Goal: Information Seeking & Learning: Check status

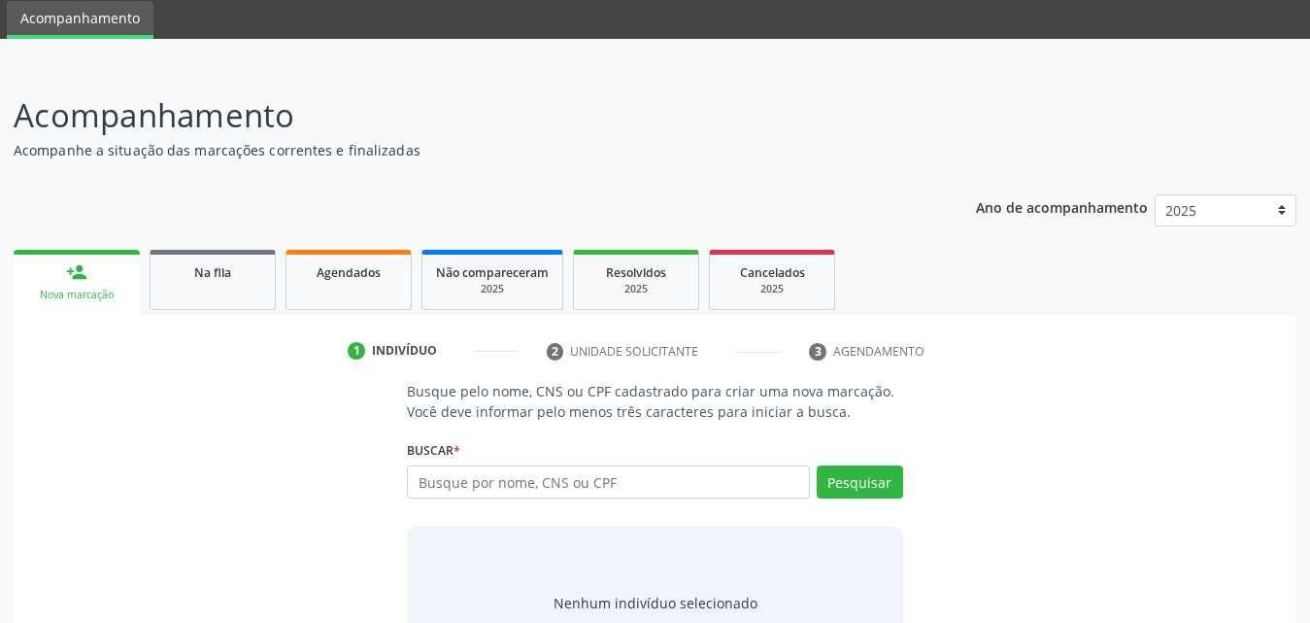
scroll to position [153, 0]
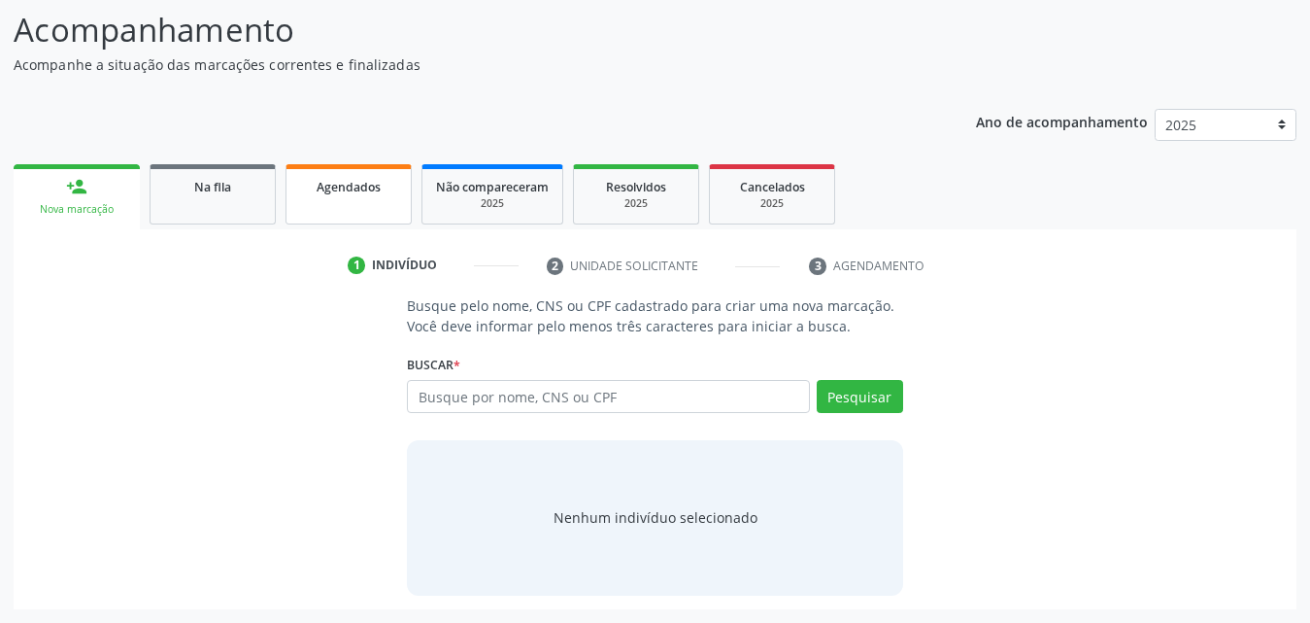
click at [331, 202] on link "Agendados" at bounding box center [349, 194] width 126 height 60
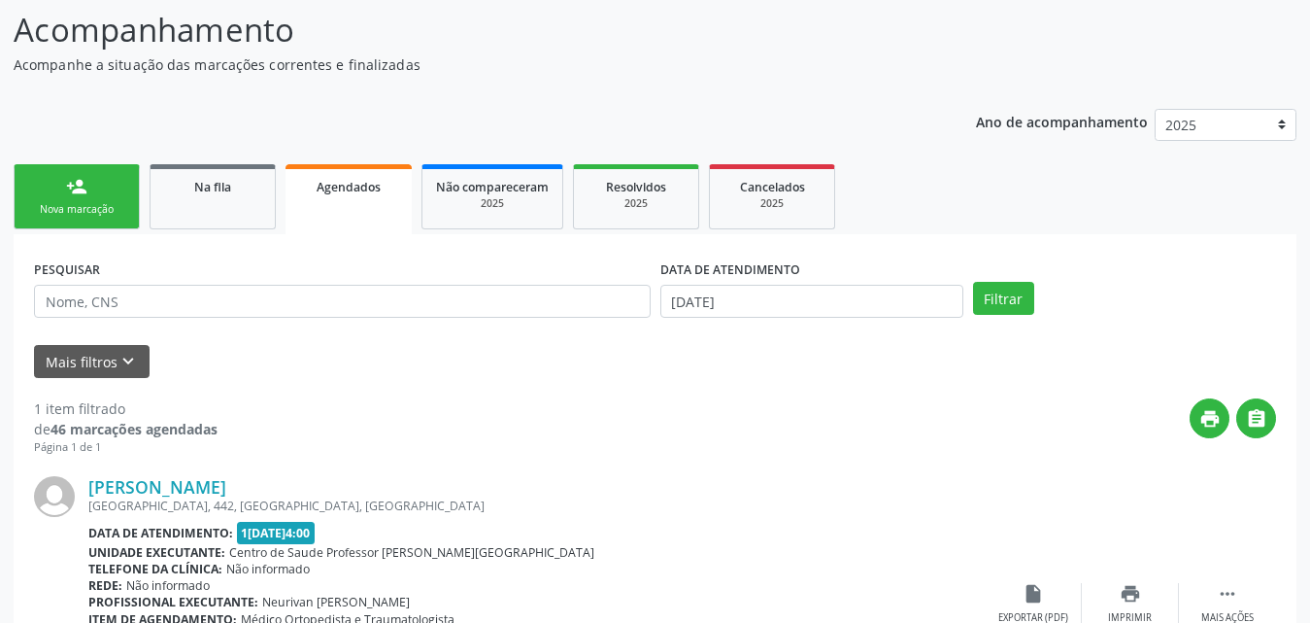
scroll to position [316, 0]
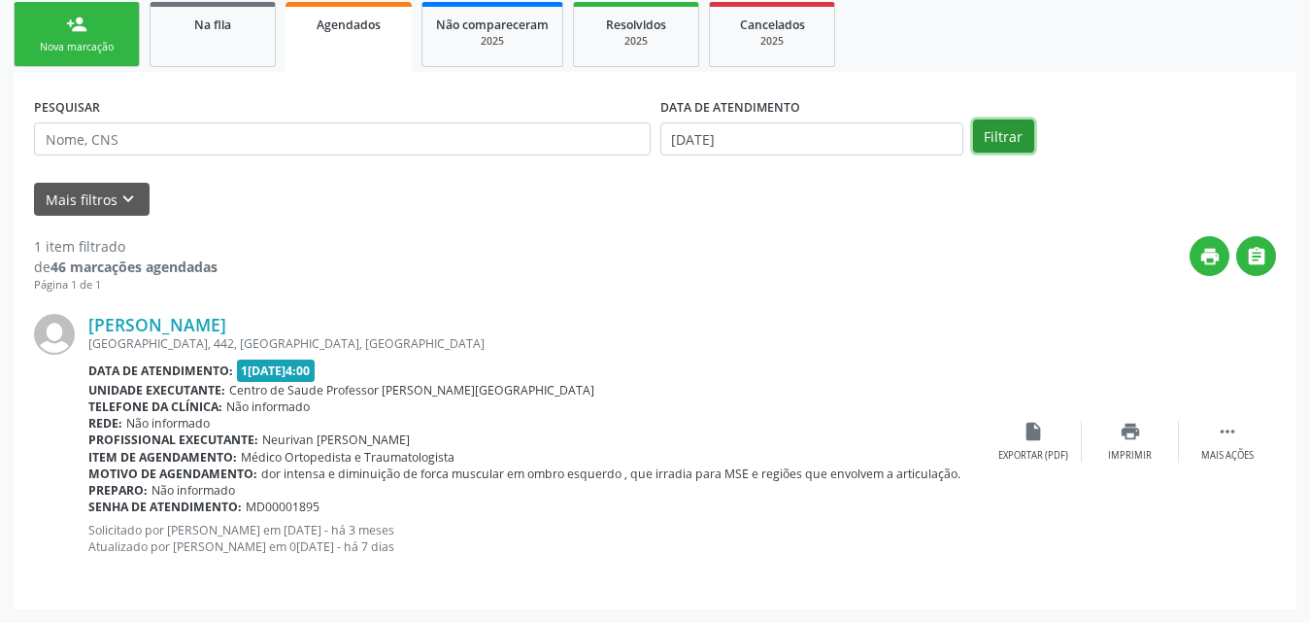
click at [992, 141] on button "Filtrar" at bounding box center [1003, 135] width 61 height 33
click at [121, 458] on b "Item de agendamento:" at bounding box center [162, 457] width 149 height 17
click at [96, 205] on button "Mais filtros keyboard_arrow_down" at bounding box center [92, 200] width 116 height 34
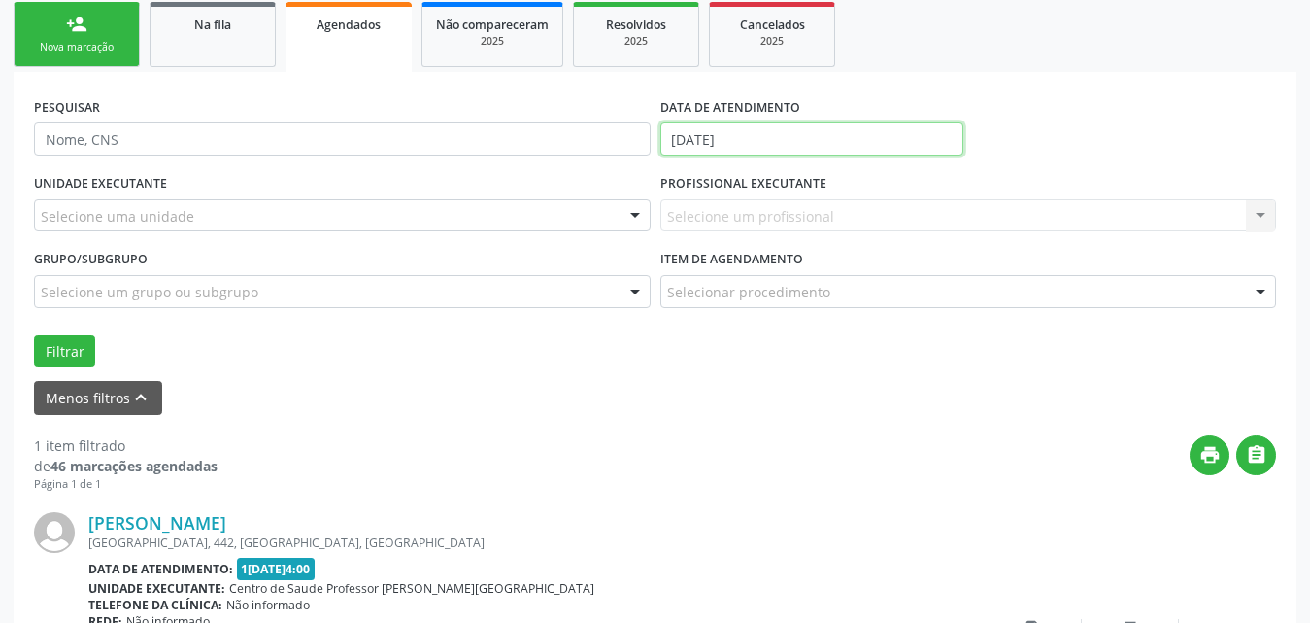
click at [857, 139] on input "[DATE]" at bounding box center [811, 138] width 303 height 33
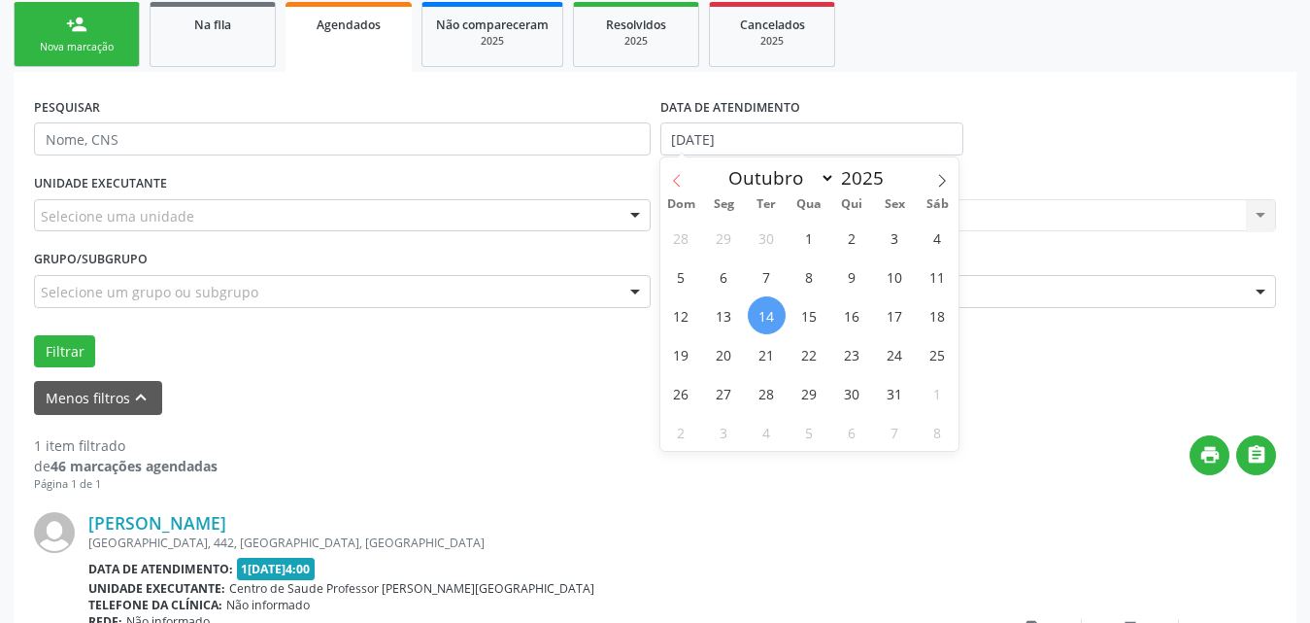
click at [671, 181] on icon at bounding box center [677, 181] width 14 height 14
select select "8"
click at [727, 235] on span "1" at bounding box center [724, 238] width 38 height 38
type input "01/09/2025"
click at [949, 176] on icon at bounding box center [942, 181] width 14 height 14
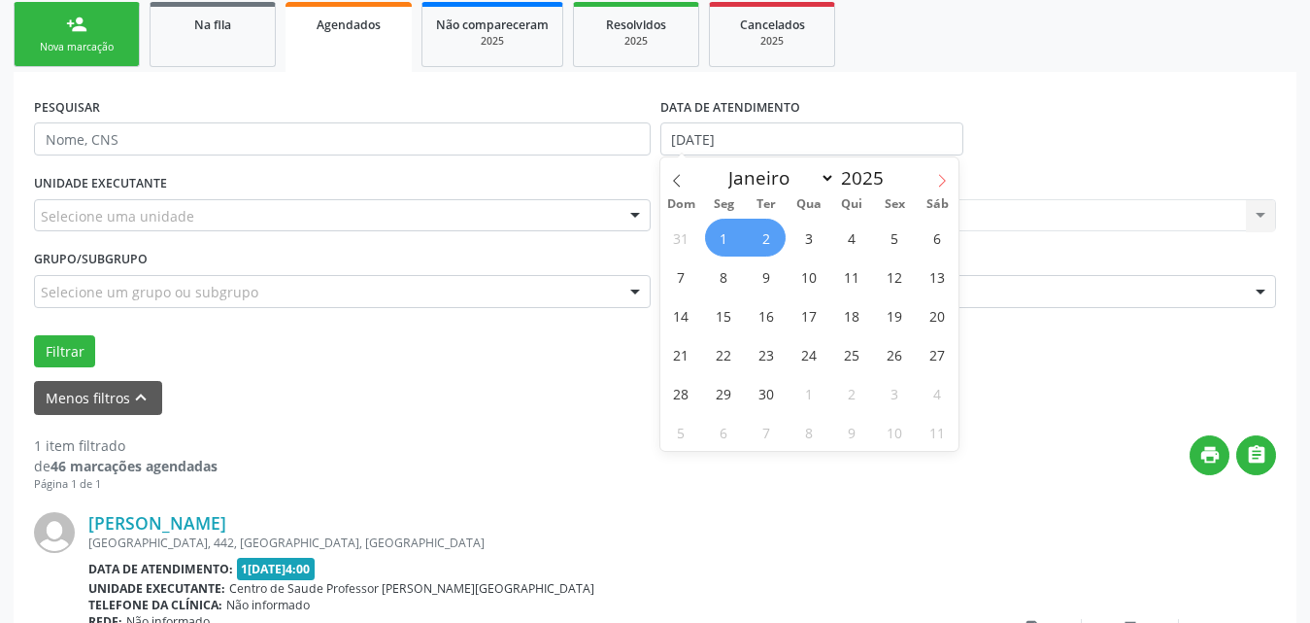
select select "9"
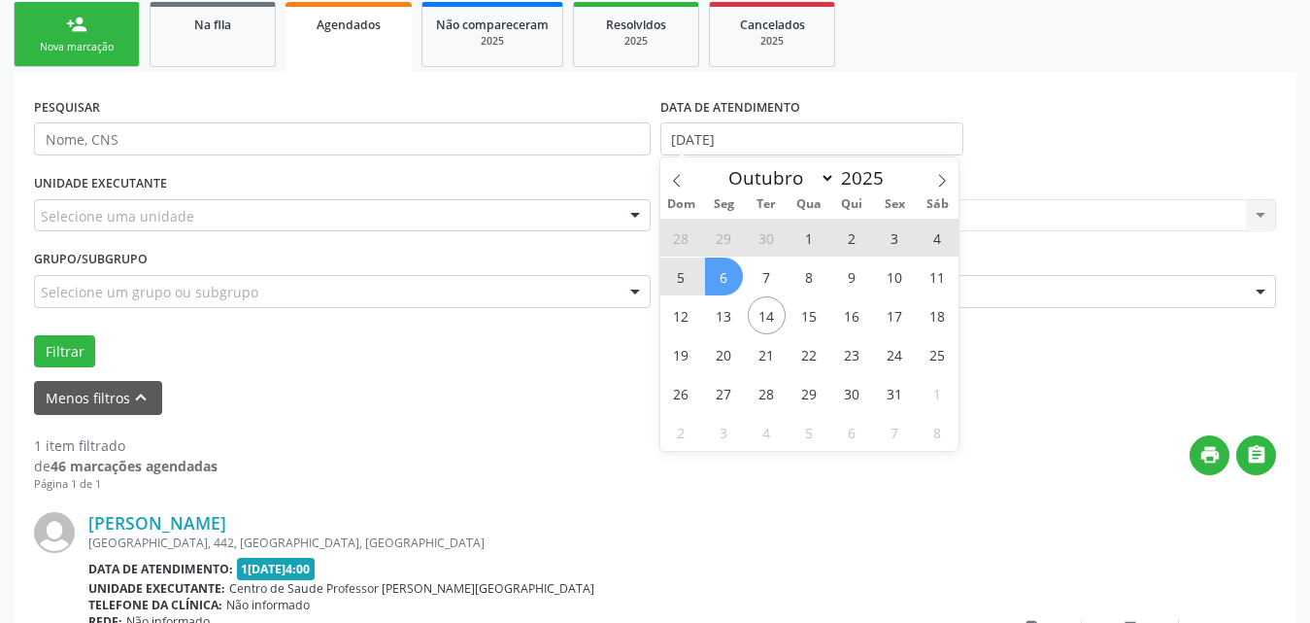
click at [732, 283] on span "6" at bounding box center [724, 276] width 38 height 38
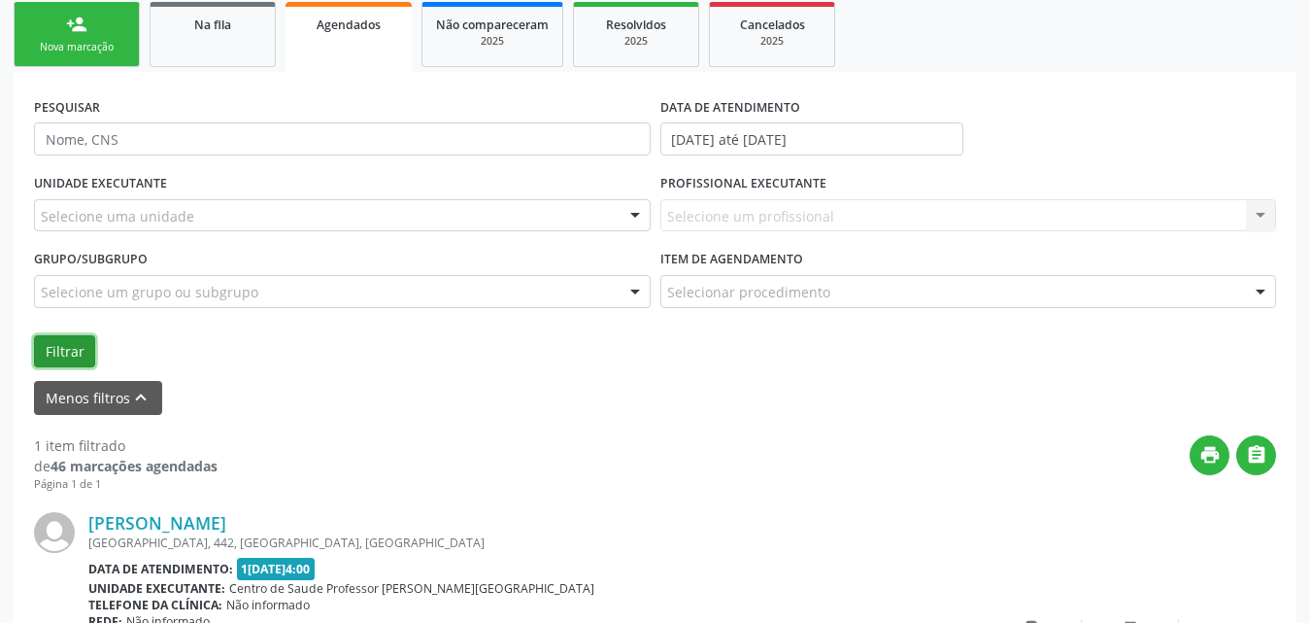
click at [66, 351] on button "Filtrar" at bounding box center [64, 351] width 61 height 33
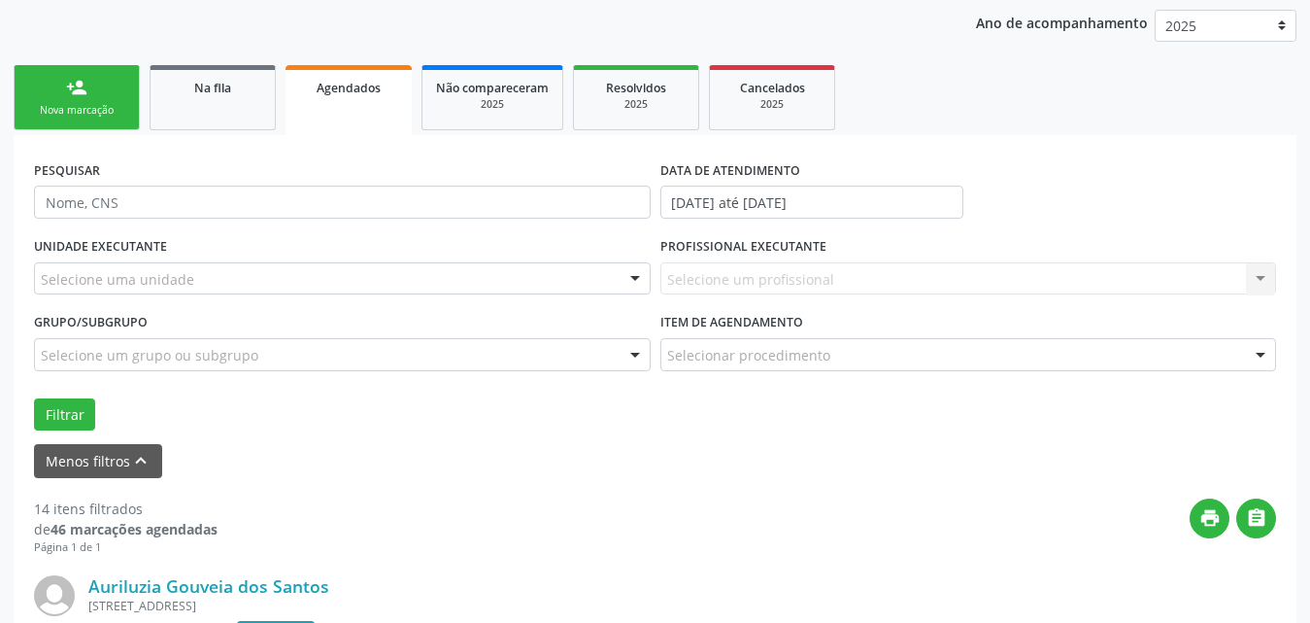
scroll to position [219, 0]
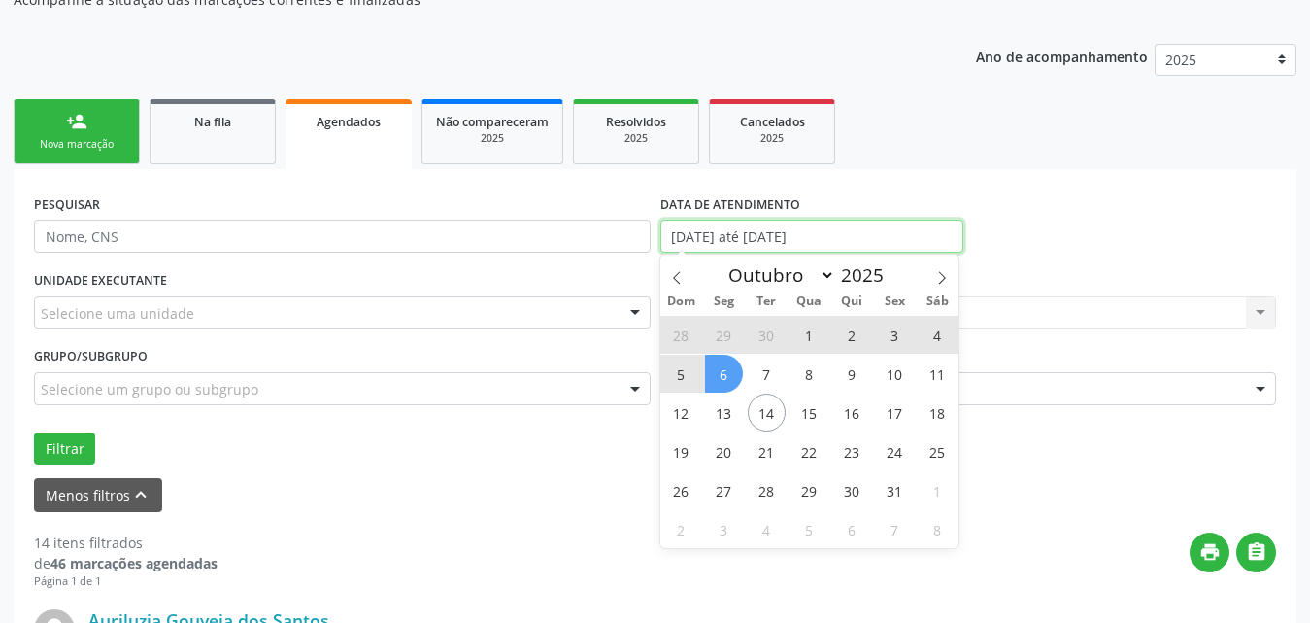
click at [879, 239] on input "01/09/2025 até 06/10/2025" at bounding box center [811, 236] width 303 height 33
click at [683, 274] on icon at bounding box center [677, 278] width 14 height 14
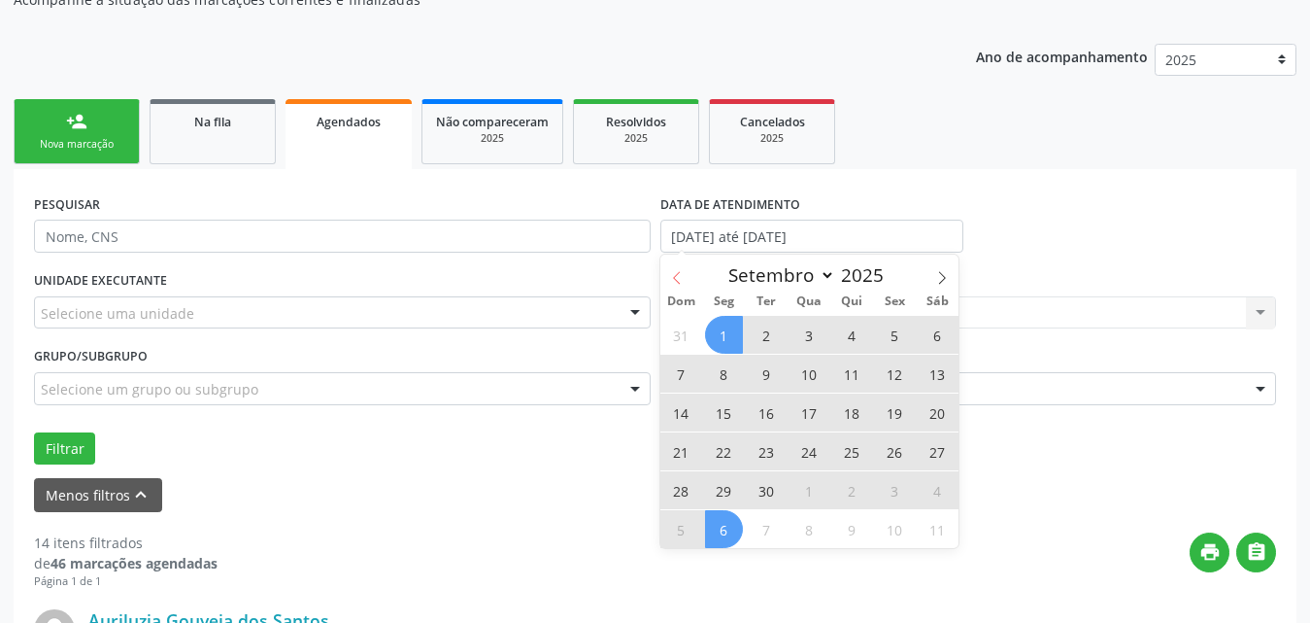
click at [683, 274] on icon at bounding box center [677, 278] width 14 height 14
select select "7"
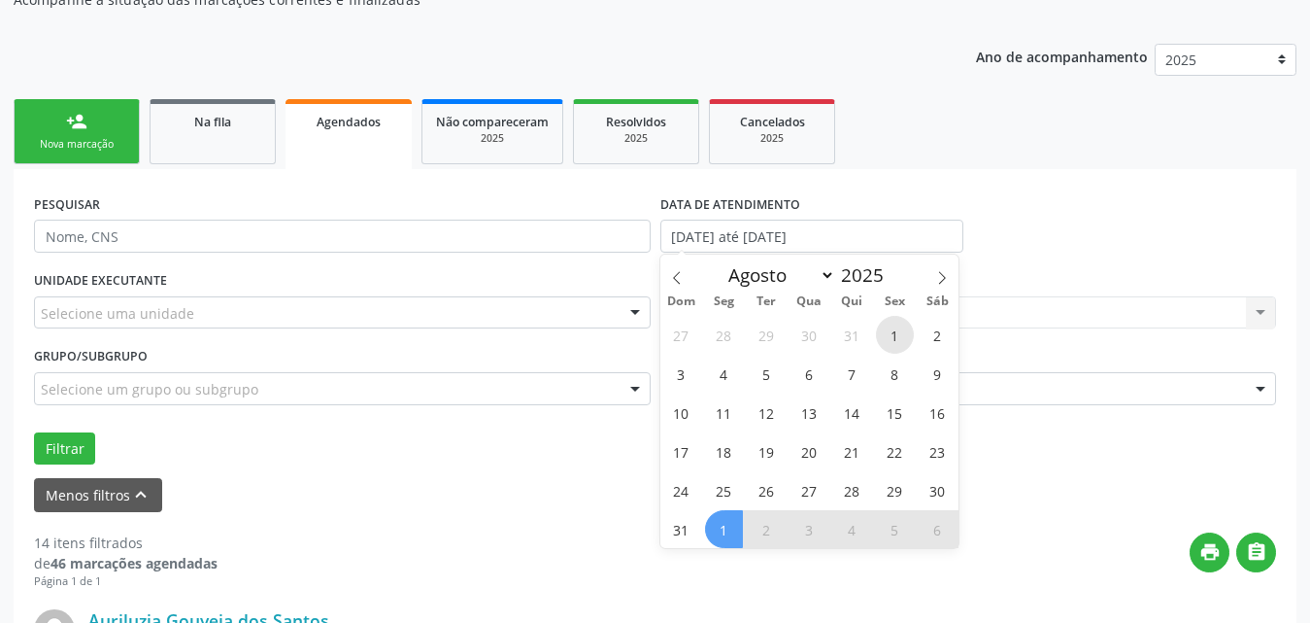
click at [890, 336] on span "1" at bounding box center [895, 335] width 38 height 38
type input "[DATE]"
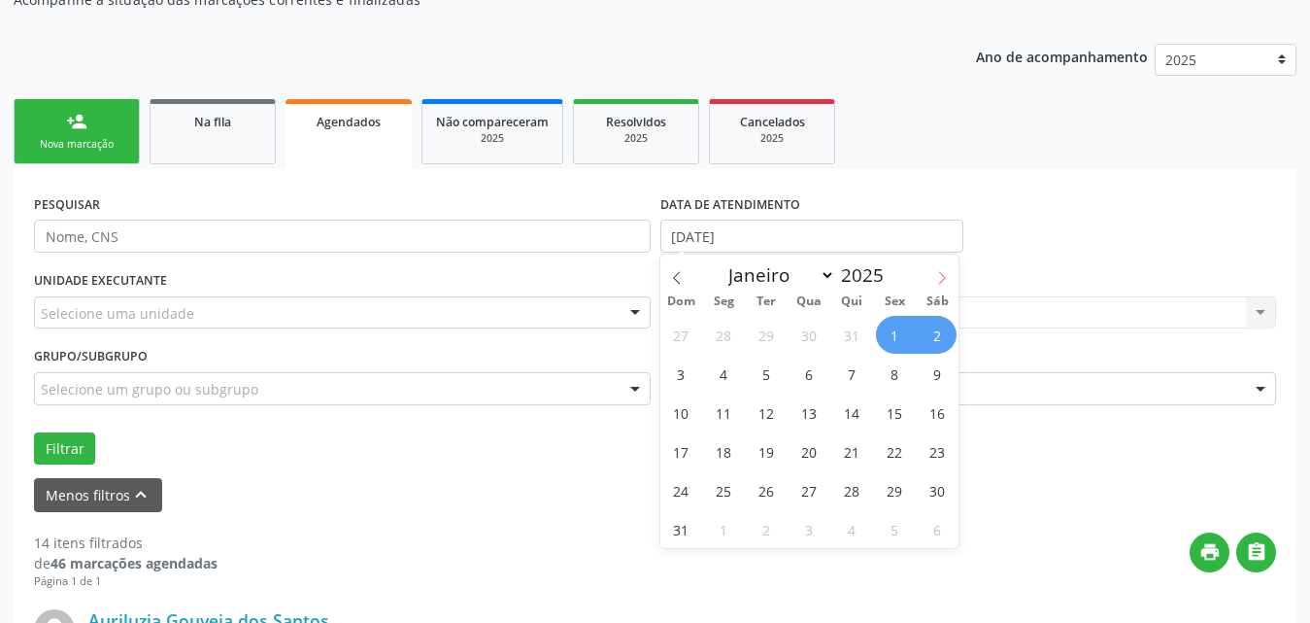
click at [937, 272] on icon at bounding box center [942, 278] width 14 height 14
select select "9"
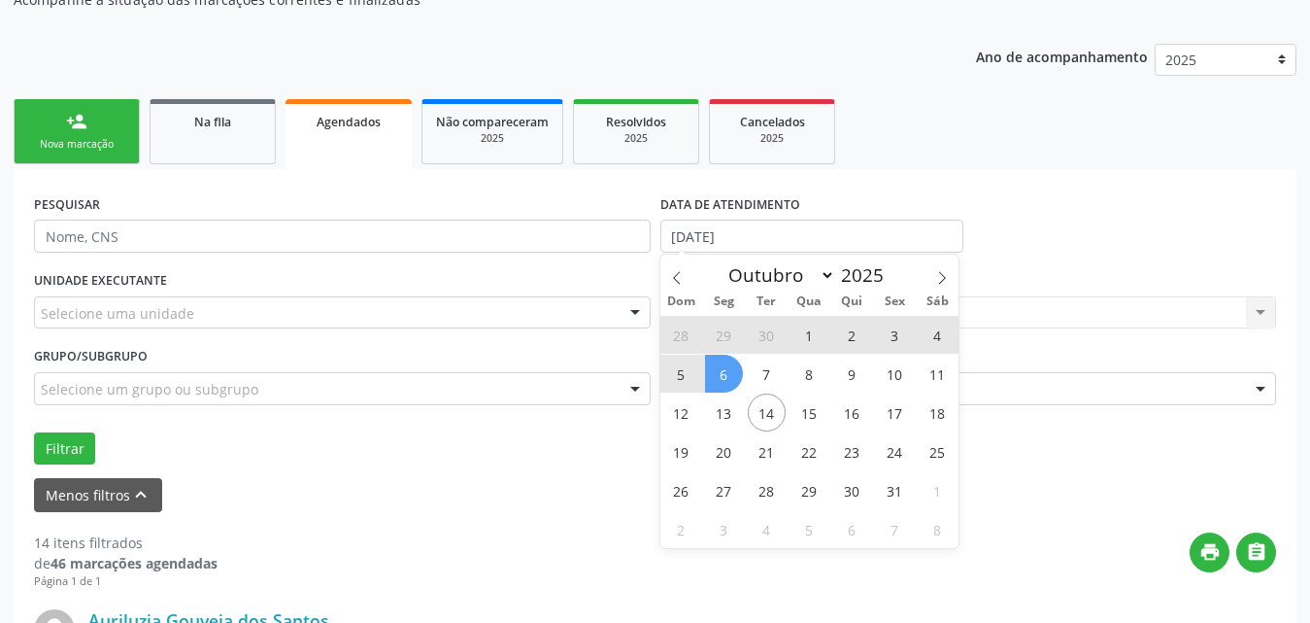
click at [724, 380] on span "6" at bounding box center [724, 374] width 38 height 38
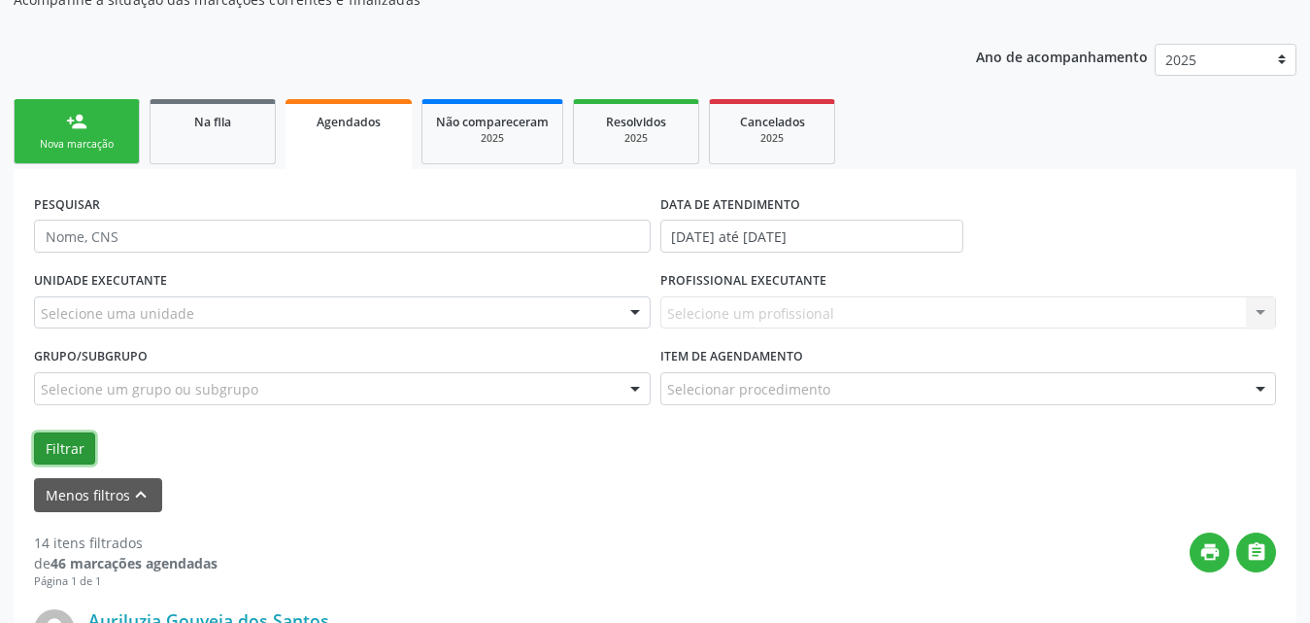
click at [83, 452] on button "Filtrar" at bounding box center [64, 448] width 61 height 33
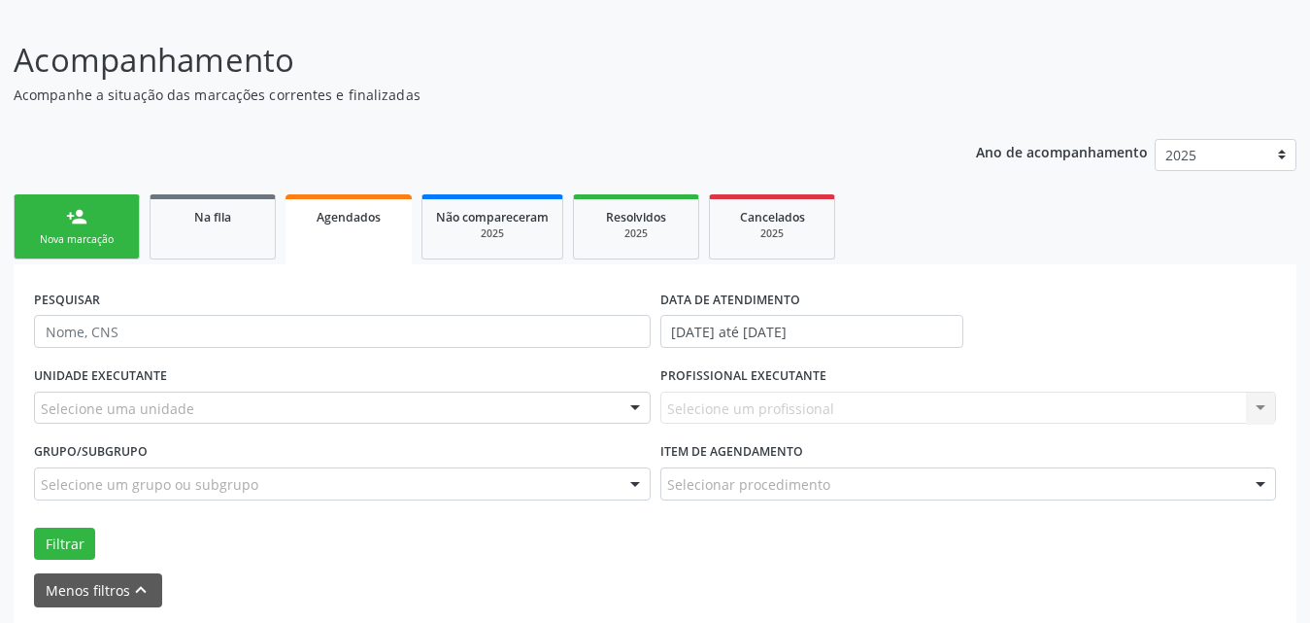
scroll to position [121, 0]
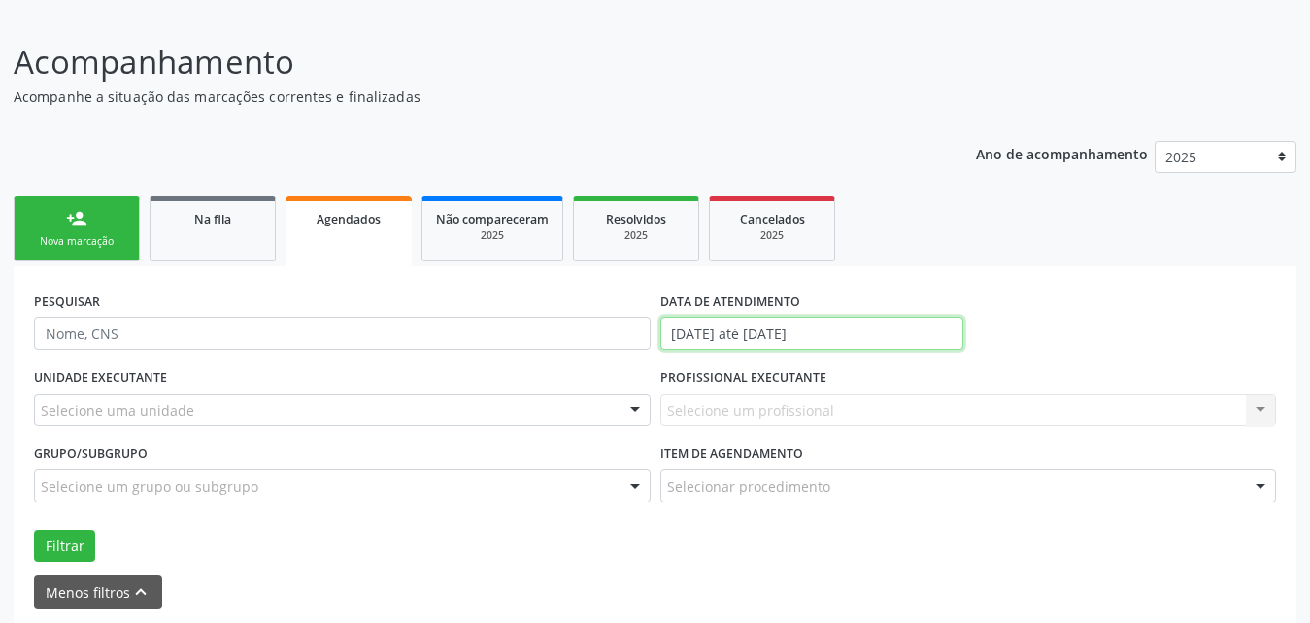
click at [895, 334] on input "01/08/2025 até 06/10/2025" at bounding box center [811, 333] width 303 height 33
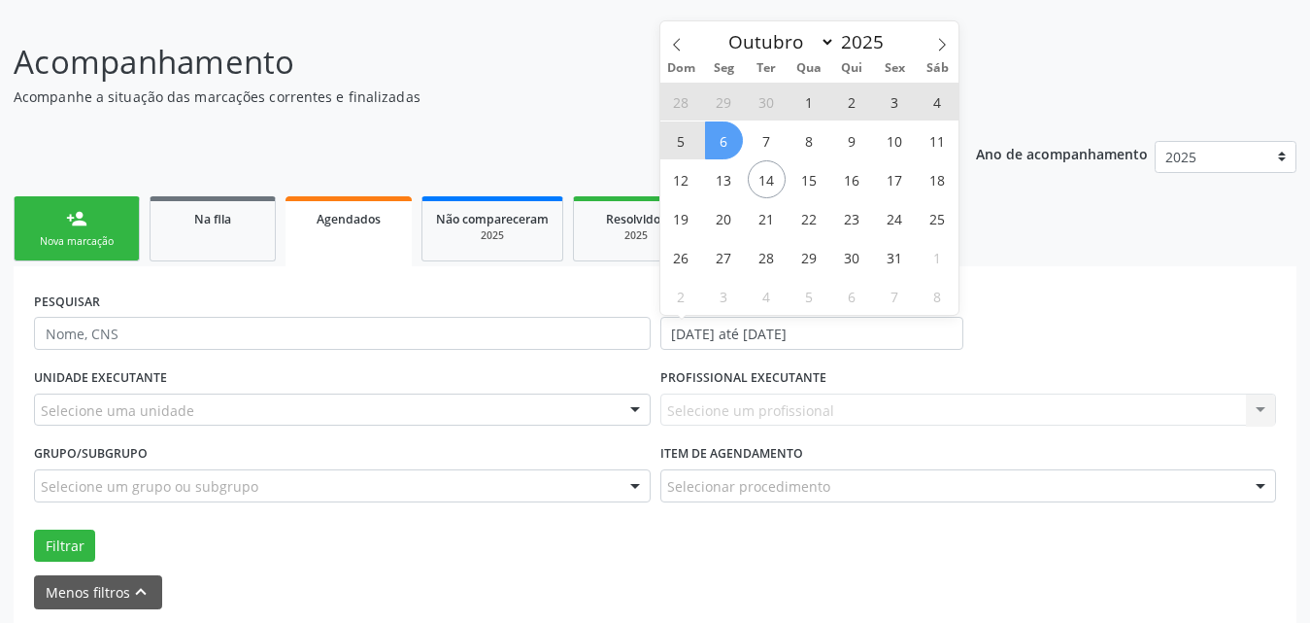
click at [809, 105] on span "1" at bounding box center [810, 102] width 38 height 38
type input "01/10/2025"
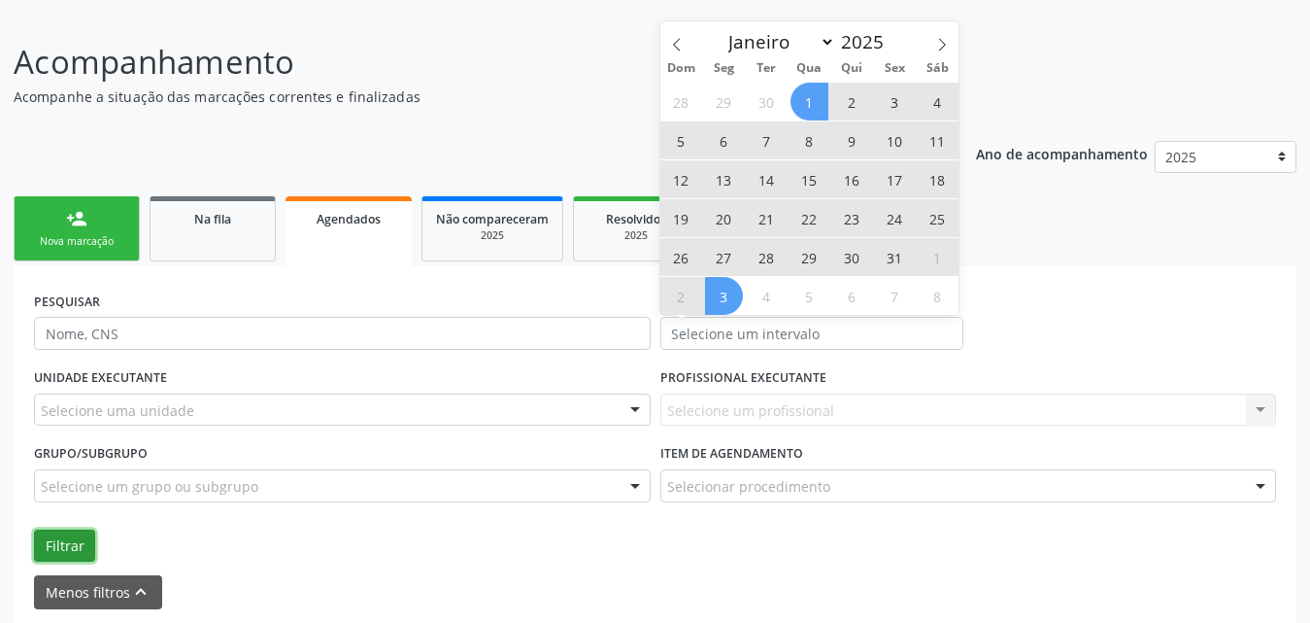
click at [48, 550] on button "Filtrar" at bounding box center [64, 545] width 61 height 33
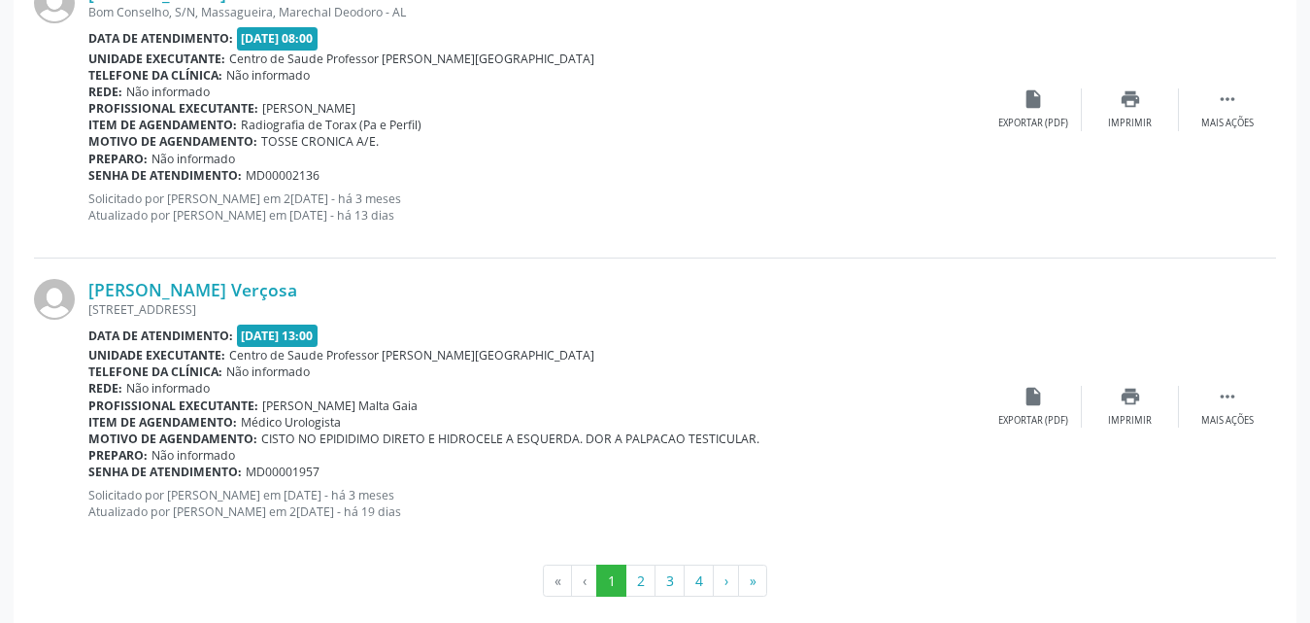
scroll to position [4747, 0]
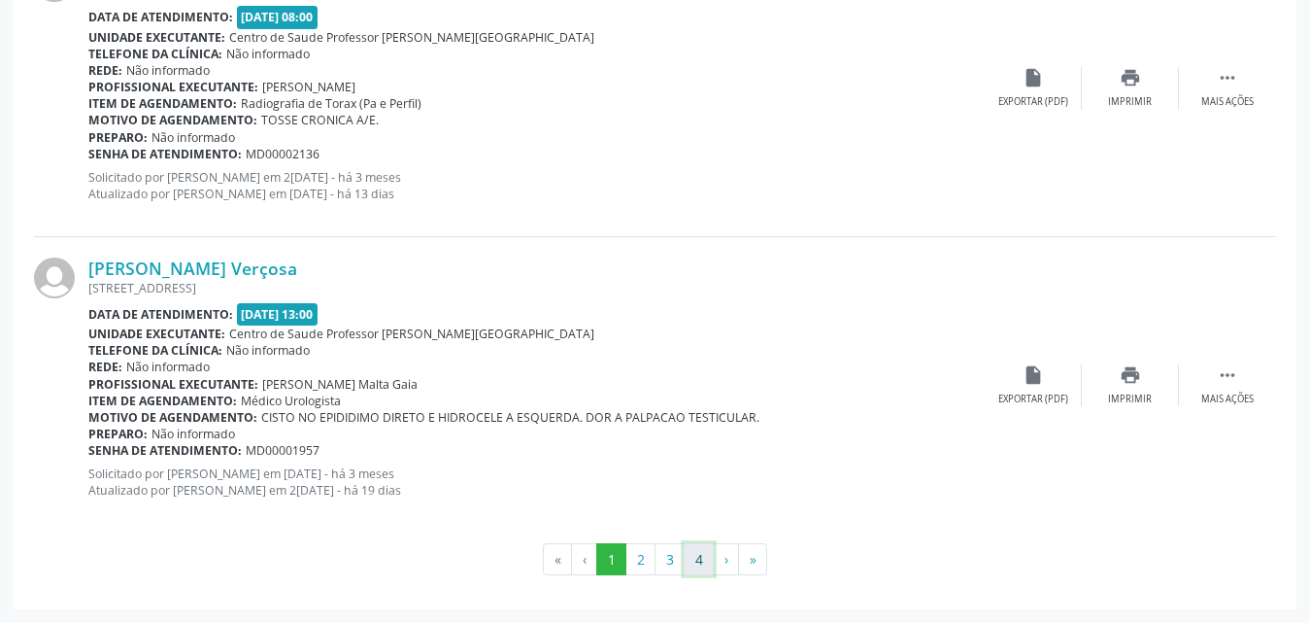
click at [705, 565] on button "4" at bounding box center [699, 559] width 30 height 33
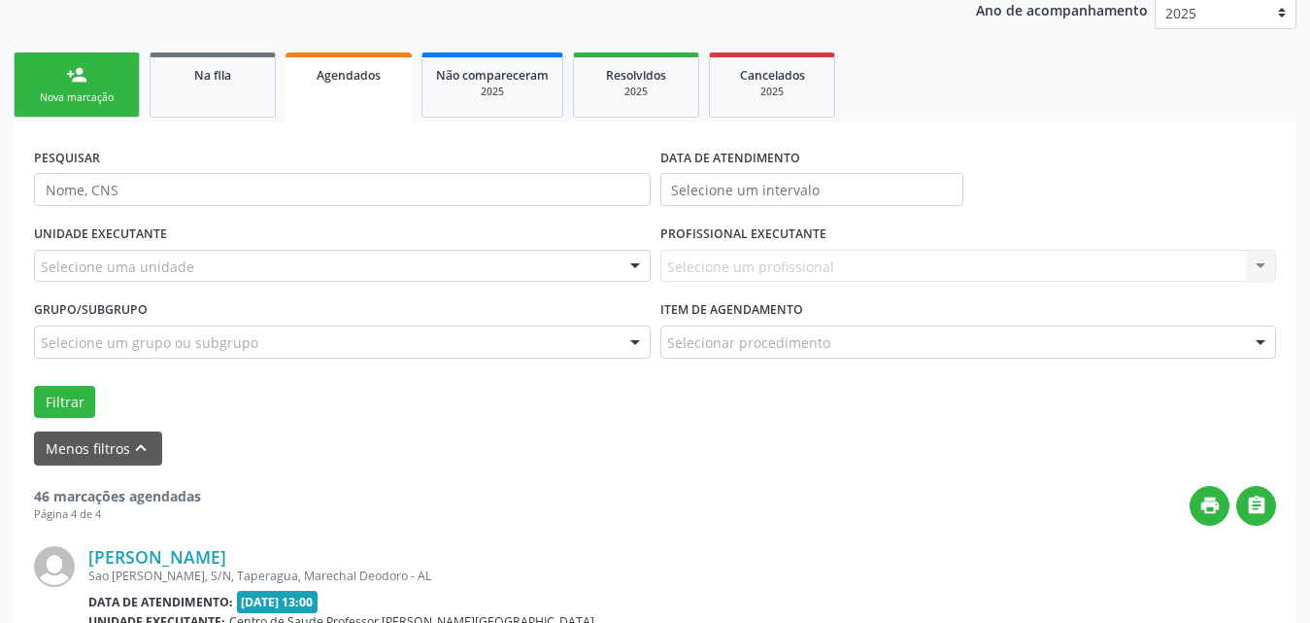
scroll to position [553, 0]
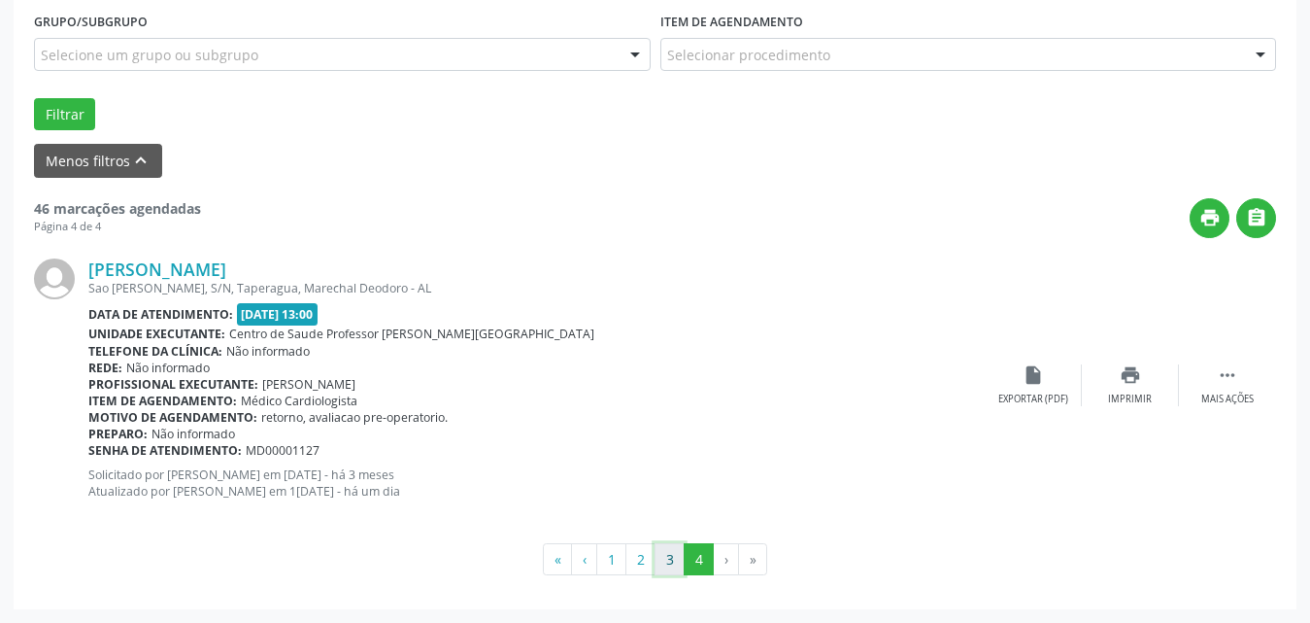
click at [663, 562] on button "3" at bounding box center [670, 559] width 30 height 33
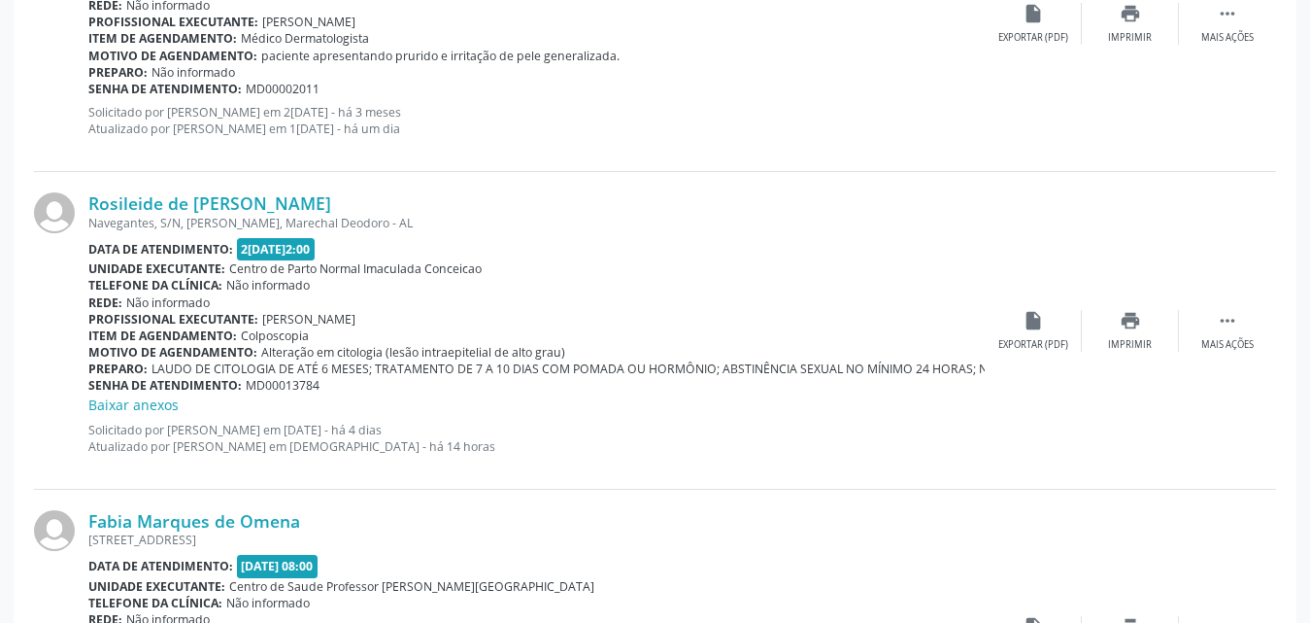
scroll to position [4245, 0]
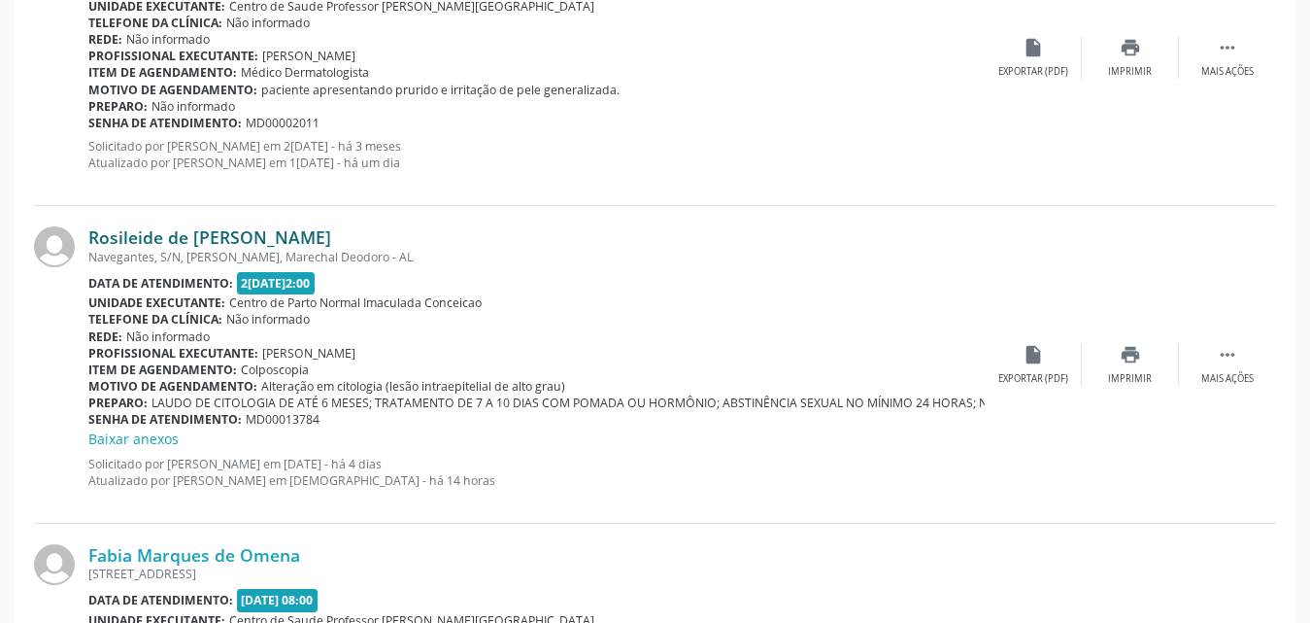
click at [217, 235] on link "Rosileide de [PERSON_NAME]" at bounding box center [209, 236] width 243 height 21
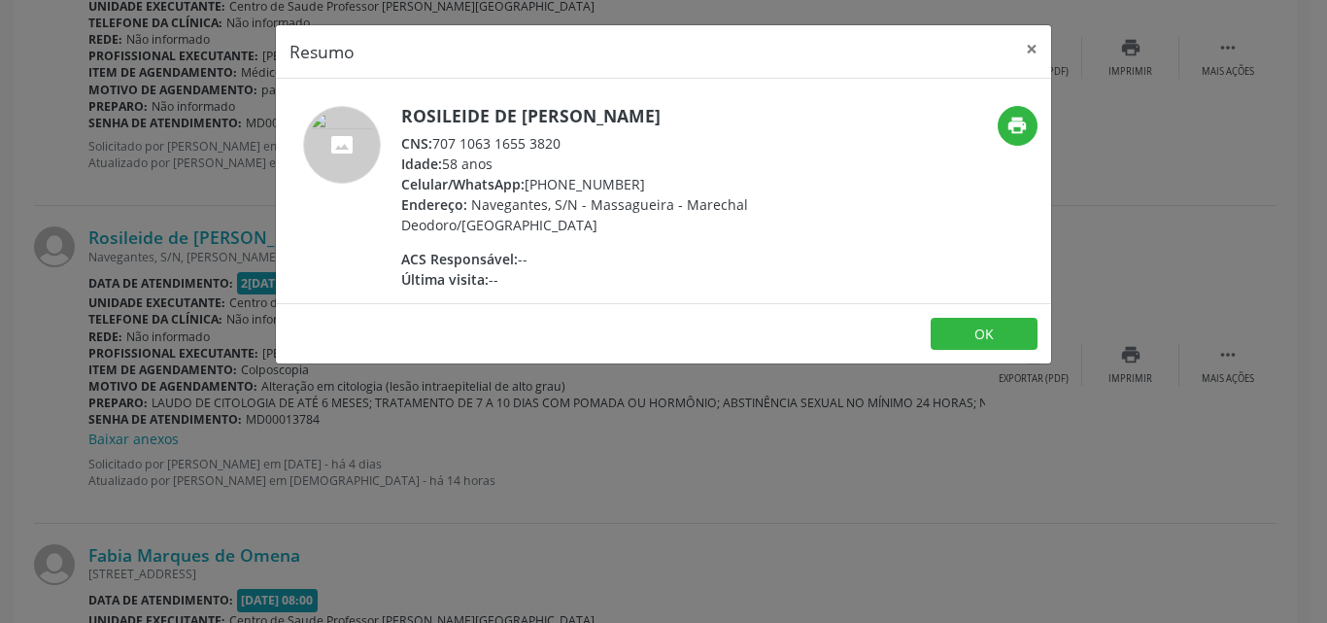
drag, startPoint x: 438, startPoint y: 145, endPoint x: 564, endPoint y: 136, distance: 126.6
click at [565, 136] on div "CNS: 707 1063 1655 3820" at bounding box center [590, 143] width 378 height 20
copy div "707 1063 1655 3820"
click at [1028, 48] on button "×" at bounding box center [1031, 49] width 39 height 48
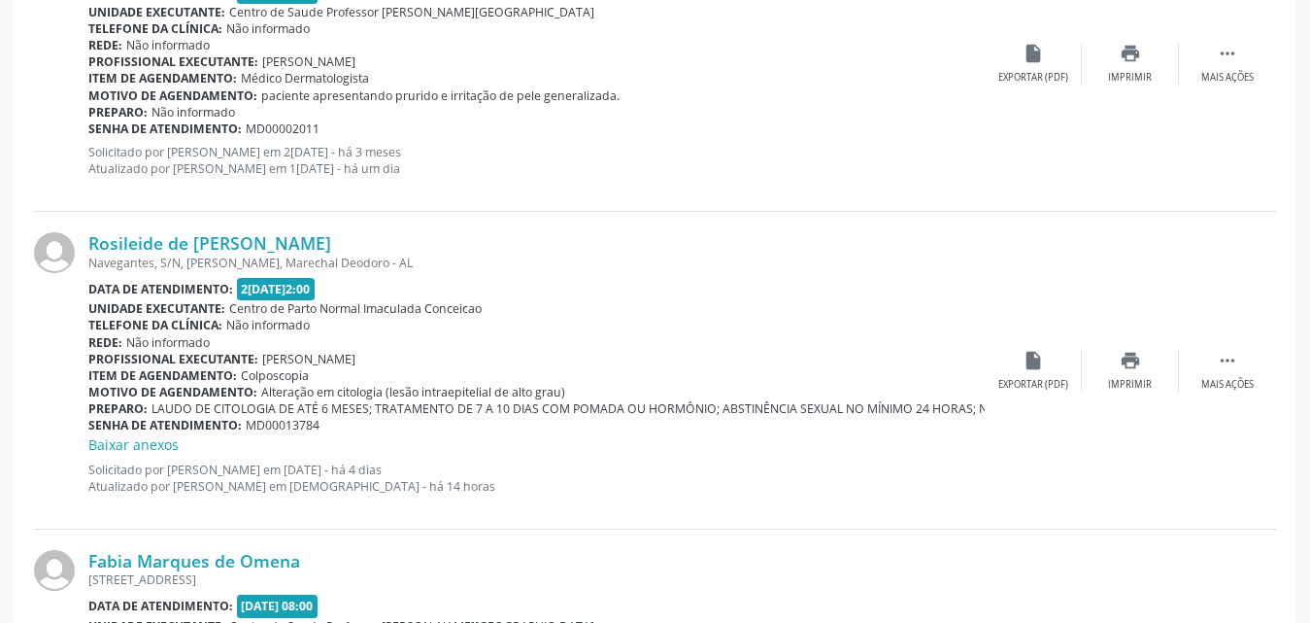
scroll to position [4274, 0]
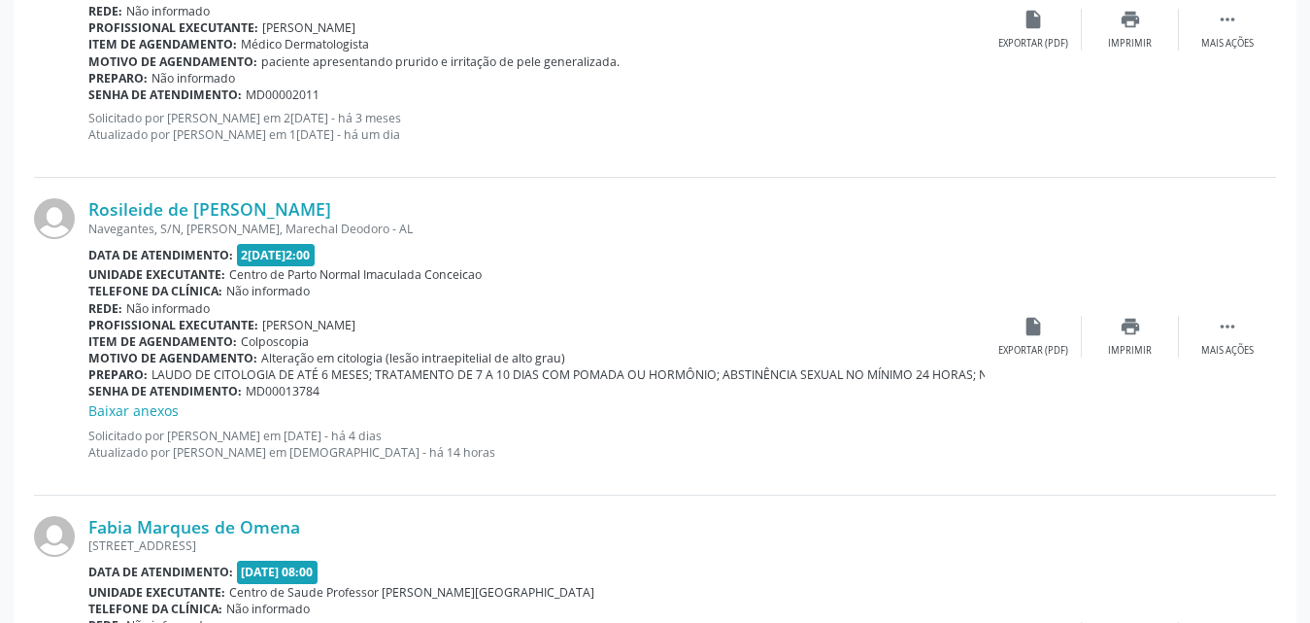
click at [982, 373] on span "LAUDO DE CITOLOGIA DE ATÉ 6 MESES; TRATAMENTO DE 7 A 10 DIAS COM POMADA OU HORM…" at bounding box center [897, 374] width 1490 height 17
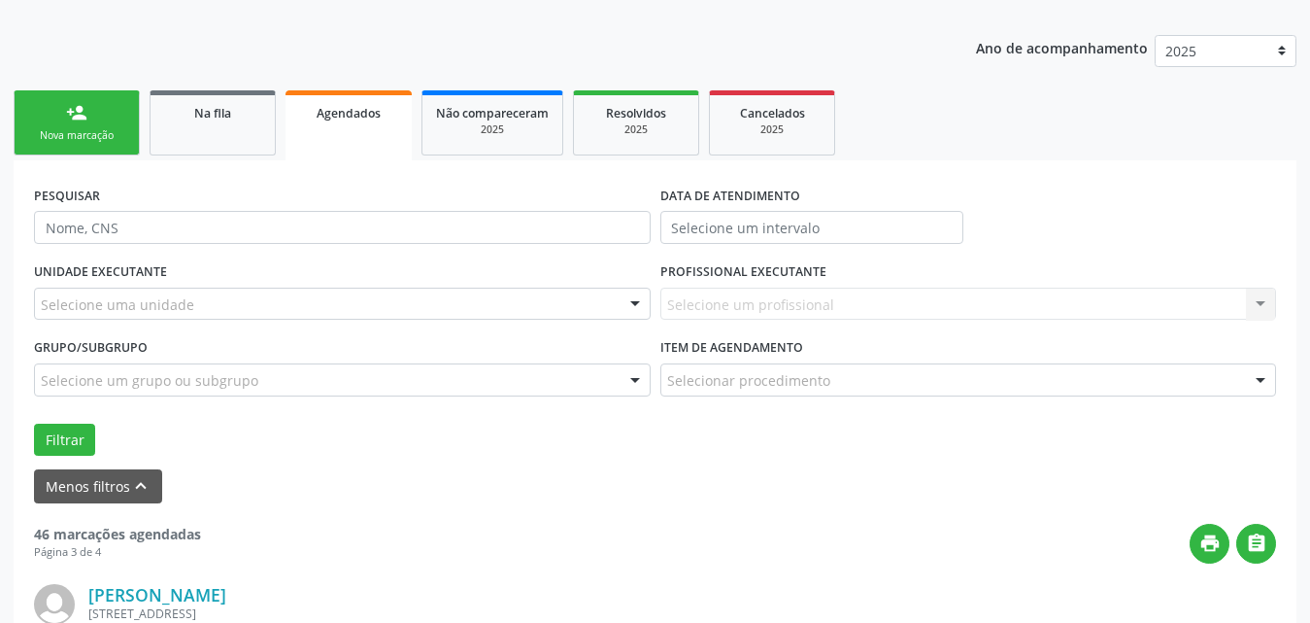
scroll to position [0, 0]
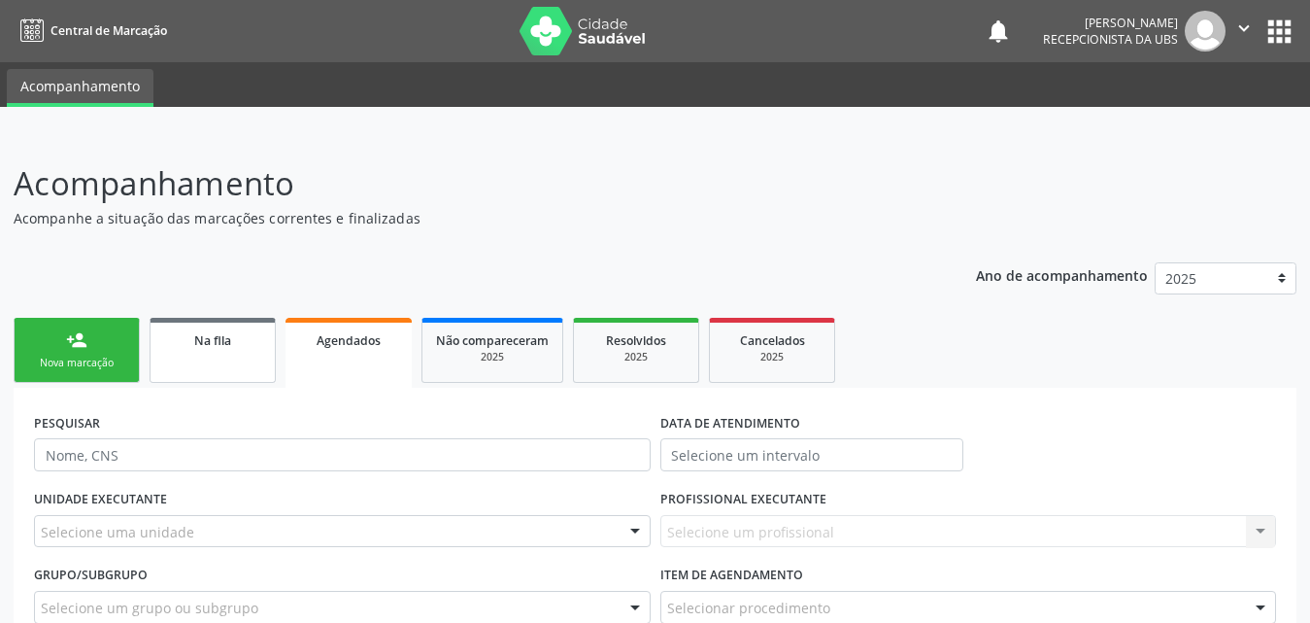
click at [209, 355] on link "Na fila" at bounding box center [213, 350] width 126 height 65
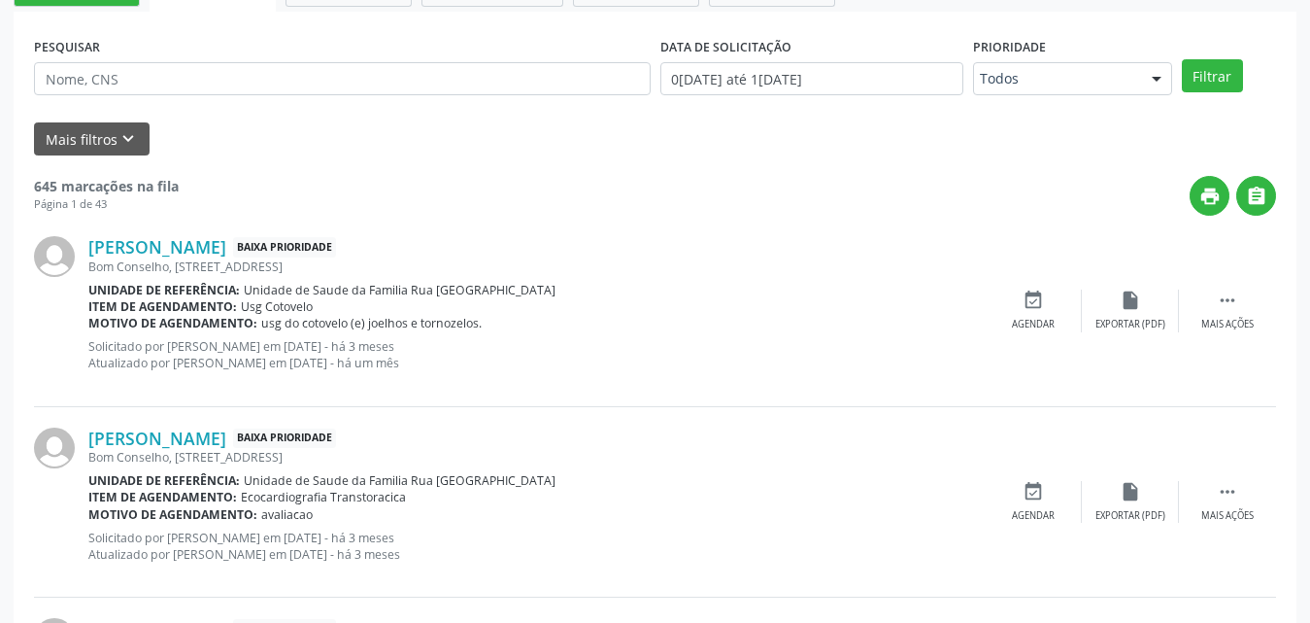
scroll to position [291, 0]
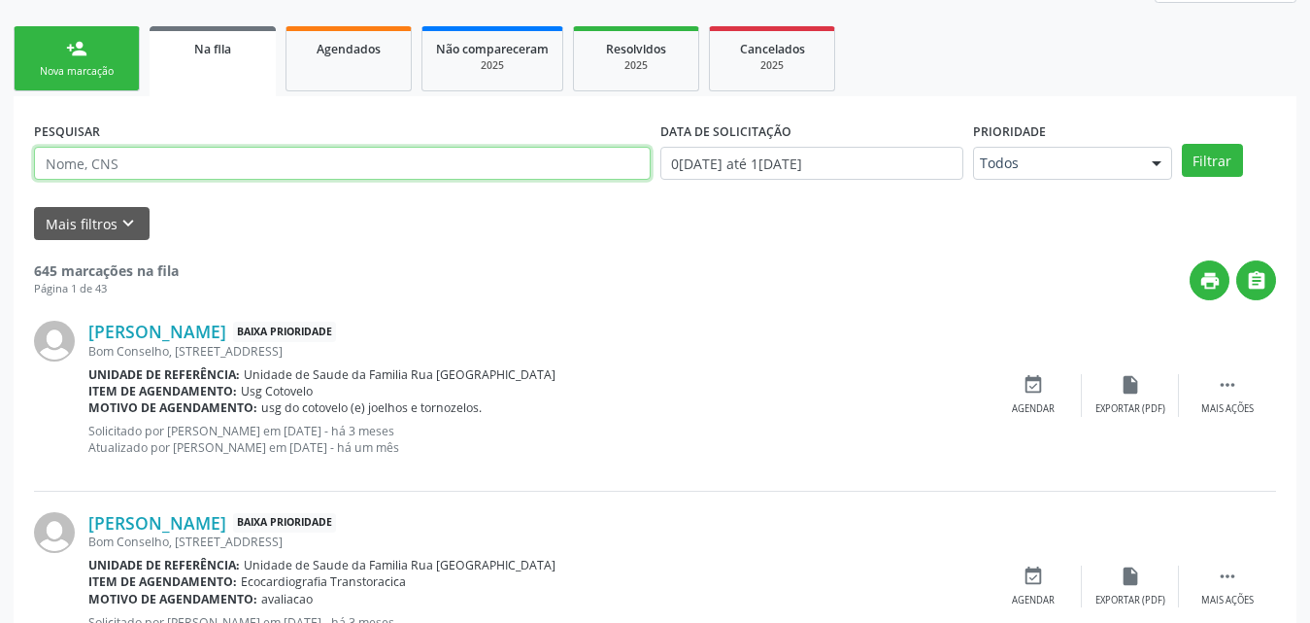
click at [287, 162] on input "text" at bounding box center [342, 163] width 617 height 33
type input "706207584352164"
click at [1182, 144] on button "Filtrar" at bounding box center [1212, 160] width 61 height 33
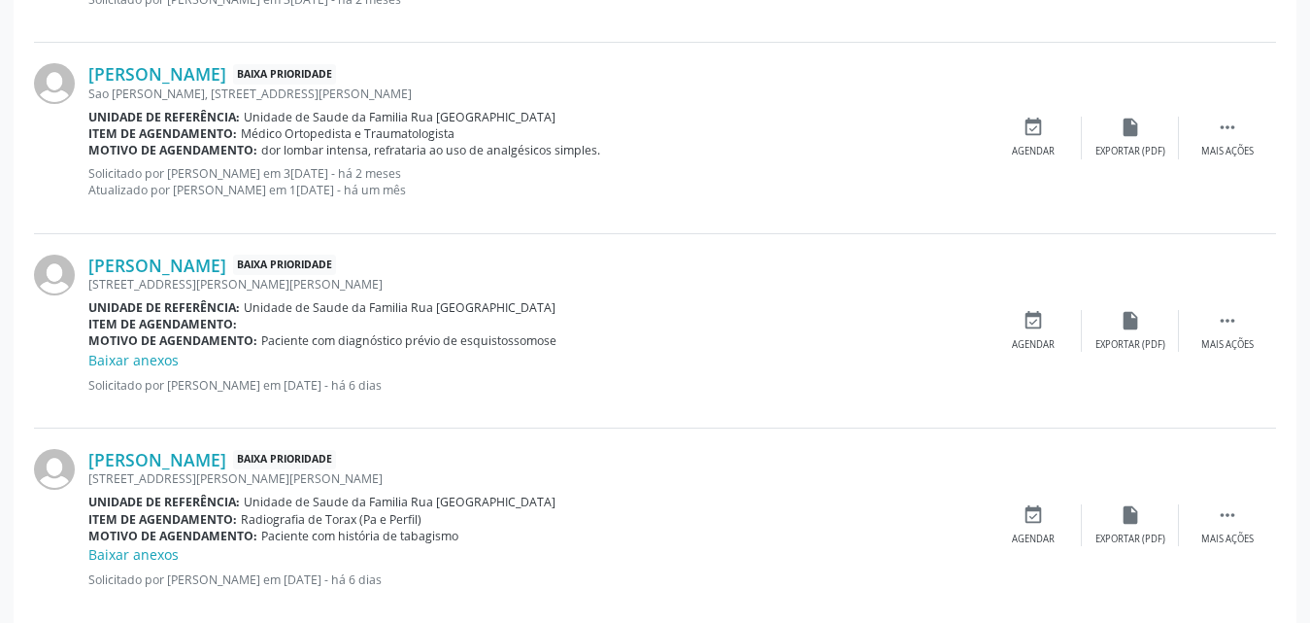
scroll to position [773, 0]
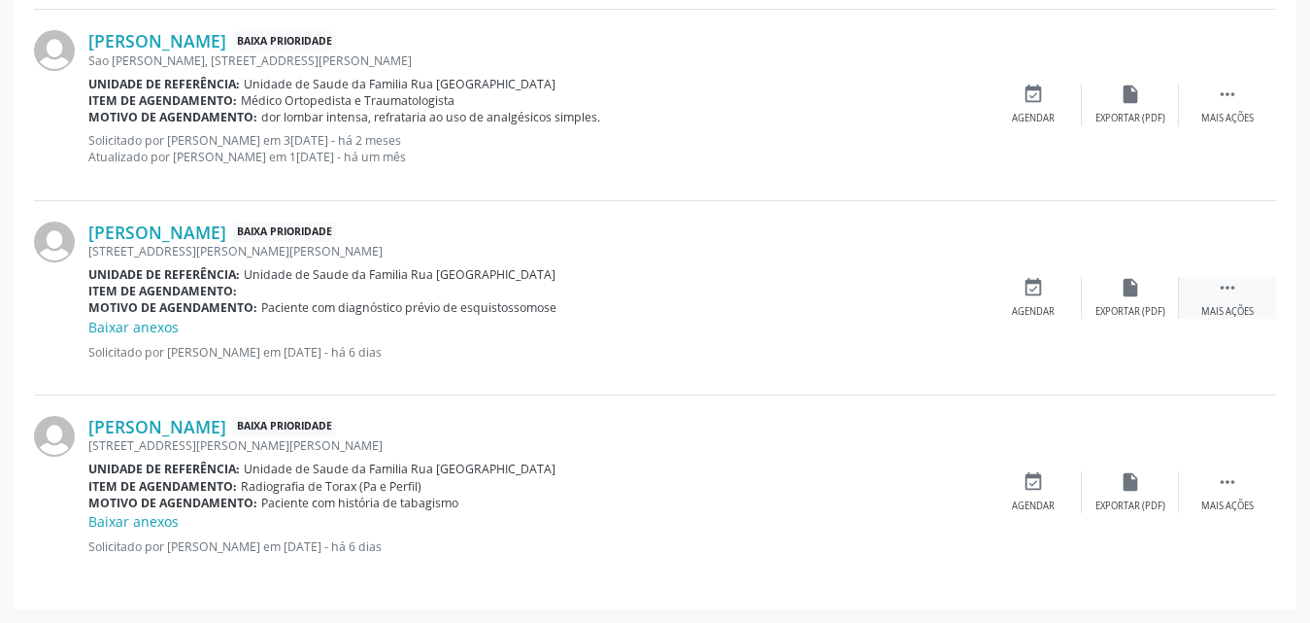
click at [1239, 308] on div "Mais ações" at bounding box center [1227, 312] width 52 height 14
click at [1123, 307] on div "Editar" at bounding box center [1130, 312] width 31 height 14
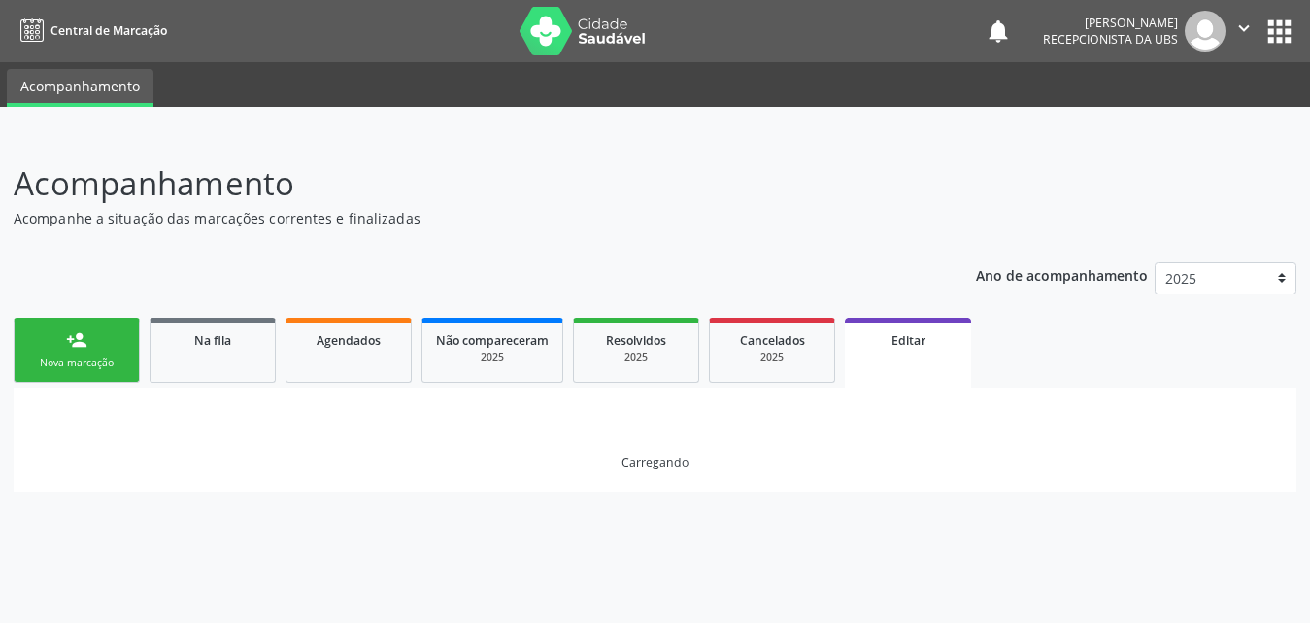
scroll to position [0, 0]
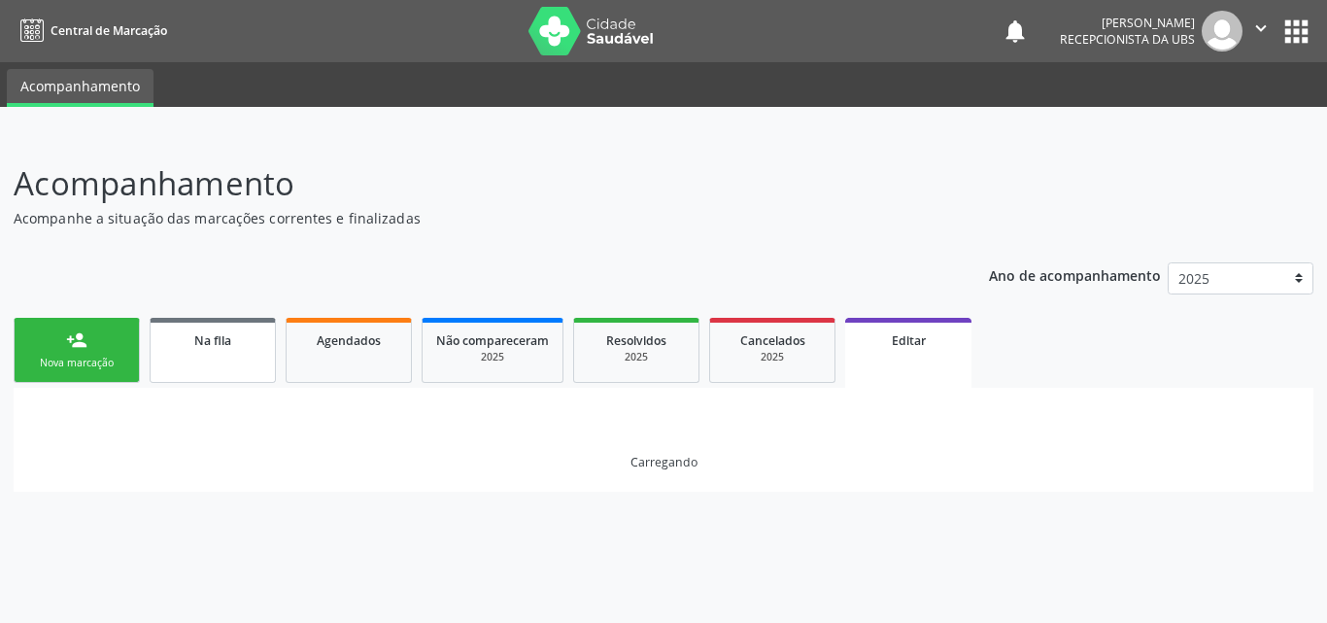
click at [207, 345] on span "Na fila" at bounding box center [212, 340] width 37 height 17
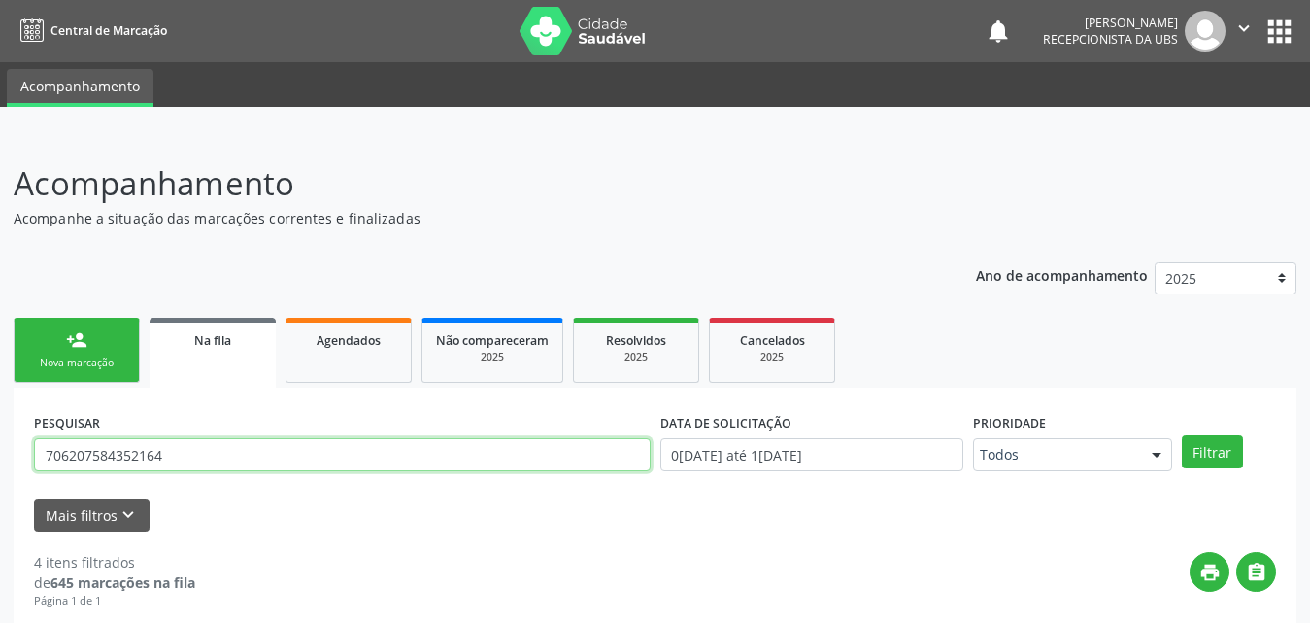
click at [205, 453] on input "706207584352164" at bounding box center [342, 454] width 617 height 33
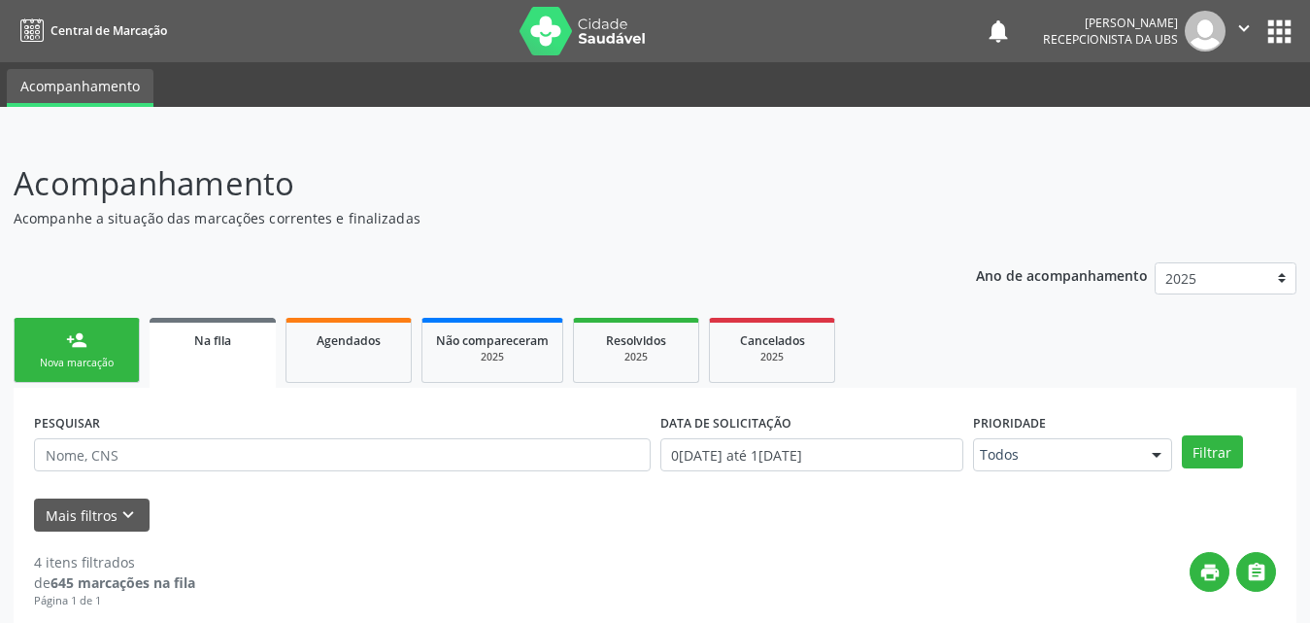
click at [210, 345] on span "Na fila" at bounding box center [212, 340] width 37 height 17
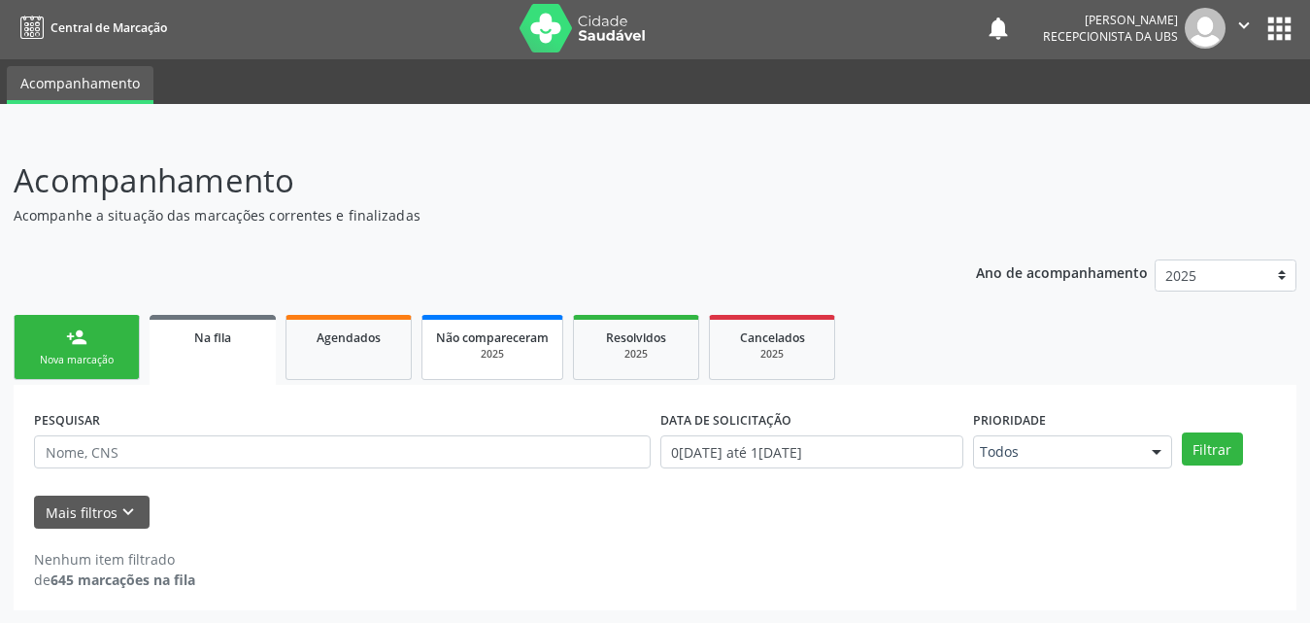
scroll to position [4, 0]
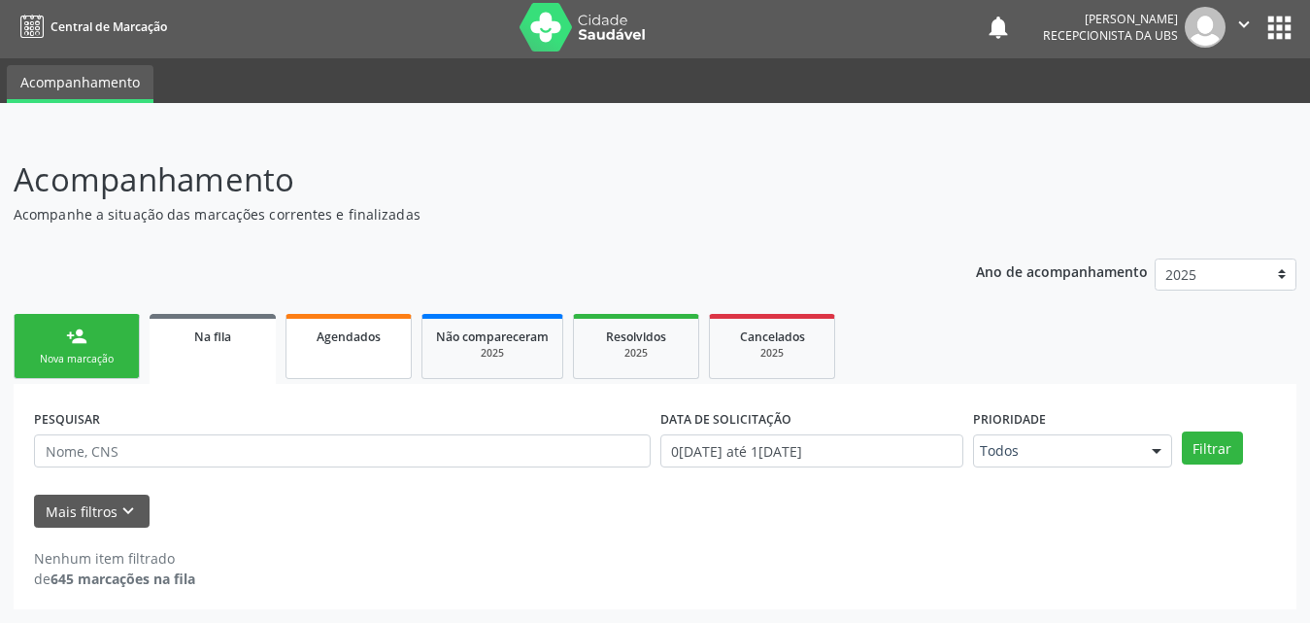
click at [356, 355] on link "Agendados" at bounding box center [349, 346] width 126 height 65
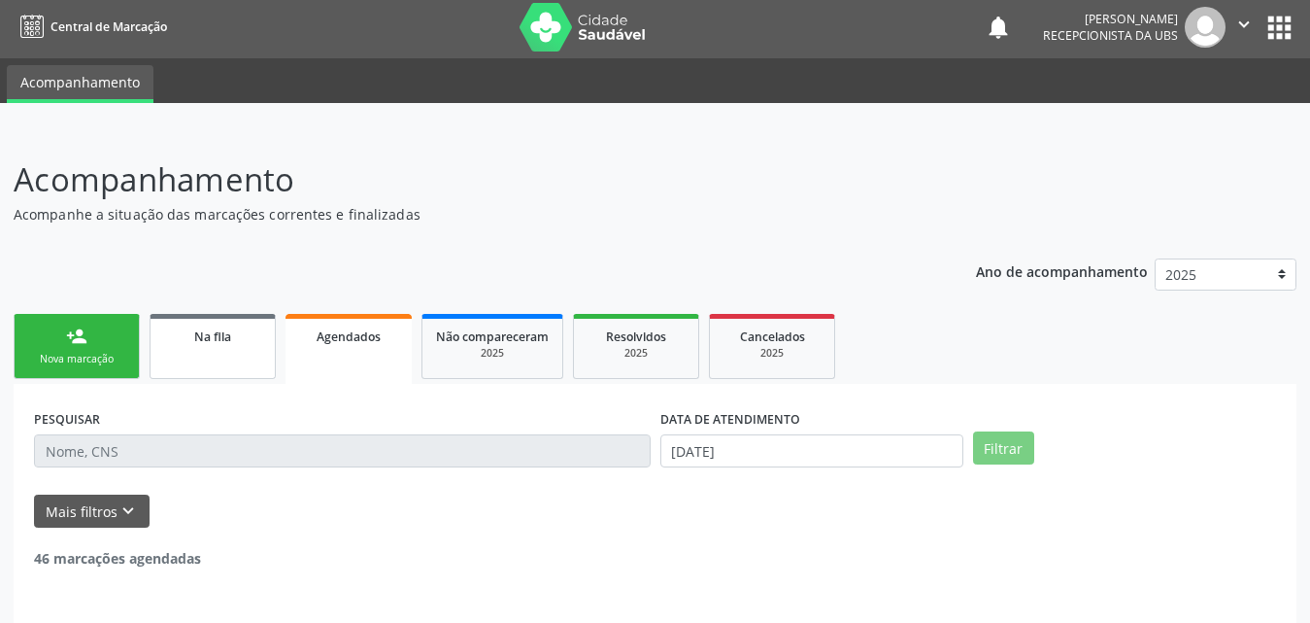
click at [218, 336] on span "Na fila" at bounding box center [212, 336] width 37 height 17
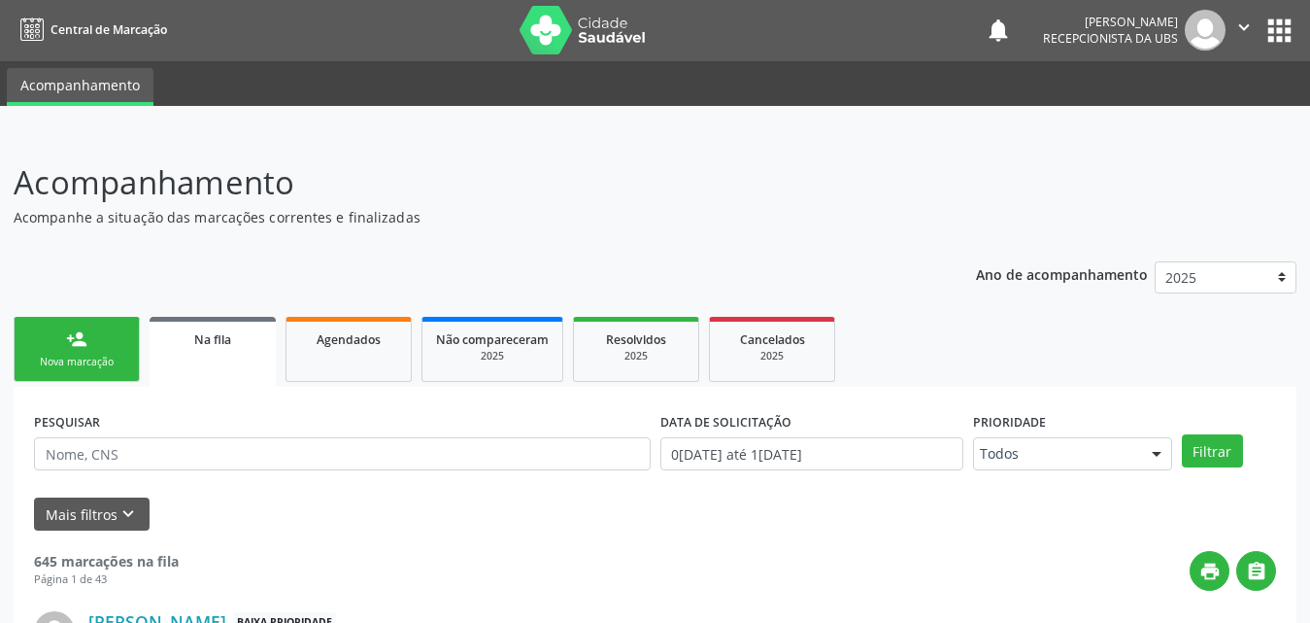
scroll to position [0, 0]
click at [182, 341] on div "Na fila" at bounding box center [212, 339] width 99 height 20
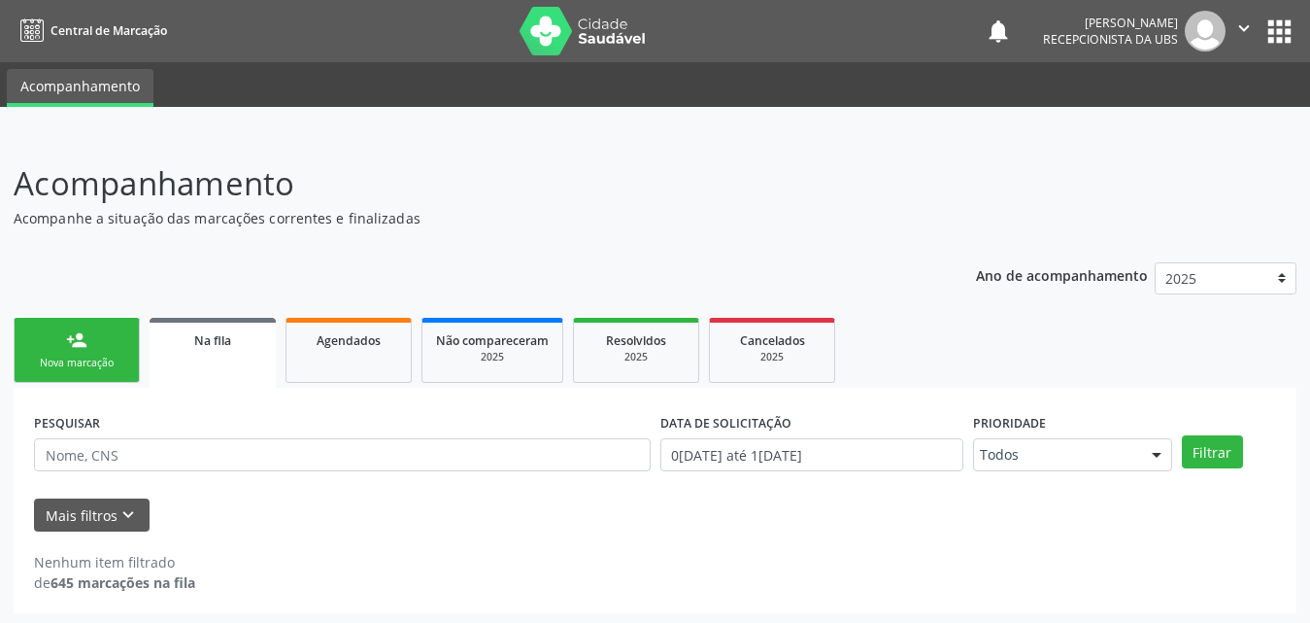
click at [224, 337] on span "Na fila" at bounding box center [212, 340] width 37 height 17
click at [226, 344] on span "Na fila" at bounding box center [212, 340] width 37 height 17
click at [356, 352] on link "Agendados" at bounding box center [349, 350] width 126 height 65
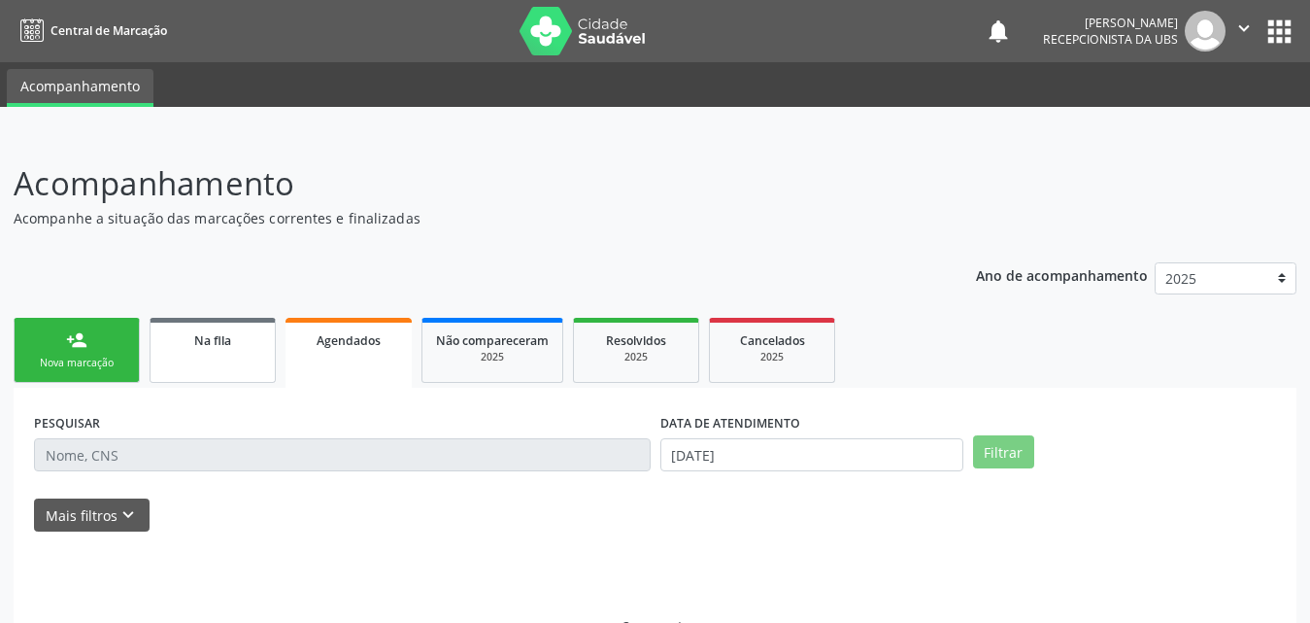
click at [232, 351] on link "Na fila" at bounding box center [213, 350] width 126 height 65
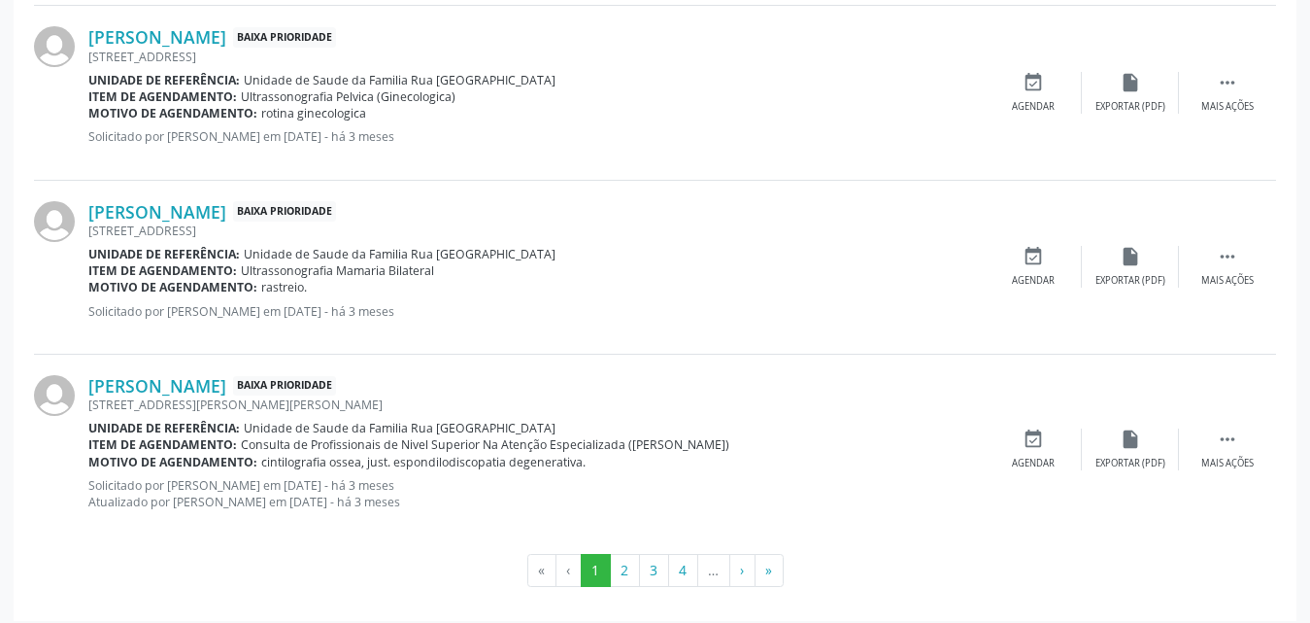
scroll to position [2769, 0]
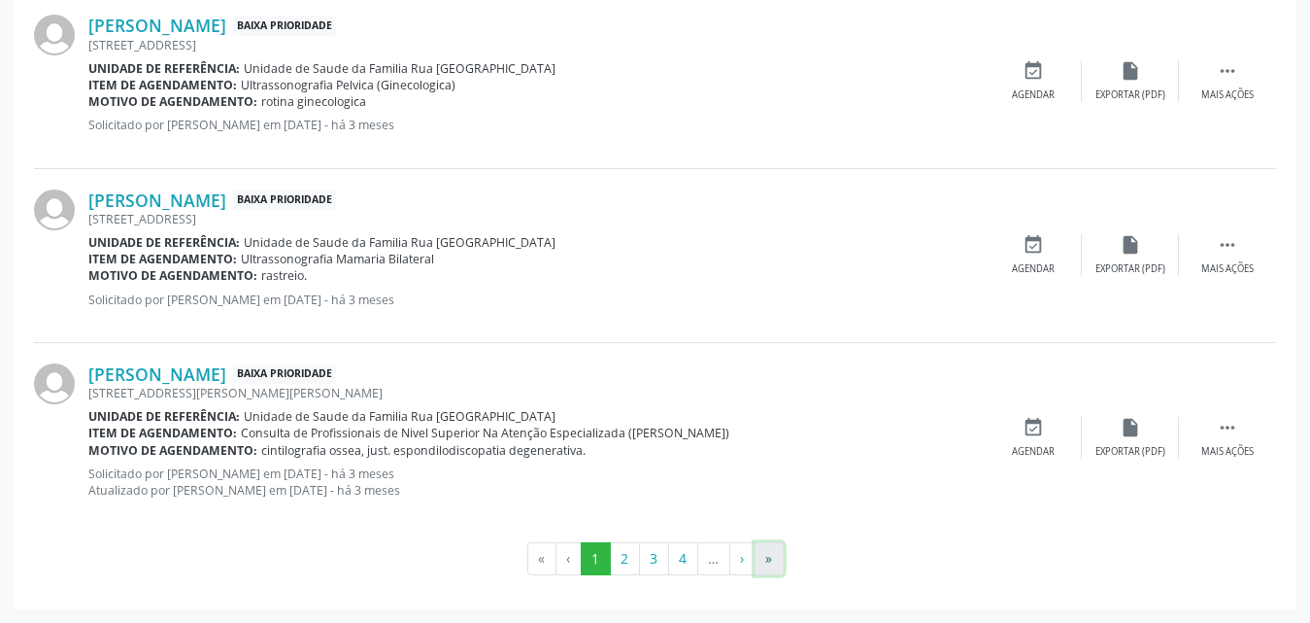
click at [767, 565] on button "»" at bounding box center [769, 558] width 29 height 33
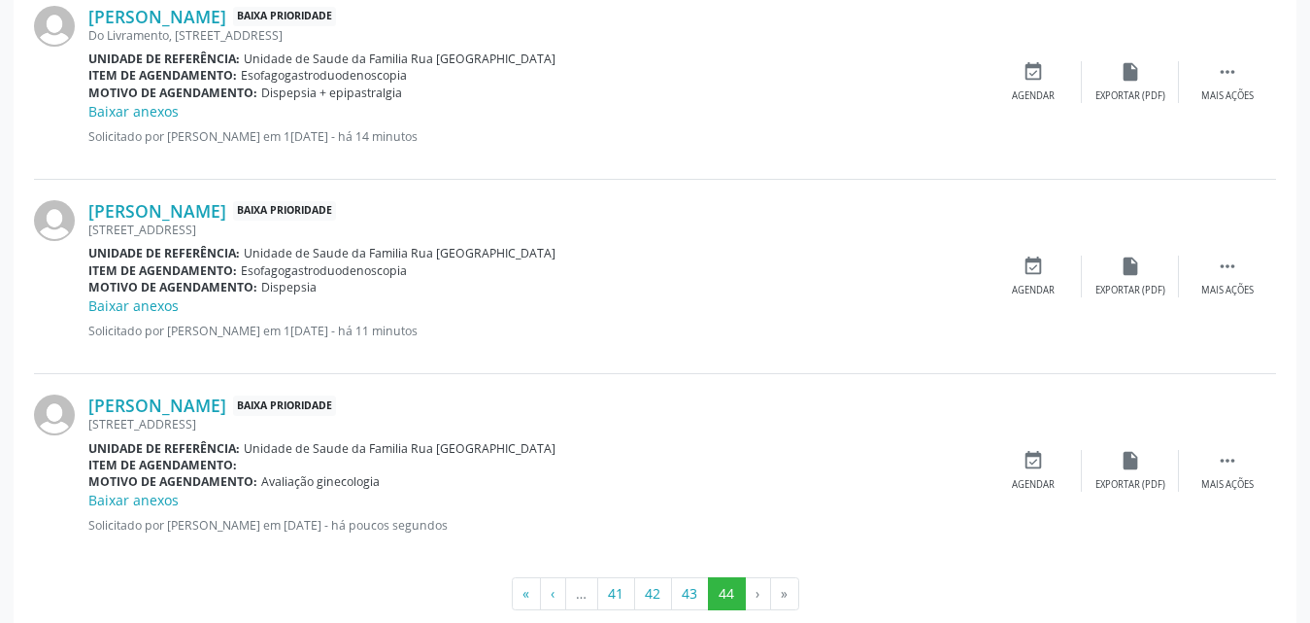
scroll to position [1031, 0]
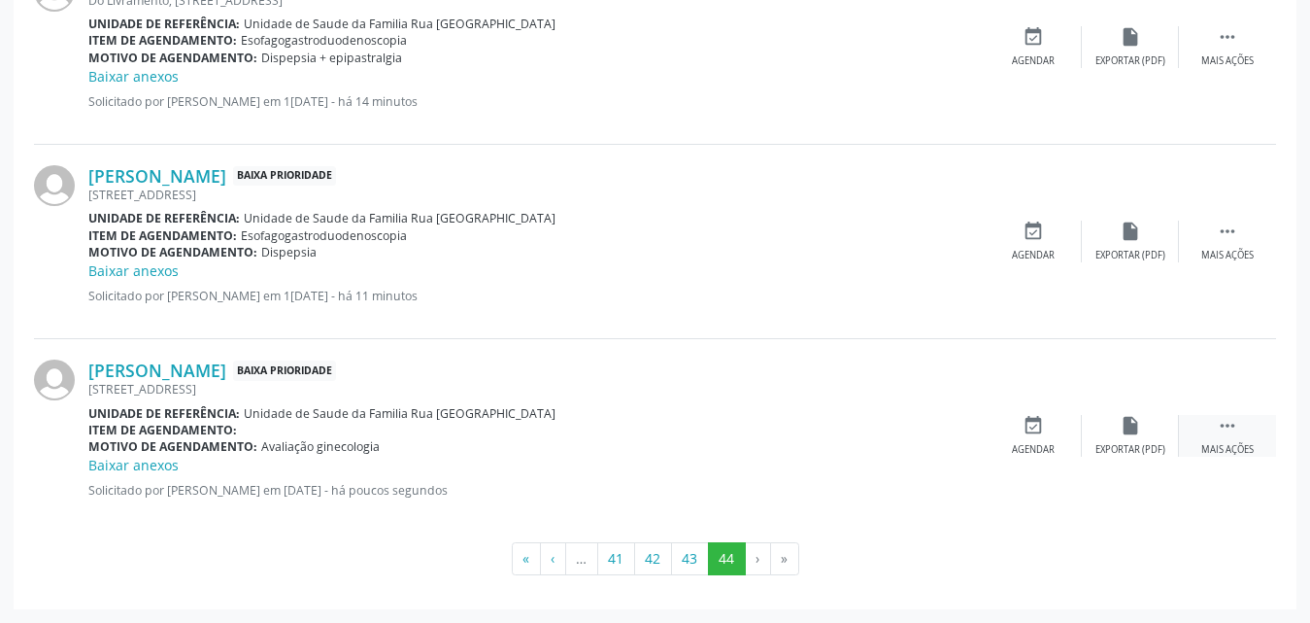
click at [1227, 437] on div " Mais ações" at bounding box center [1227, 436] width 97 height 42
click at [1126, 451] on div "Editar" at bounding box center [1130, 450] width 31 height 14
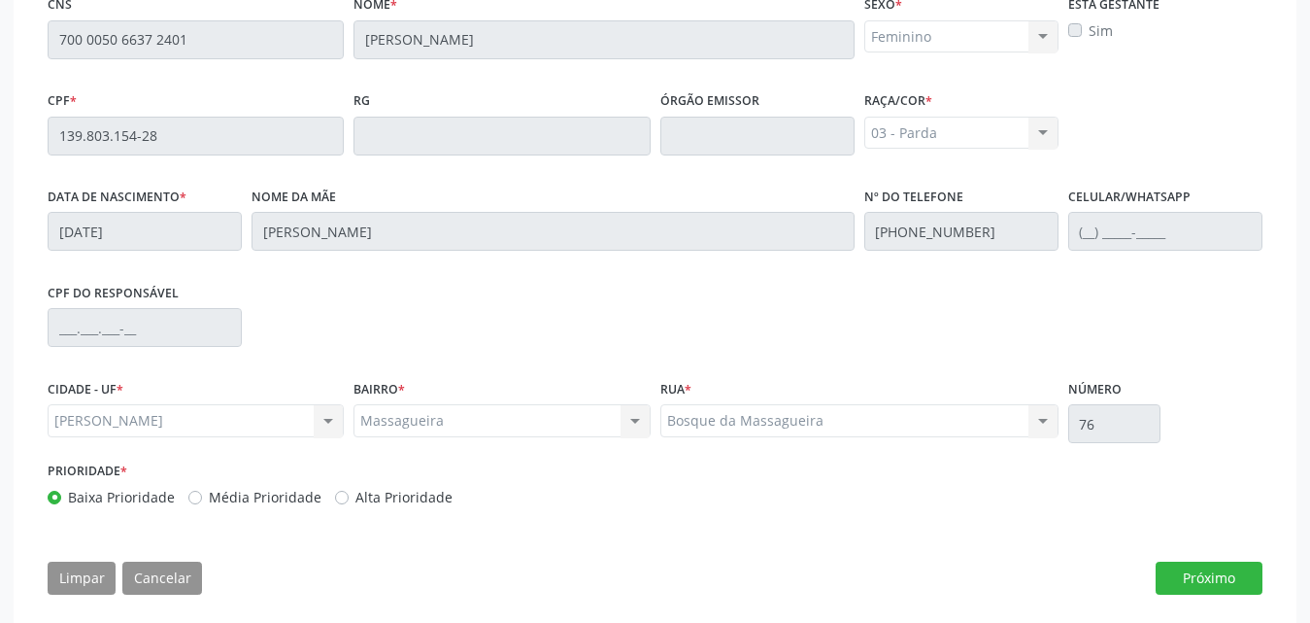
scroll to position [540, 0]
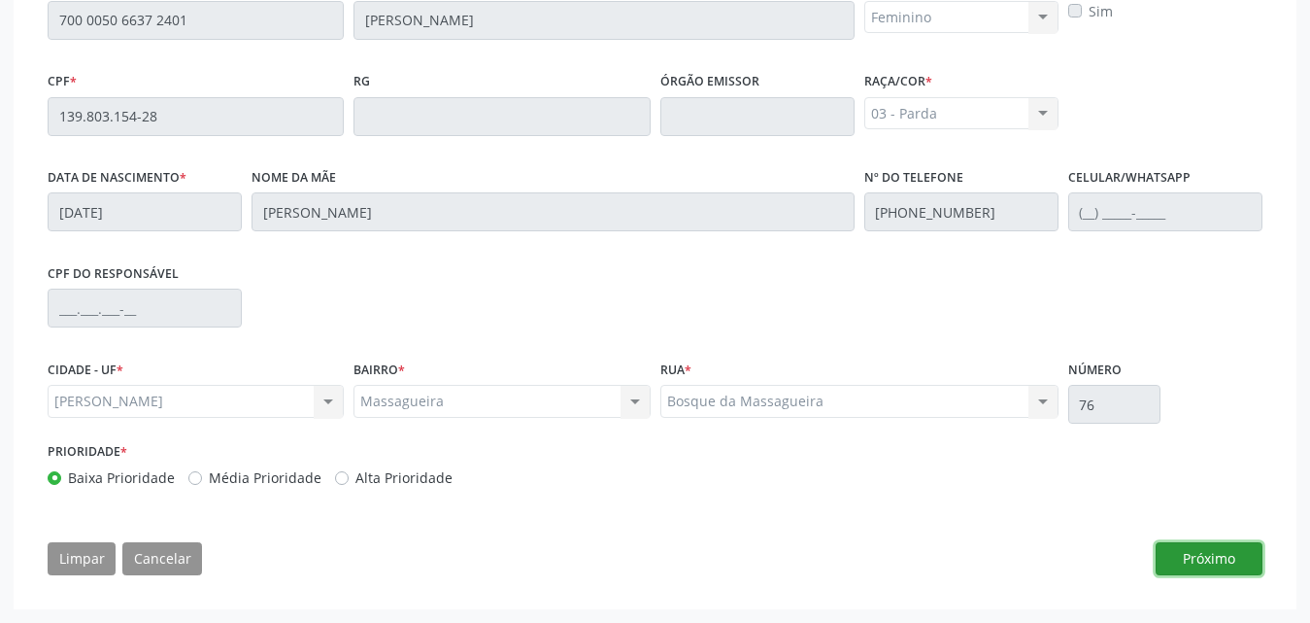
click at [1200, 565] on button "Próximo" at bounding box center [1209, 558] width 107 height 33
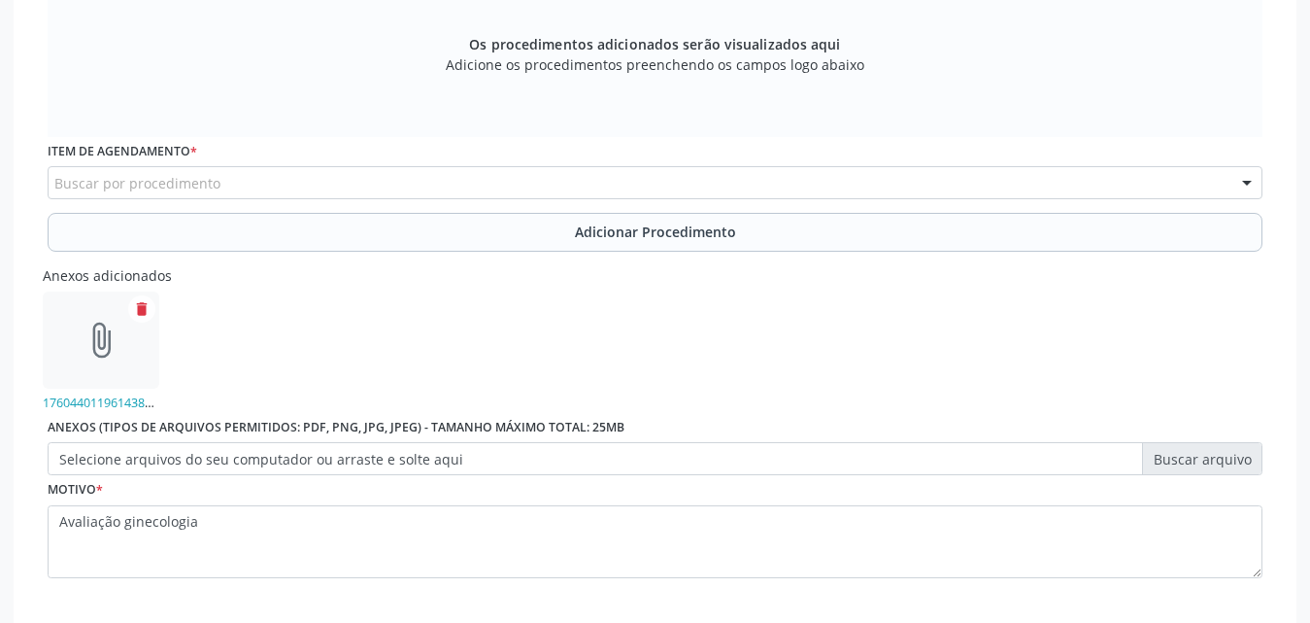
scroll to position [724, 0]
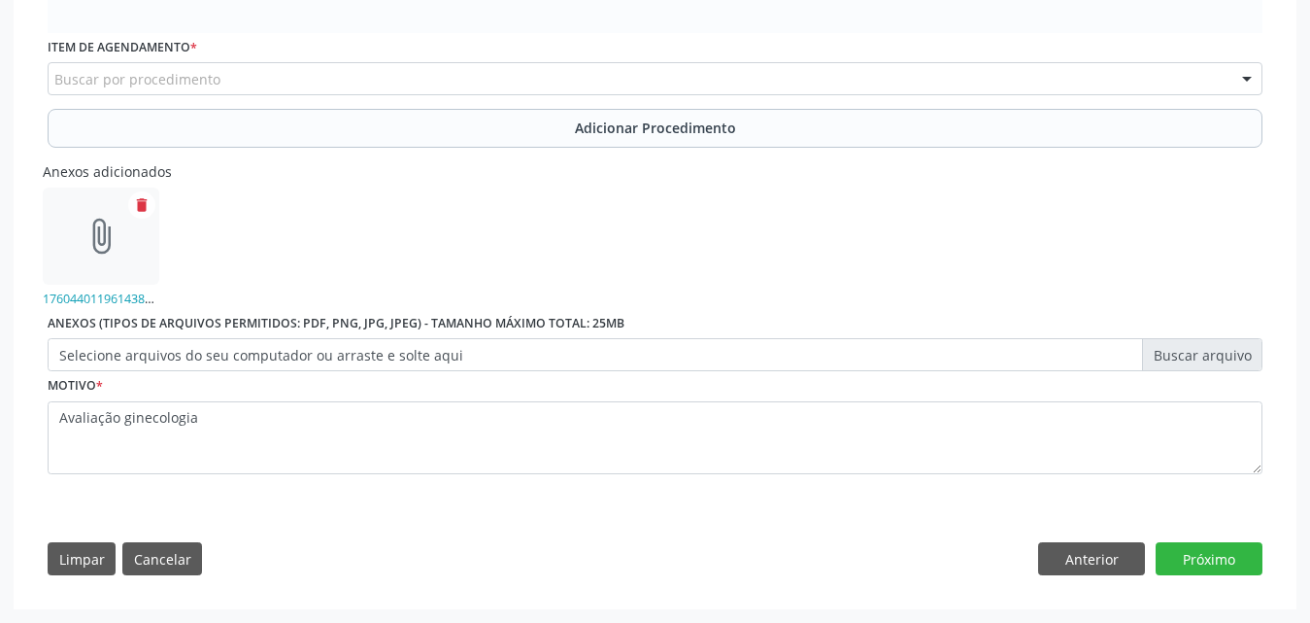
click at [594, 356] on label "Selecione arquivos do seu computador ou arraste e solte aqui" at bounding box center [655, 354] width 1215 height 33
click at [594, 356] on input "Selecione arquivos do seu computador ou arraste e solte aqui" at bounding box center [655, 354] width 1215 height 33
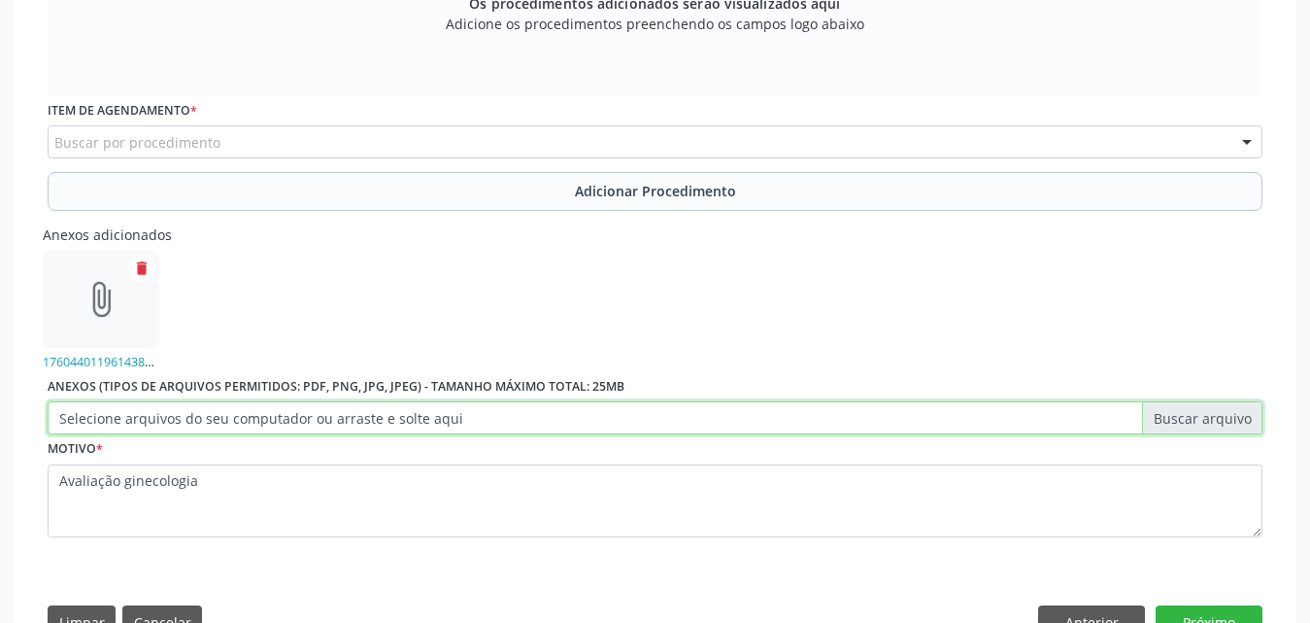
scroll to position [626, 0]
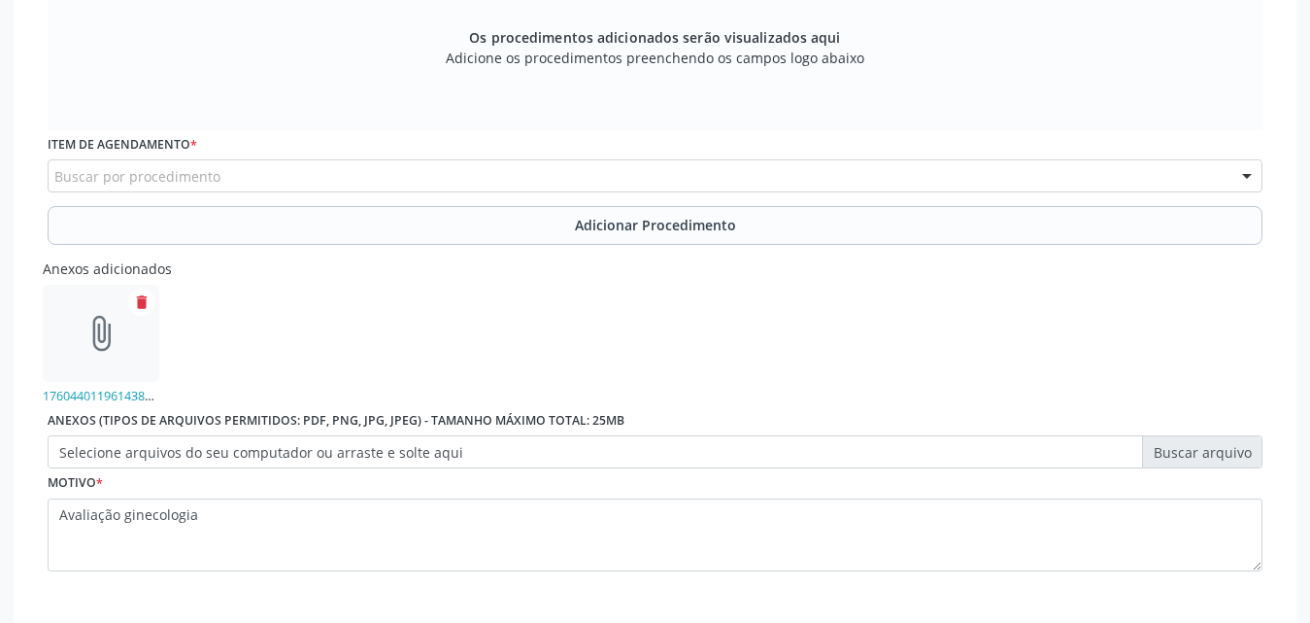
click at [403, 169] on div "Buscar por procedimento" at bounding box center [655, 175] width 1215 height 33
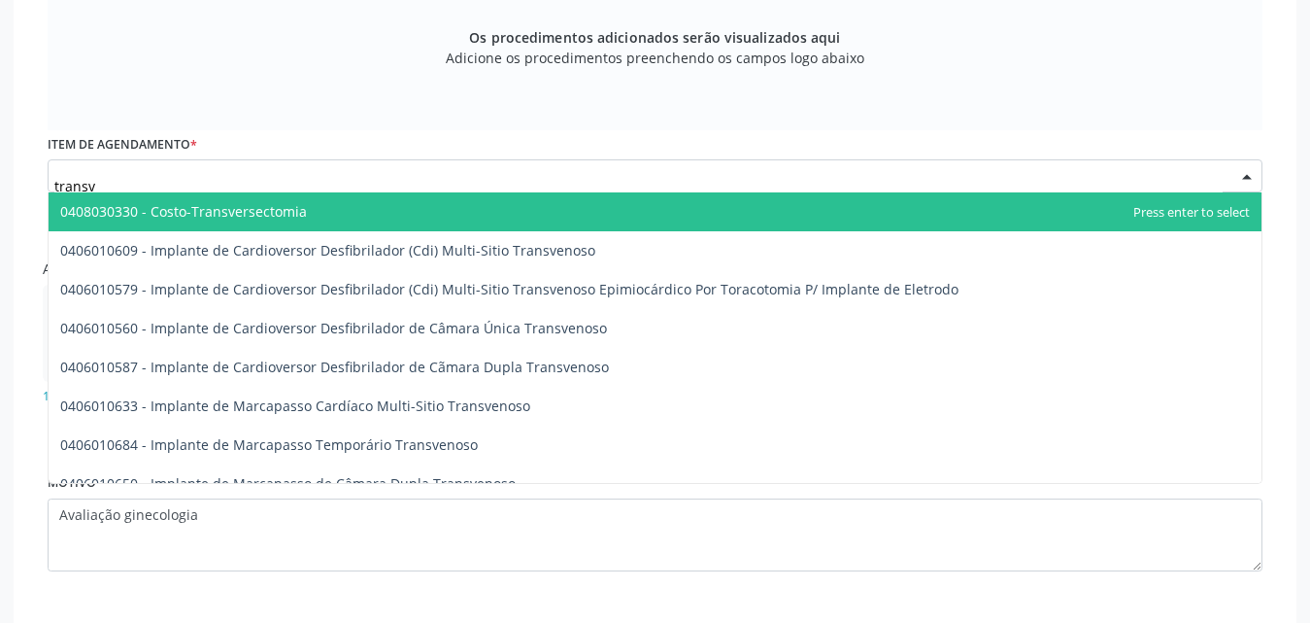
type input "transva"
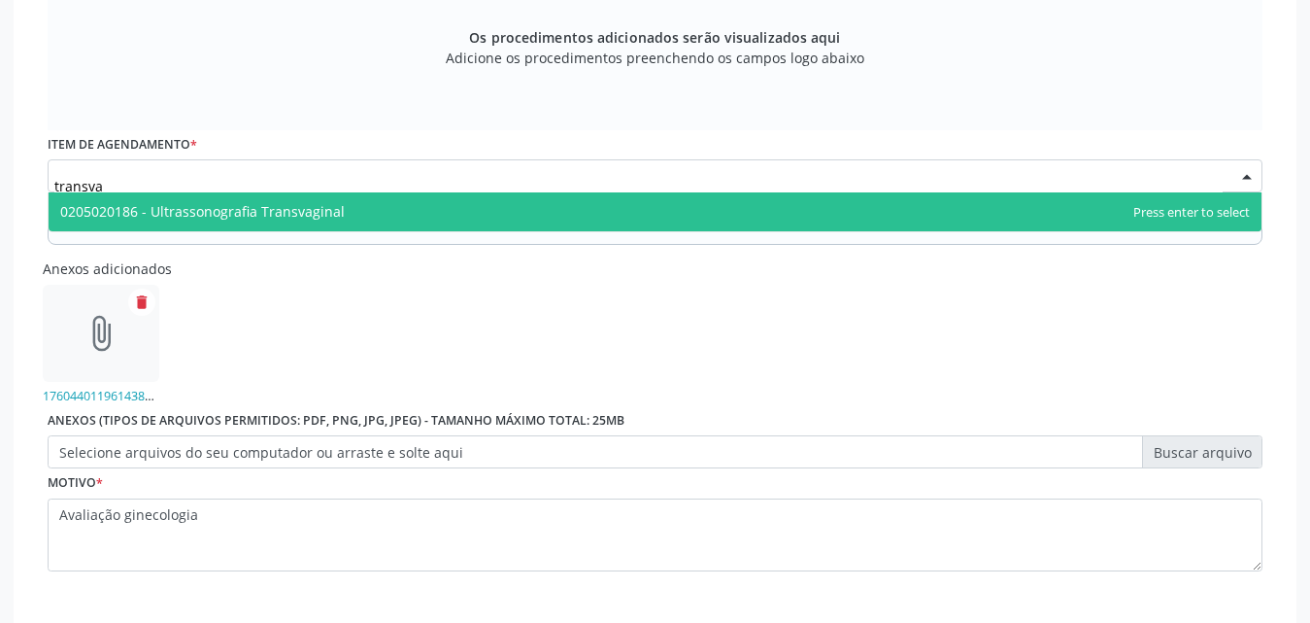
click at [286, 212] on span "0205020186 - Ultrassonografia Transvaginal" at bounding box center [202, 211] width 285 height 18
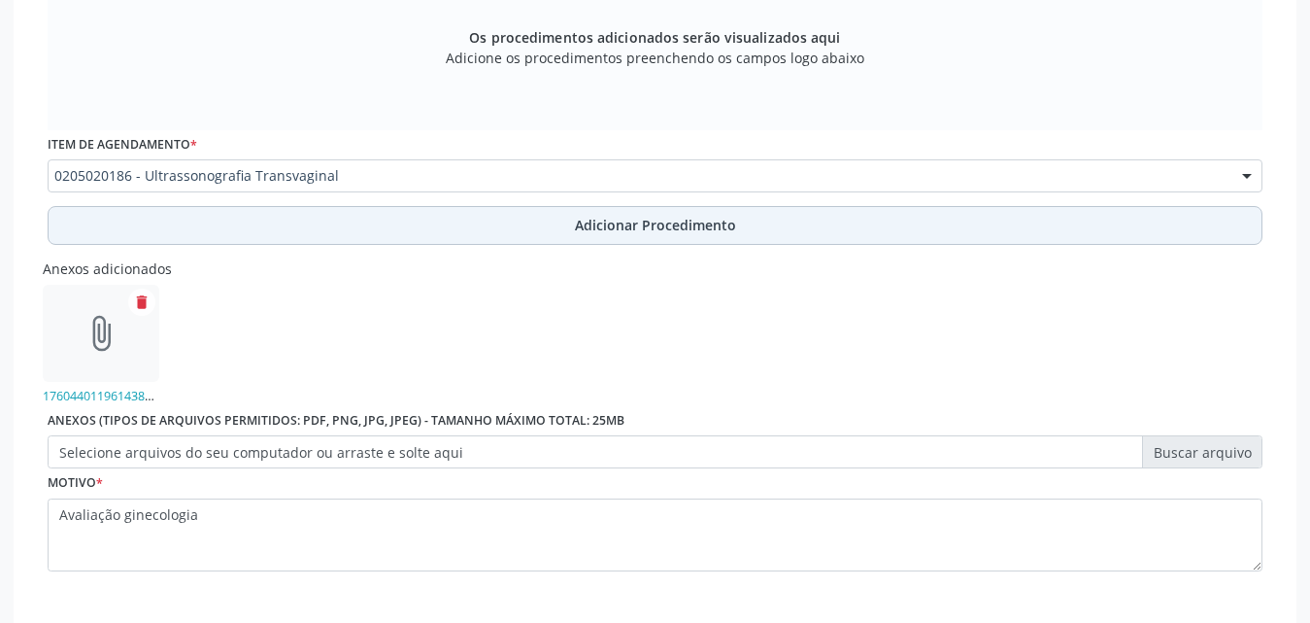
click at [711, 233] on span "Adicionar Procedimento" at bounding box center [655, 225] width 161 height 20
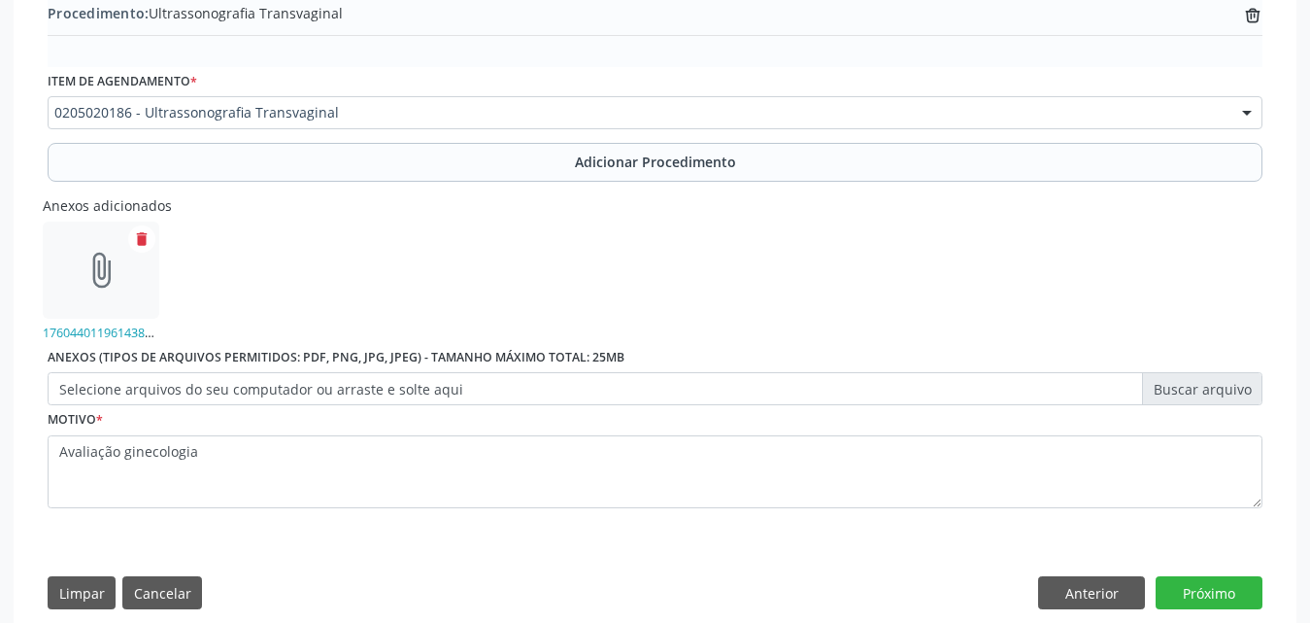
scroll to position [650, 0]
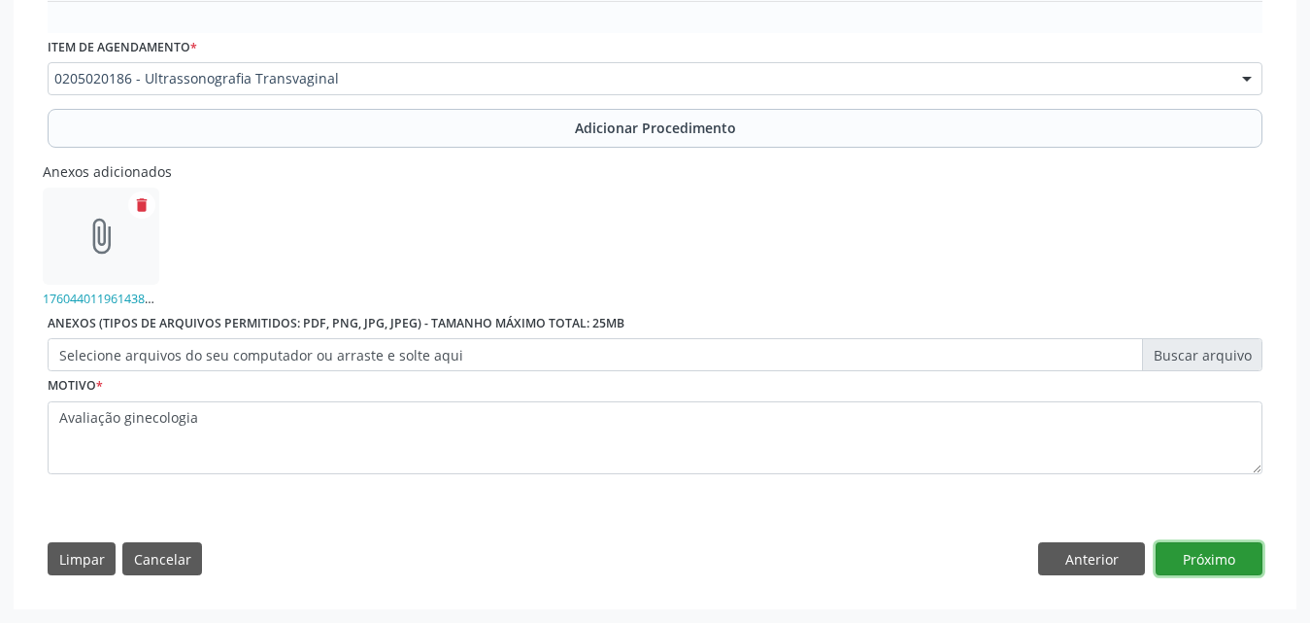
click at [1214, 553] on button "Próximo" at bounding box center [1209, 558] width 107 height 33
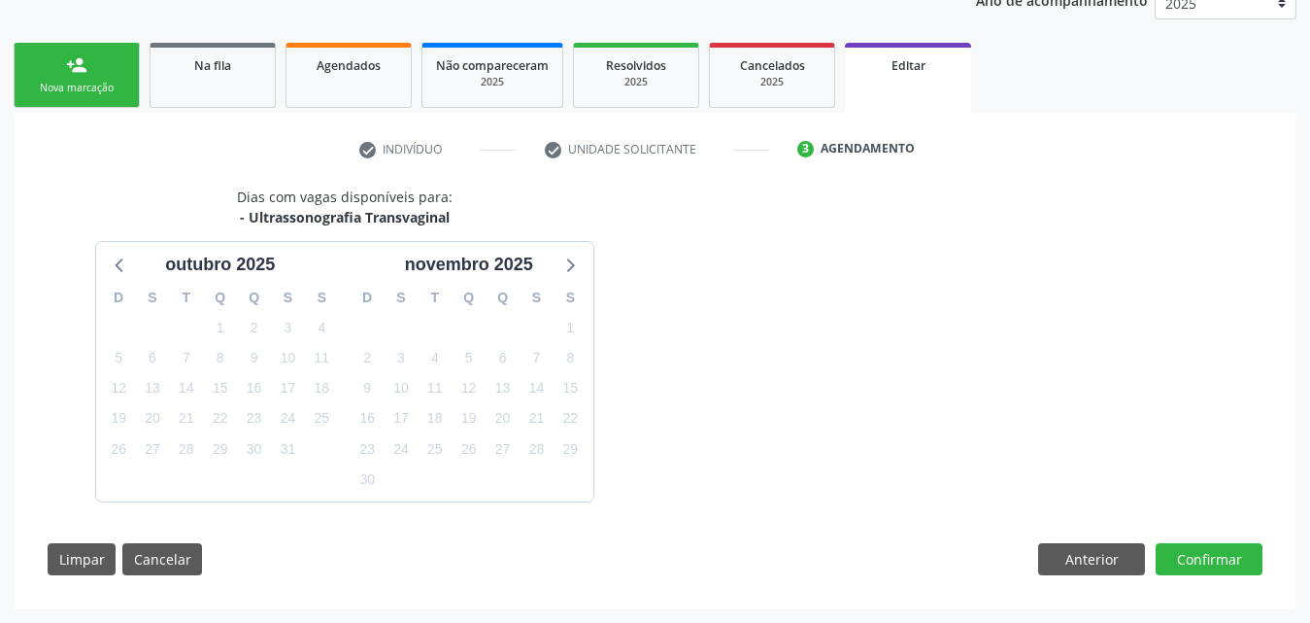
scroll to position [332, 0]
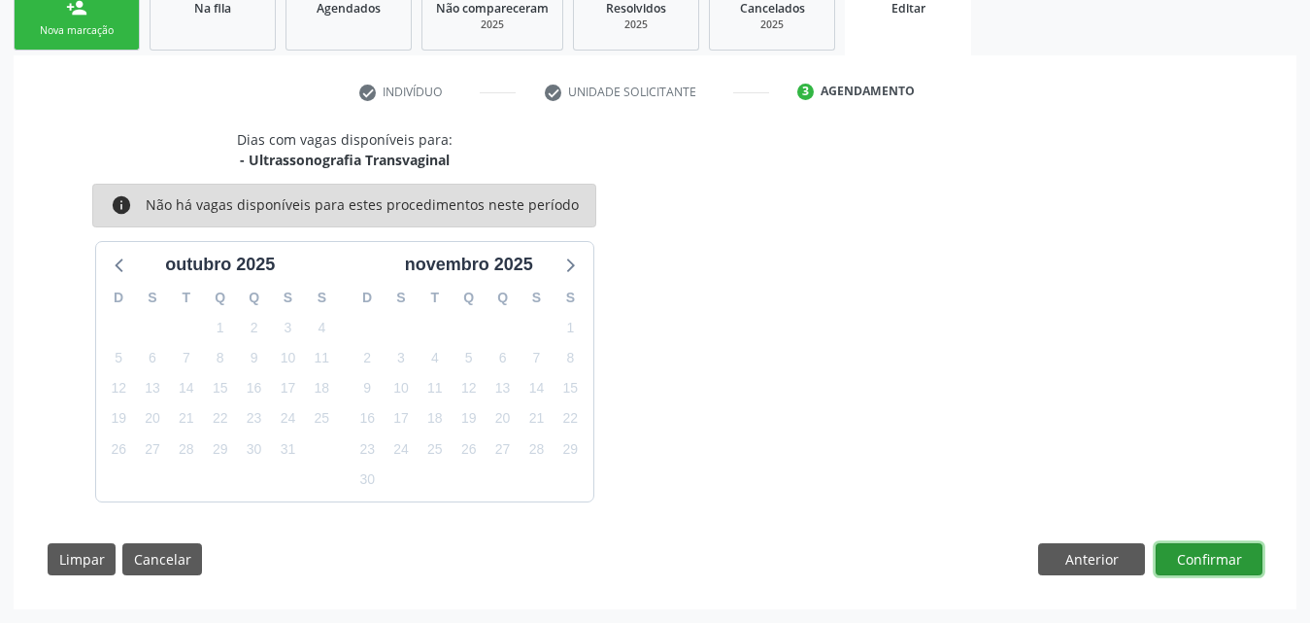
click at [1216, 557] on button "Confirmar" at bounding box center [1209, 559] width 107 height 33
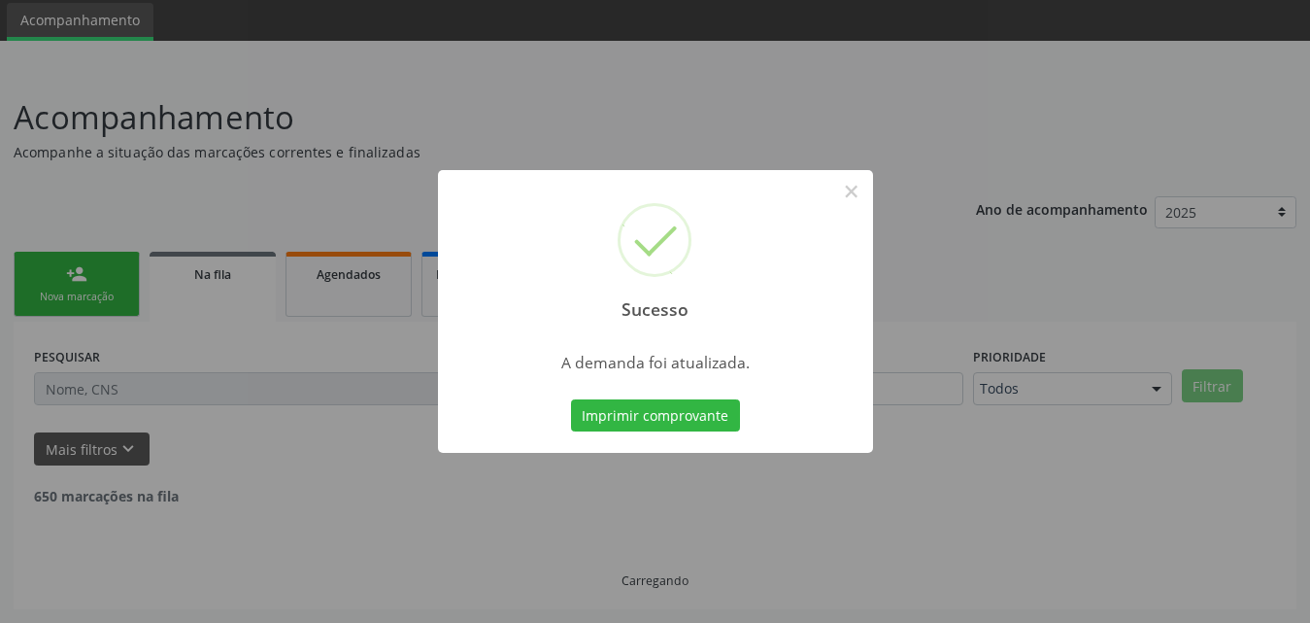
scroll to position [46, 0]
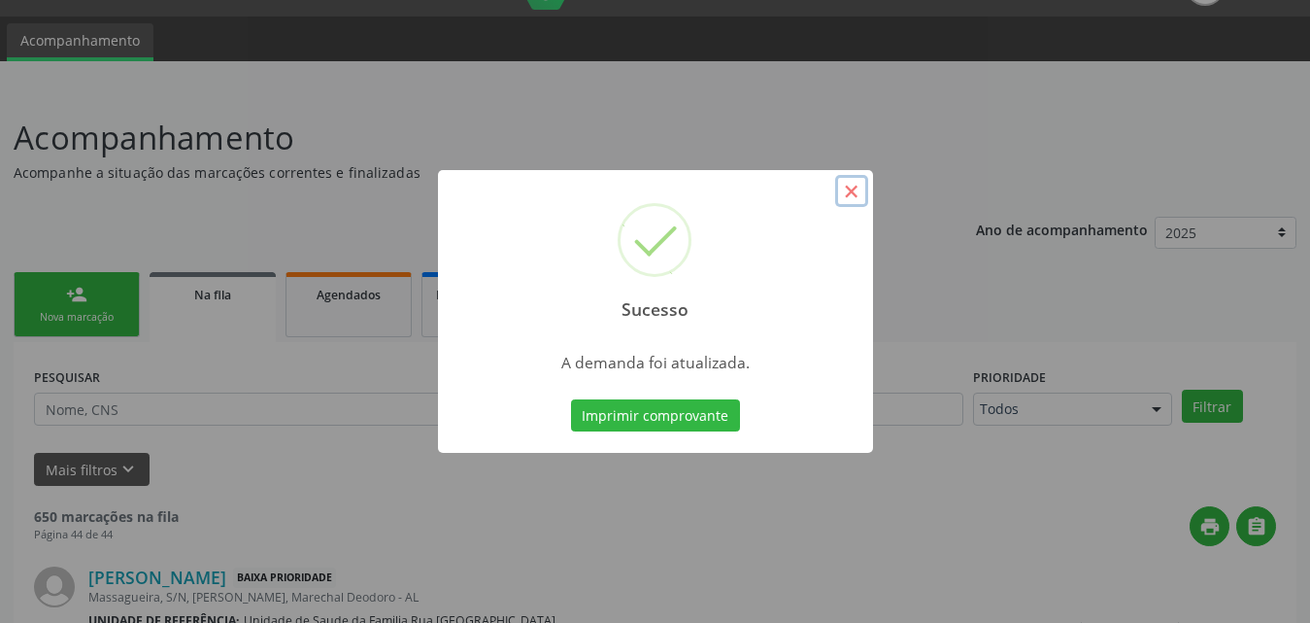
click at [865, 184] on button "×" at bounding box center [851, 191] width 33 height 33
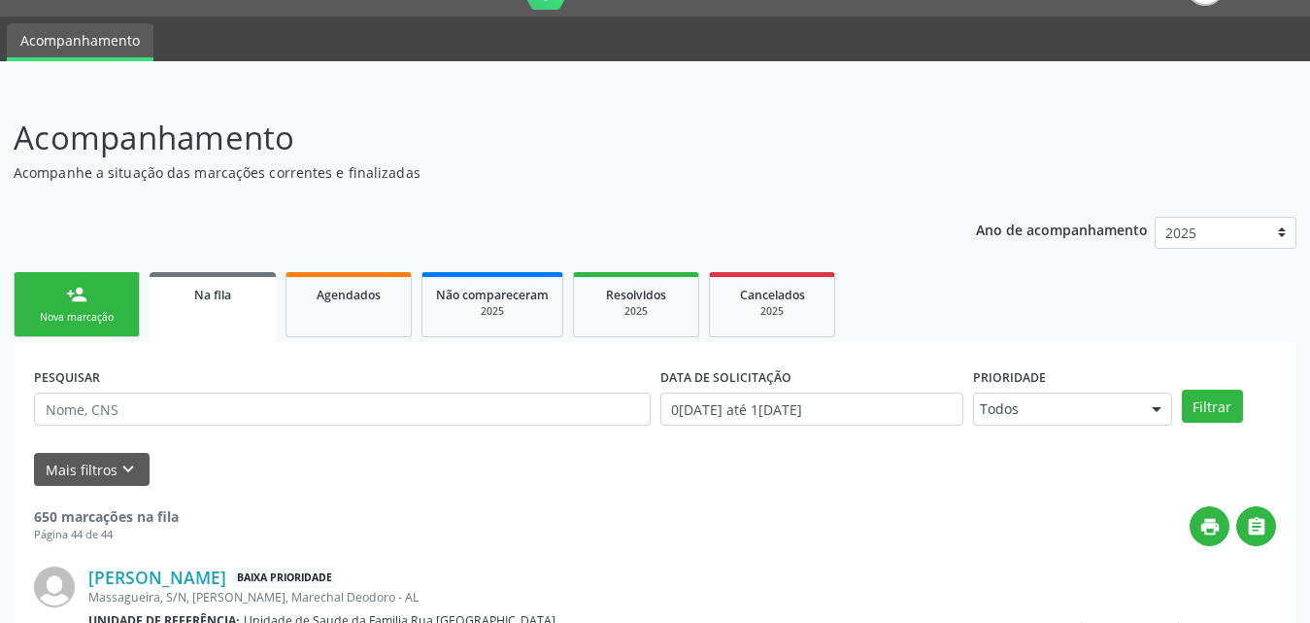
click at [213, 307] on link "Na fila" at bounding box center [213, 307] width 126 height 70
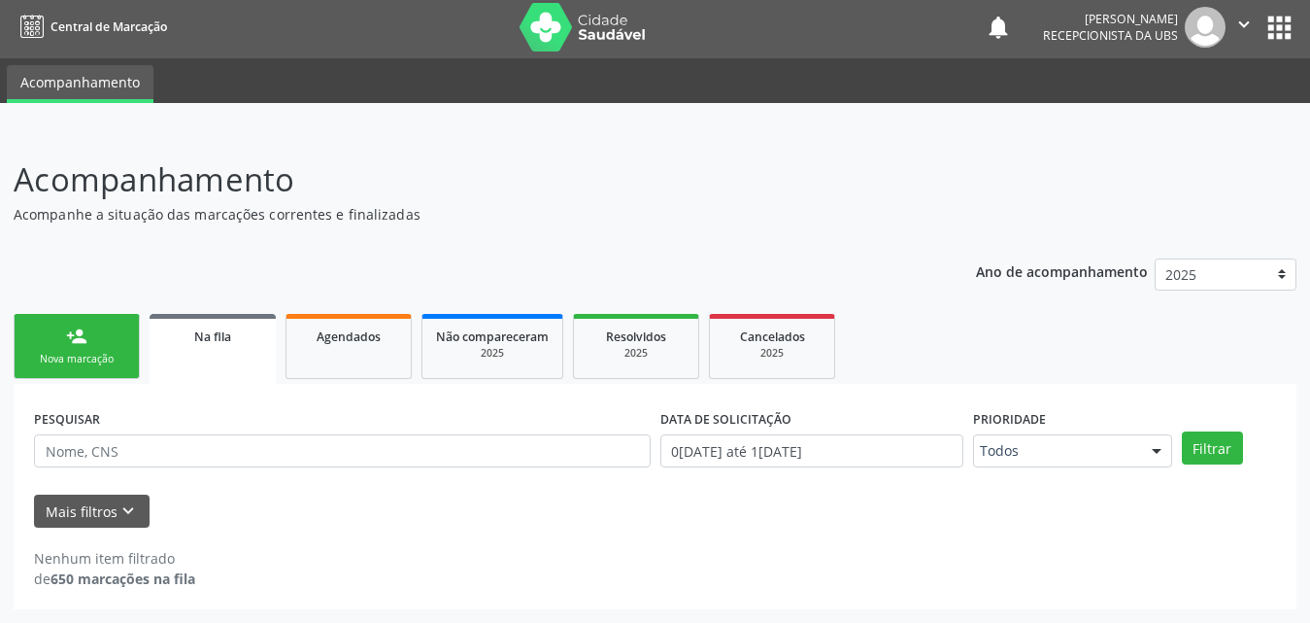
click at [221, 347] on link "Na fila" at bounding box center [213, 349] width 126 height 70
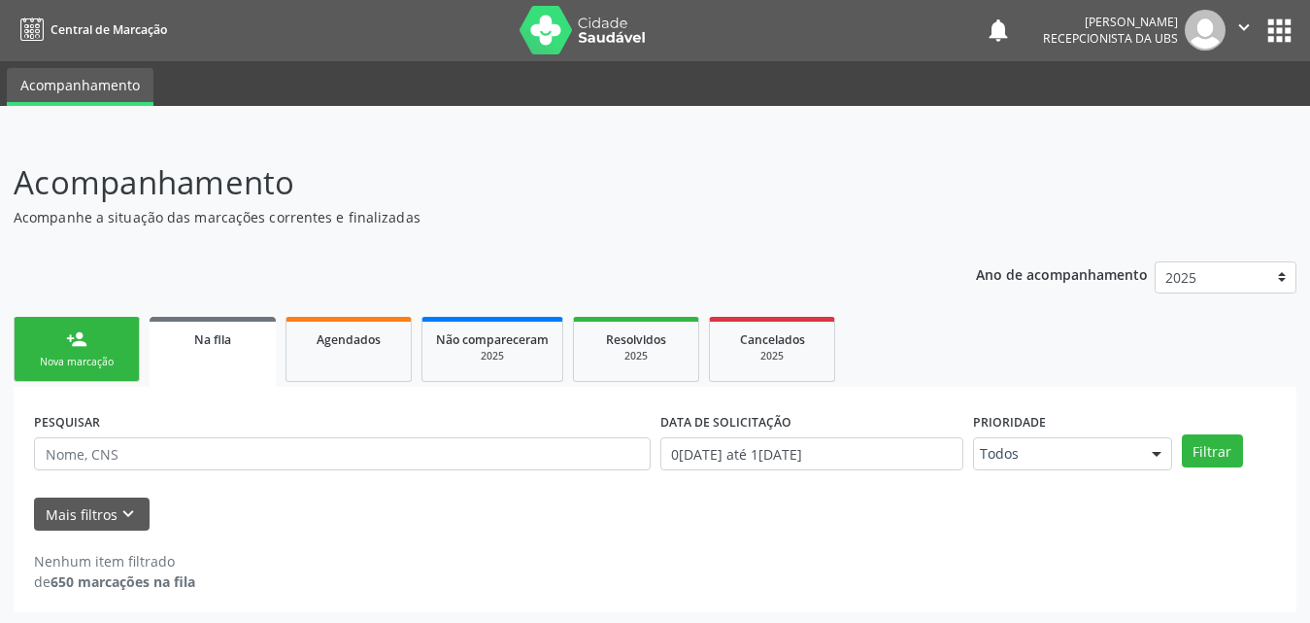
scroll to position [0, 0]
click at [203, 346] on span "Na fila" at bounding box center [212, 340] width 37 height 17
click at [341, 352] on link "Agendados" at bounding box center [349, 350] width 126 height 65
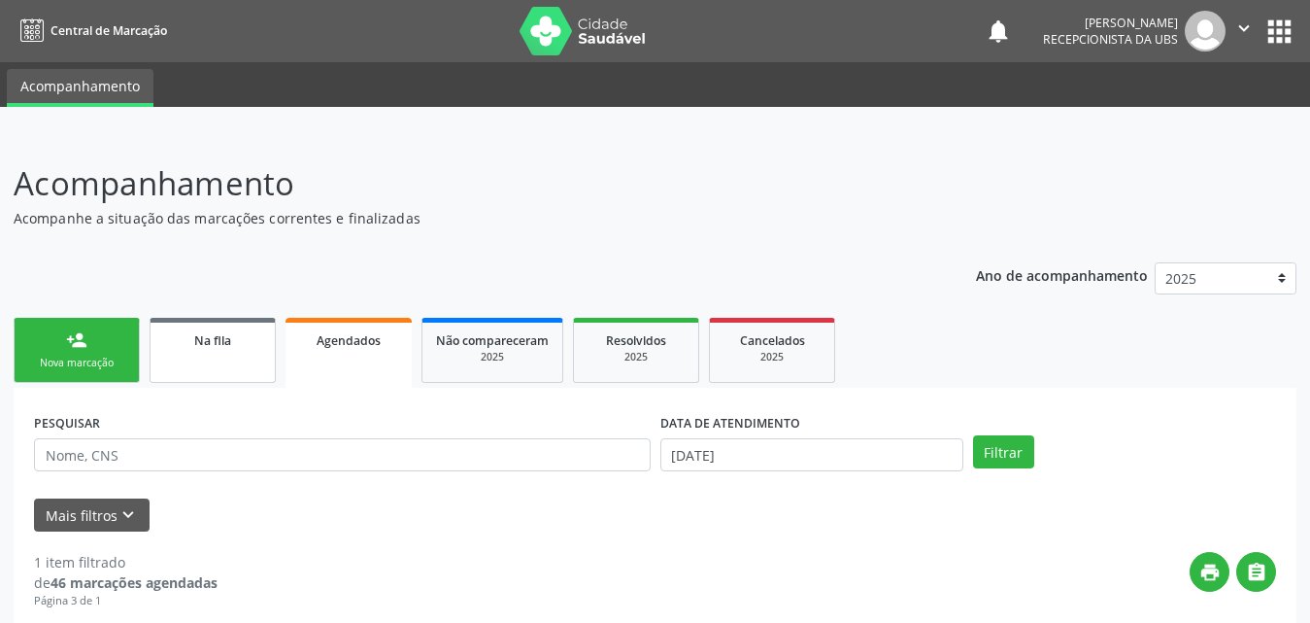
click at [238, 347] on div "Na fila" at bounding box center [212, 339] width 97 height 20
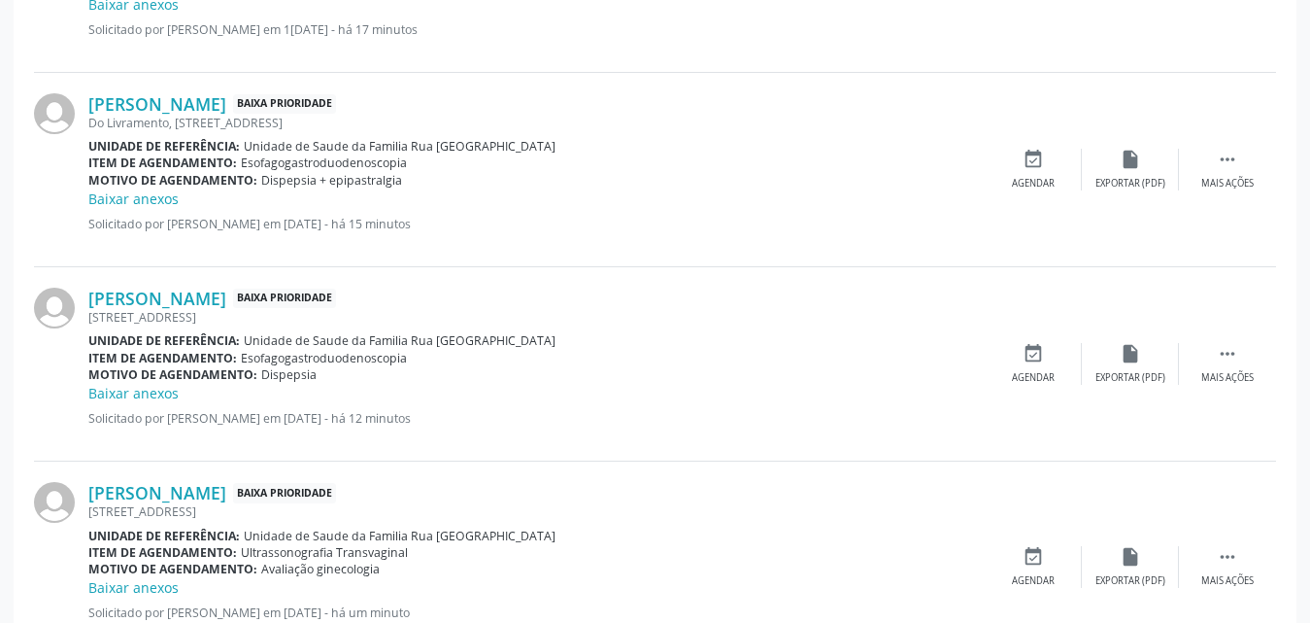
scroll to position [1047, 0]
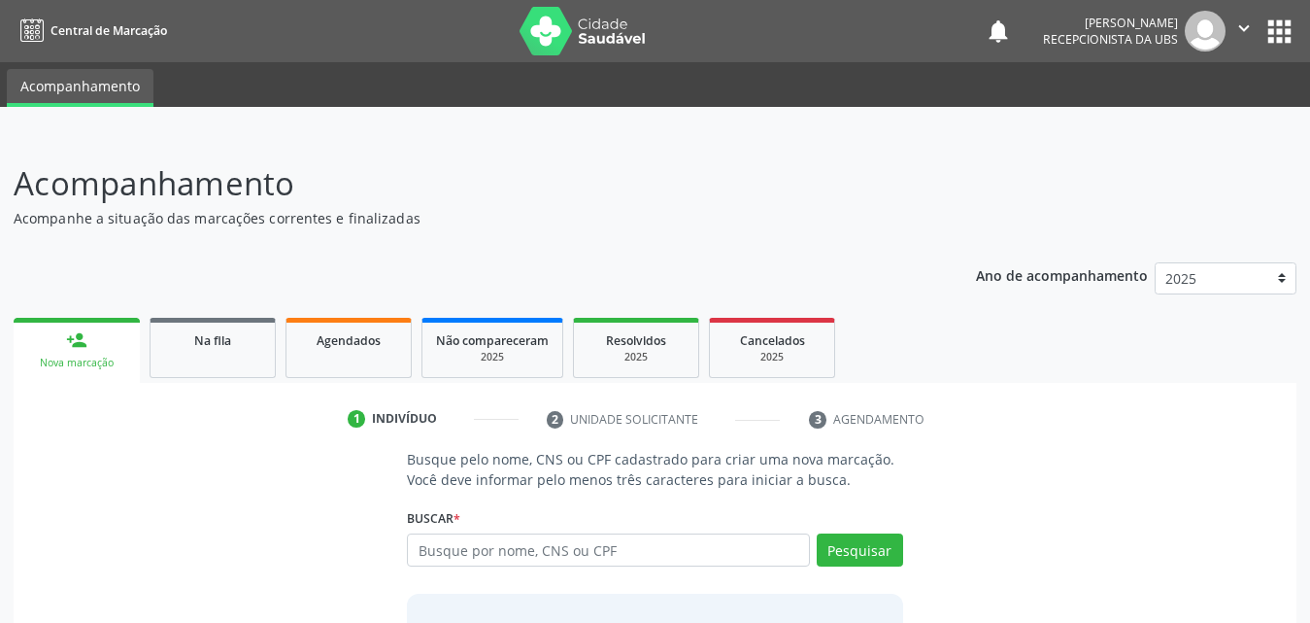
scroll to position [153, 0]
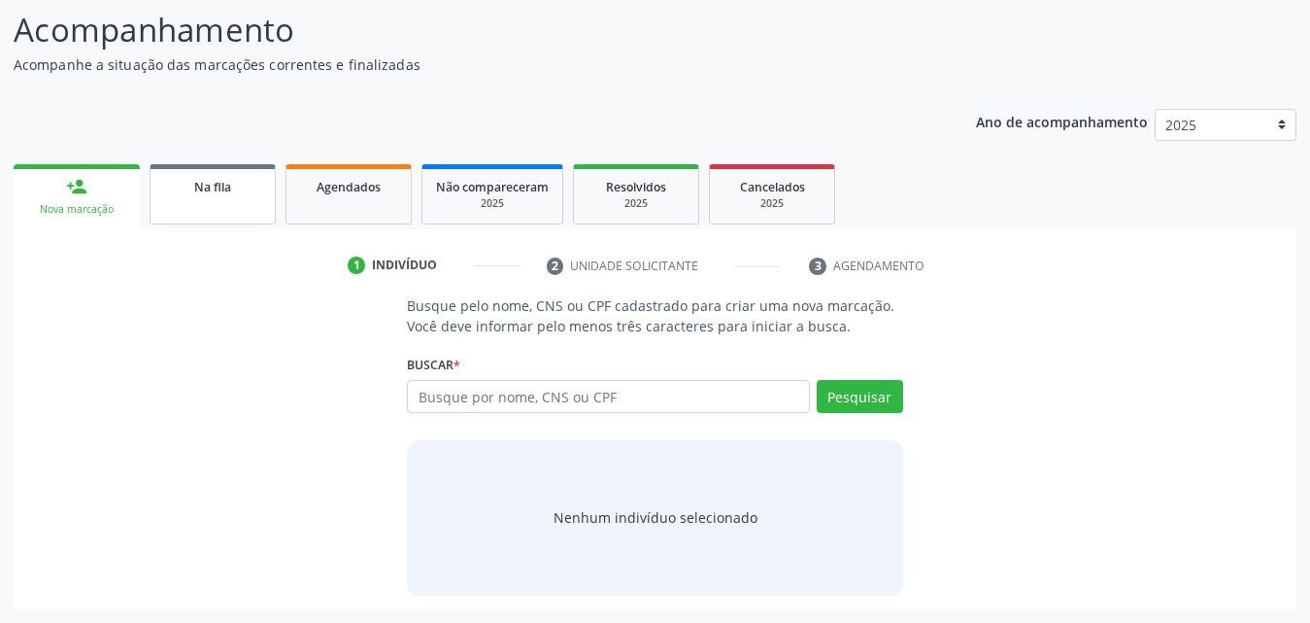
click at [193, 205] on link "Na fila" at bounding box center [213, 194] width 126 height 60
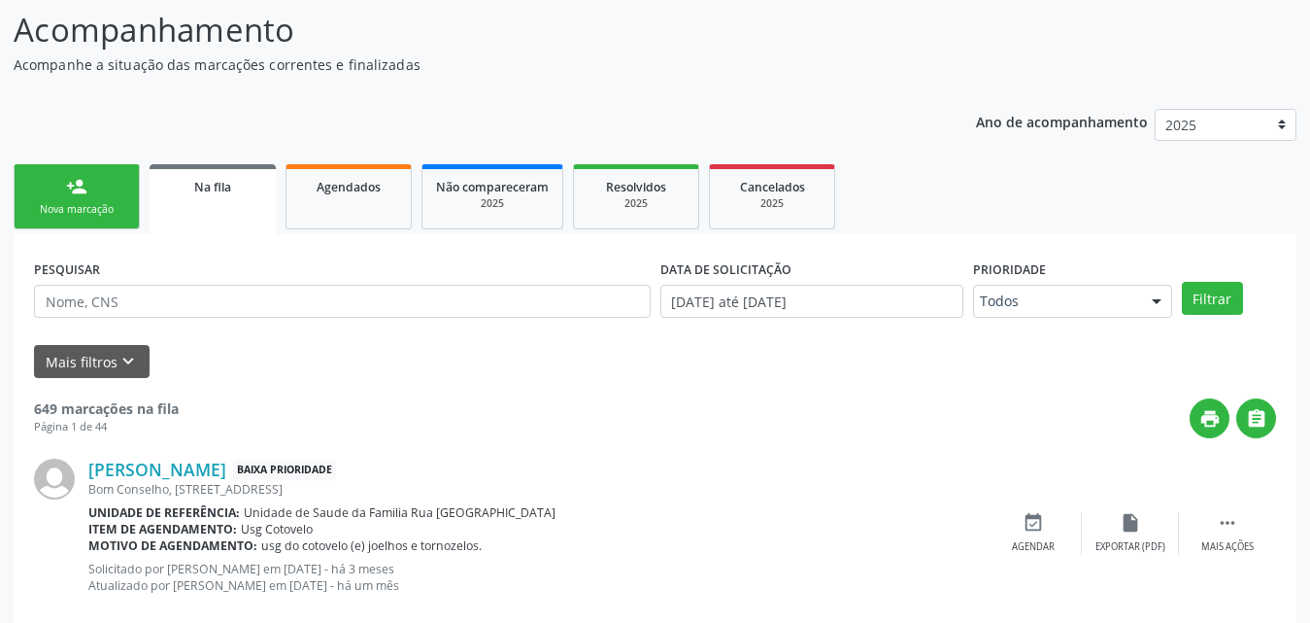
click at [222, 215] on link "Na fila" at bounding box center [213, 199] width 126 height 70
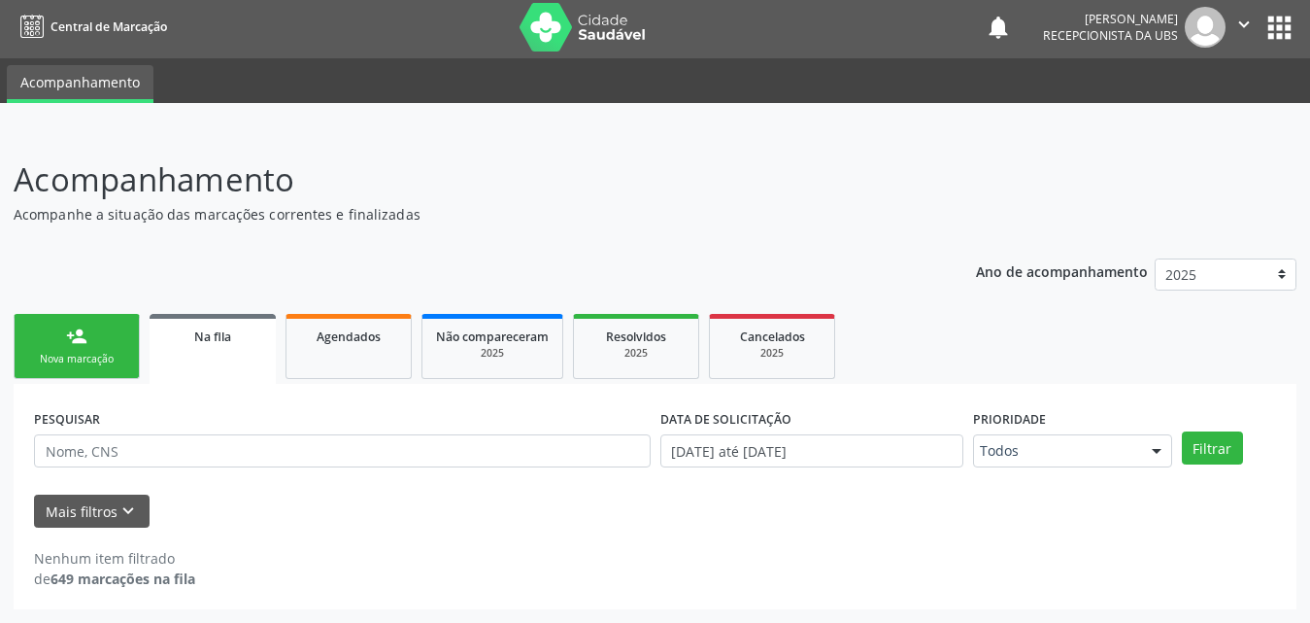
scroll to position [4, 0]
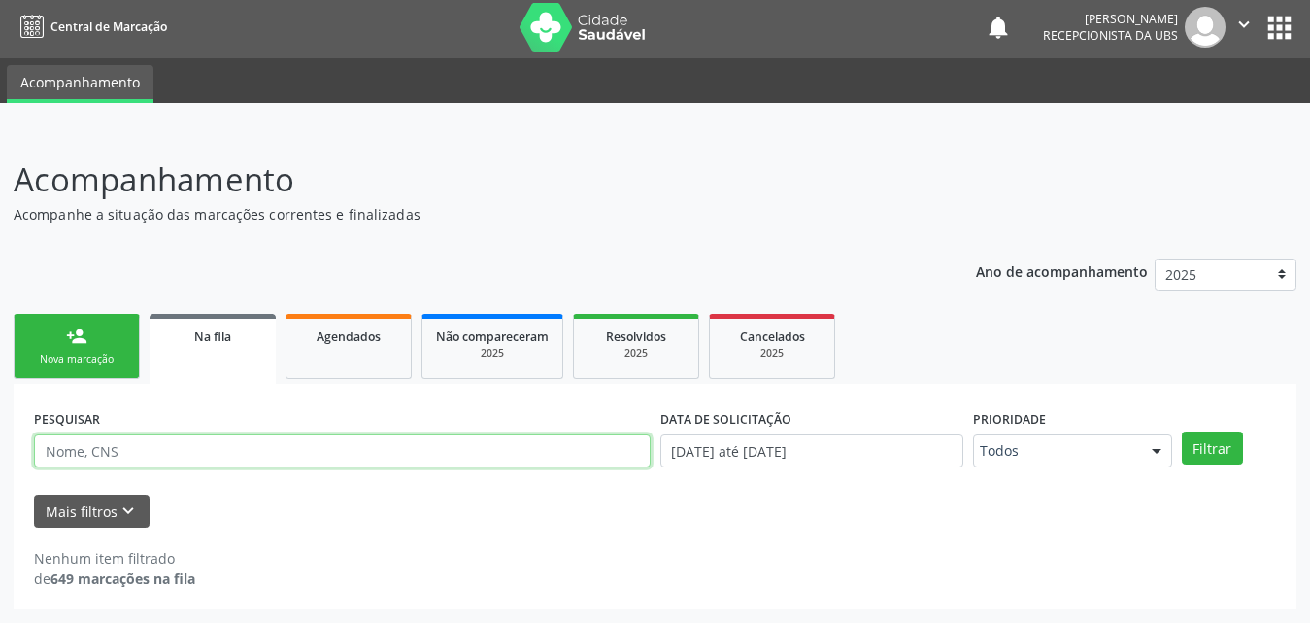
click at [265, 452] on input "text" at bounding box center [342, 450] width 617 height 33
type input "708704120051998"
click at [1182, 431] on button "Filtrar" at bounding box center [1212, 447] width 61 height 33
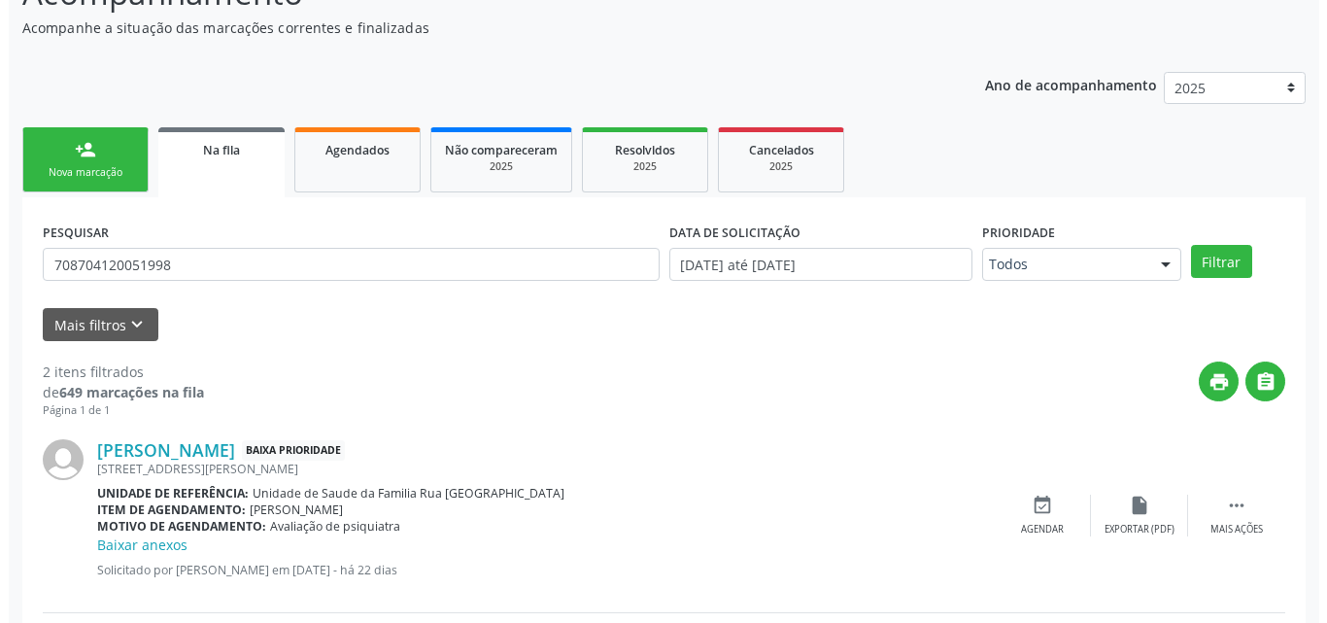
scroll to position [408, 0]
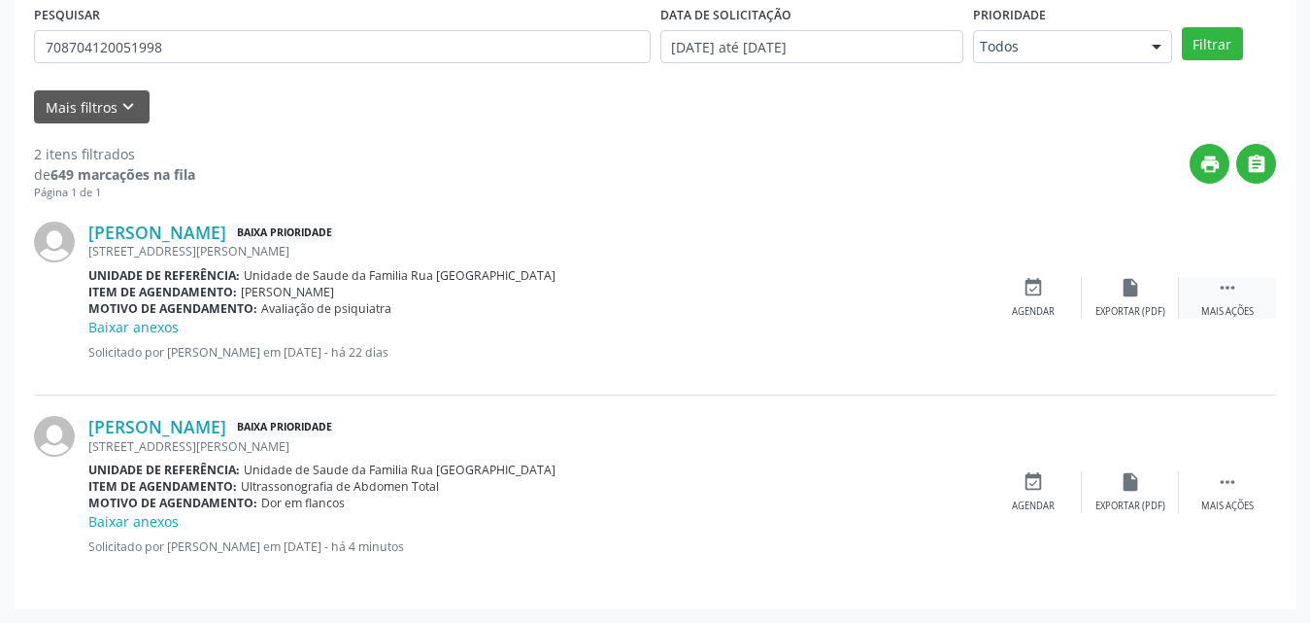
click at [1227, 301] on div " Mais ações" at bounding box center [1227, 298] width 97 height 42
click at [1038, 315] on div "Cancelar" at bounding box center [1033, 312] width 46 height 14
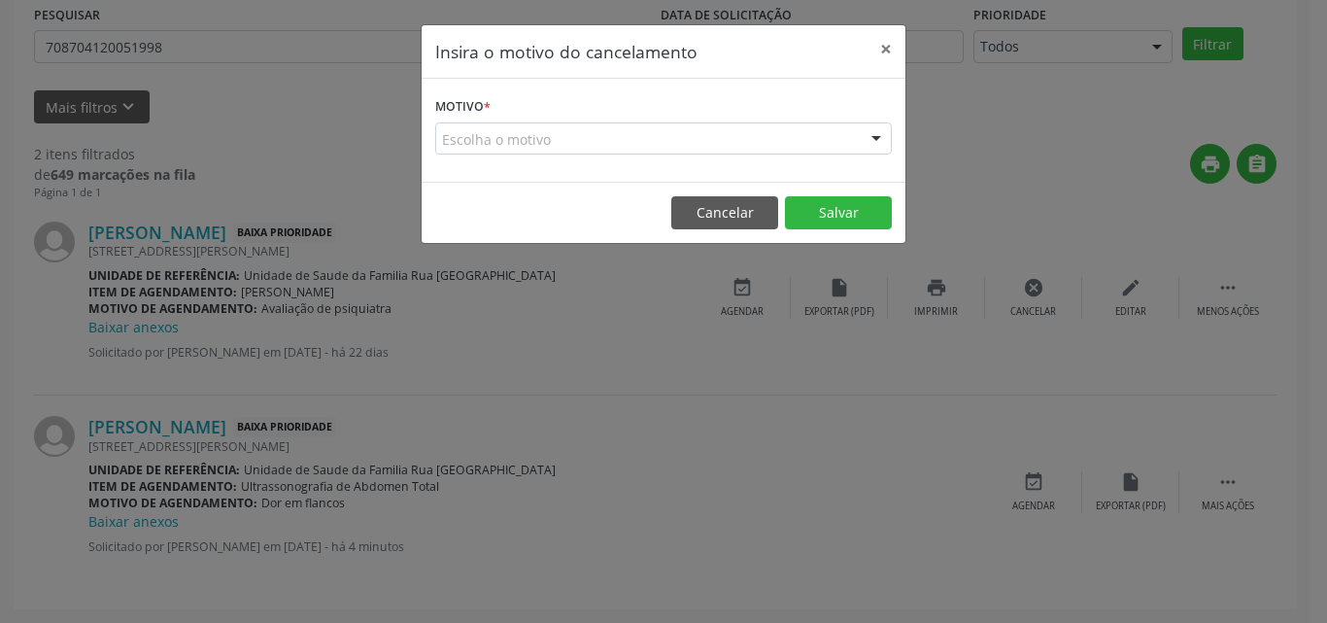
click at [880, 145] on div at bounding box center [876, 139] width 29 height 33
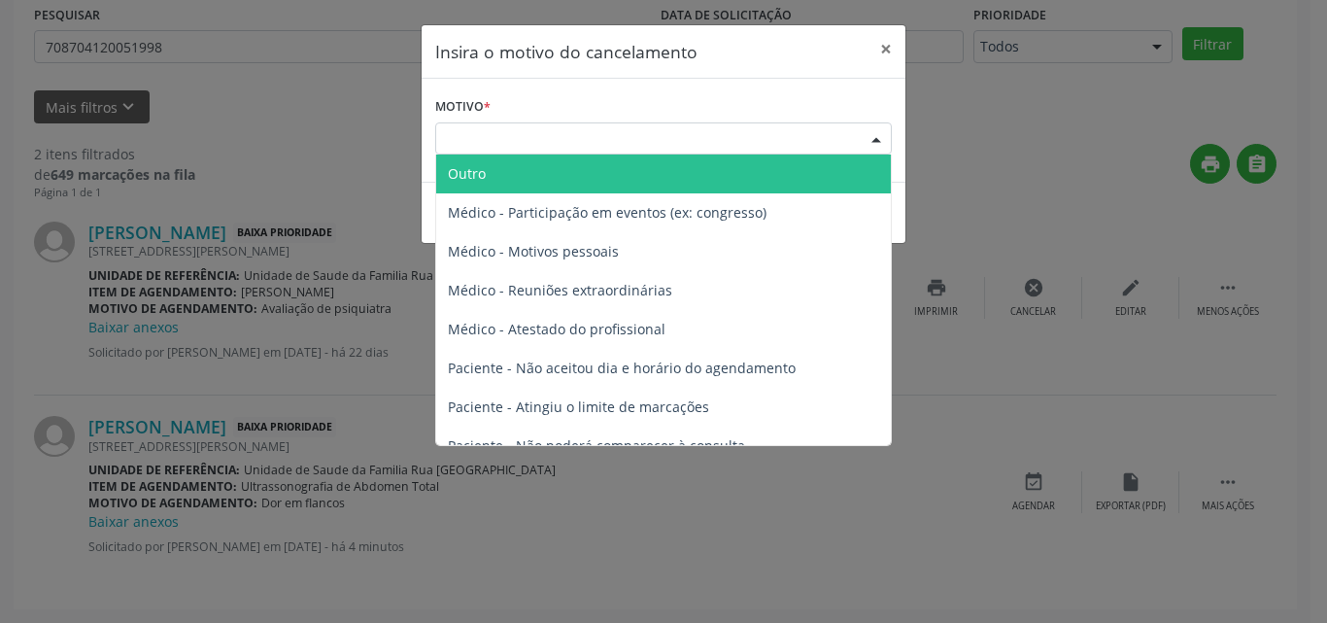
click at [471, 170] on span "Outro" at bounding box center [467, 173] width 38 height 18
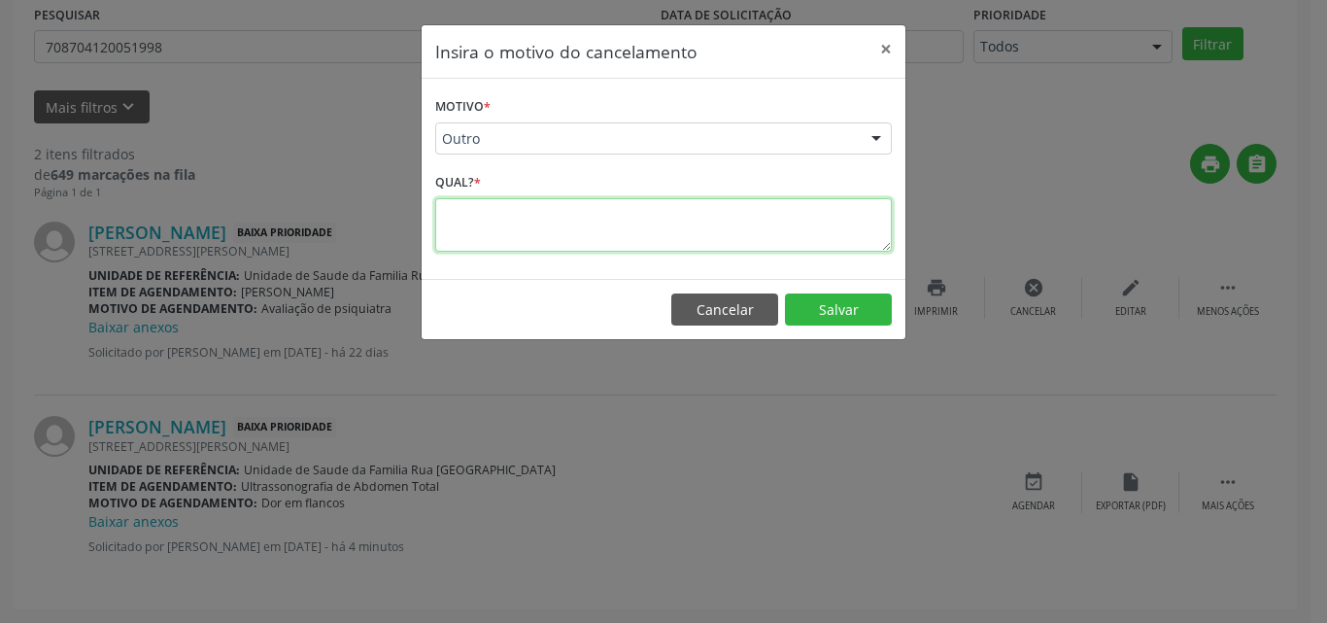
click at [620, 213] on textarea at bounding box center [663, 224] width 456 height 53
type textarea "faltou a foto da solicitacao"
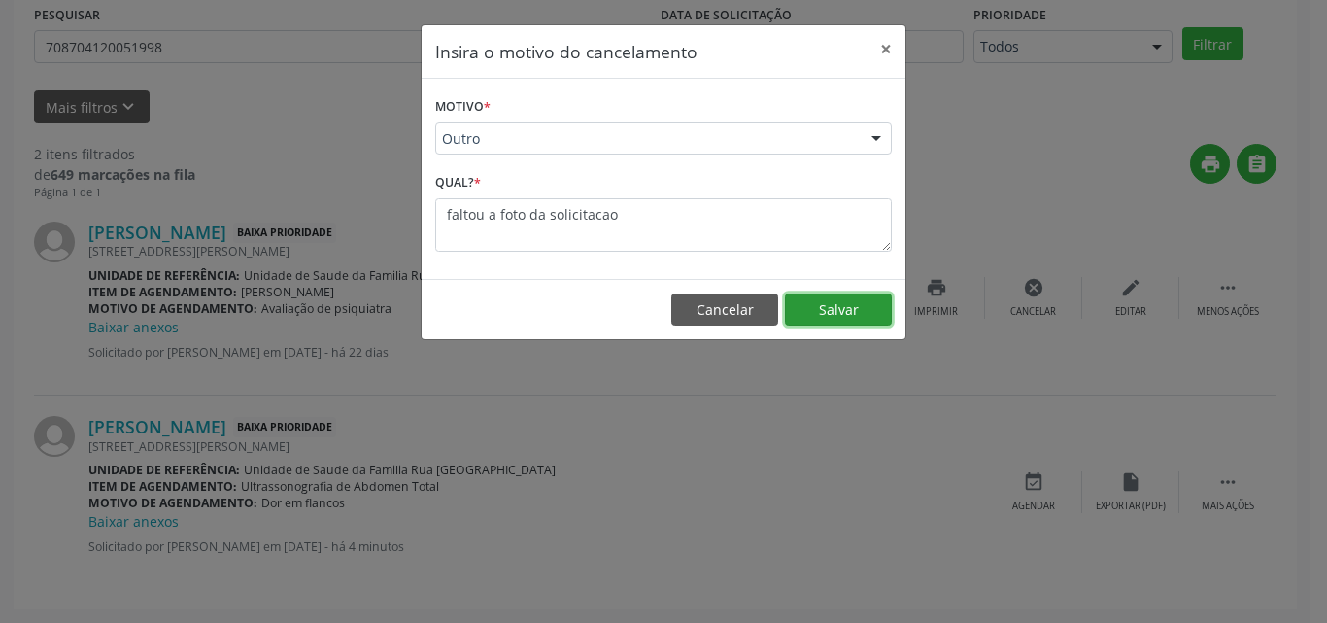
click at [821, 308] on button "Salvar" at bounding box center [838, 309] width 107 height 33
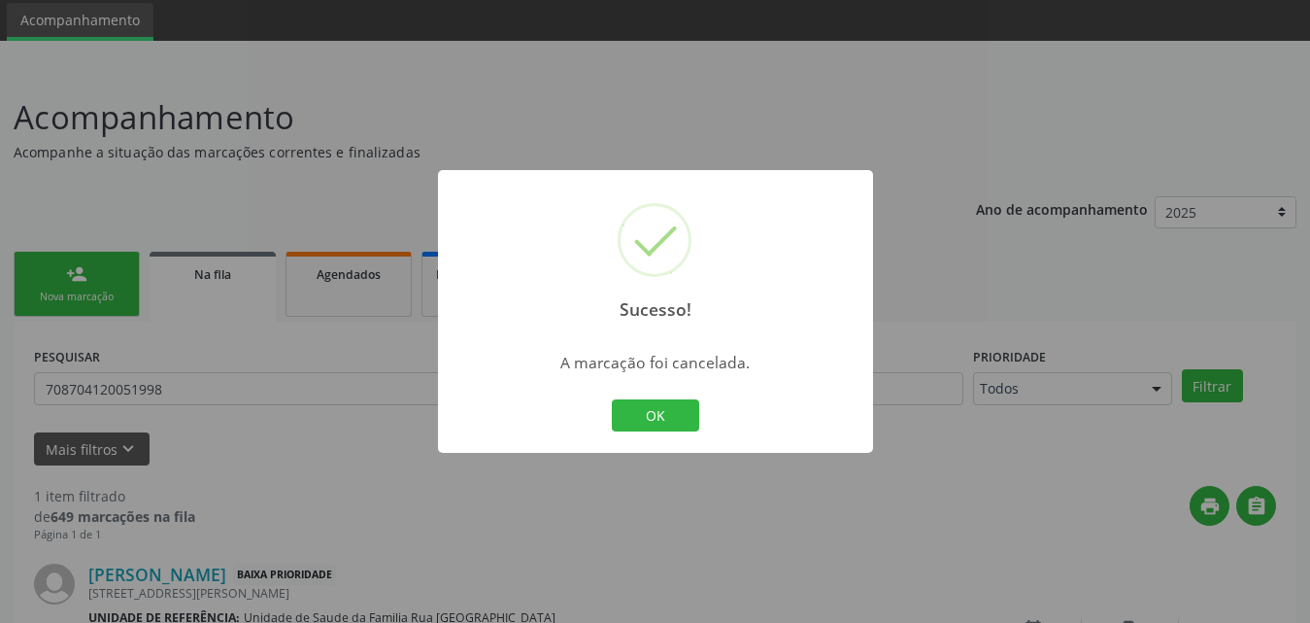
scroll to position [214, 0]
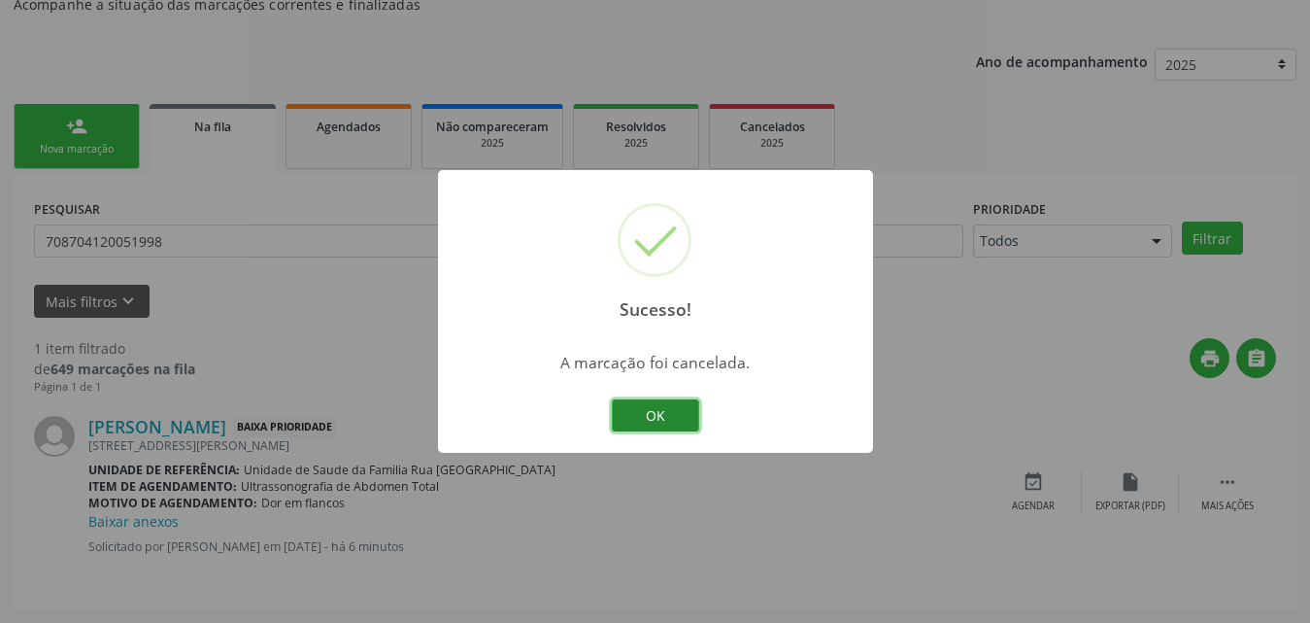
click at [654, 412] on button "OK" at bounding box center [655, 415] width 87 height 33
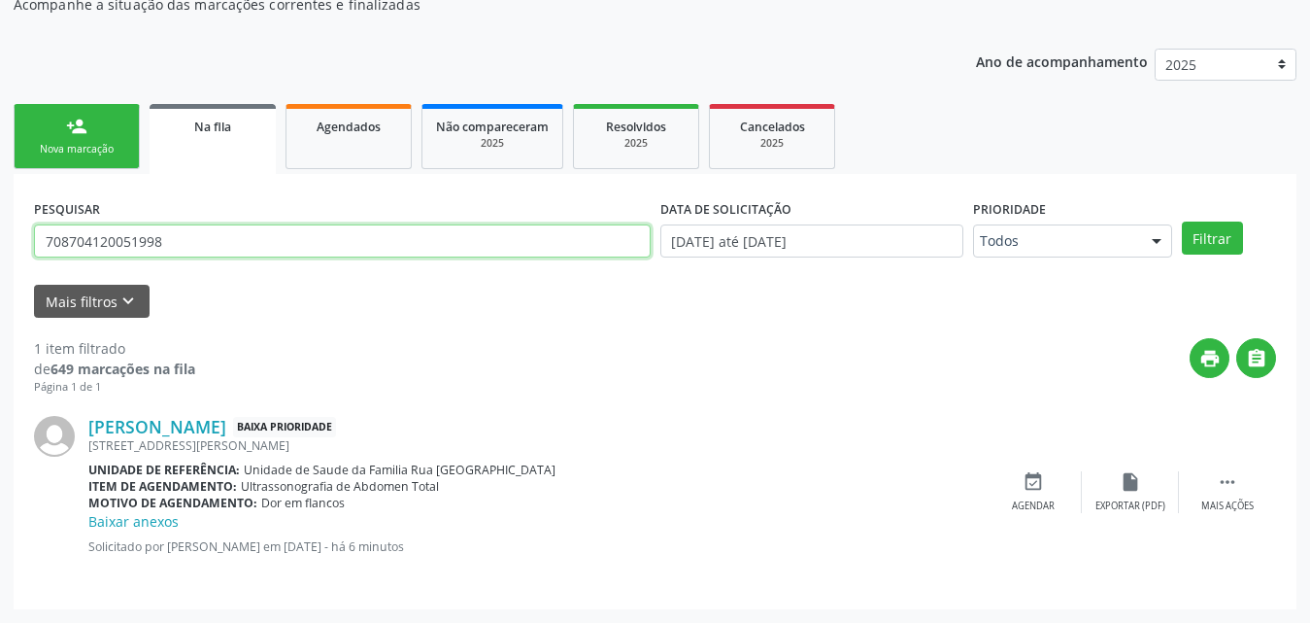
click at [160, 244] on input "708704120051998" at bounding box center [342, 240] width 617 height 33
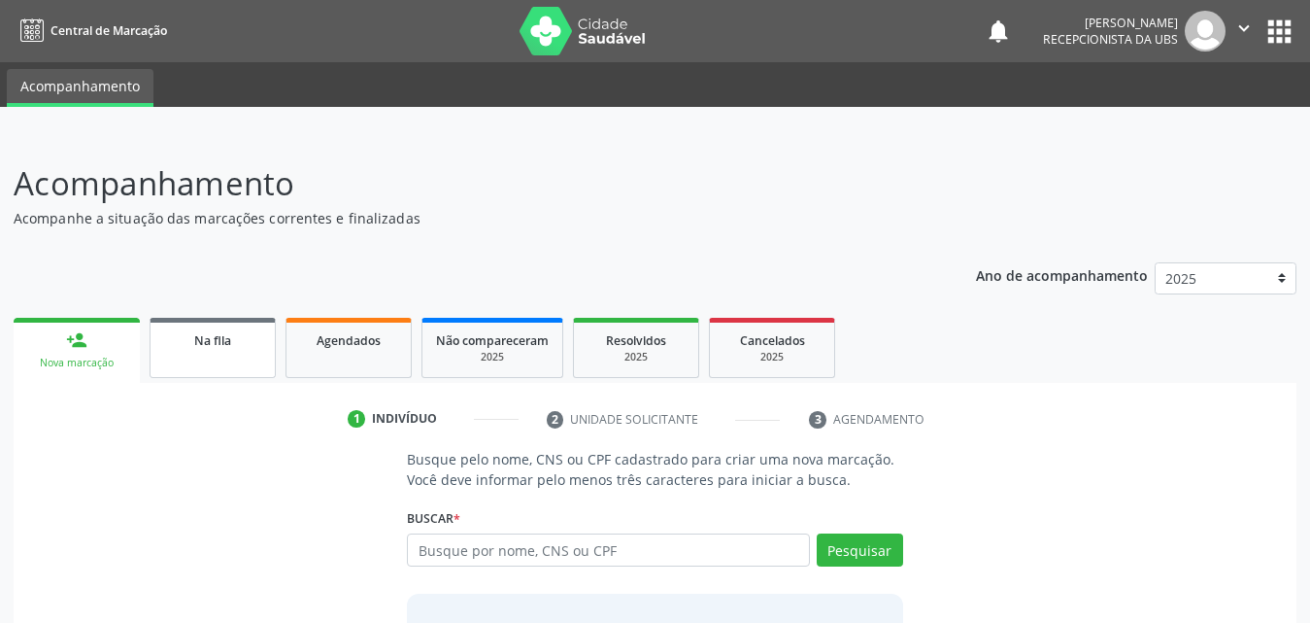
click at [204, 335] on span "Na fila" at bounding box center [212, 340] width 37 height 17
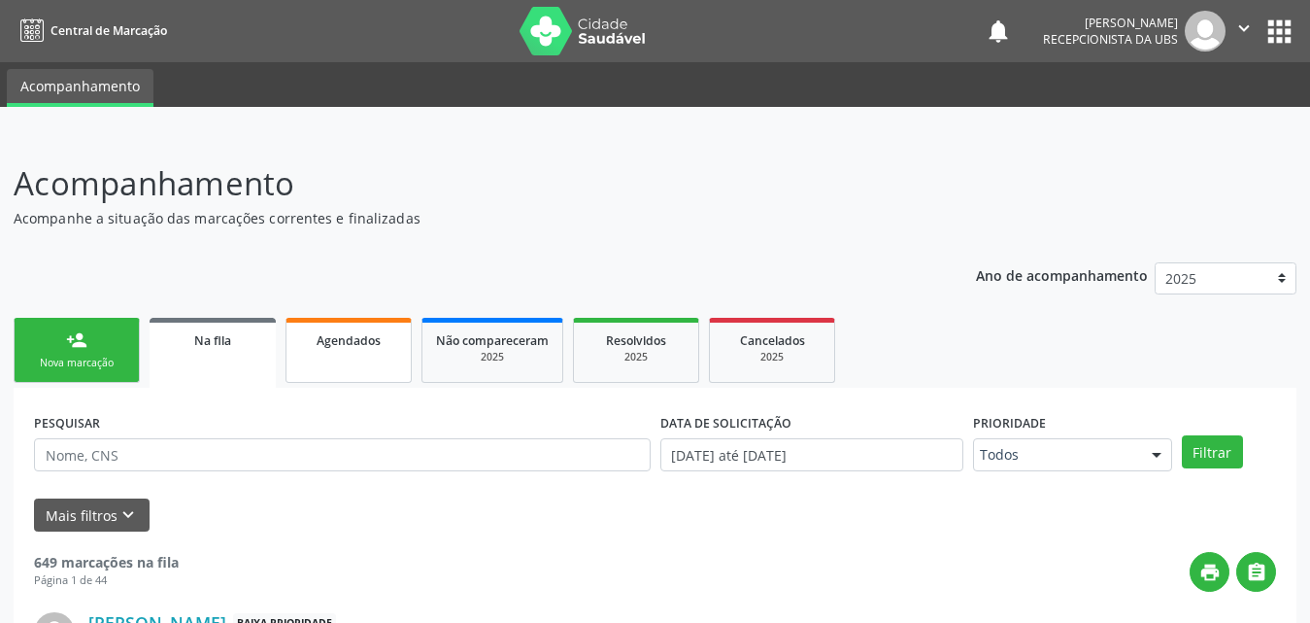
click at [338, 345] on span "Agendados" at bounding box center [349, 340] width 64 height 17
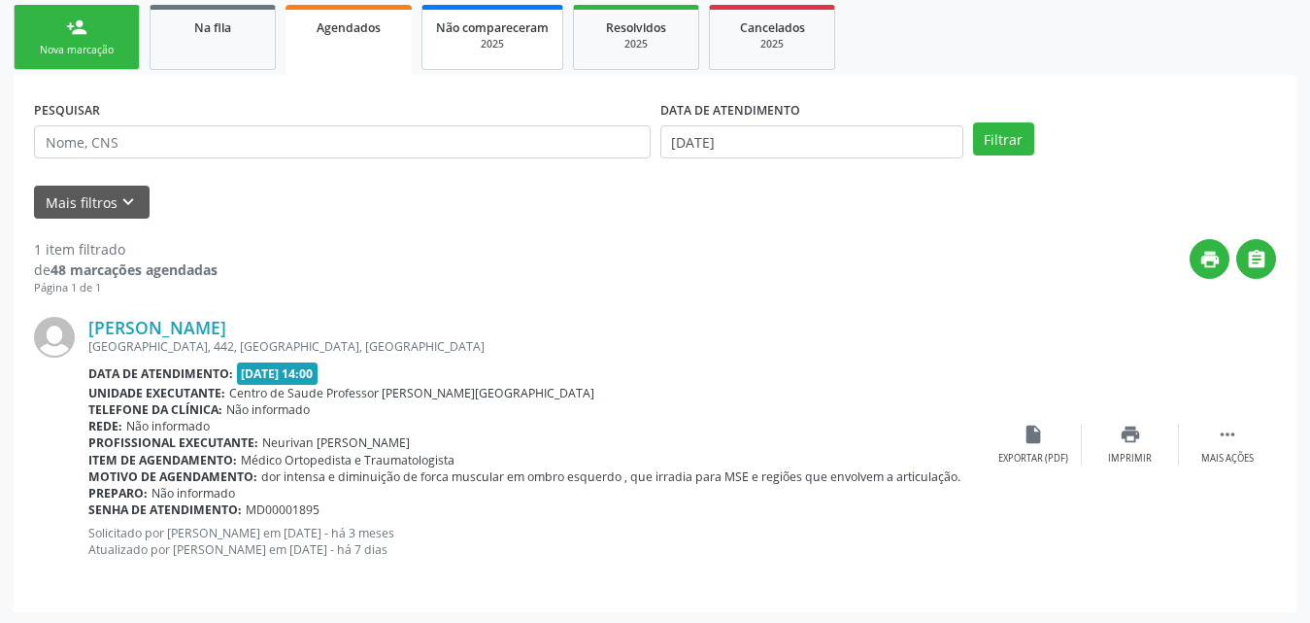
scroll to position [316, 0]
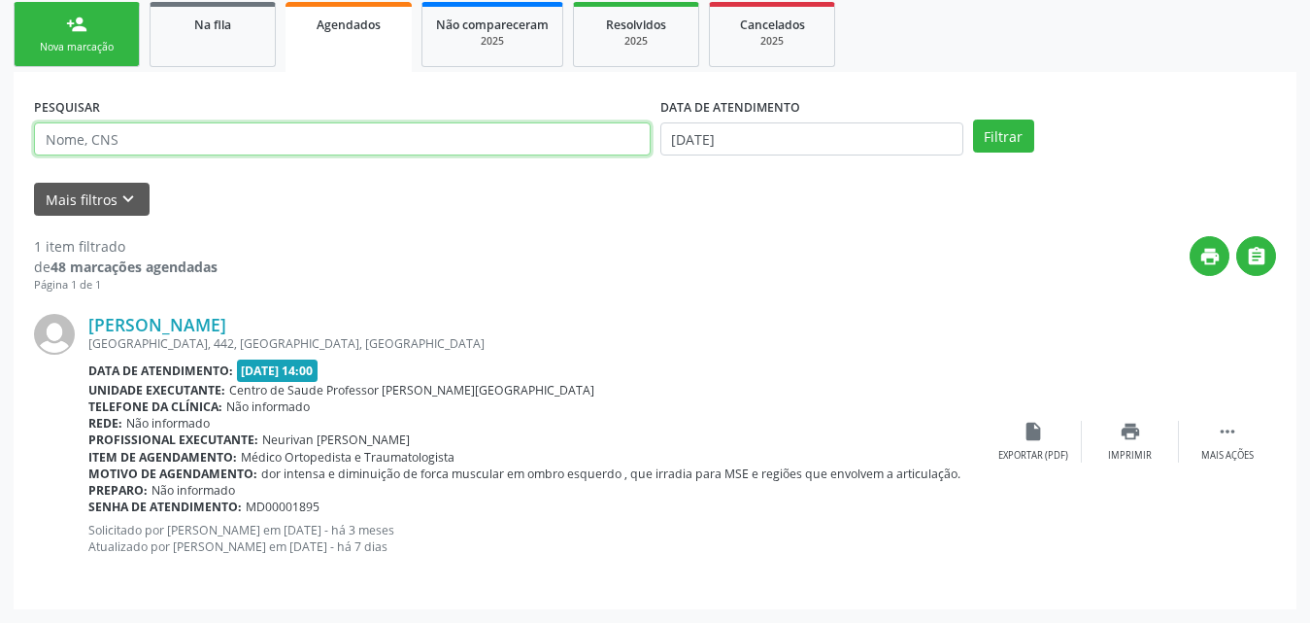
click at [179, 139] on input "text" at bounding box center [342, 138] width 617 height 33
paste input "702005822957383"
type input "702005822957383"
click at [973, 119] on button "Filtrar" at bounding box center [1003, 135] width 61 height 33
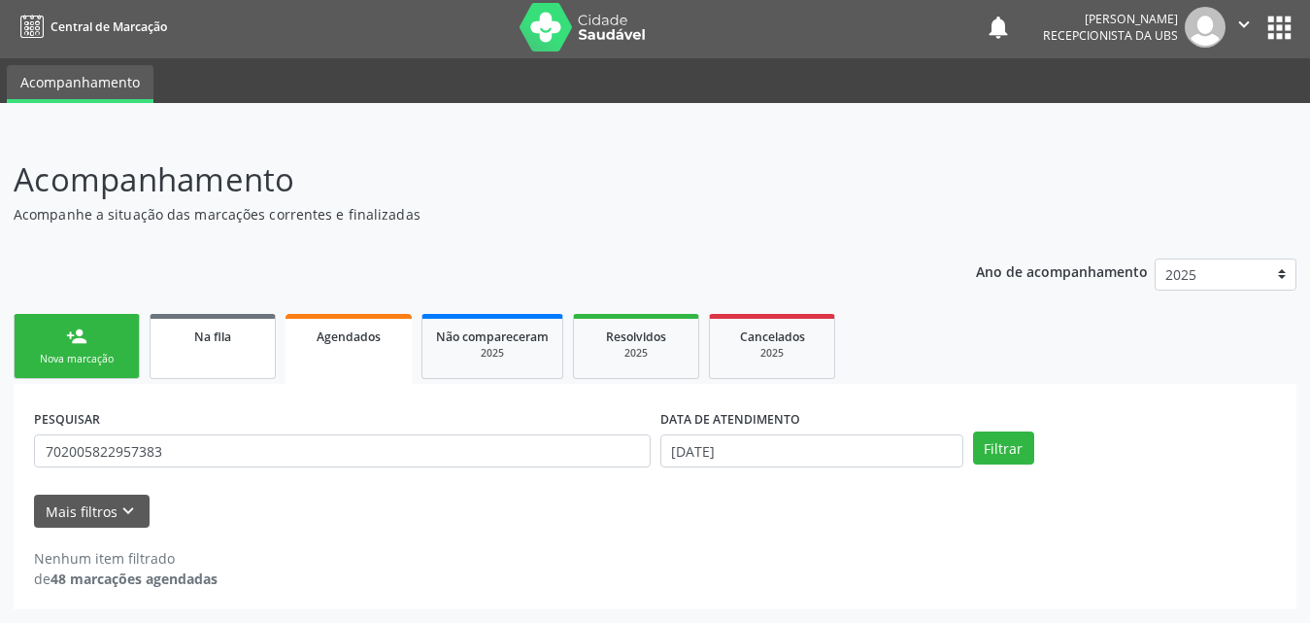
scroll to position [4, 0]
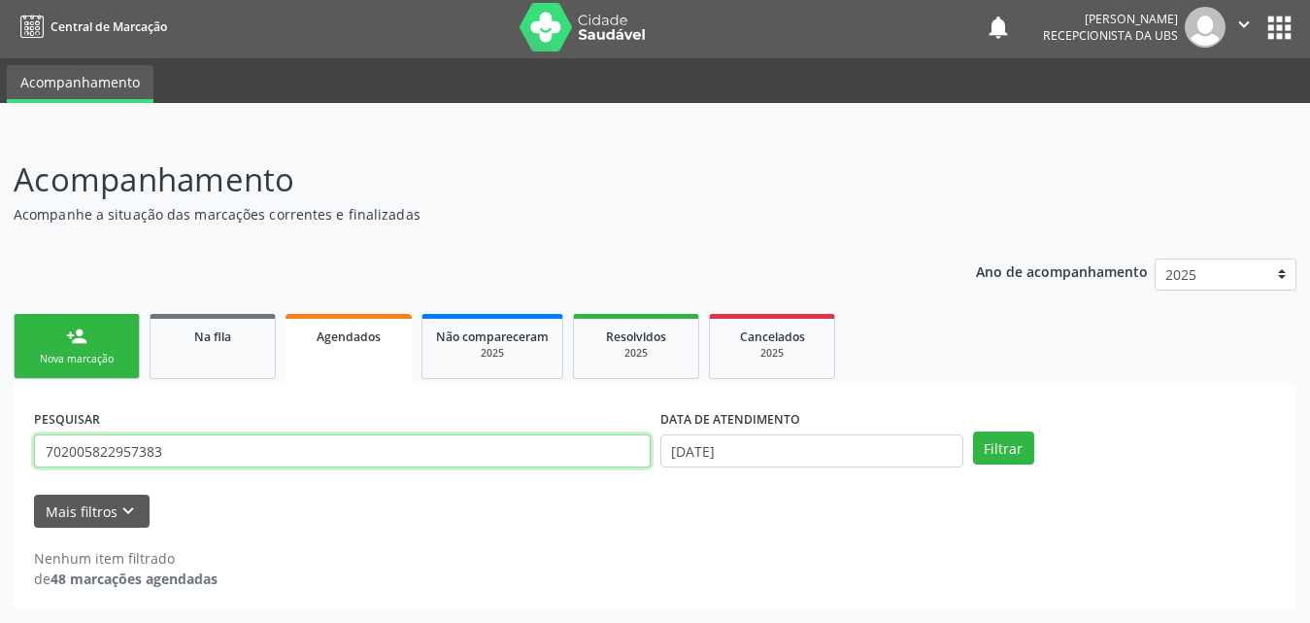
click at [163, 455] on input "702005822957383" at bounding box center [342, 450] width 617 height 33
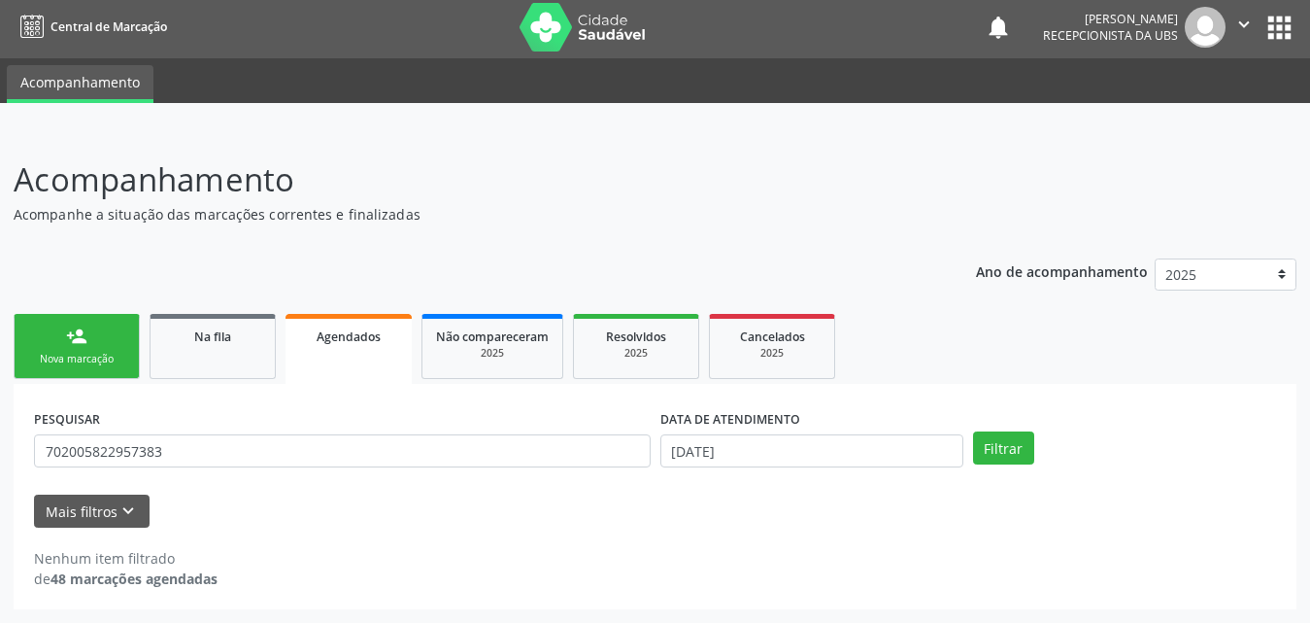
click at [341, 338] on span "Agendados" at bounding box center [349, 336] width 64 height 17
click at [484, 347] on div "2025" at bounding box center [492, 353] width 113 height 15
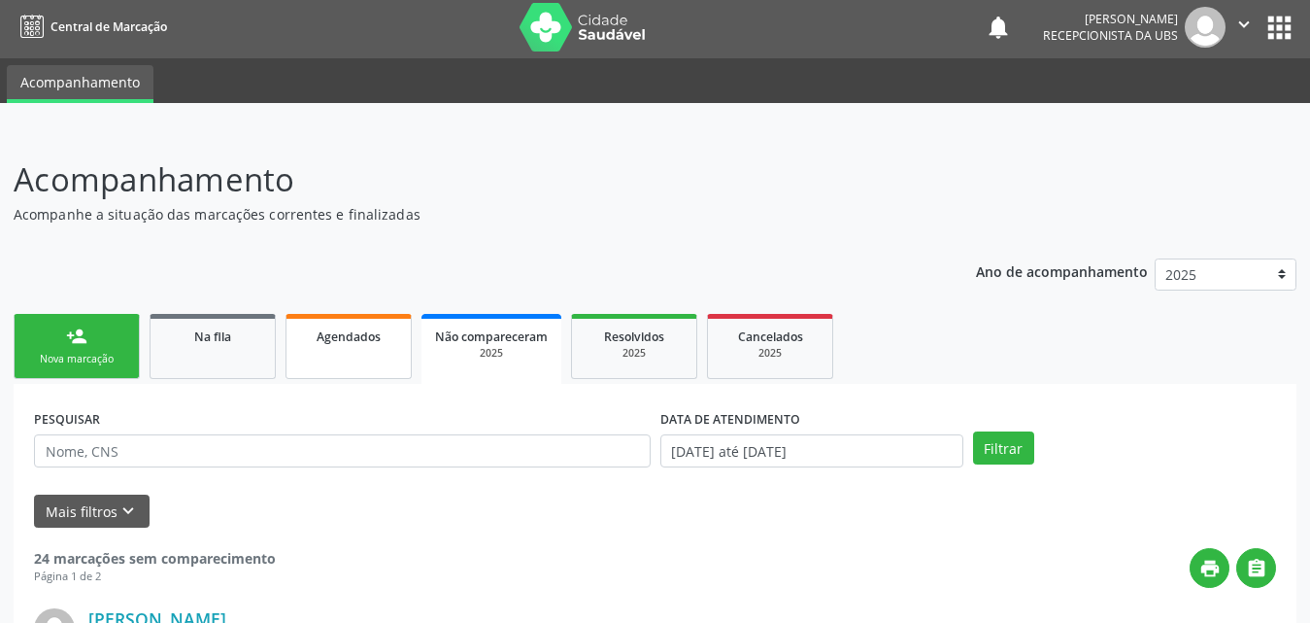
click at [357, 351] on link "Agendados" at bounding box center [349, 346] width 126 height 65
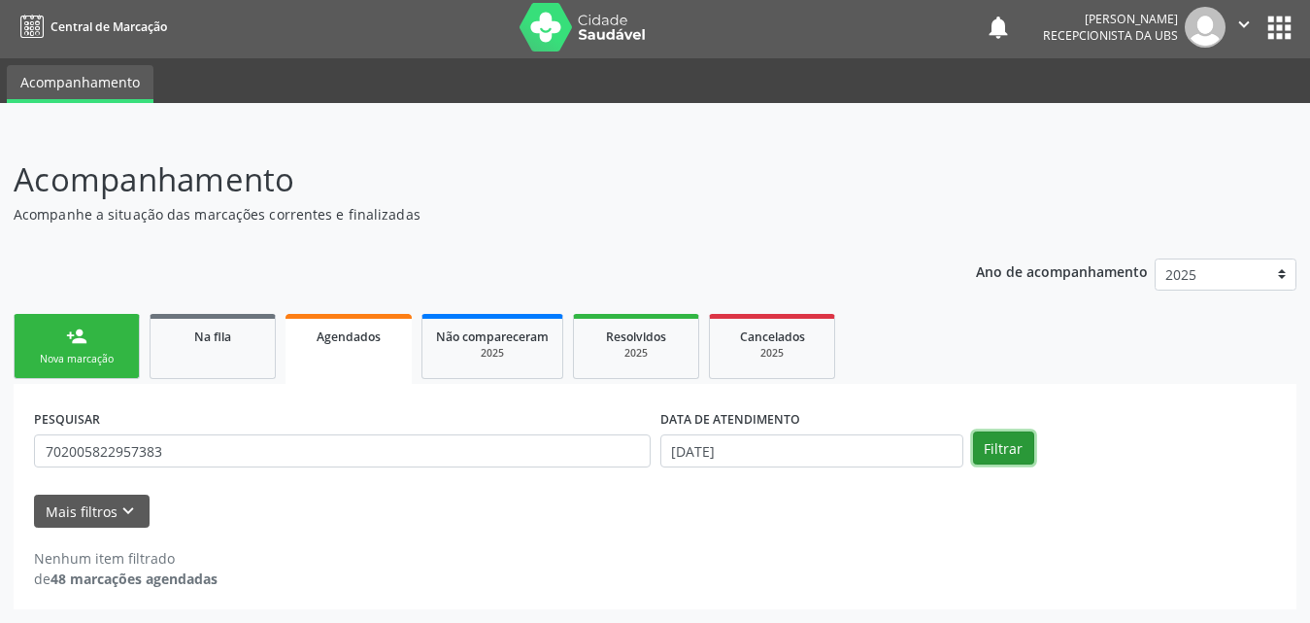
click at [1001, 446] on button "Filtrar" at bounding box center [1003, 447] width 61 height 33
click at [118, 510] on icon "keyboard_arrow_down" at bounding box center [128, 510] width 21 height 21
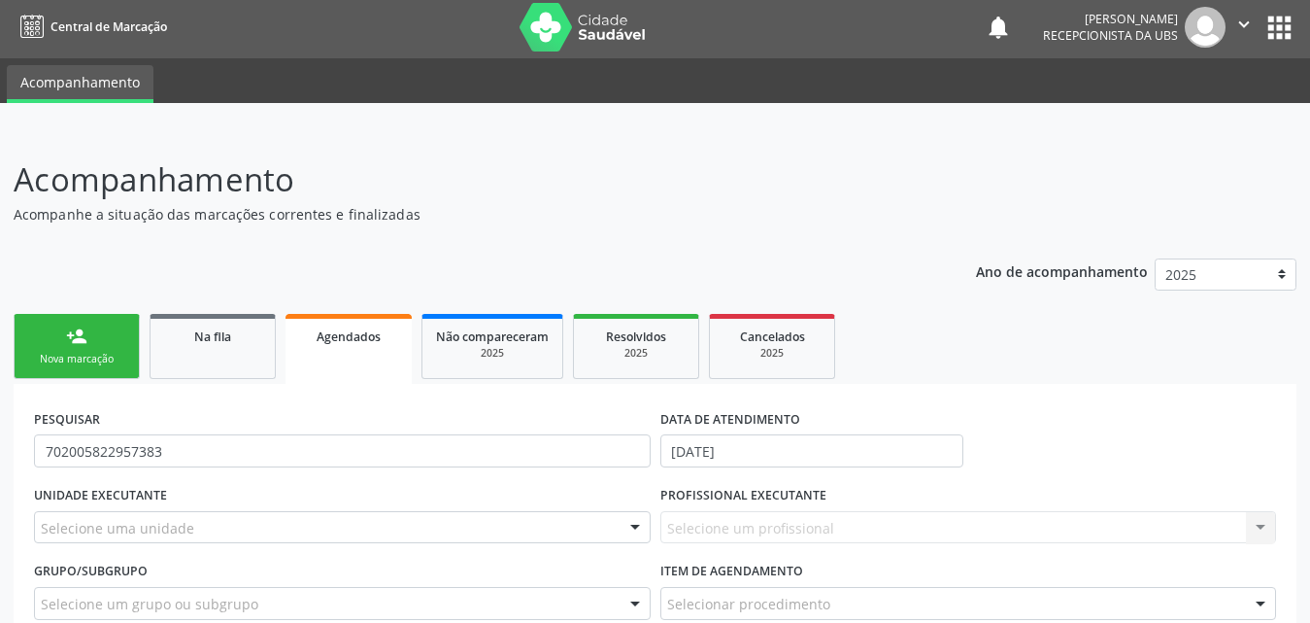
scroll to position [198, 0]
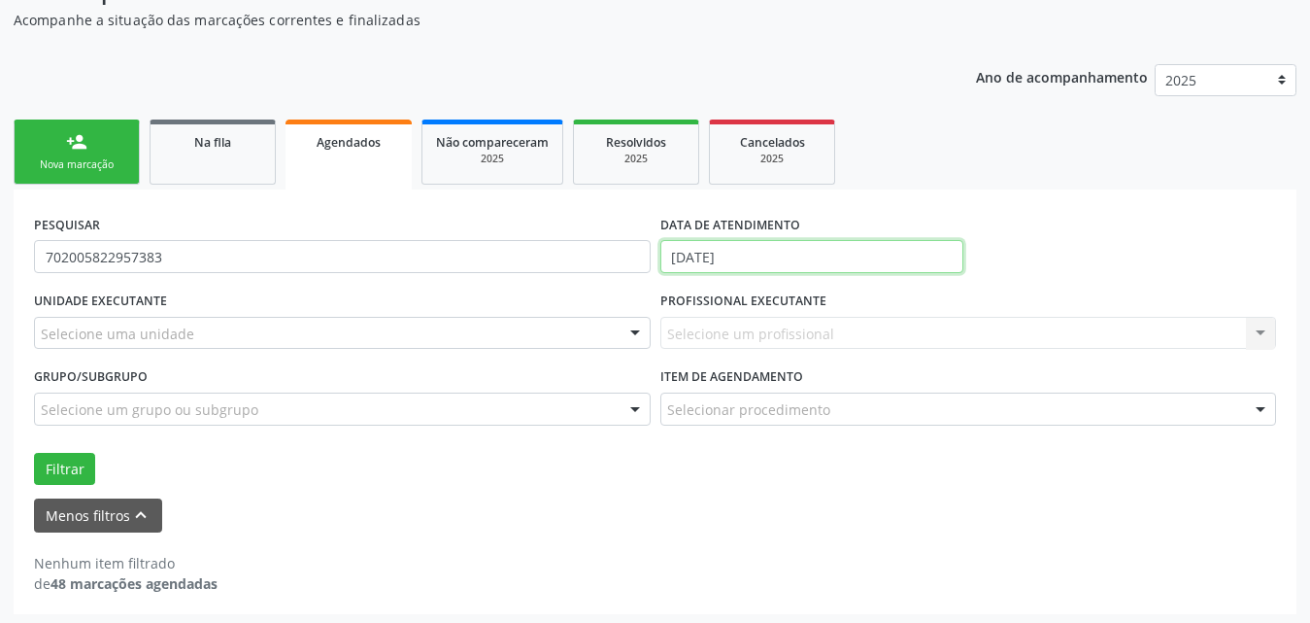
click at [785, 255] on input "[DATE]" at bounding box center [811, 256] width 303 height 33
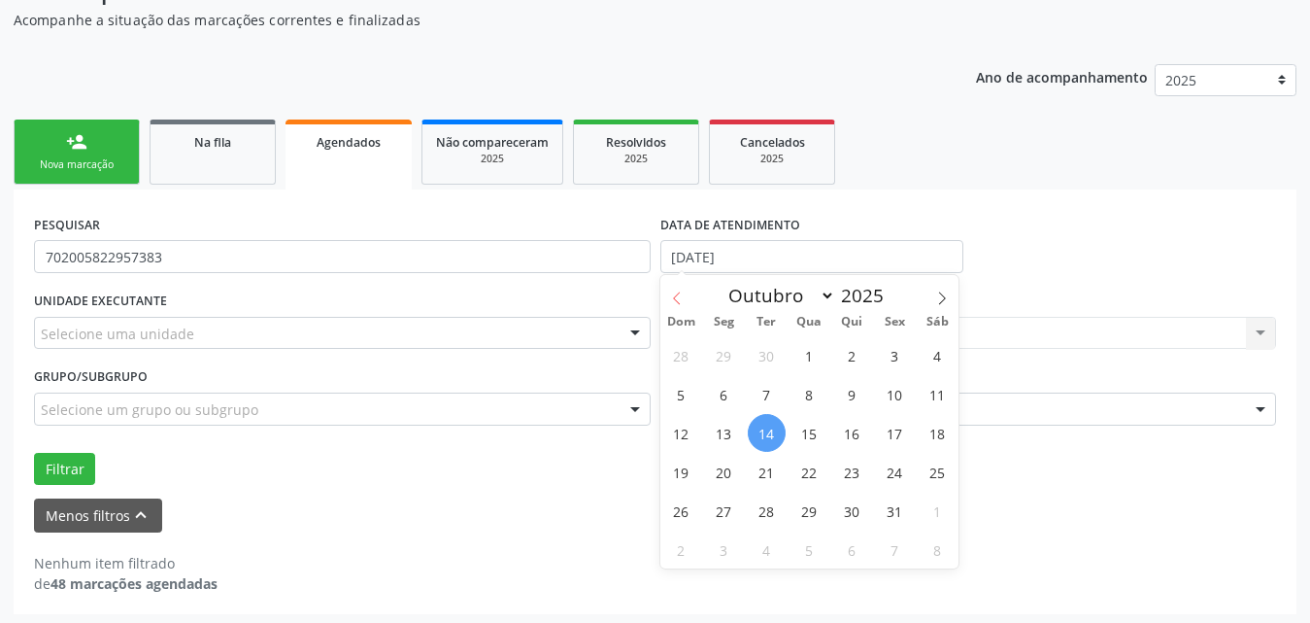
click at [677, 295] on icon at bounding box center [677, 298] width 14 height 14
select select "7"
click at [893, 360] on span "1" at bounding box center [895, 355] width 38 height 38
type input "[DATE]"
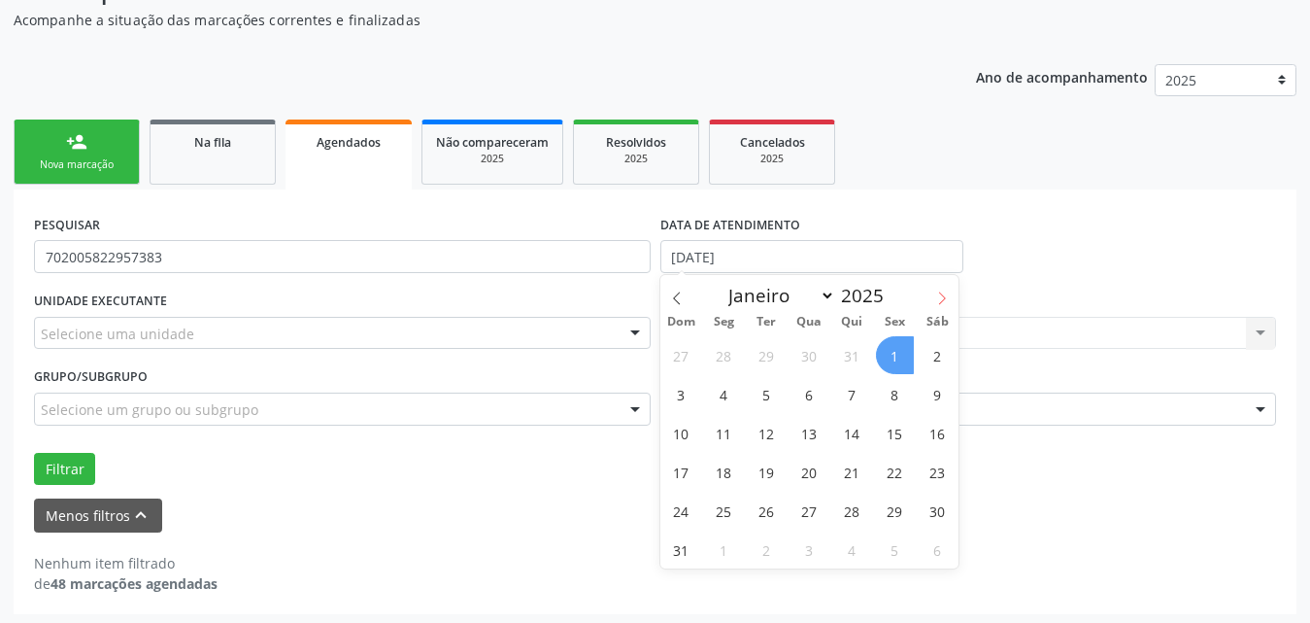
click at [942, 296] on icon at bounding box center [942, 298] width 14 height 14
select select "9"
click at [805, 354] on span "1" at bounding box center [810, 355] width 38 height 38
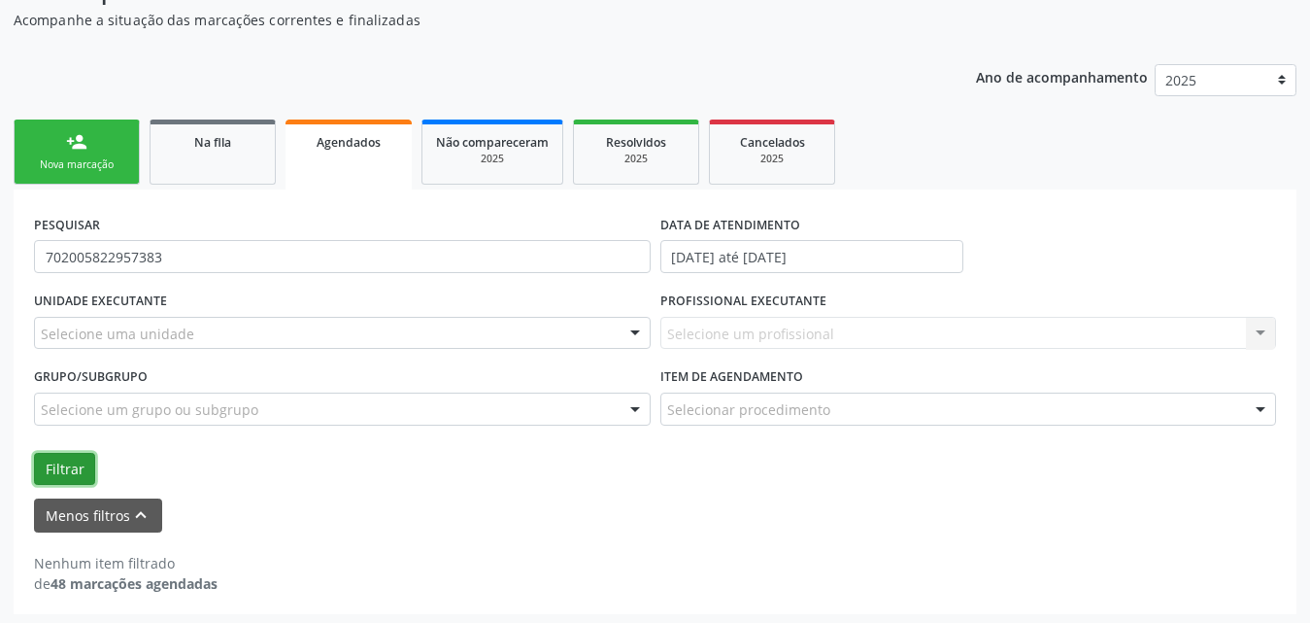
click at [57, 468] on button "Filtrar" at bounding box center [64, 469] width 61 height 33
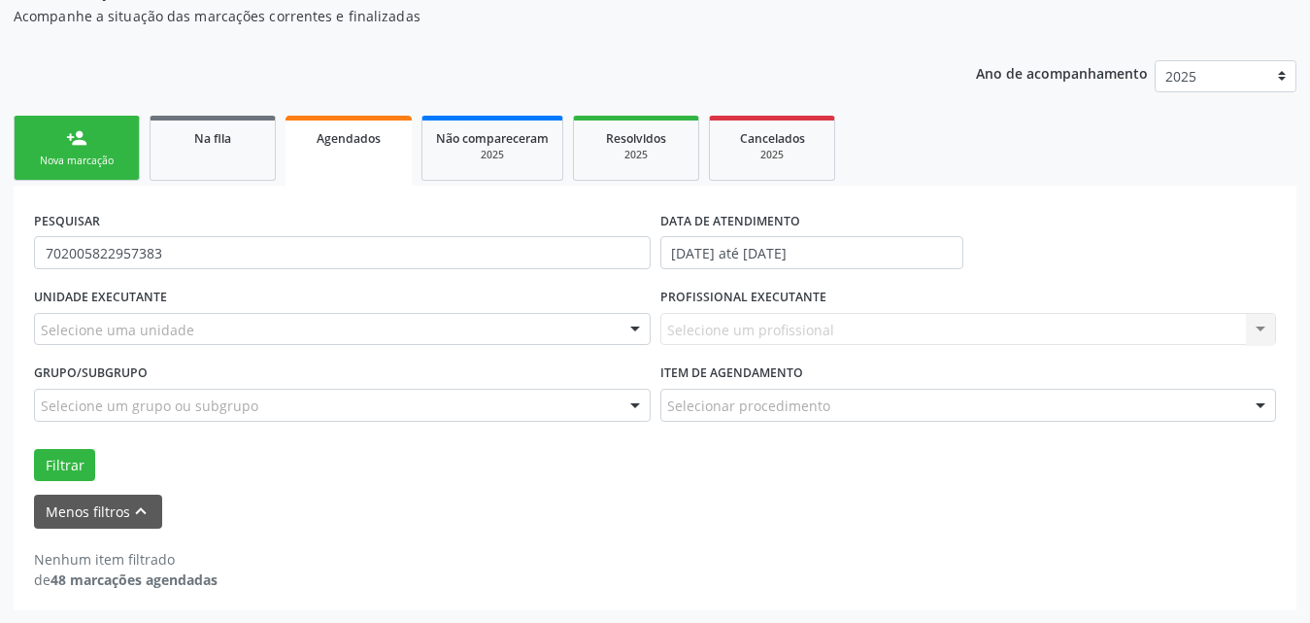
scroll to position [203, 0]
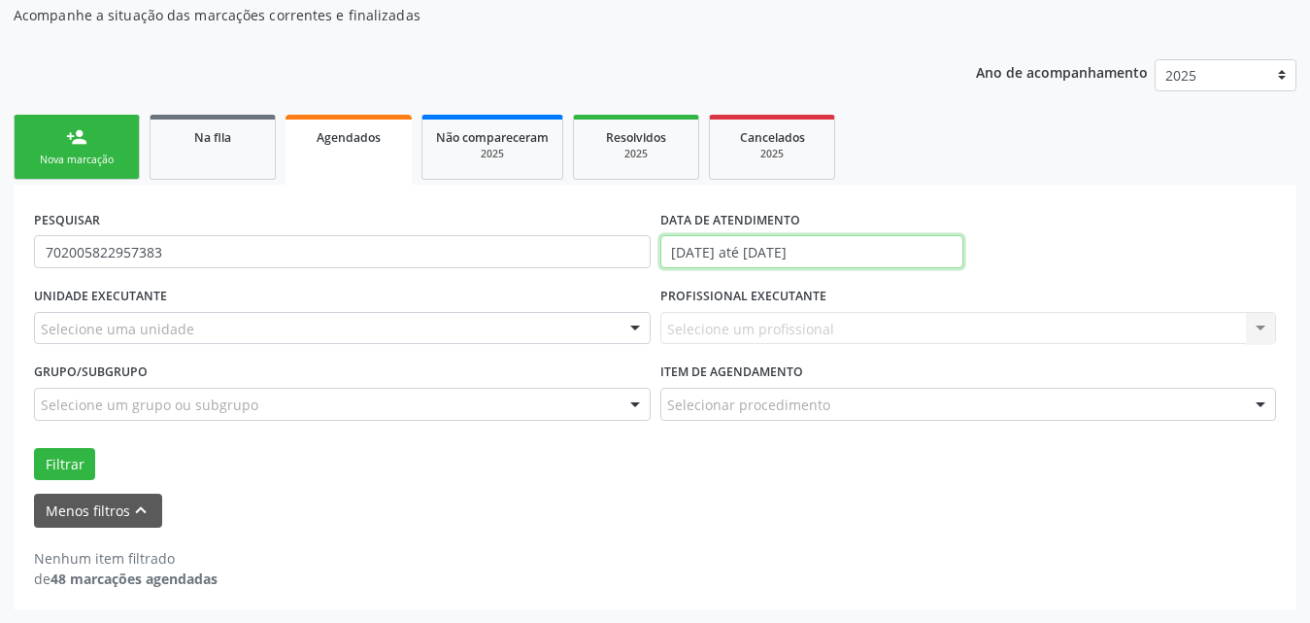
click at [884, 251] on input "[DATE] até [DATE]" at bounding box center [811, 251] width 303 height 33
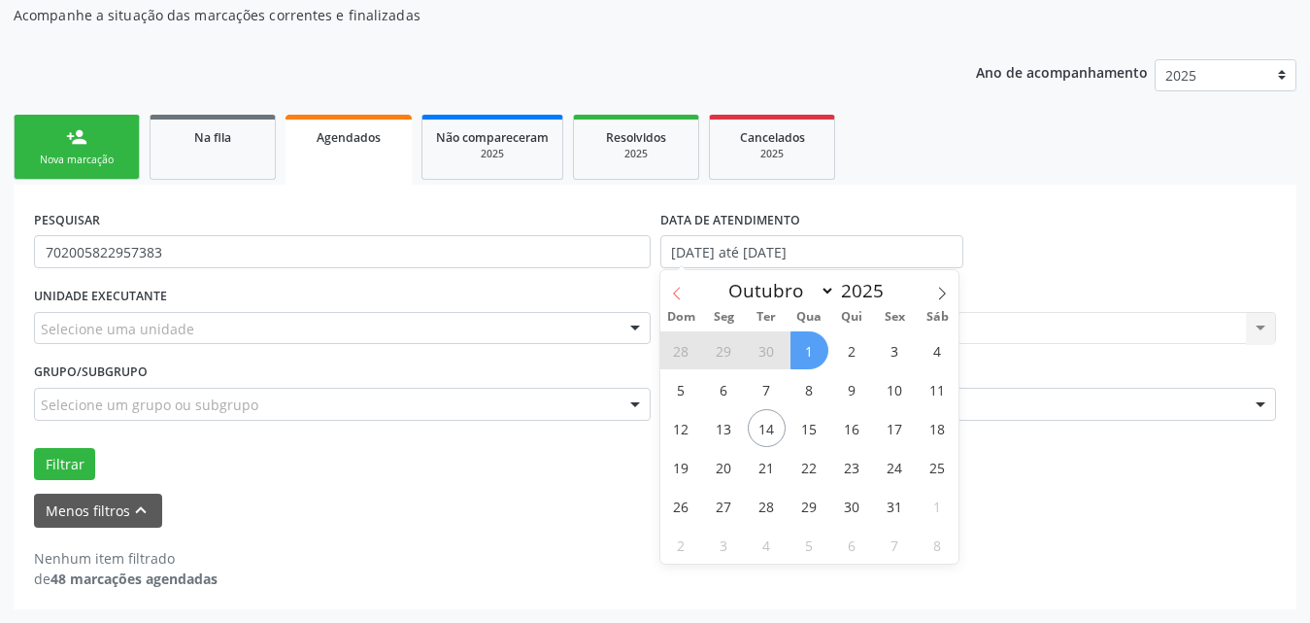
click at [683, 288] on icon at bounding box center [677, 294] width 14 height 14
select select "8"
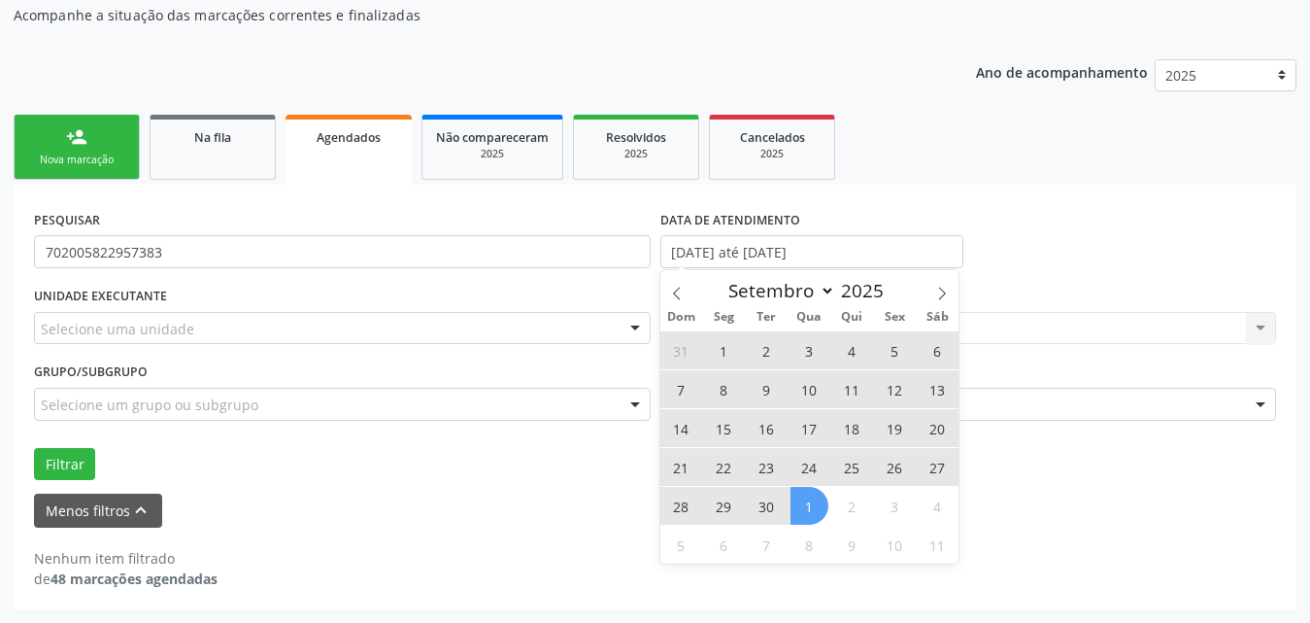
click at [775, 510] on span "30" at bounding box center [767, 506] width 38 height 38
type input "[DATE]"
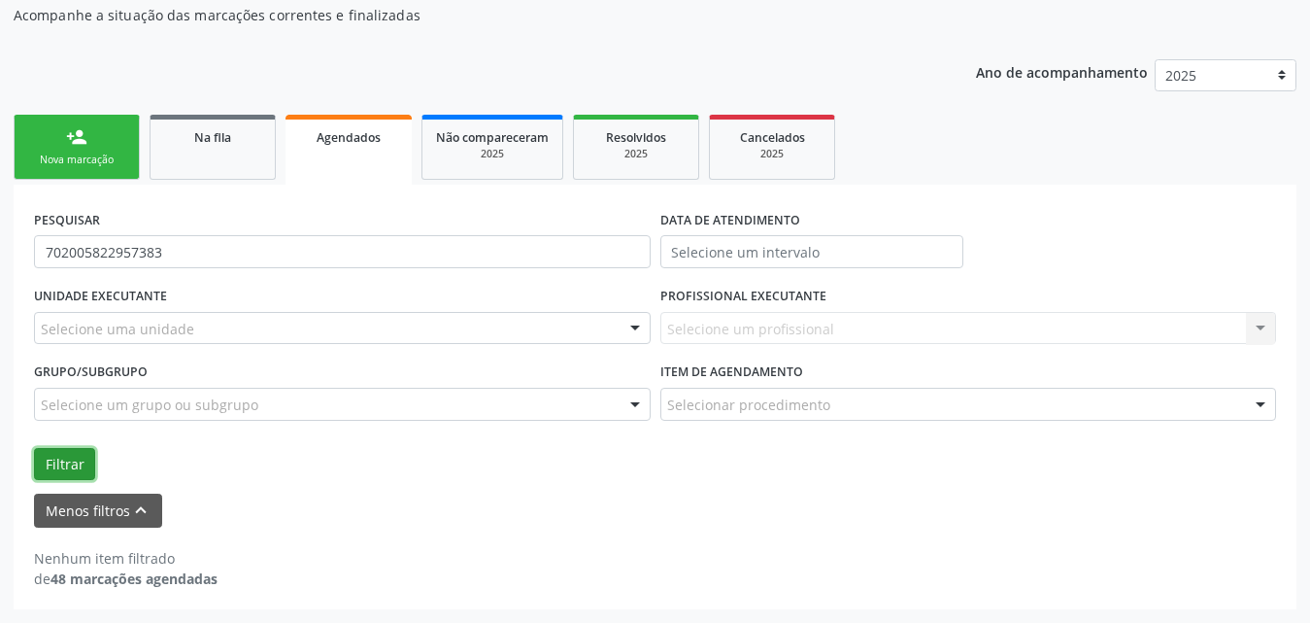
click at [56, 462] on button "Filtrar" at bounding box center [64, 464] width 61 height 33
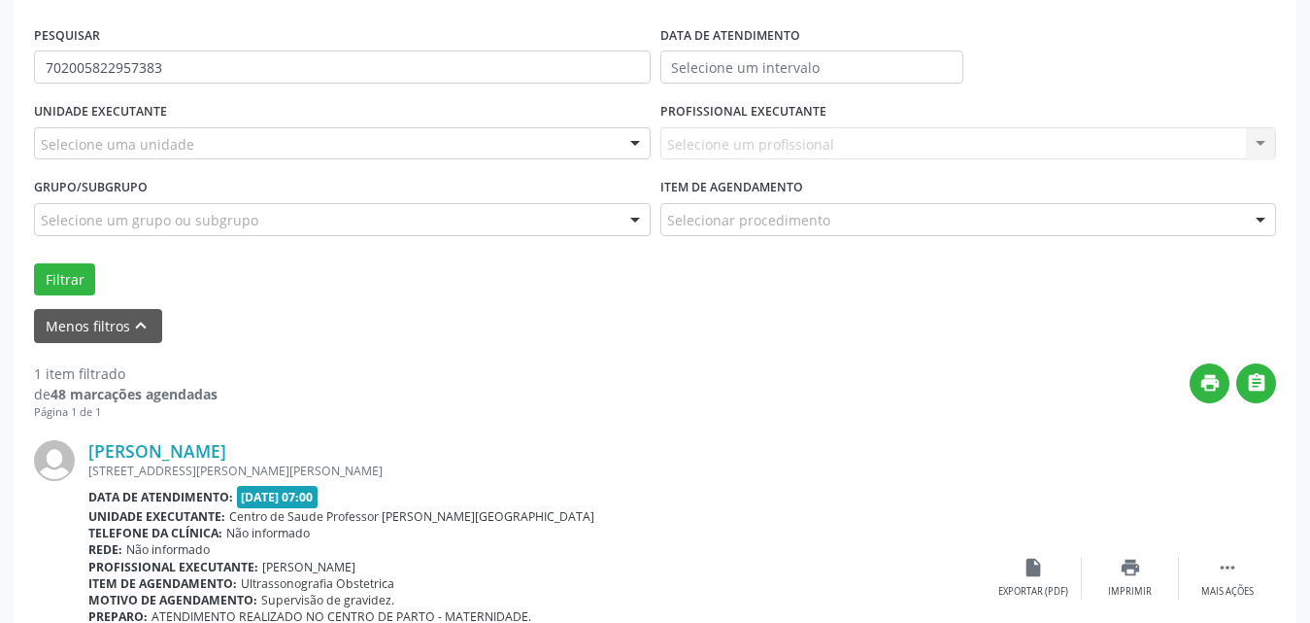
scroll to position [535, 0]
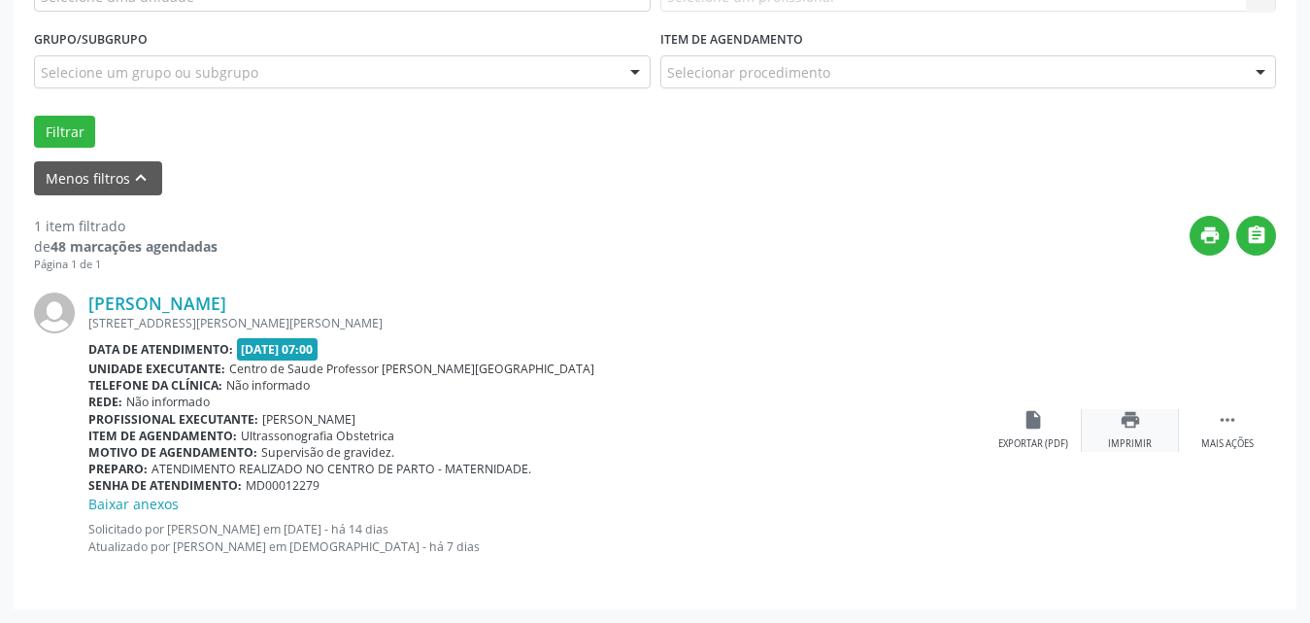
click at [1124, 426] on icon "print" at bounding box center [1130, 419] width 21 height 21
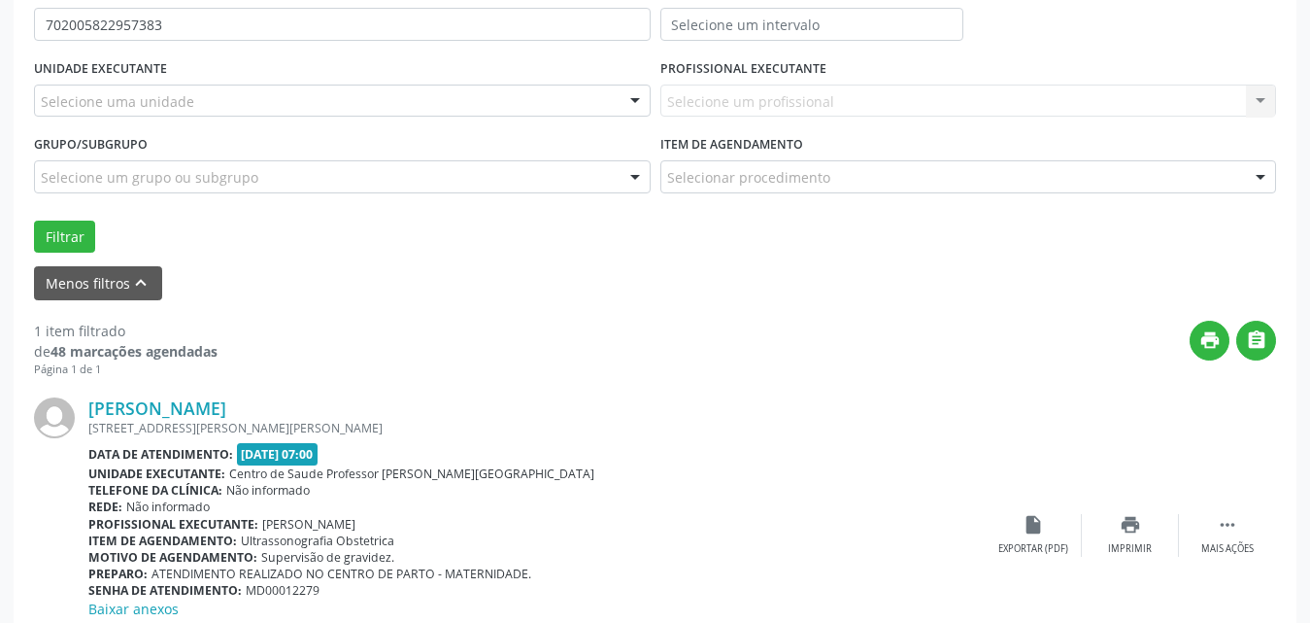
scroll to position [244, 0]
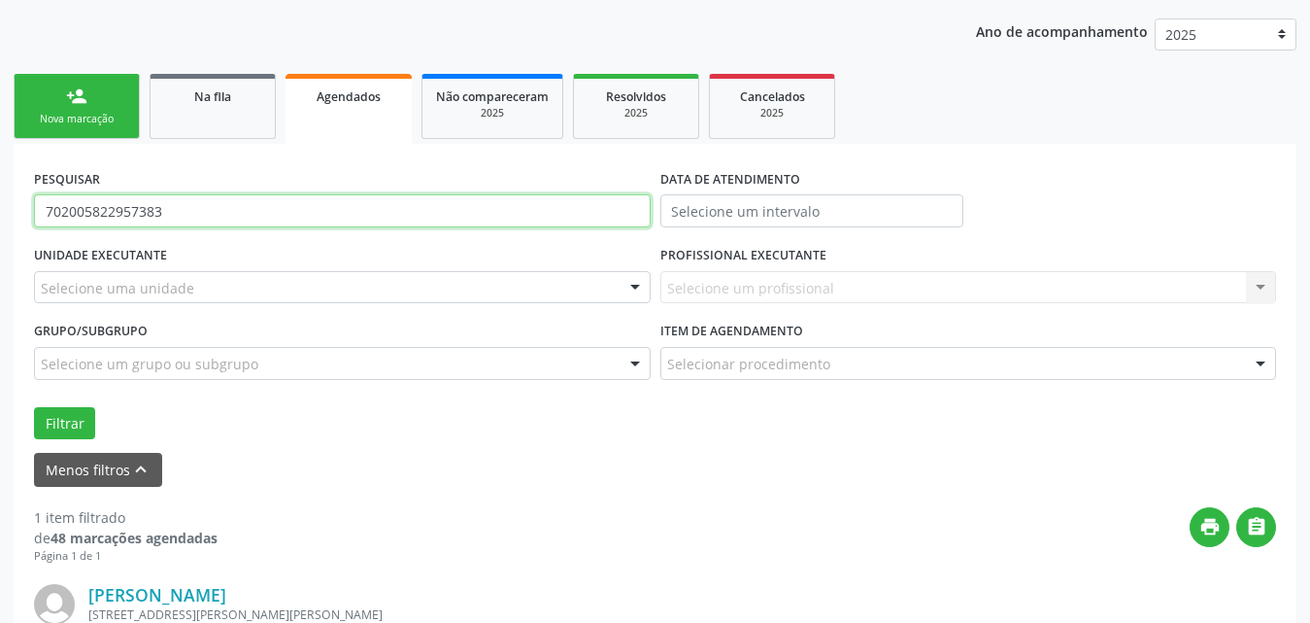
click at [202, 209] on input "702005822957383" at bounding box center [342, 210] width 617 height 33
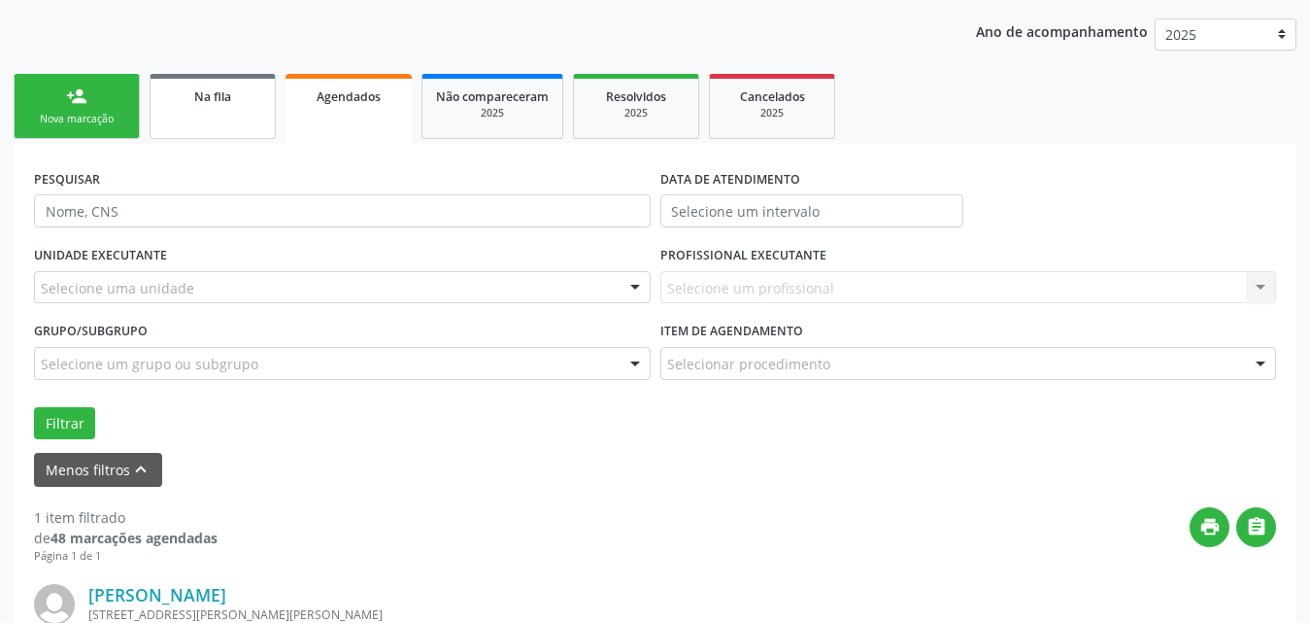
click at [155, 122] on link "Na fila" at bounding box center [213, 106] width 126 height 65
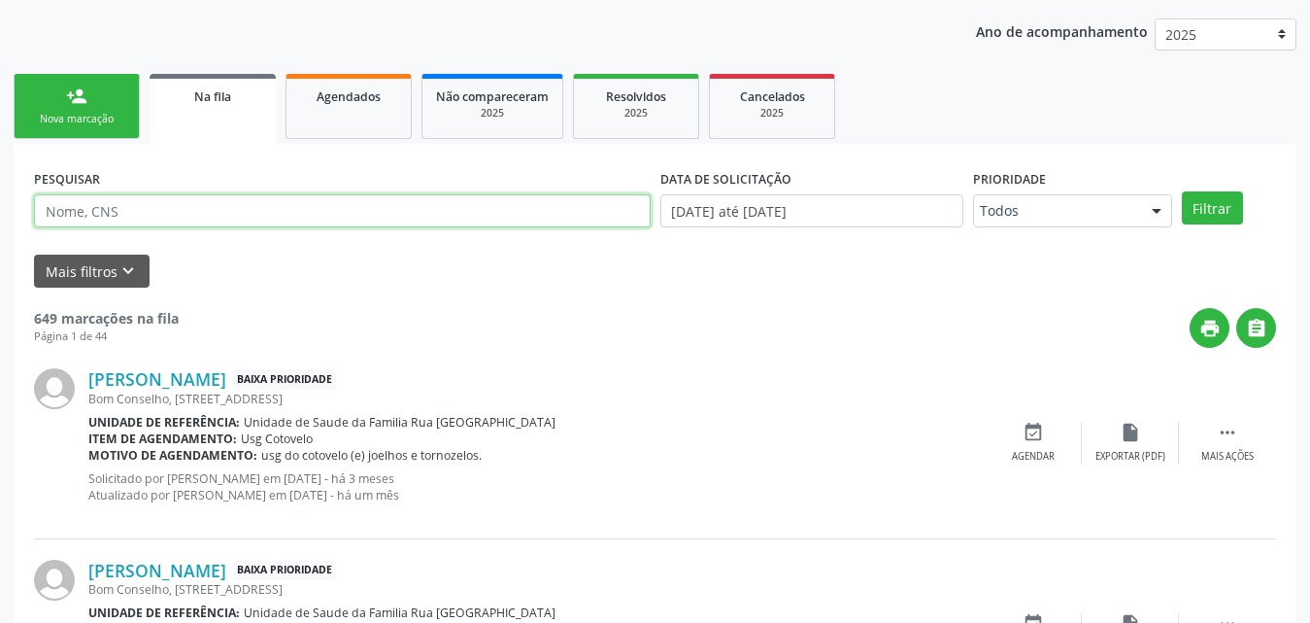
click at [257, 204] on input "text" at bounding box center [342, 210] width 617 height 33
type input "706007879167041"
click at [1182, 191] on button "Filtrar" at bounding box center [1212, 207] width 61 height 33
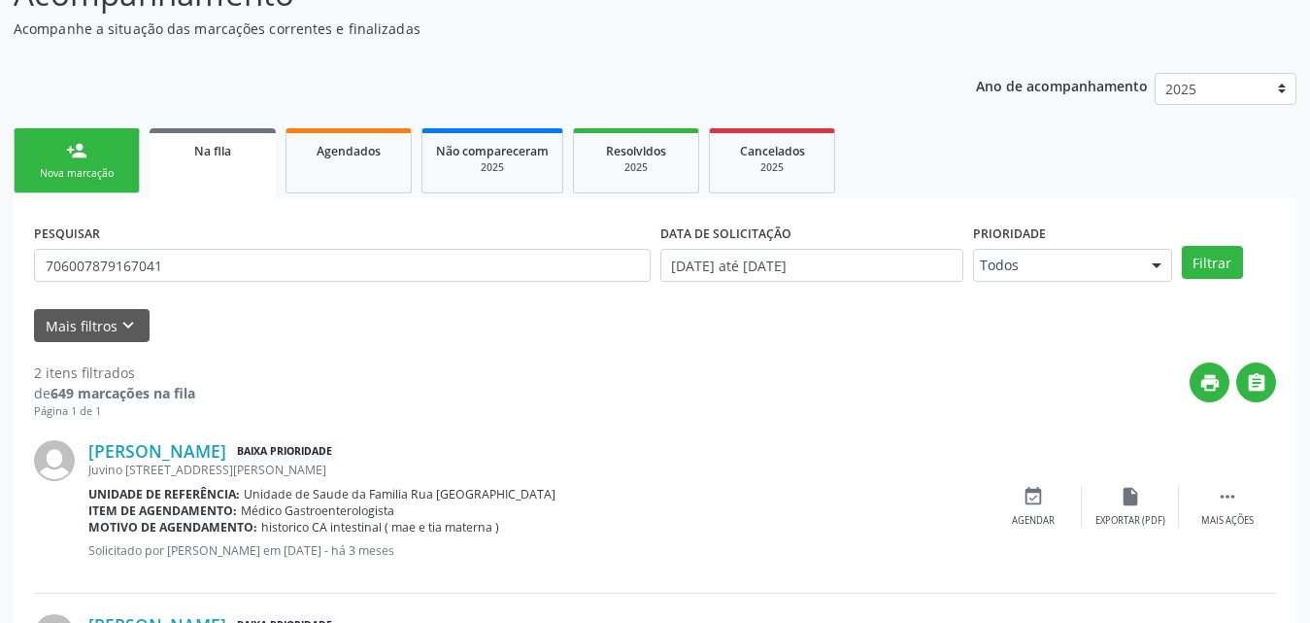
scroll to position [0, 0]
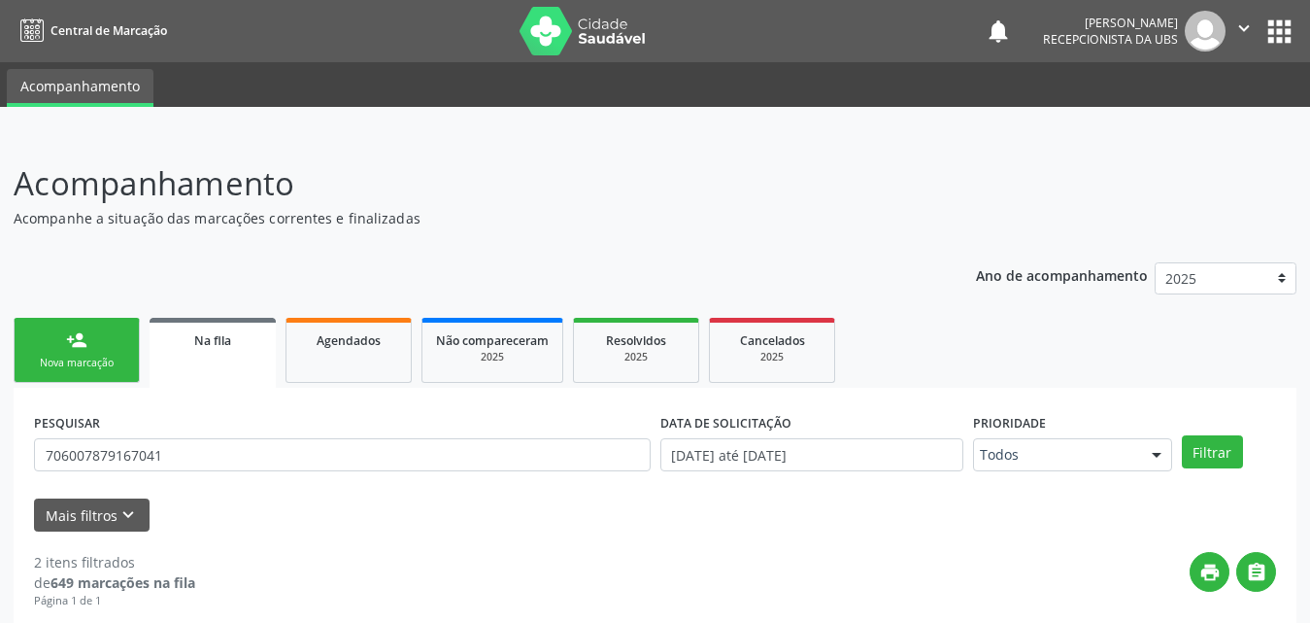
click at [208, 342] on span "Na fila" at bounding box center [212, 340] width 37 height 17
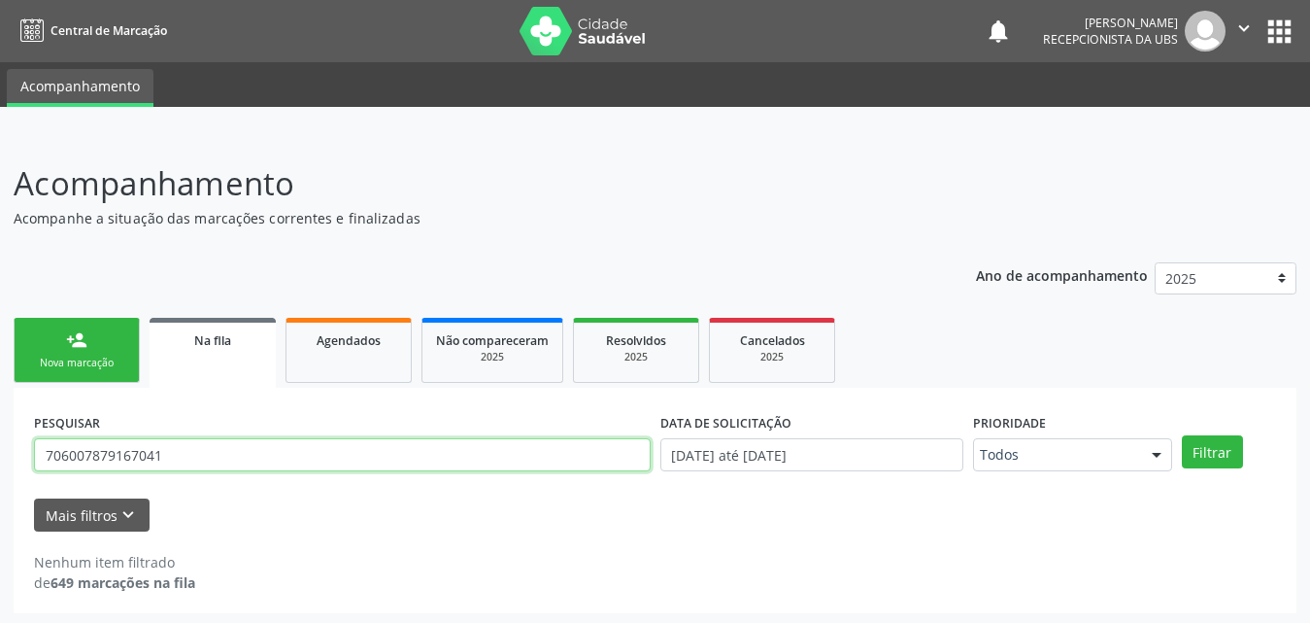
click at [230, 452] on input "706007879167041" at bounding box center [342, 454] width 617 height 33
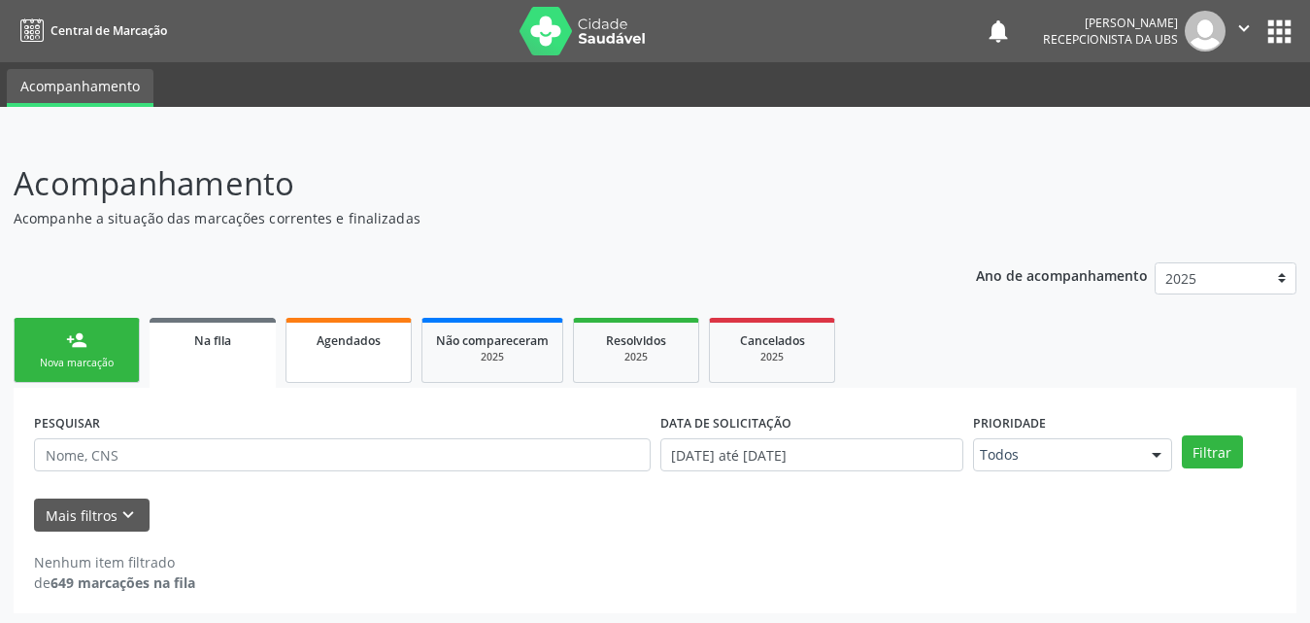
click at [368, 354] on link "Agendados" at bounding box center [349, 350] width 126 height 65
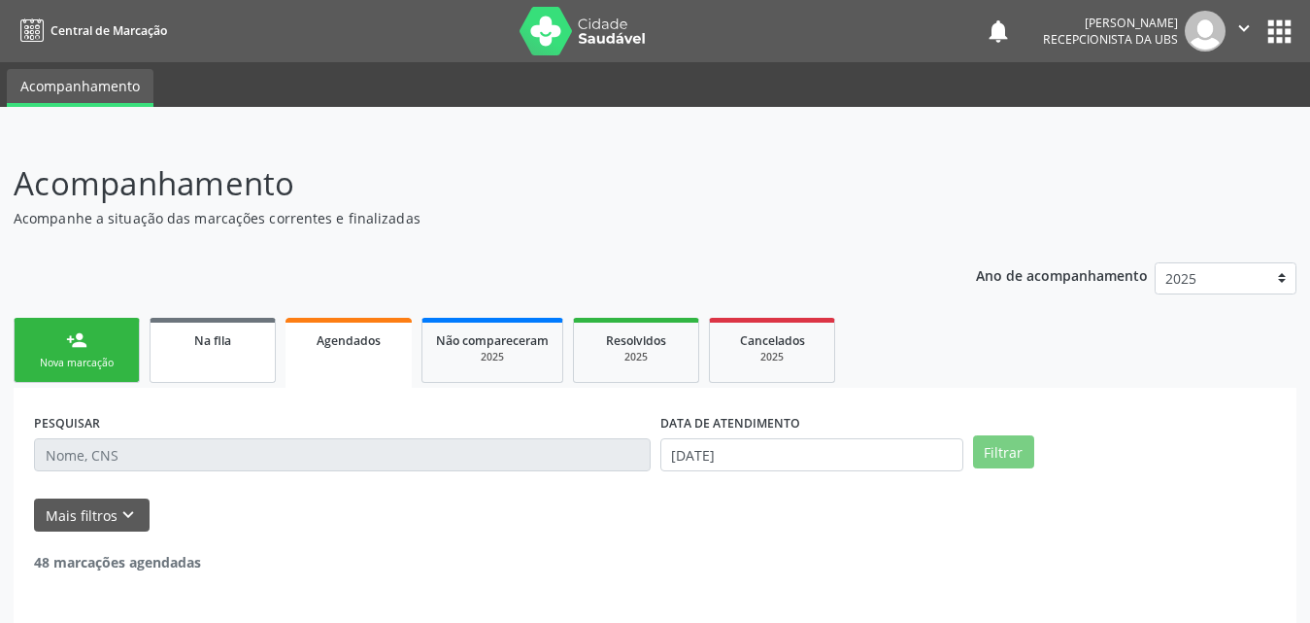
click at [229, 345] on span "Na fila" at bounding box center [212, 340] width 37 height 17
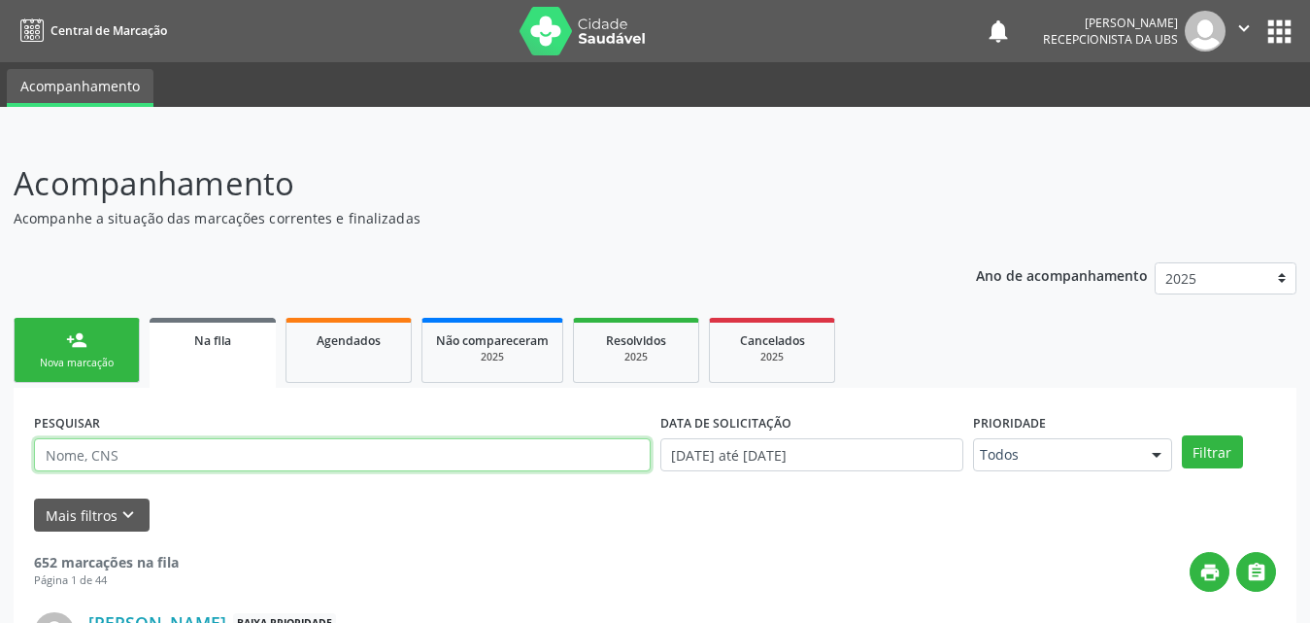
click at [260, 450] on input "text" at bounding box center [342, 454] width 617 height 33
type input "700803432740589"
click at [1182, 435] on button "Filtrar" at bounding box center [1212, 451] width 61 height 33
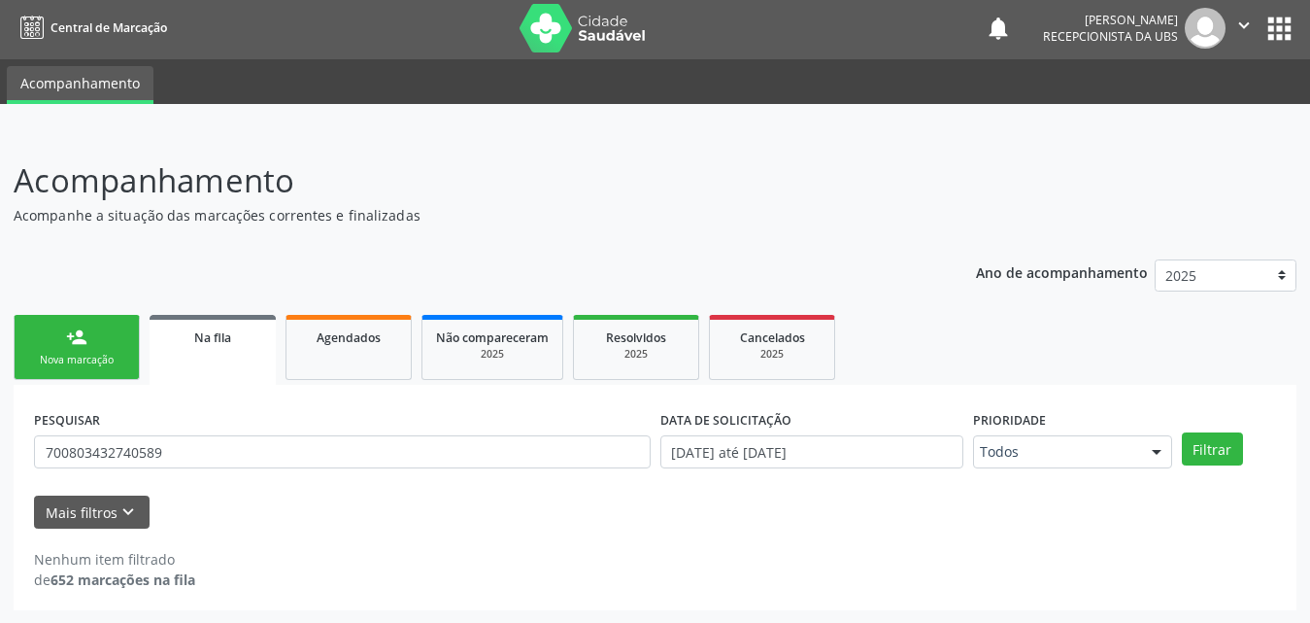
scroll to position [4, 0]
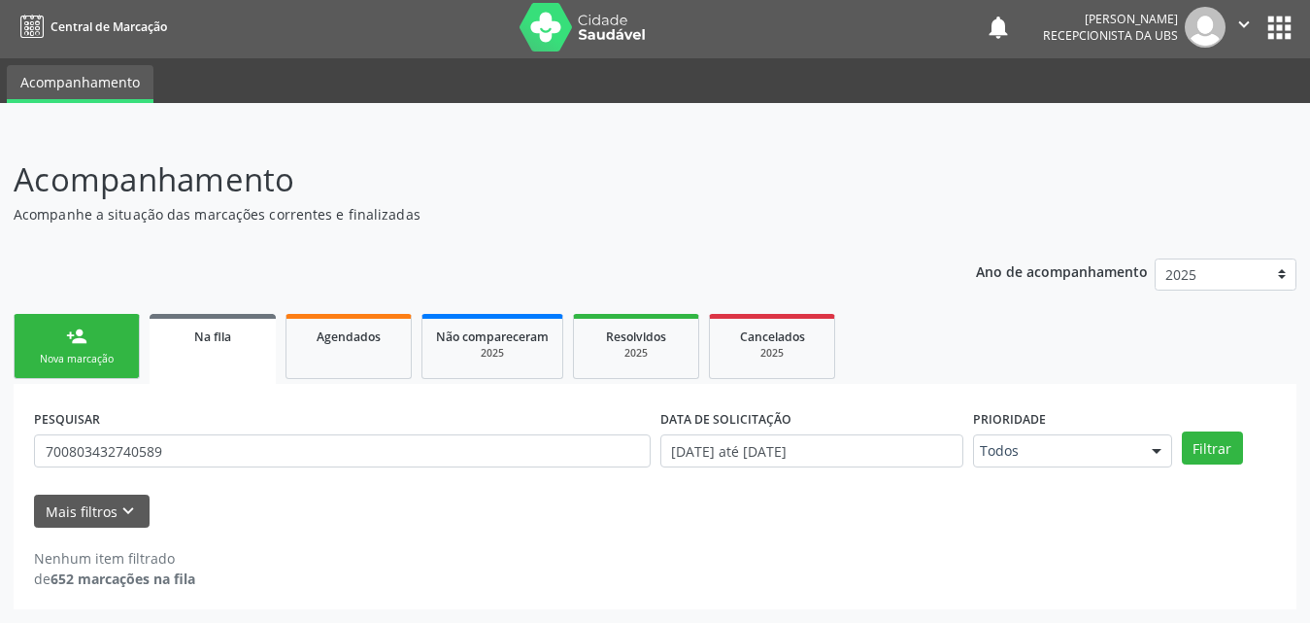
click at [224, 350] on link "Na fila" at bounding box center [213, 349] width 126 height 70
click at [358, 362] on link "Agendados" at bounding box center [349, 346] width 126 height 65
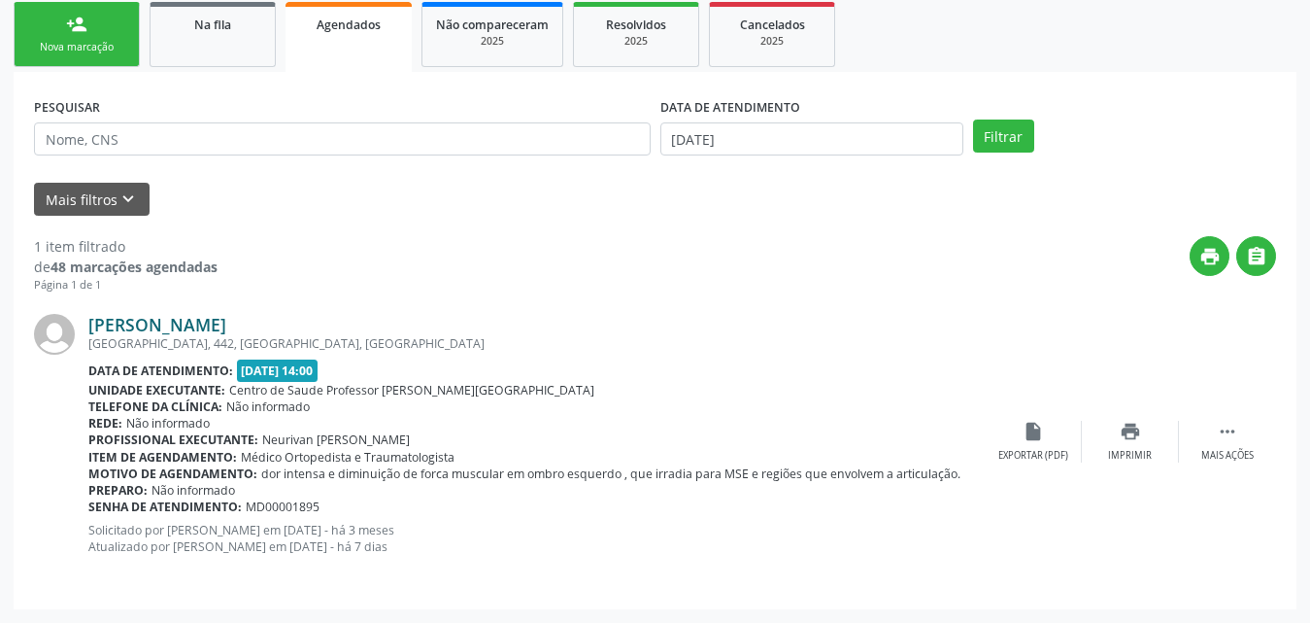
scroll to position [24, 0]
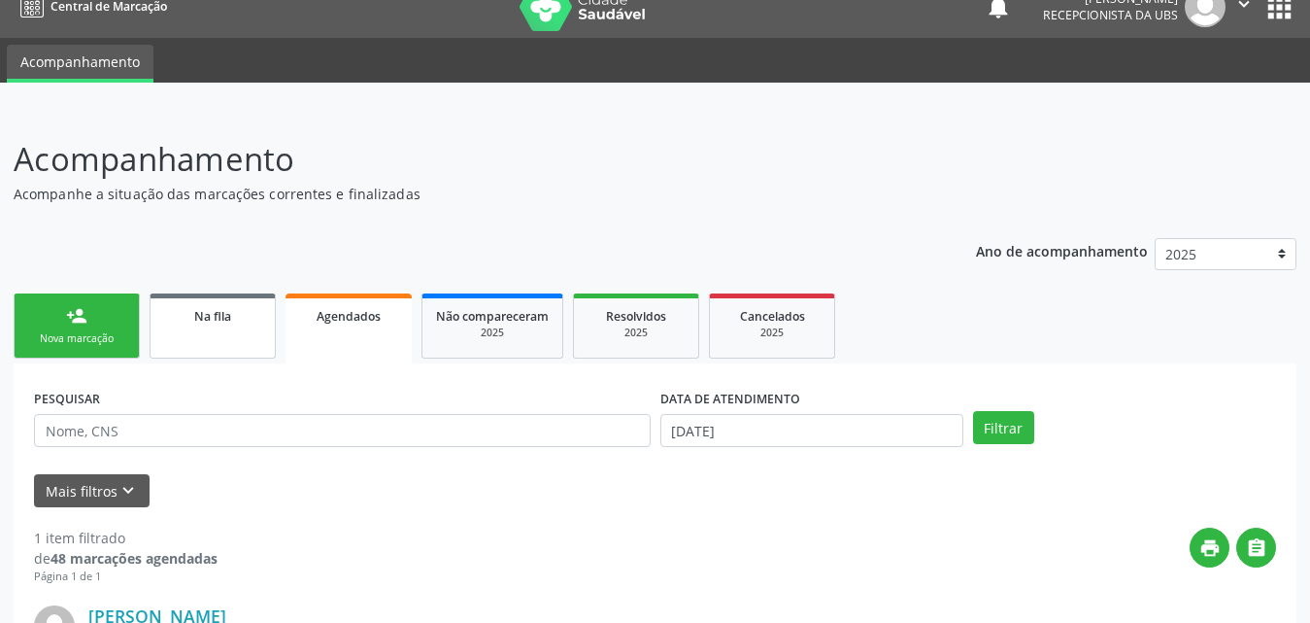
click at [234, 322] on div "Na fila" at bounding box center [212, 315] width 97 height 20
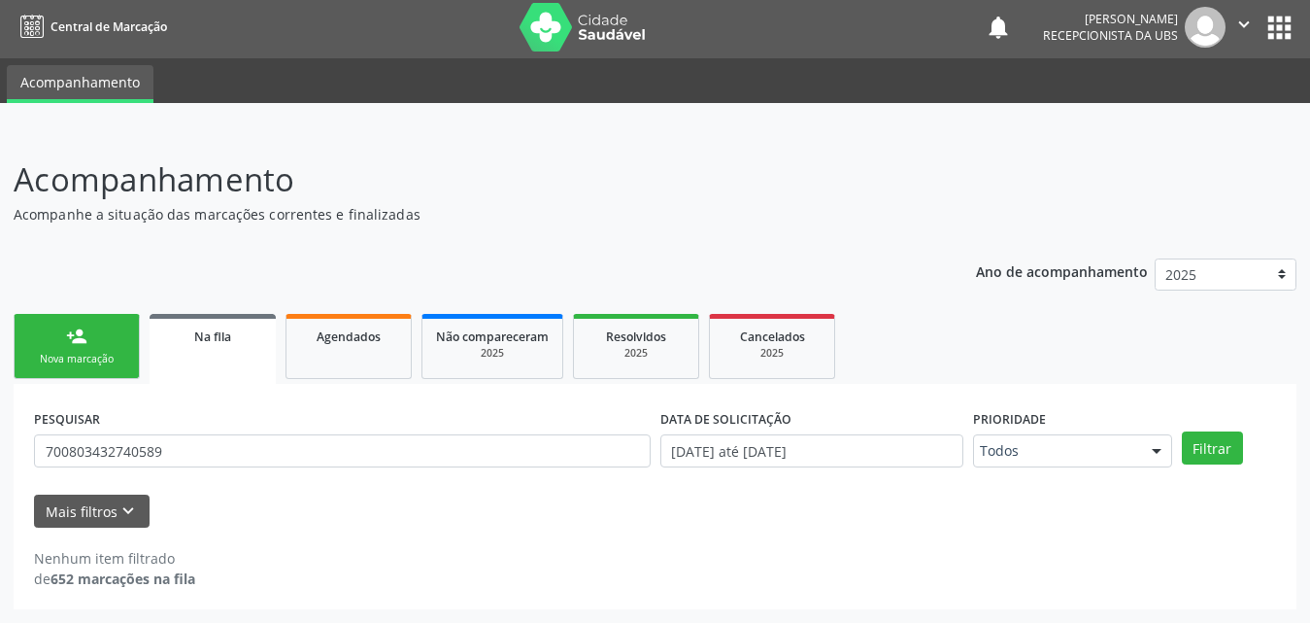
scroll to position [4, 0]
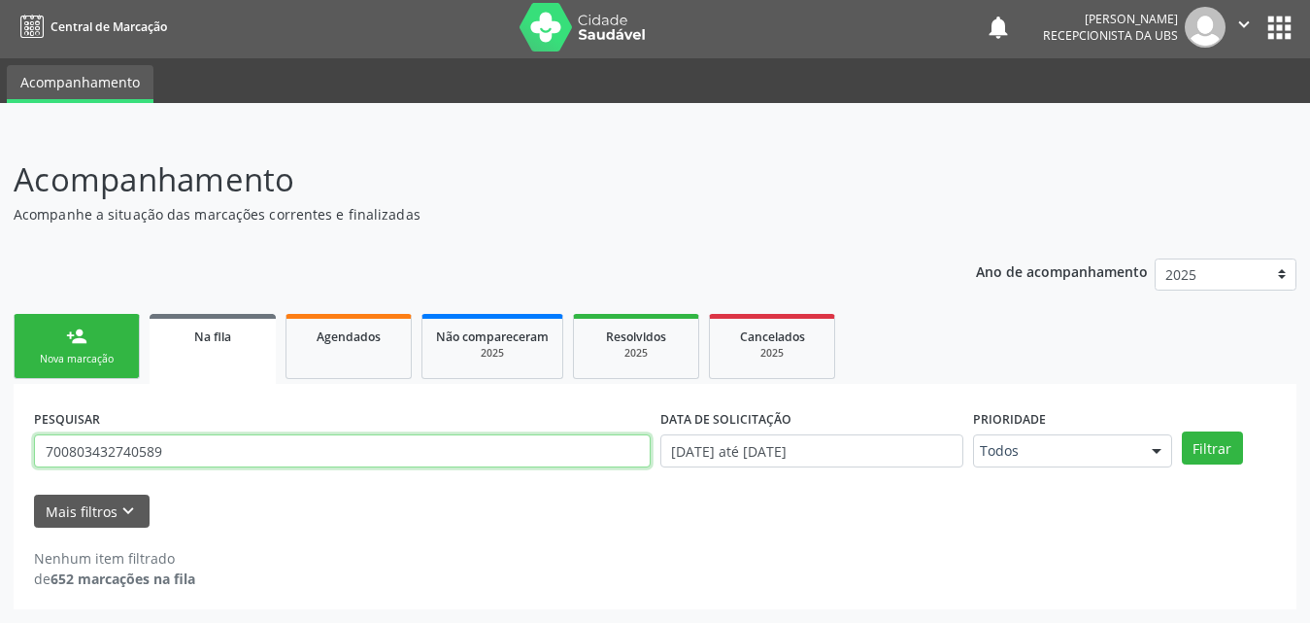
click at [232, 457] on input "700803432740589" at bounding box center [342, 450] width 617 height 33
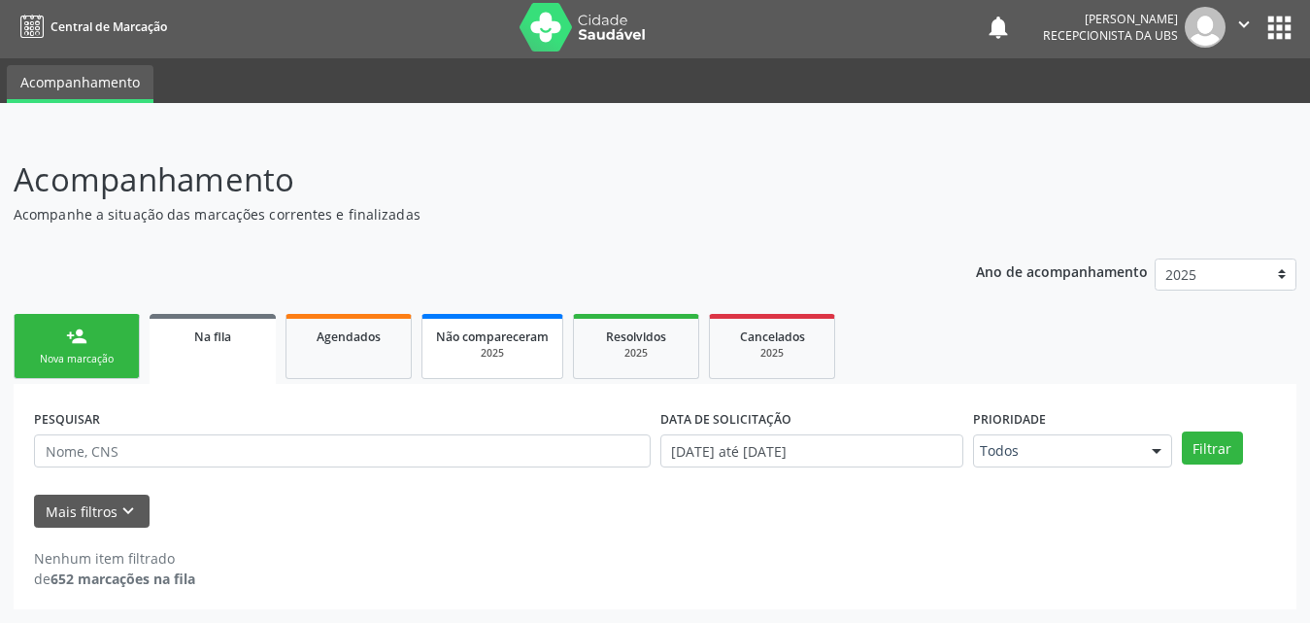
click at [500, 340] on span "Não compareceram" at bounding box center [492, 336] width 113 height 17
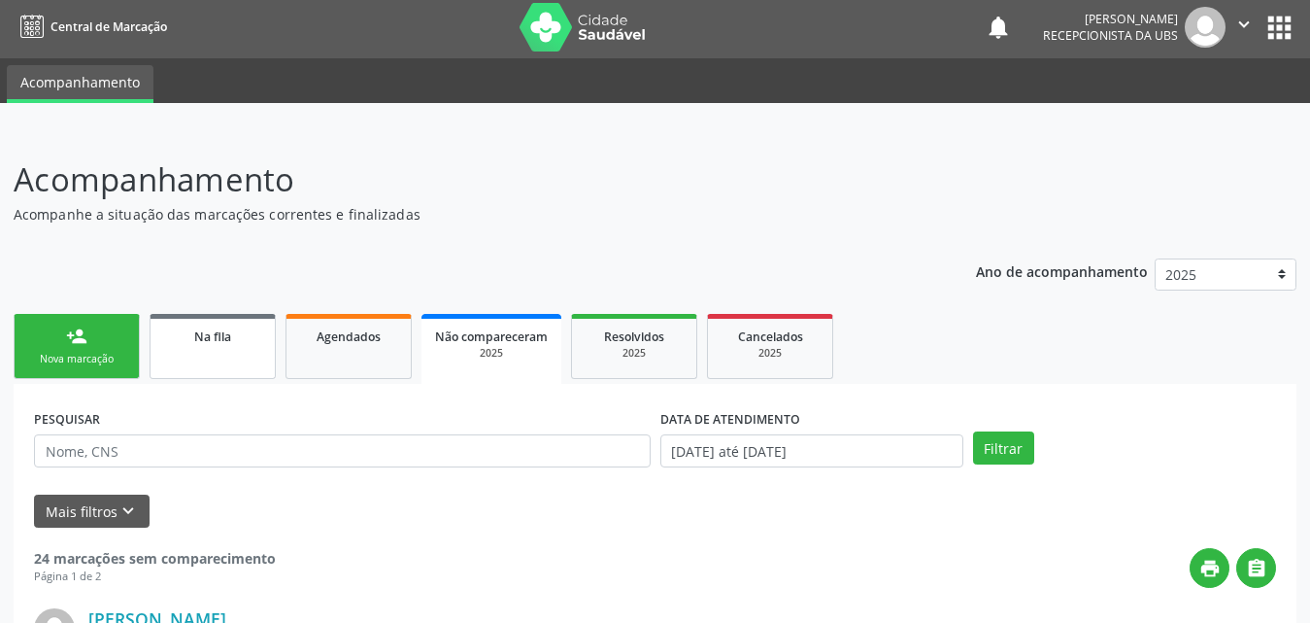
click at [229, 335] on span "Na fila" at bounding box center [212, 336] width 37 height 17
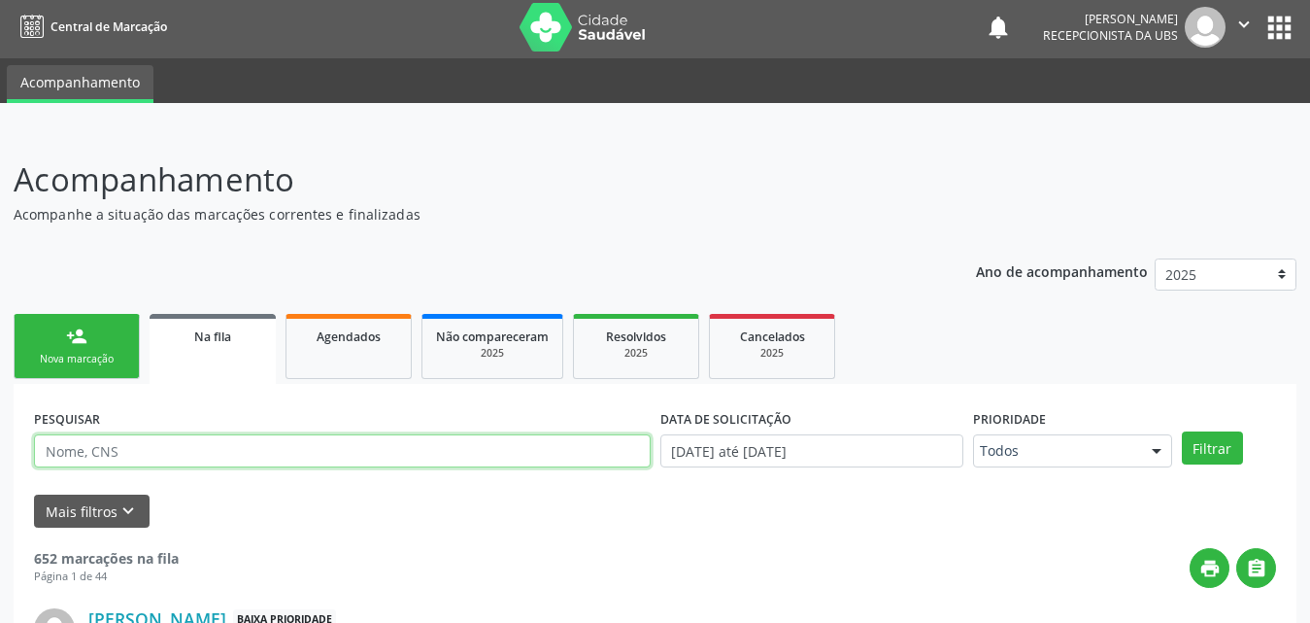
click at [259, 449] on input "text" at bounding box center [342, 450] width 617 height 33
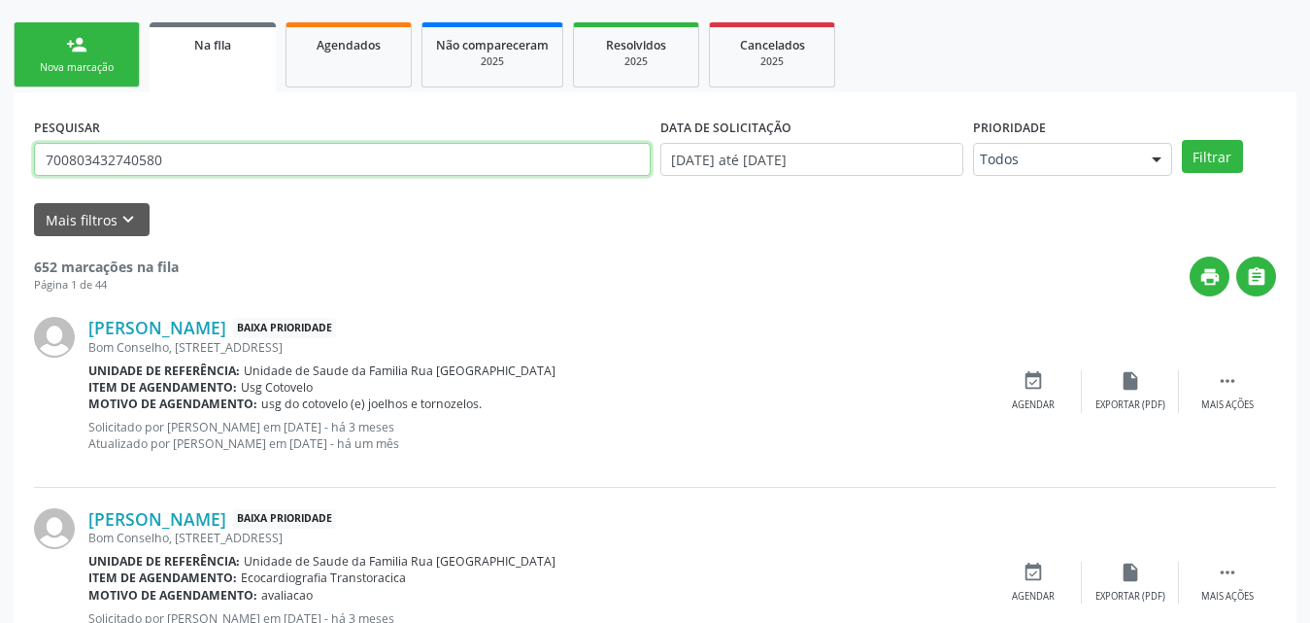
scroll to position [198, 0]
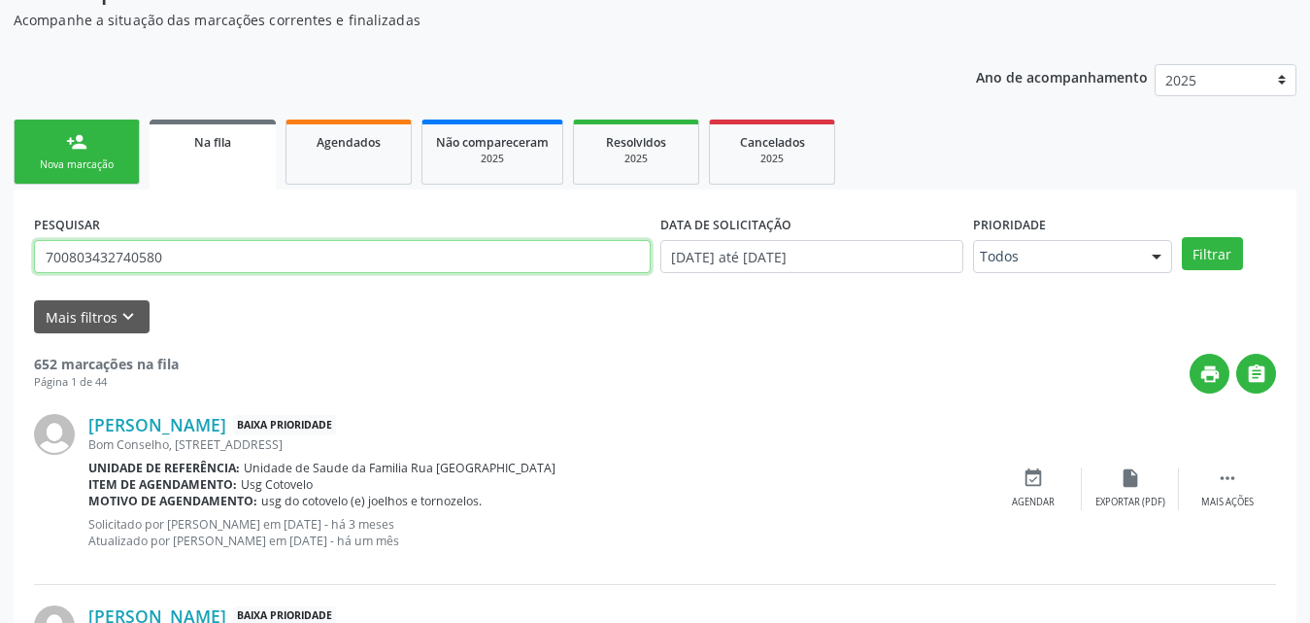
click at [1182, 237] on button "Filtrar" at bounding box center [1212, 253] width 61 height 33
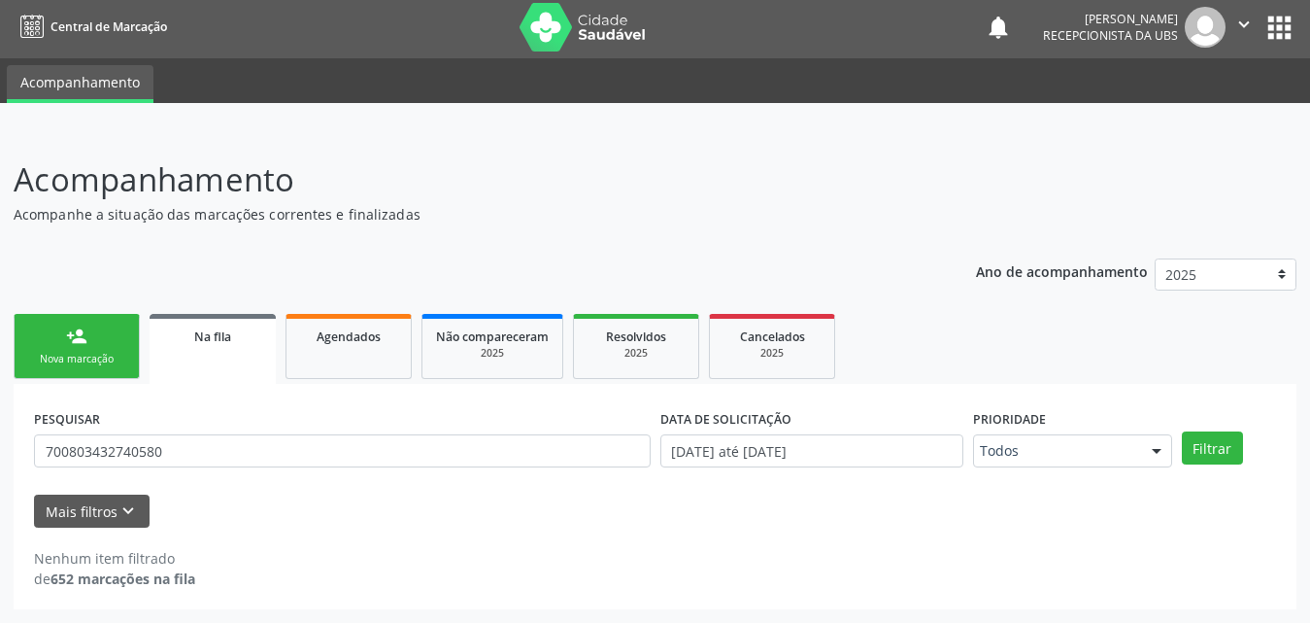
scroll to position [4, 0]
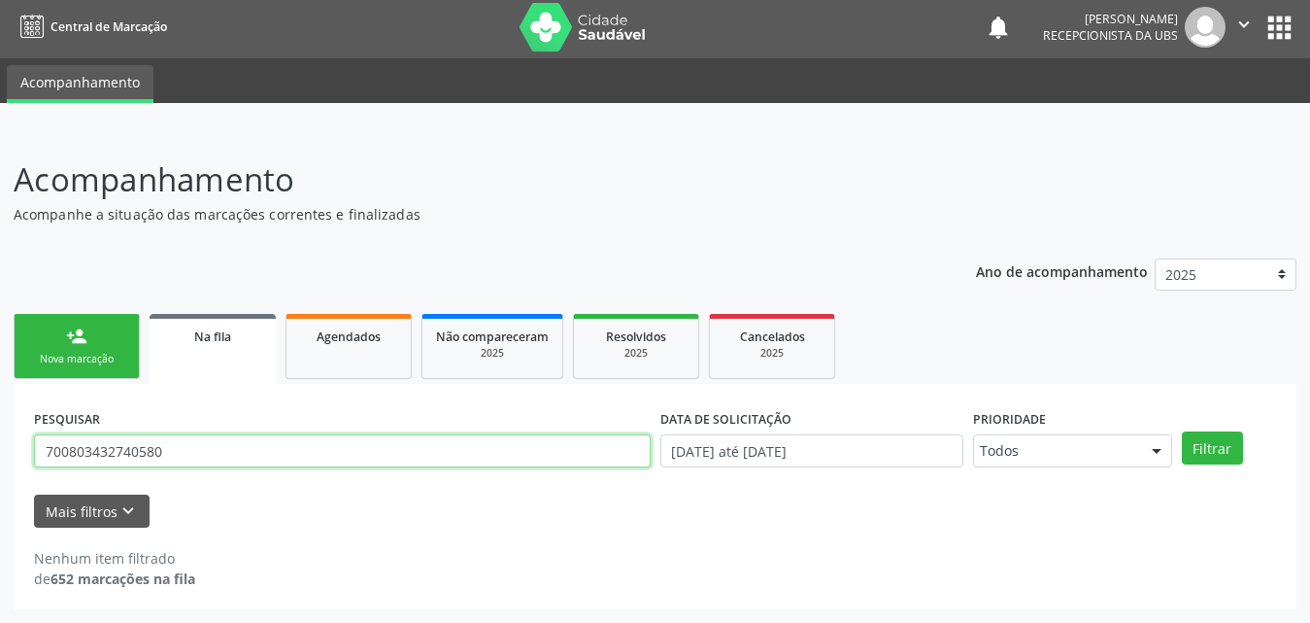
click at [226, 437] on input "700803432740580" at bounding box center [342, 450] width 617 height 33
type input "7"
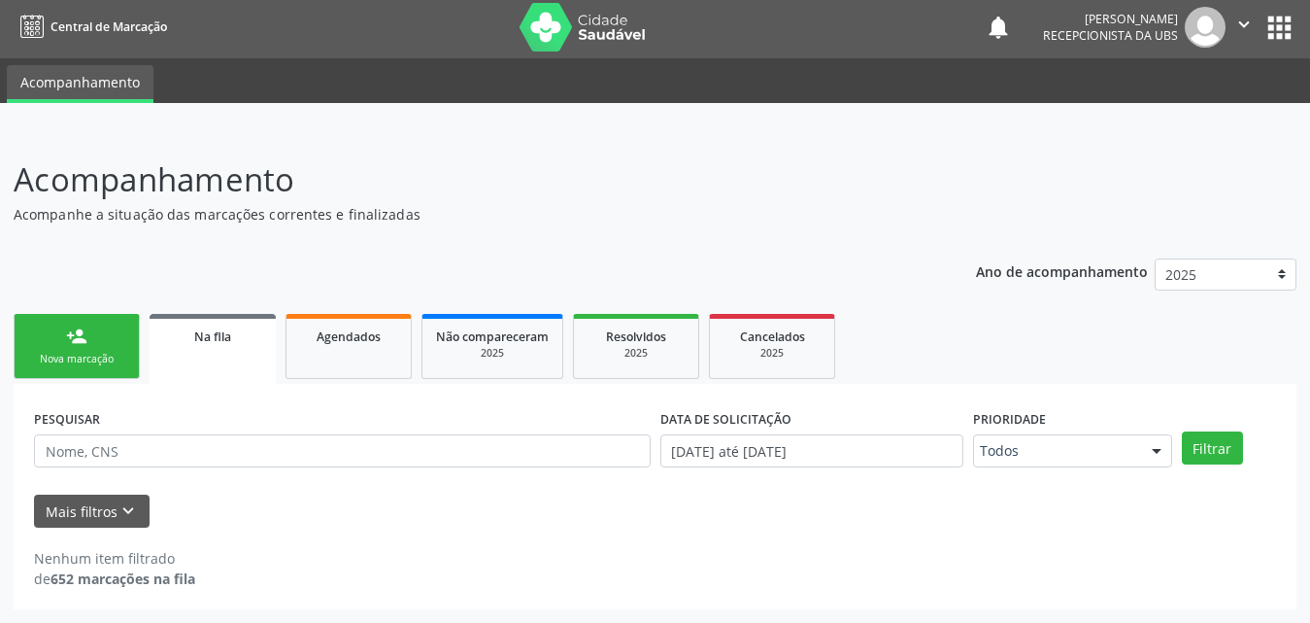
click at [226, 345] on div "Na fila" at bounding box center [212, 335] width 99 height 20
click at [717, 554] on div "Nenhum item filtrado de 652 marcações na fila" at bounding box center [655, 568] width 1242 height 41
click at [361, 349] on link "Agendados" at bounding box center [349, 346] width 126 height 65
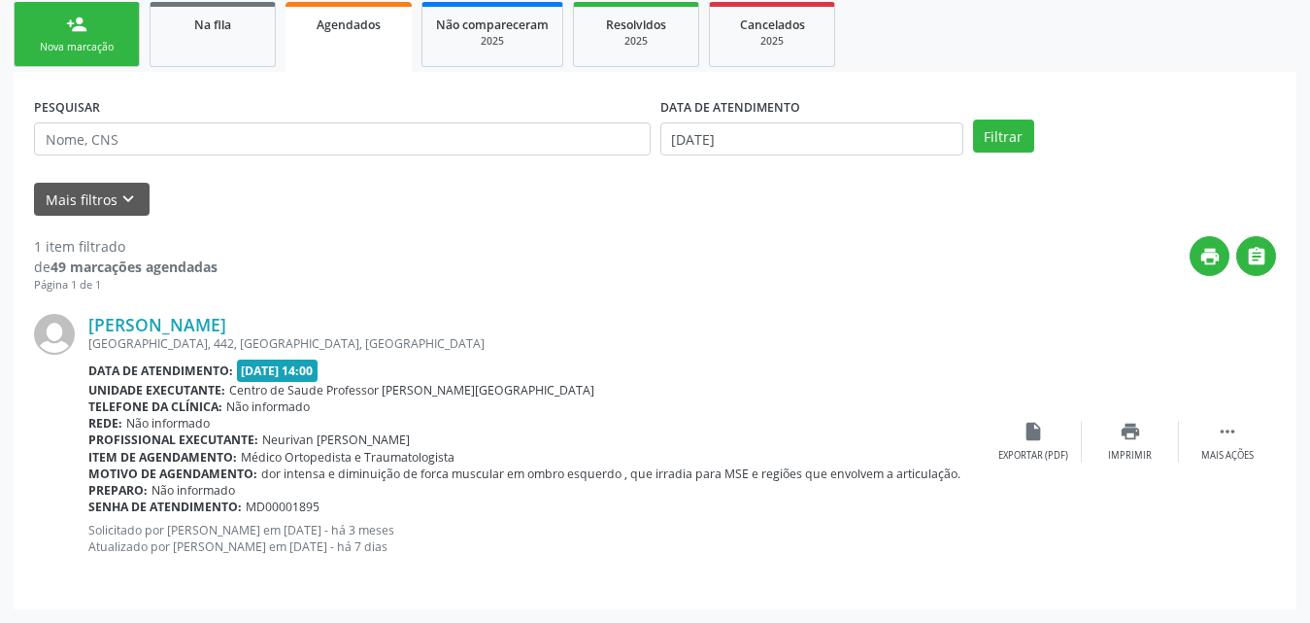
scroll to position [121, 0]
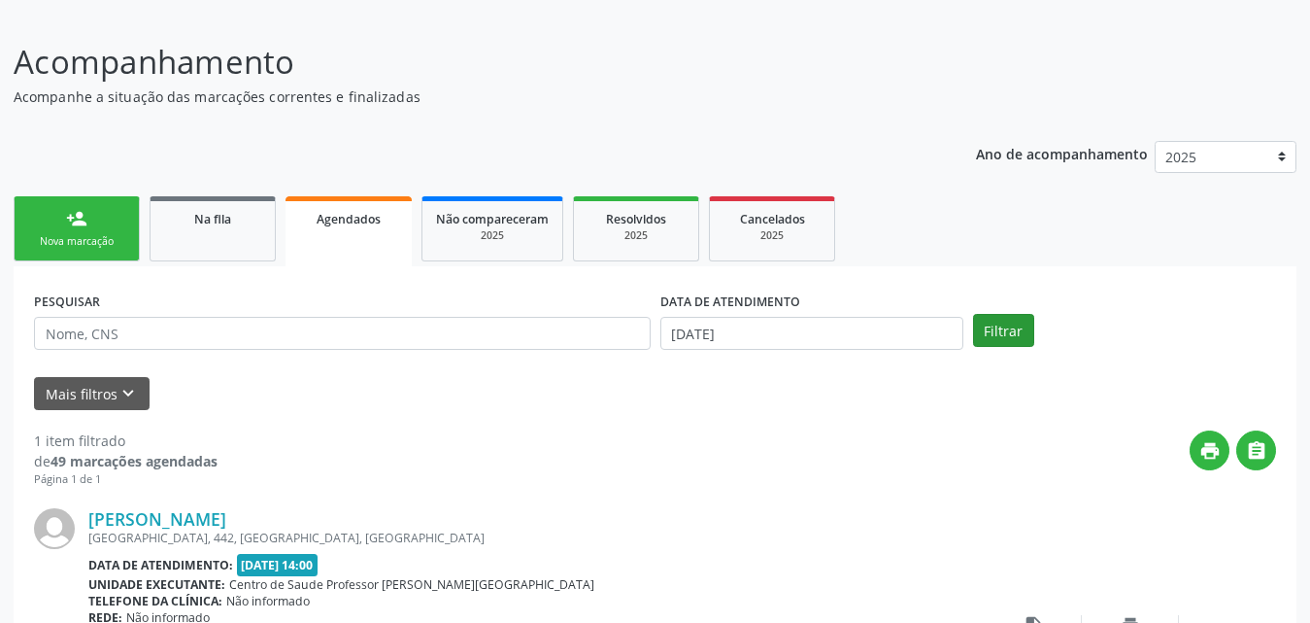
click at [1015, 336] on button "Filtrar" at bounding box center [1003, 330] width 61 height 33
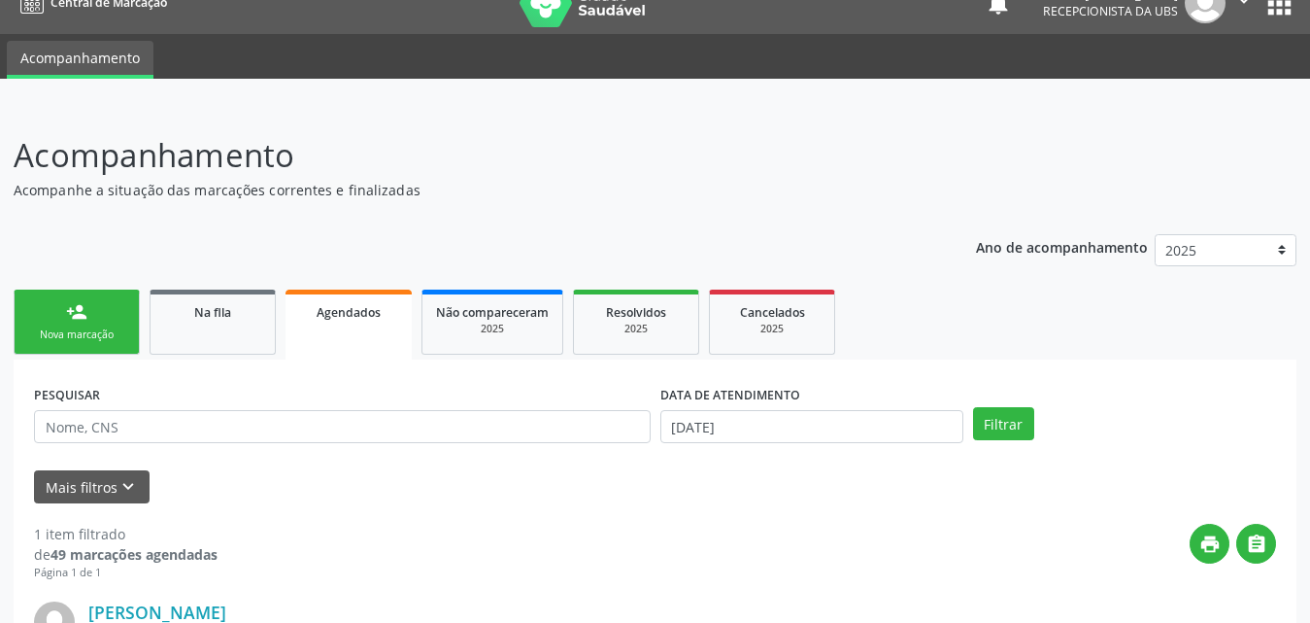
scroll to position [0, 0]
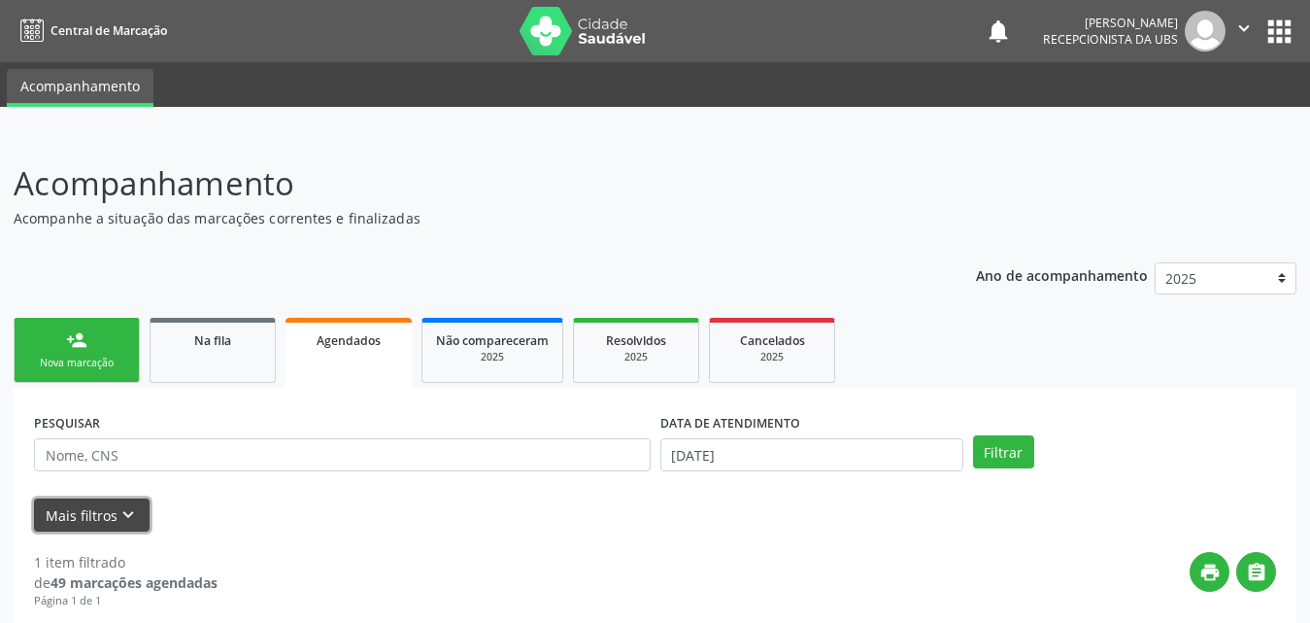
click at [75, 520] on button "Mais filtros keyboard_arrow_down" at bounding box center [92, 515] width 116 height 34
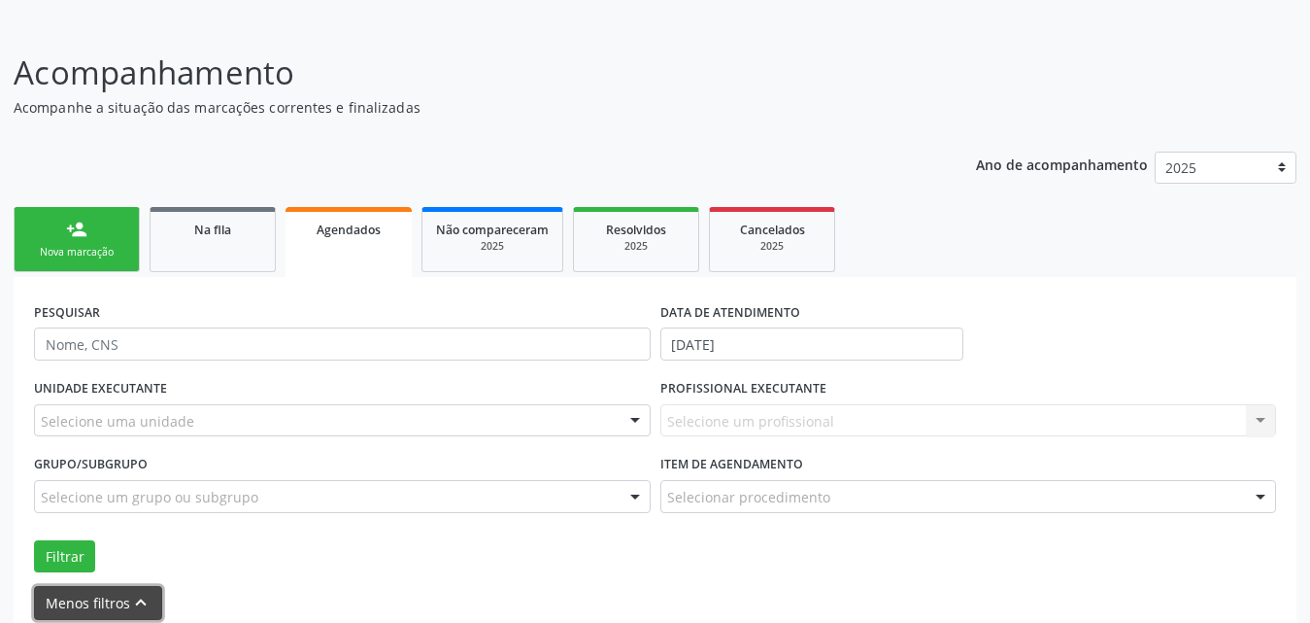
scroll to position [194, 0]
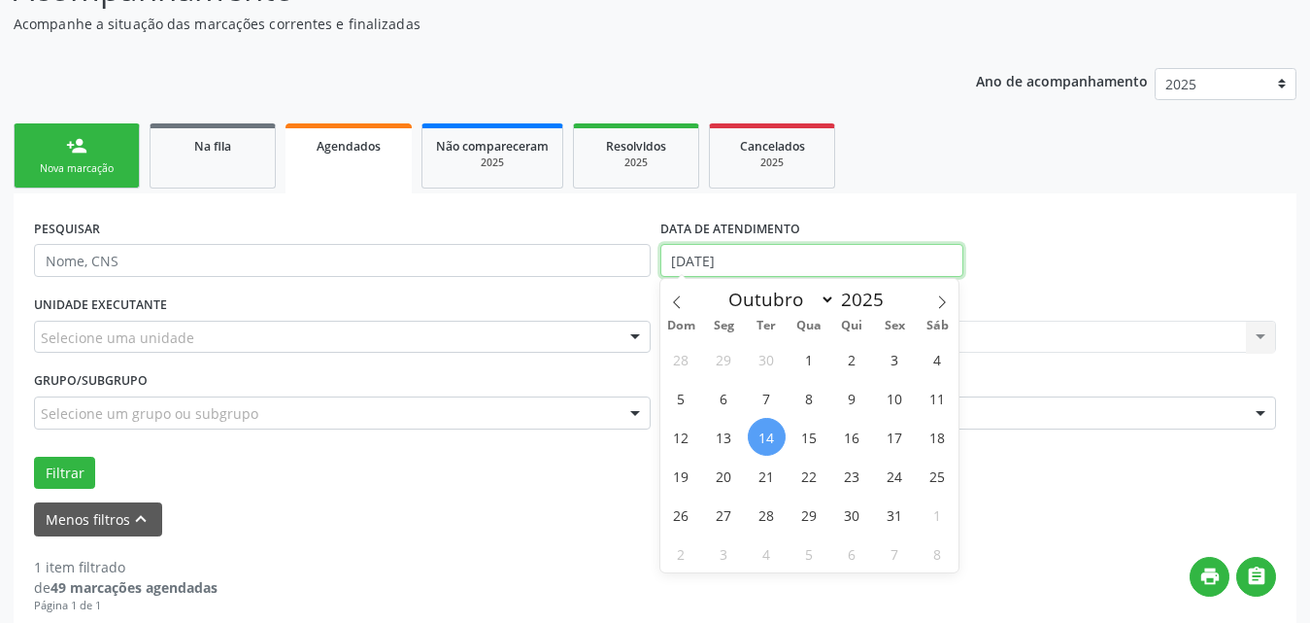
click at [898, 252] on input "[DATE]" at bounding box center [811, 260] width 303 height 33
click at [679, 290] on span at bounding box center [676, 295] width 33 height 33
select select "7"
click at [901, 355] on span "1" at bounding box center [895, 359] width 38 height 38
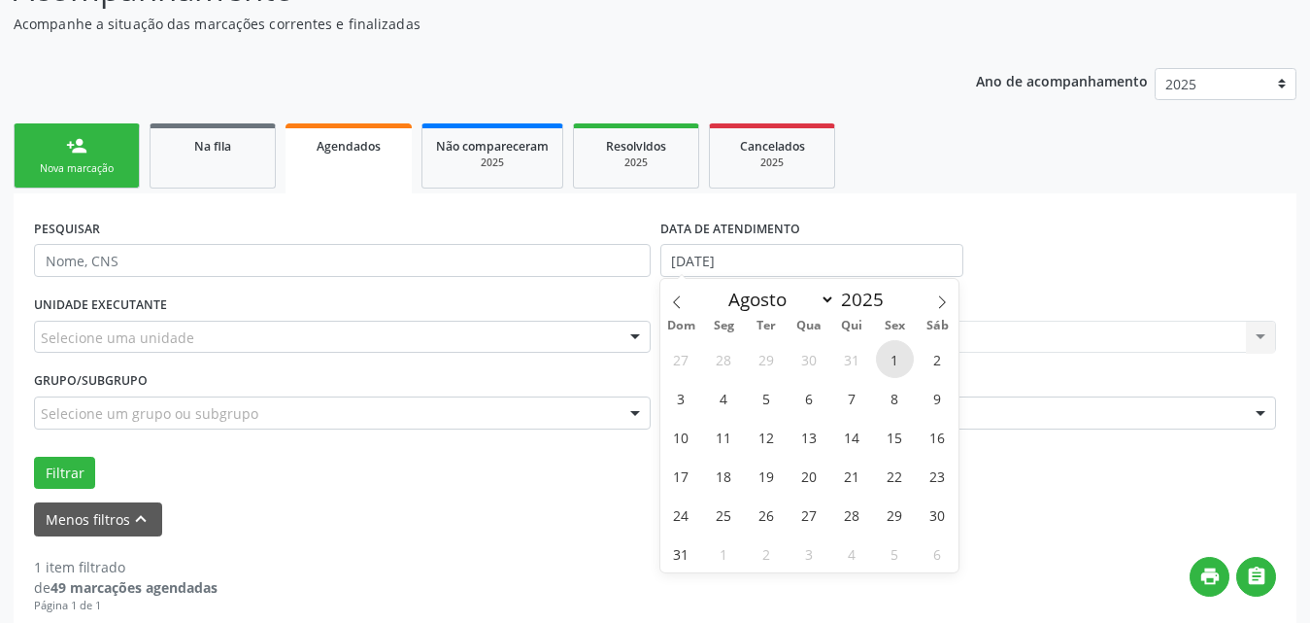
type input "[DATE]"
click at [941, 305] on icon at bounding box center [942, 302] width 14 height 14
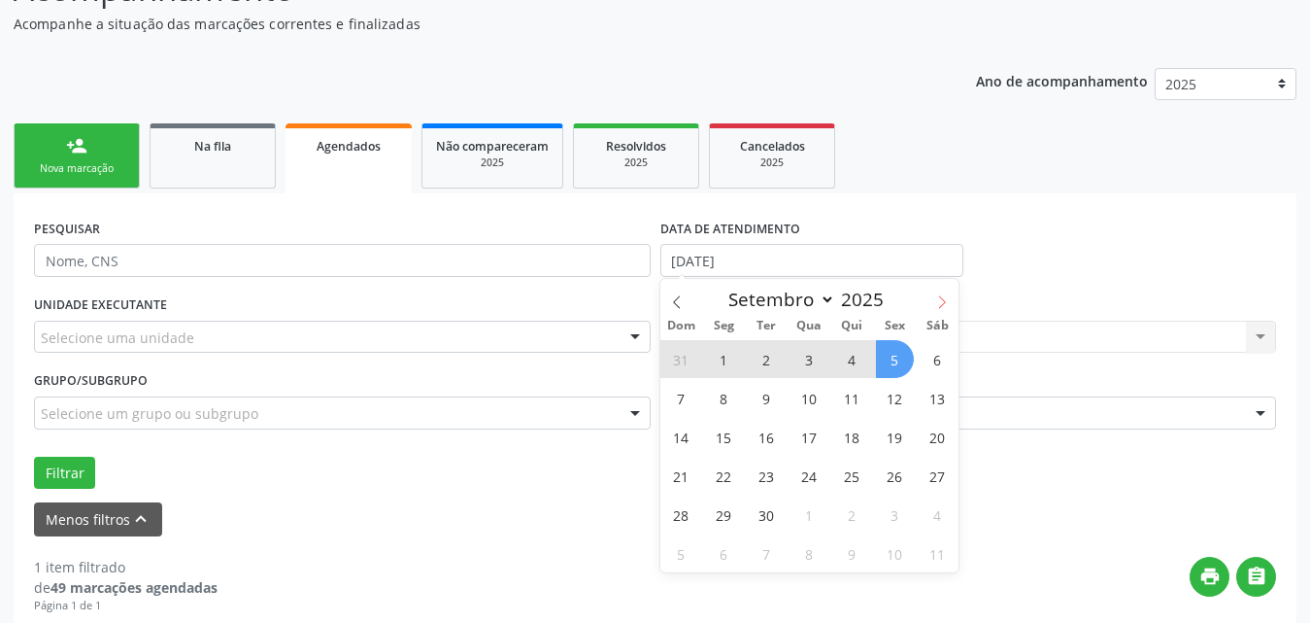
click at [935, 304] on icon at bounding box center [942, 302] width 14 height 14
select select "9"
click at [802, 363] on span "1" at bounding box center [810, 359] width 38 height 38
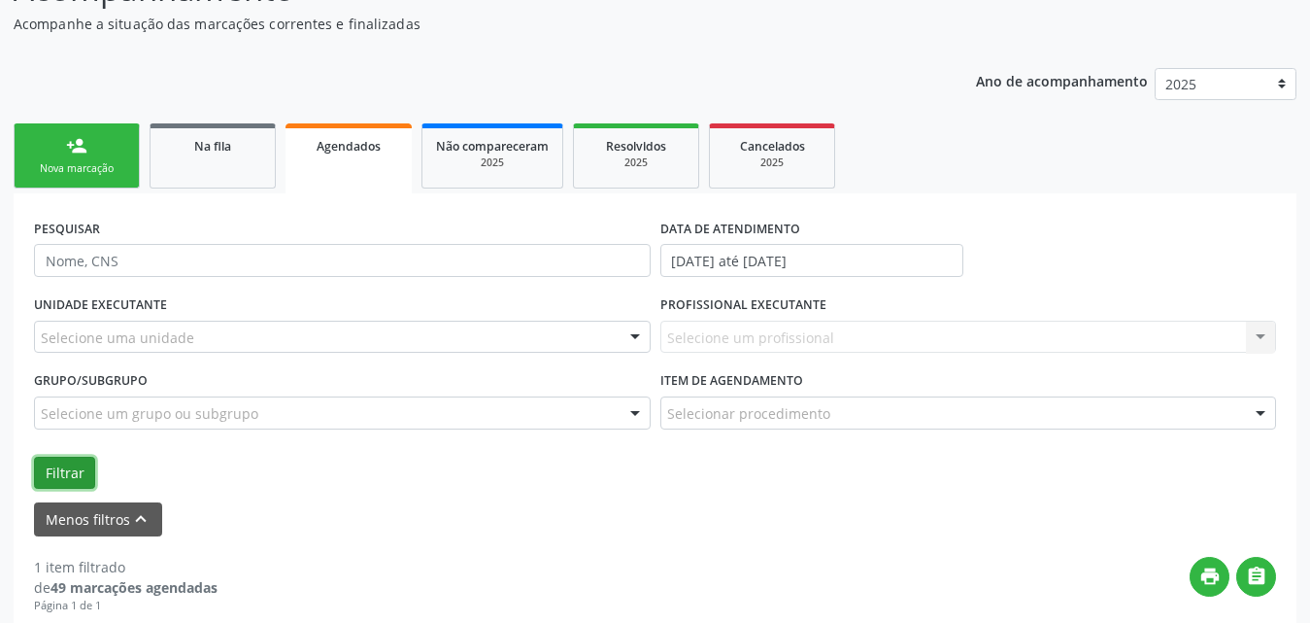
click at [50, 479] on button "Filtrar" at bounding box center [64, 472] width 61 height 33
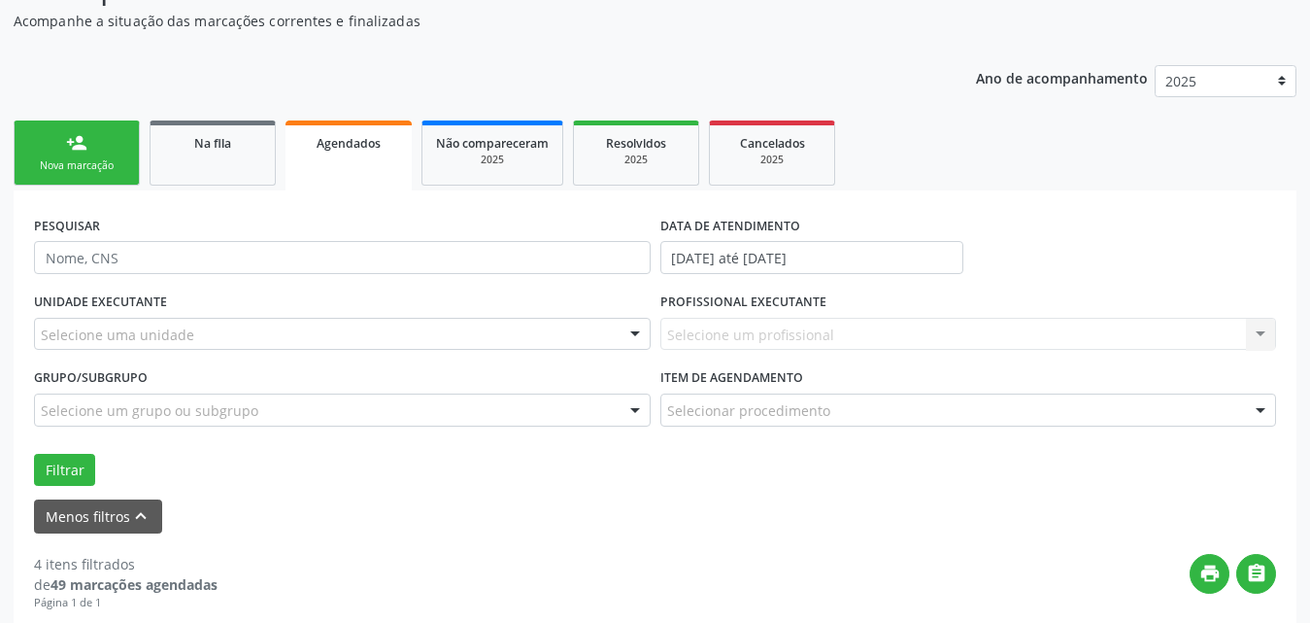
scroll to position [0, 0]
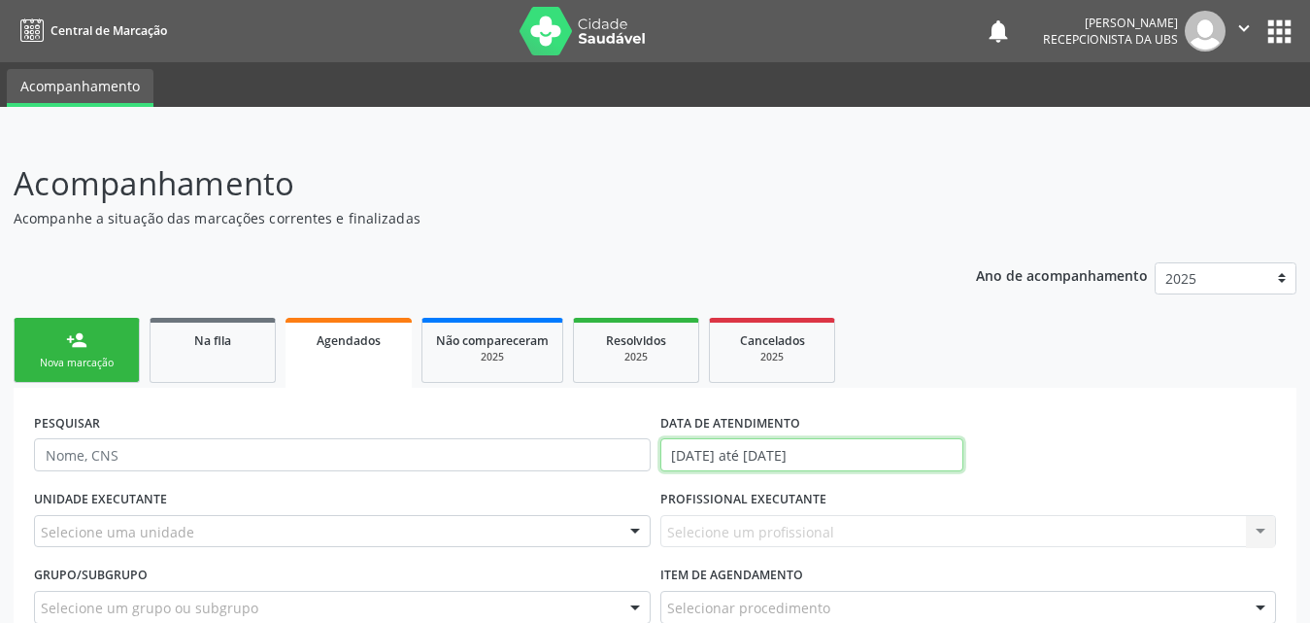
click at [895, 454] on input "[DATE] até [DATE]" at bounding box center [811, 454] width 303 height 33
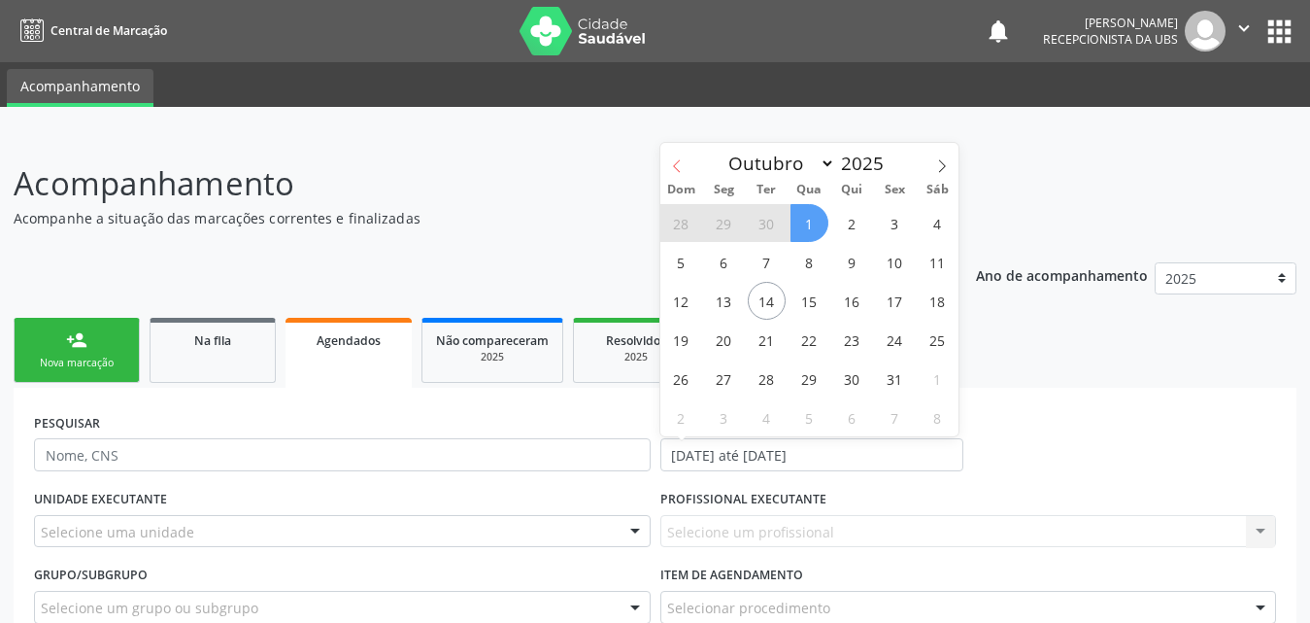
click at [672, 161] on icon at bounding box center [677, 166] width 14 height 14
select select "8"
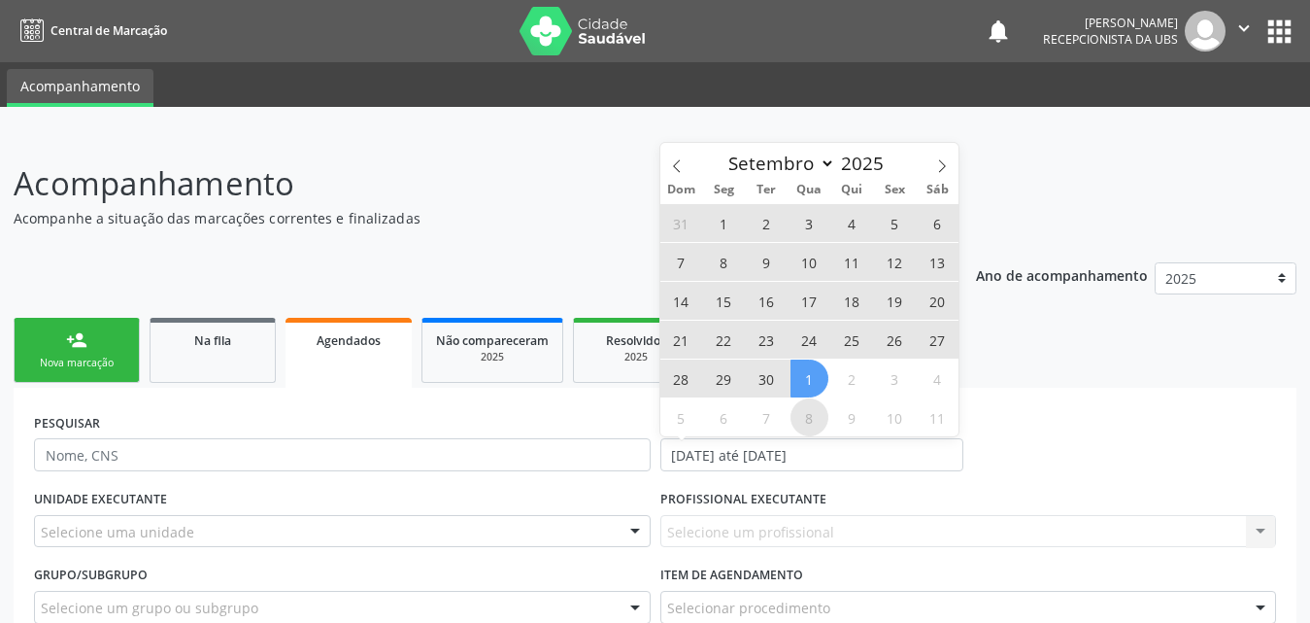
click at [802, 422] on span "8" at bounding box center [810, 417] width 38 height 38
type input "08/10/2025"
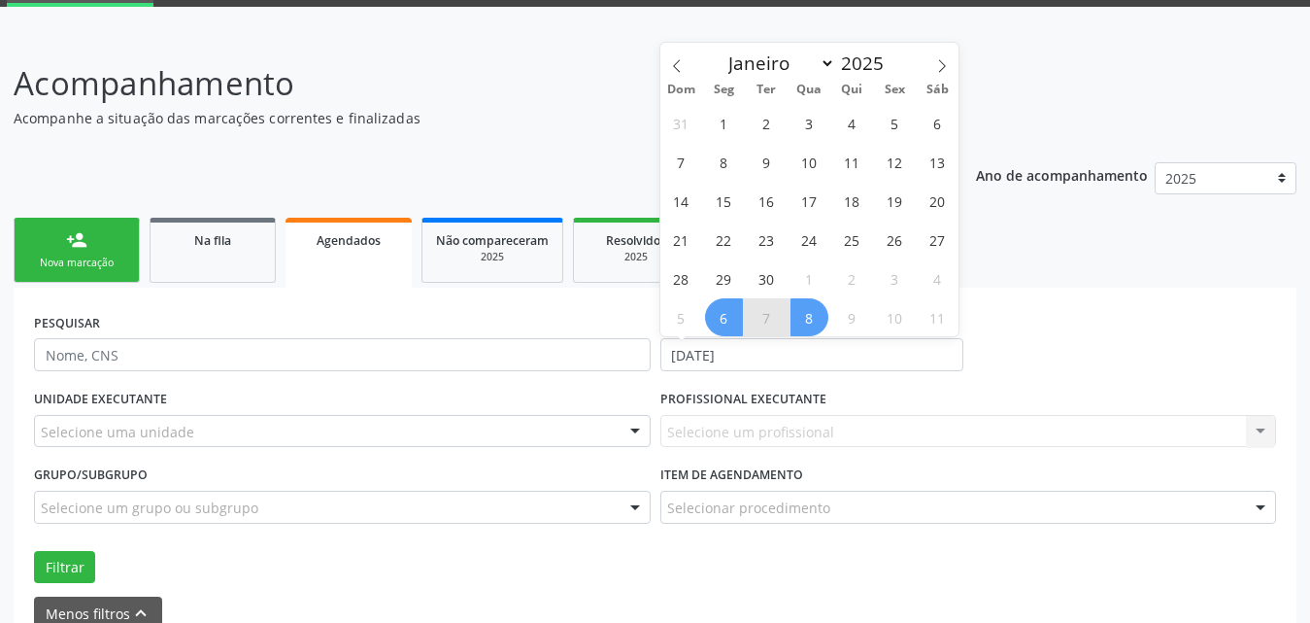
scroll to position [194, 0]
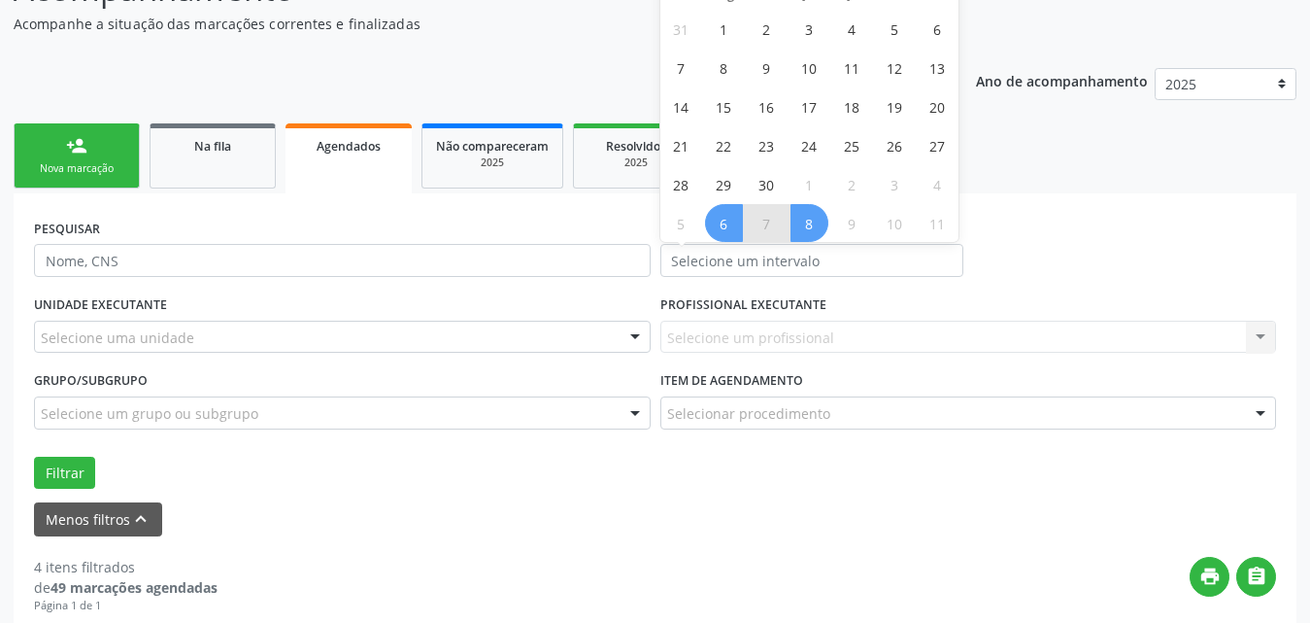
click at [942, 524] on div "Menos filtros keyboard_arrow_up" at bounding box center [655, 519] width 1252 height 34
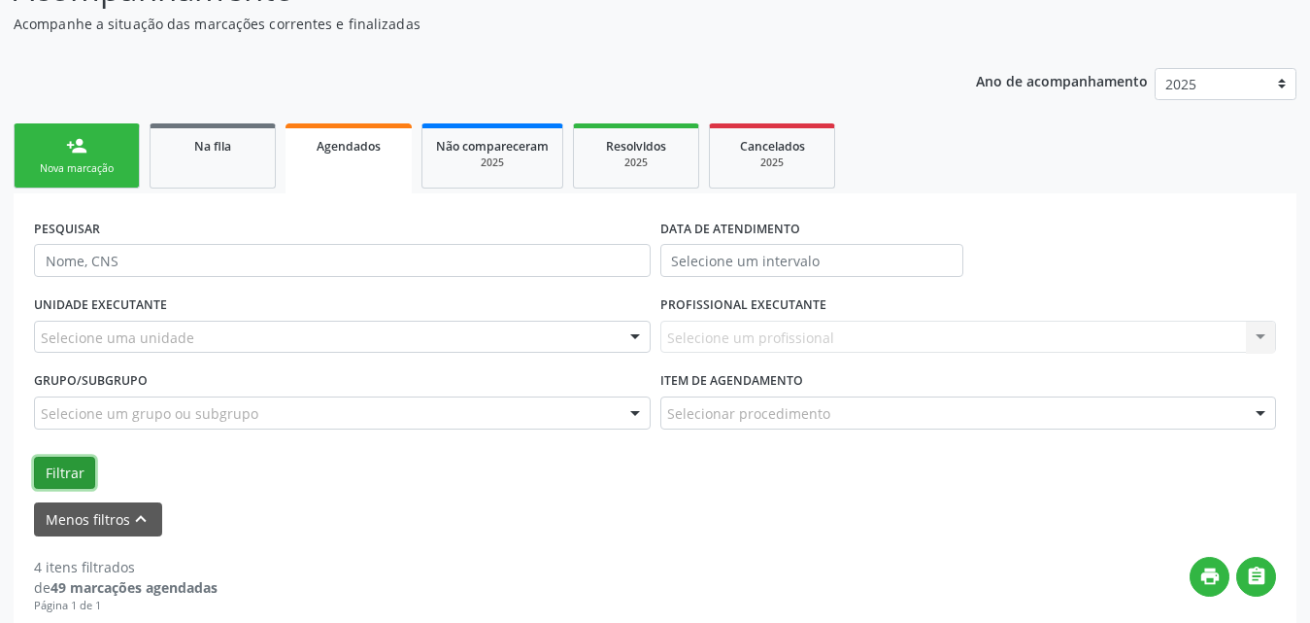
click at [65, 465] on button "Filtrar" at bounding box center [64, 472] width 61 height 33
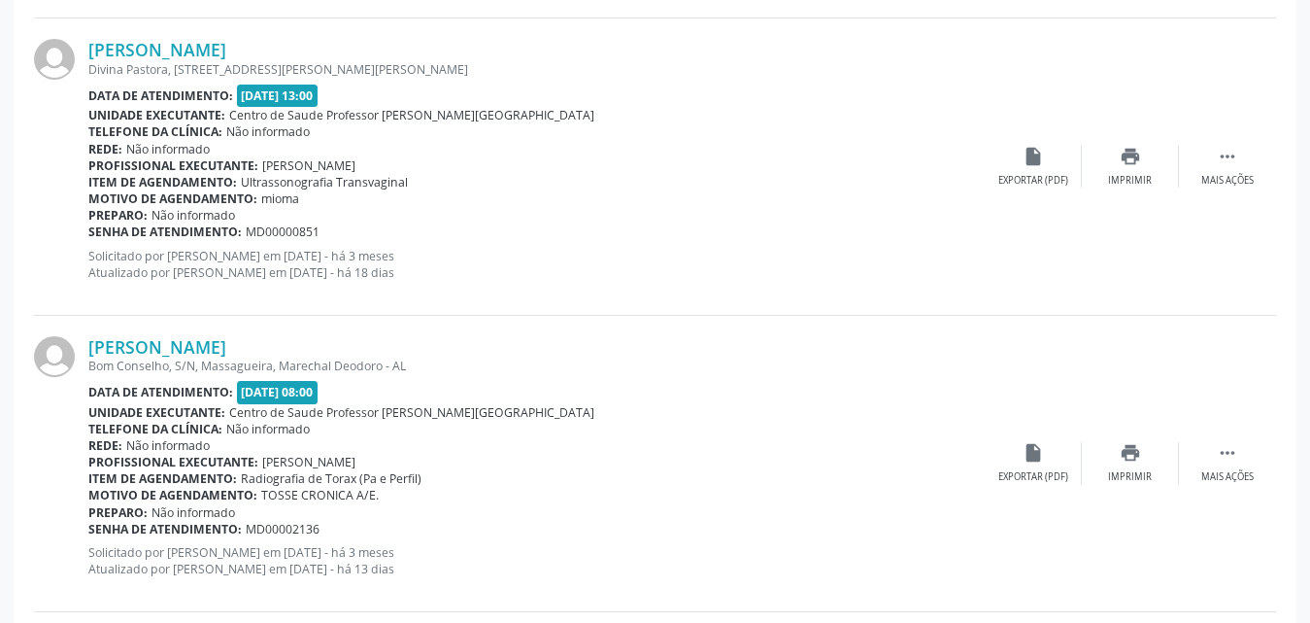
scroll to position [4747, 0]
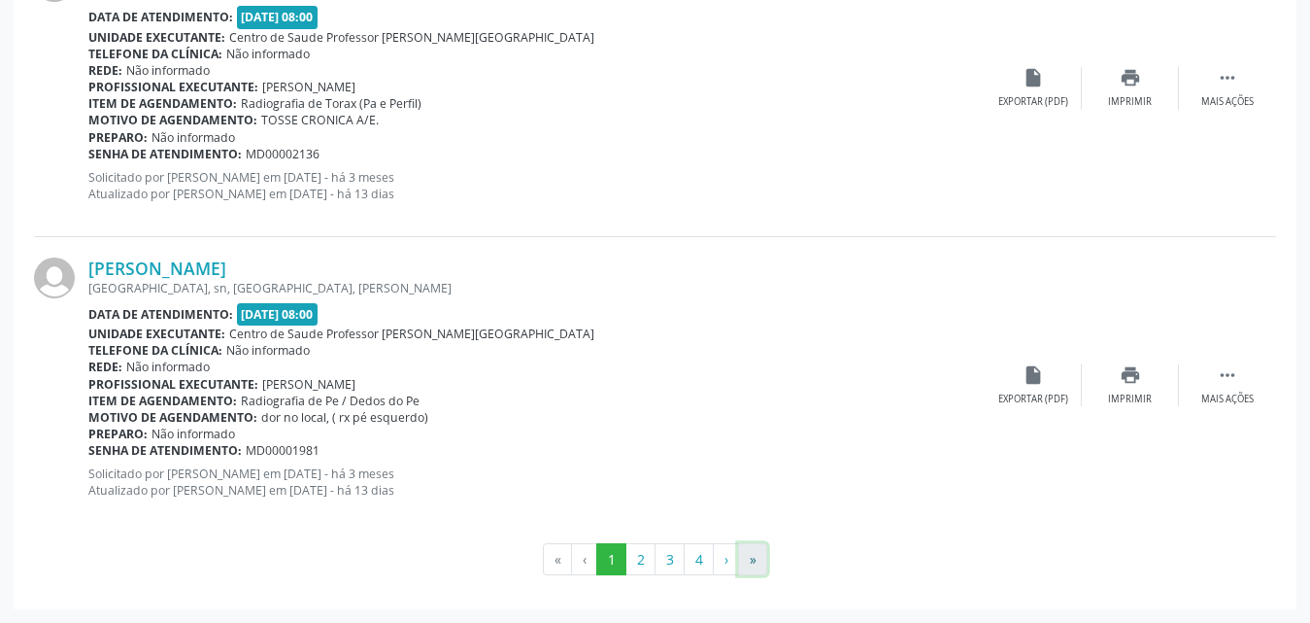
click at [760, 560] on button "»" at bounding box center [752, 559] width 29 height 33
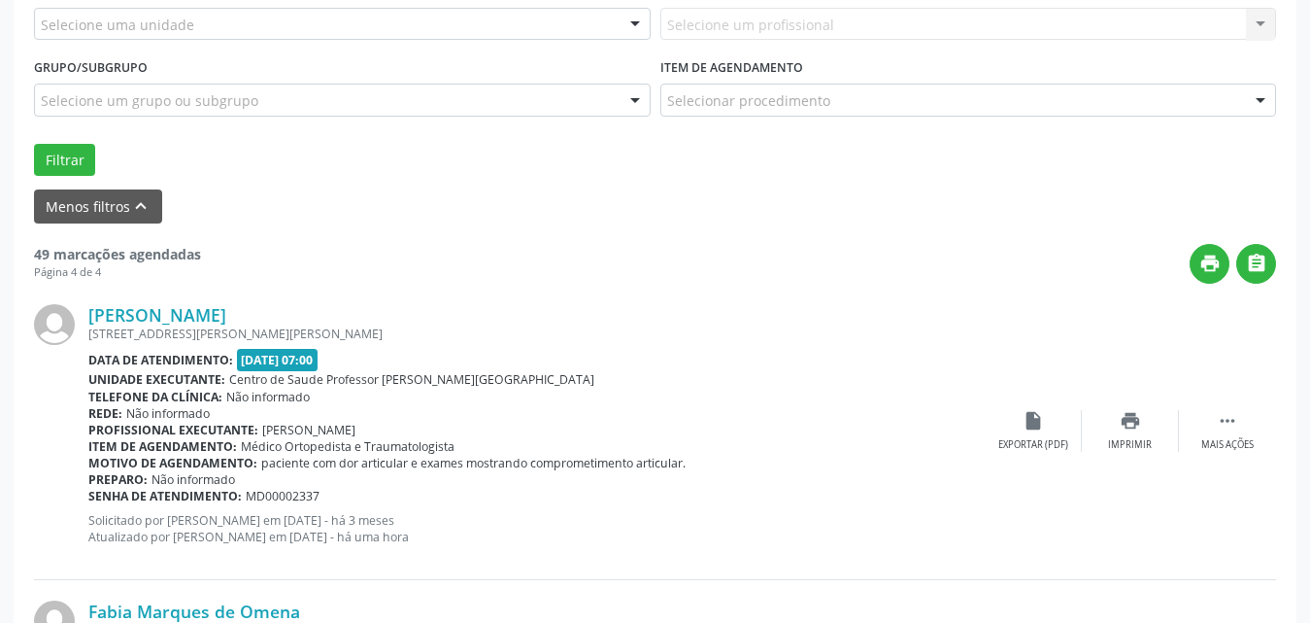
scroll to position [472, 0]
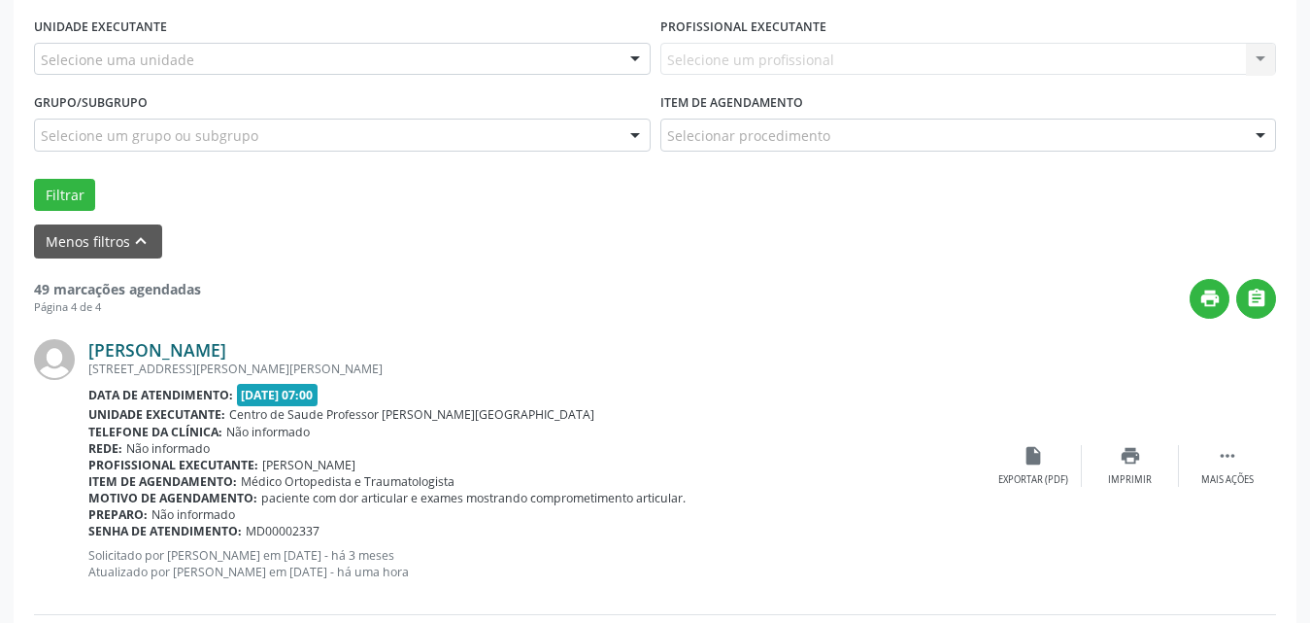
click at [182, 346] on link "[PERSON_NAME]" at bounding box center [157, 349] width 138 height 21
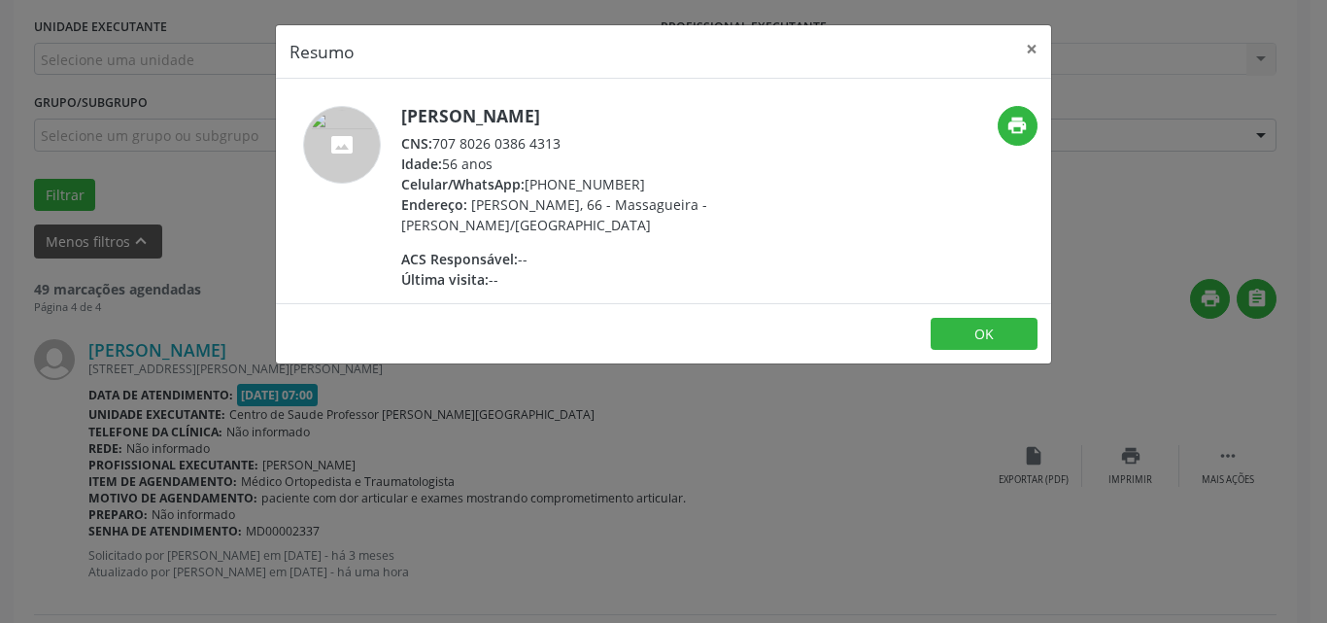
drag, startPoint x: 486, startPoint y: 137, endPoint x: 585, endPoint y: 140, distance: 99.1
click at [587, 140] on div "CNS: 707 8026 0386 4313" at bounding box center [590, 143] width 378 height 20
copy div "707 8026 0386 4313"
click at [1028, 41] on button "×" at bounding box center [1031, 49] width 39 height 48
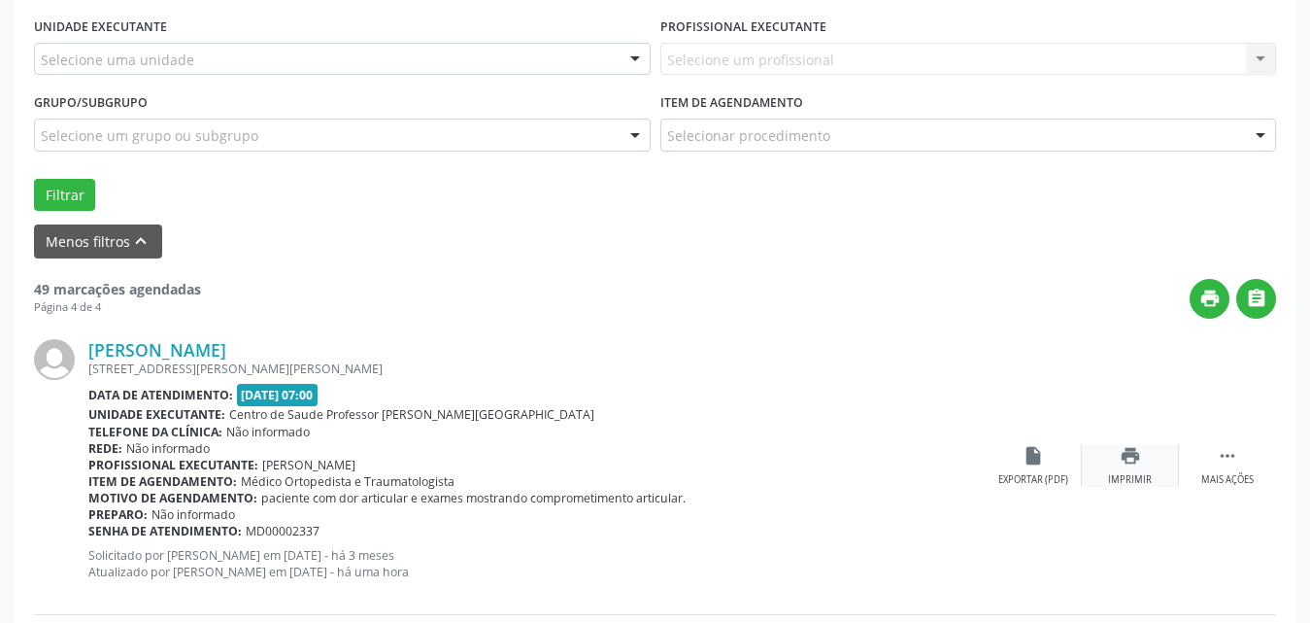
click at [1131, 473] on div "Imprimir" at bounding box center [1130, 480] width 44 height 14
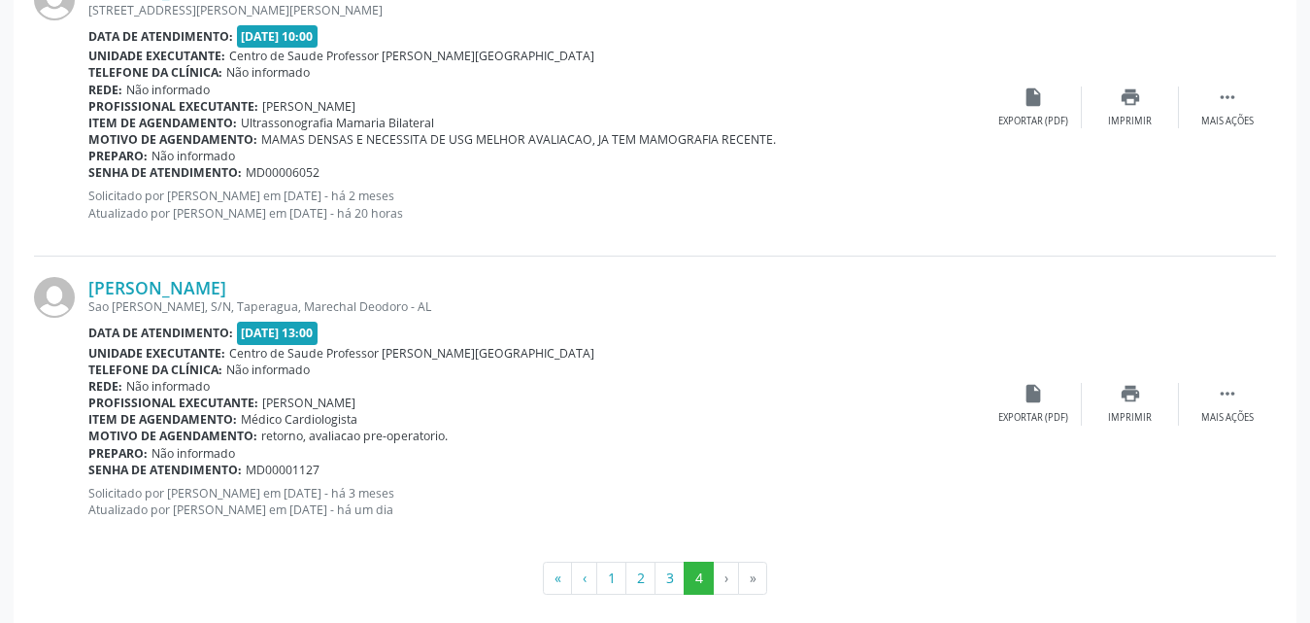
scroll to position [1443, 0]
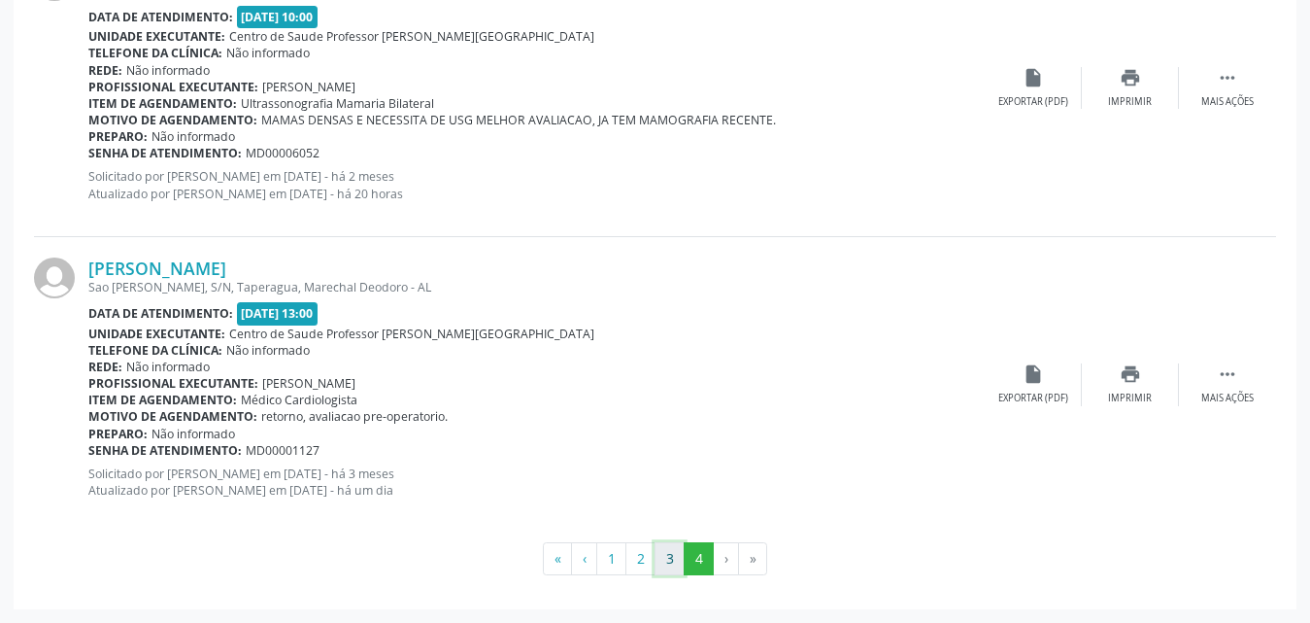
click at [663, 558] on button "3" at bounding box center [670, 558] width 30 height 33
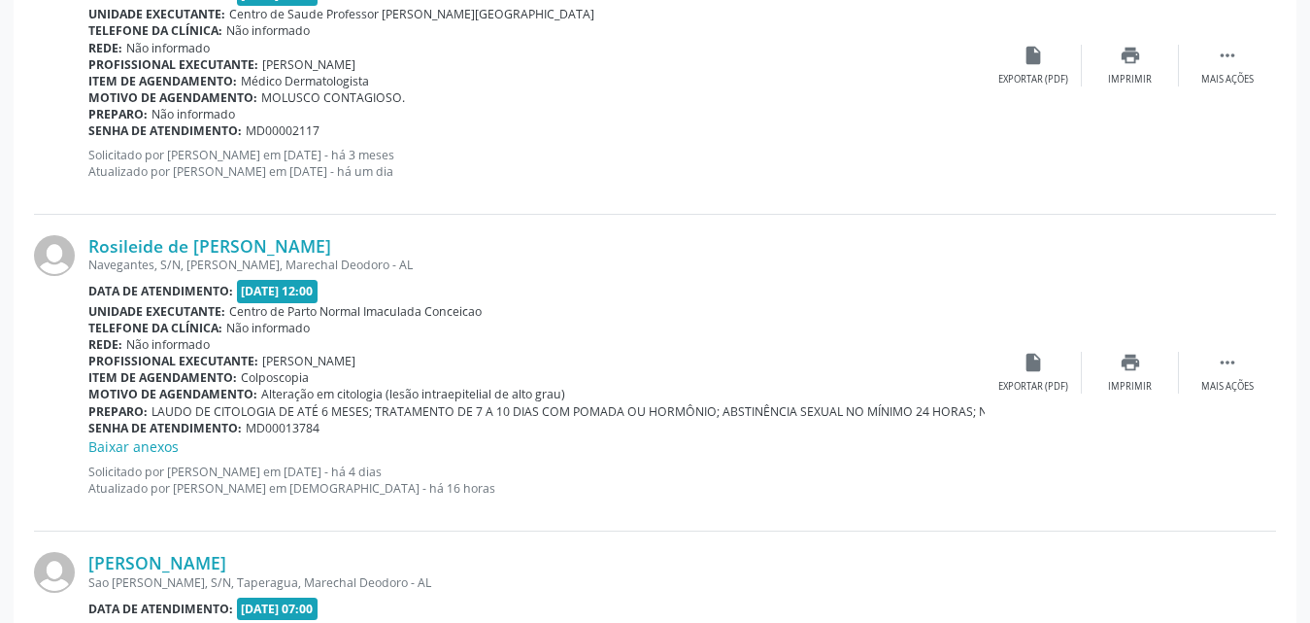
scroll to position [4828, 0]
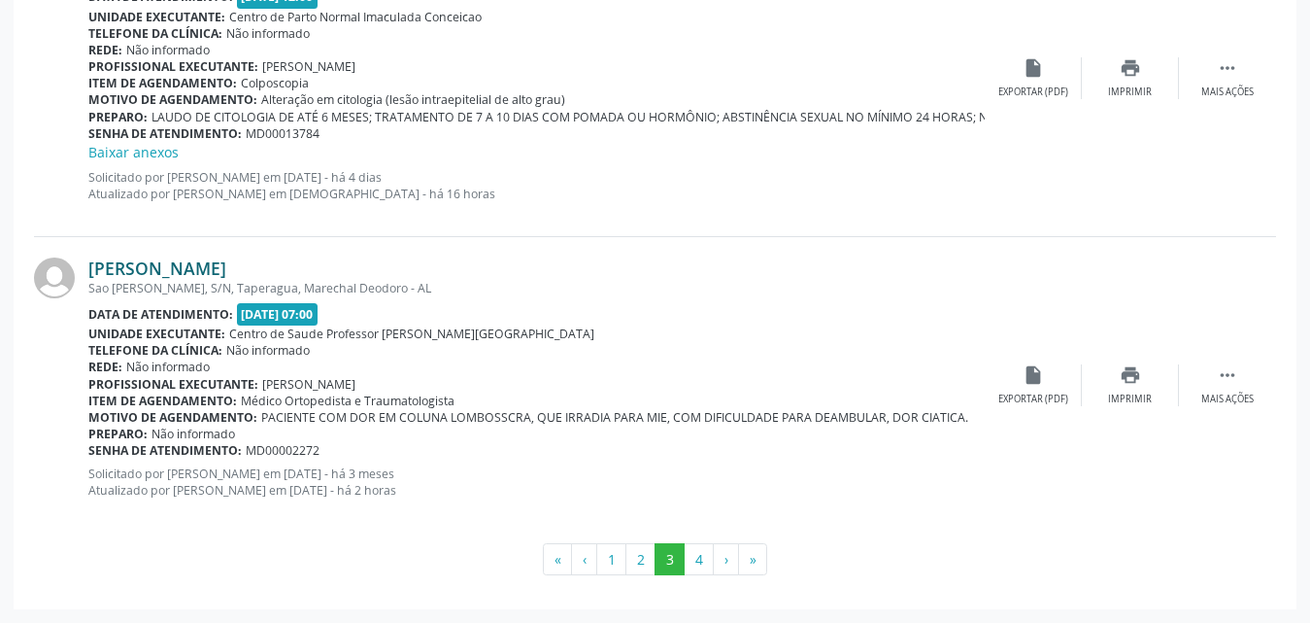
click at [178, 265] on link "[PERSON_NAME]" at bounding box center [157, 267] width 138 height 21
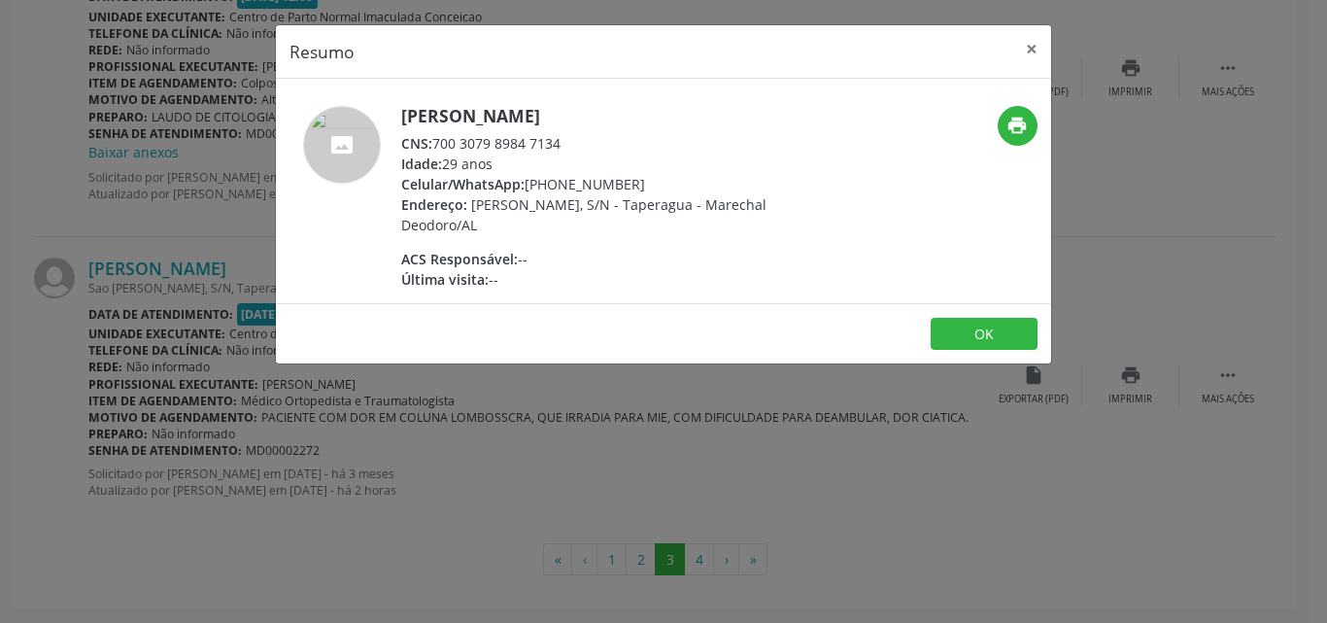
drag, startPoint x: 436, startPoint y: 140, endPoint x: 599, endPoint y: 145, distance: 163.2
click at [599, 145] on div "CNS: 700 3079 8984 7134" at bounding box center [590, 143] width 378 height 20
copy div "700 3079 8984 7134"
click at [1031, 45] on button "×" at bounding box center [1031, 49] width 39 height 48
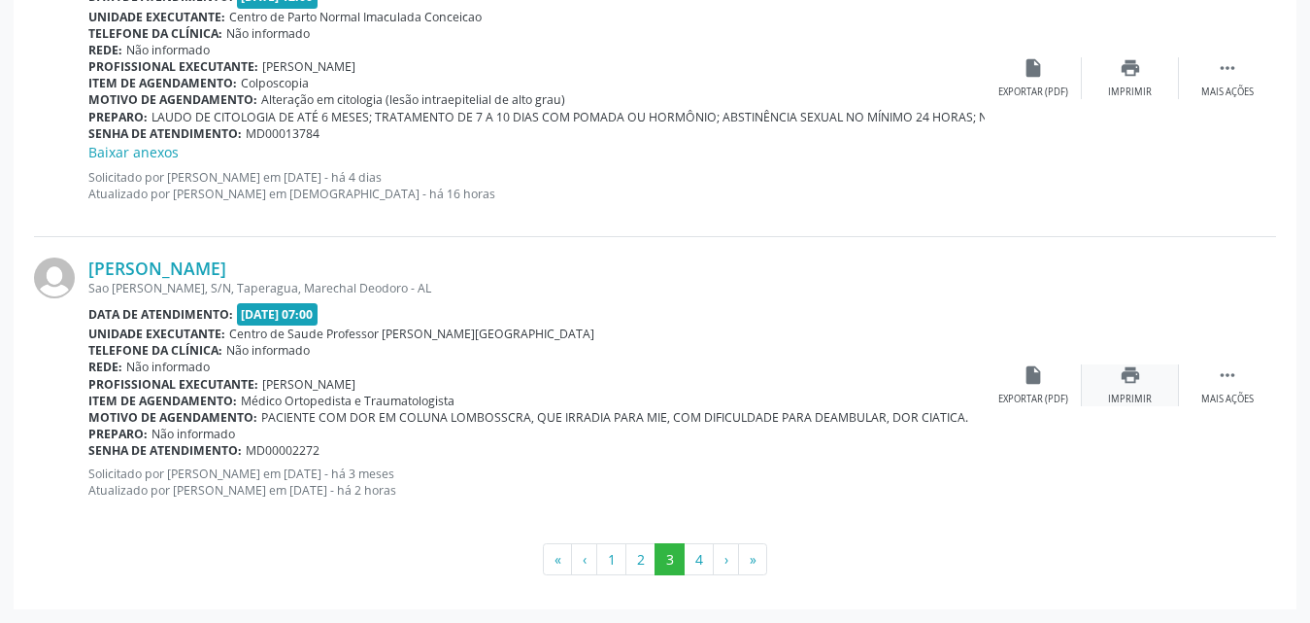
click at [1126, 390] on div "print Imprimir" at bounding box center [1130, 385] width 97 height 42
click at [636, 555] on button "2" at bounding box center [640, 559] width 30 height 33
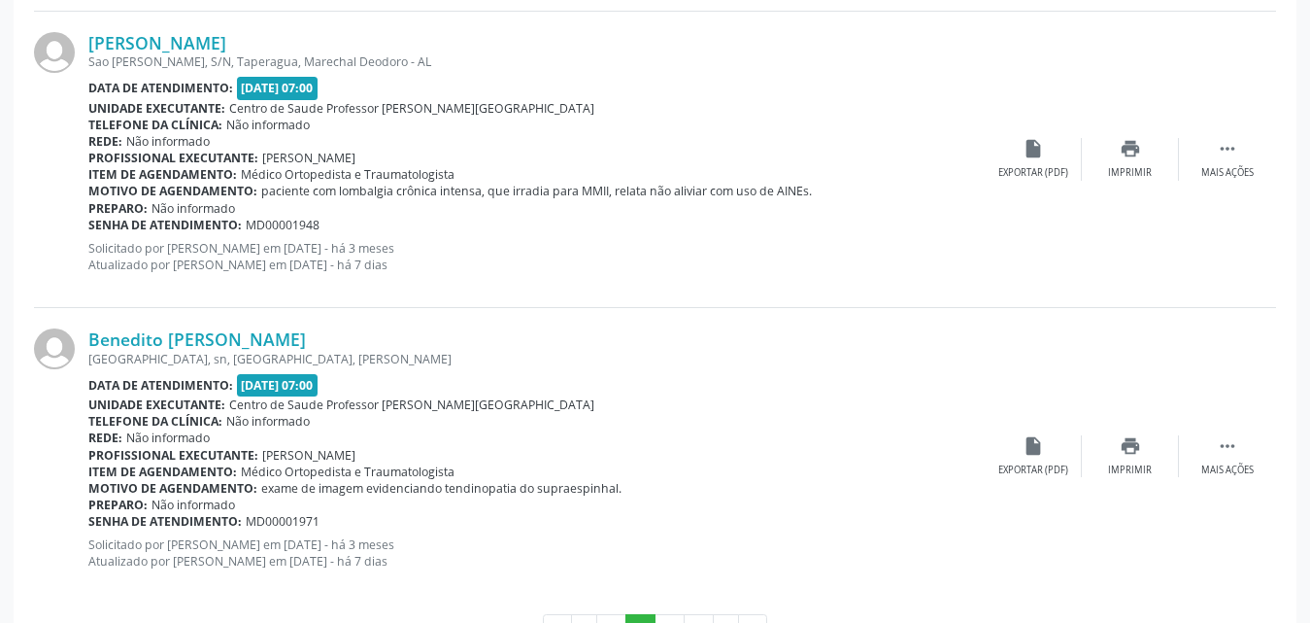
scroll to position [4726, 0]
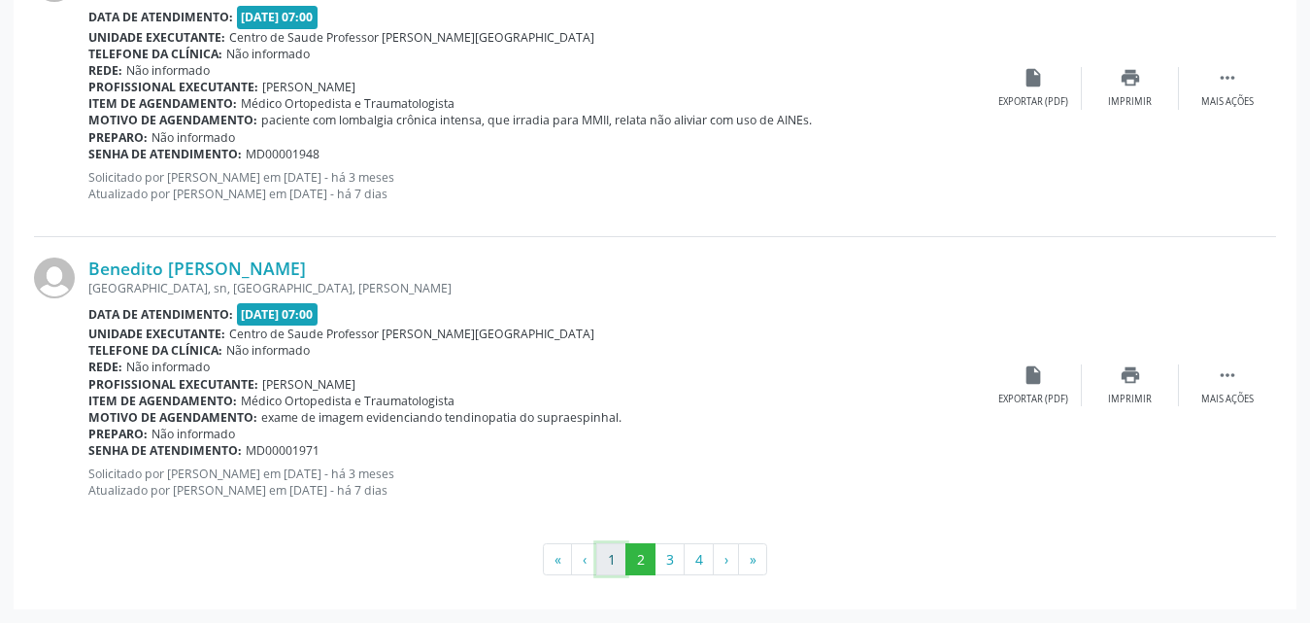
click at [604, 559] on button "1" at bounding box center [611, 559] width 30 height 33
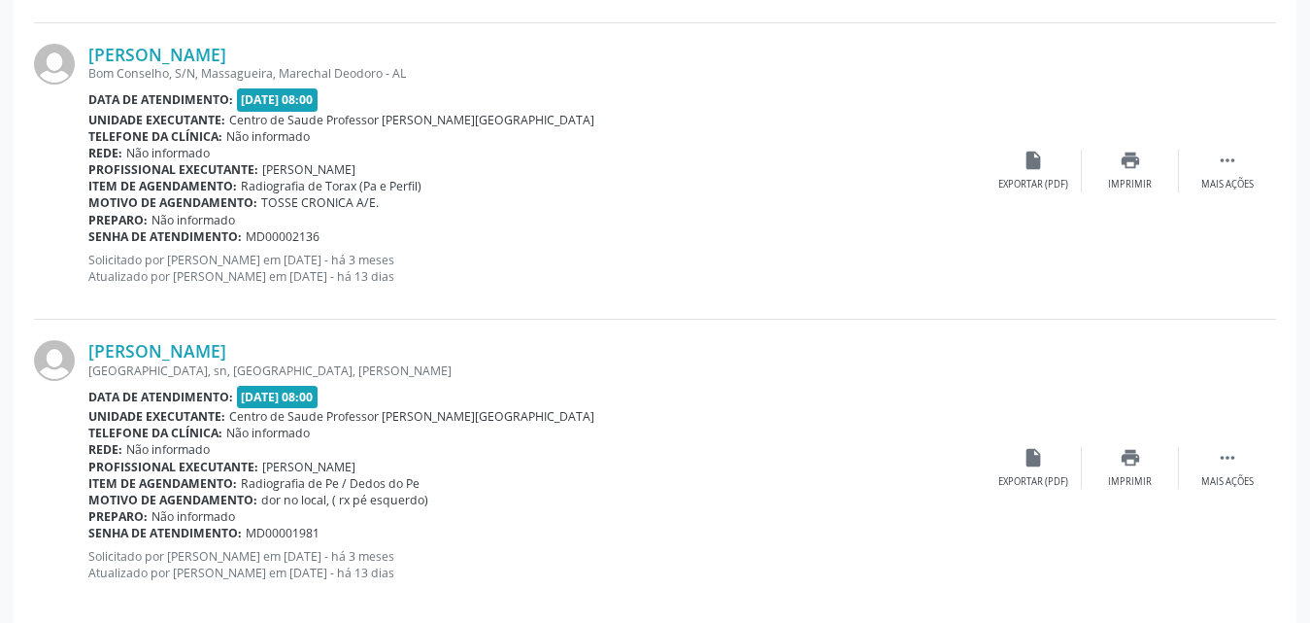
scroll to position [4747, 0]
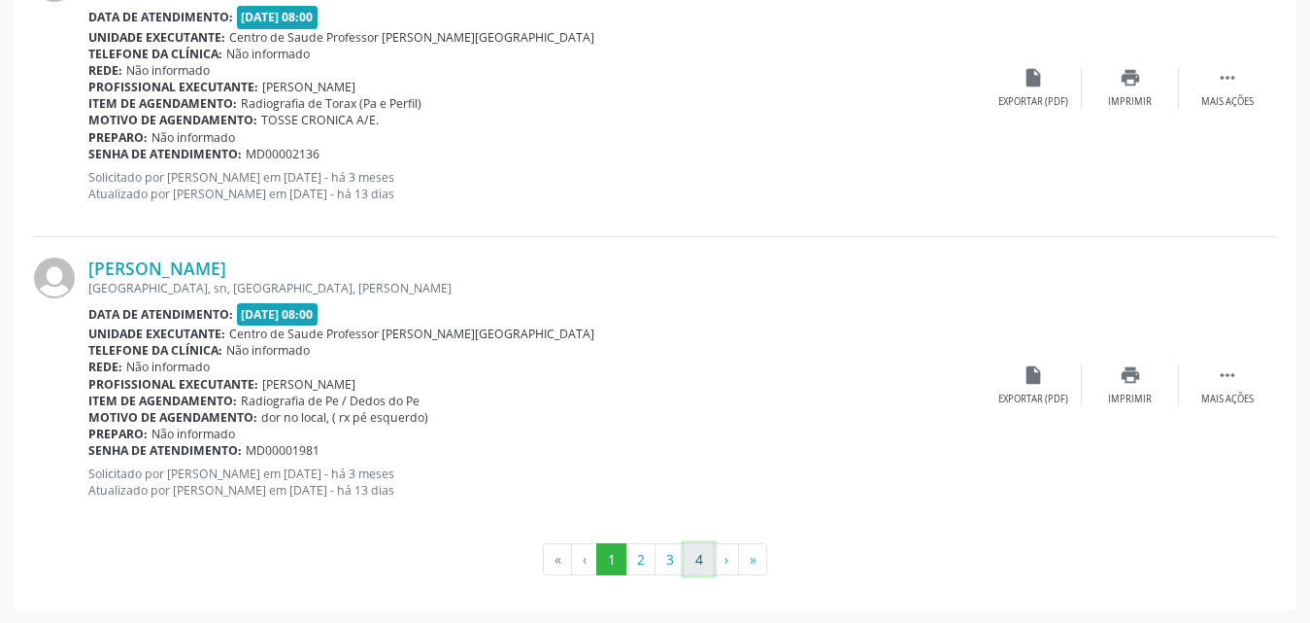
click at [704, 557] on button "4" at bounding box center [699, 559] width 30 height 33
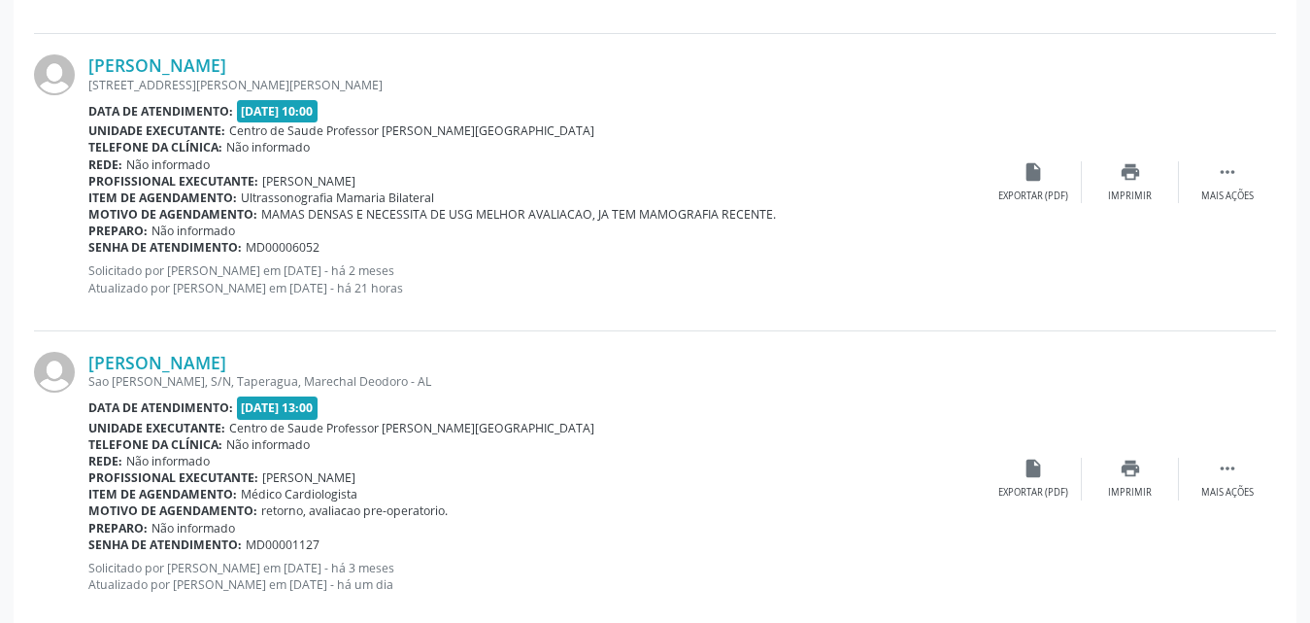
scroll to position [1443, 0]
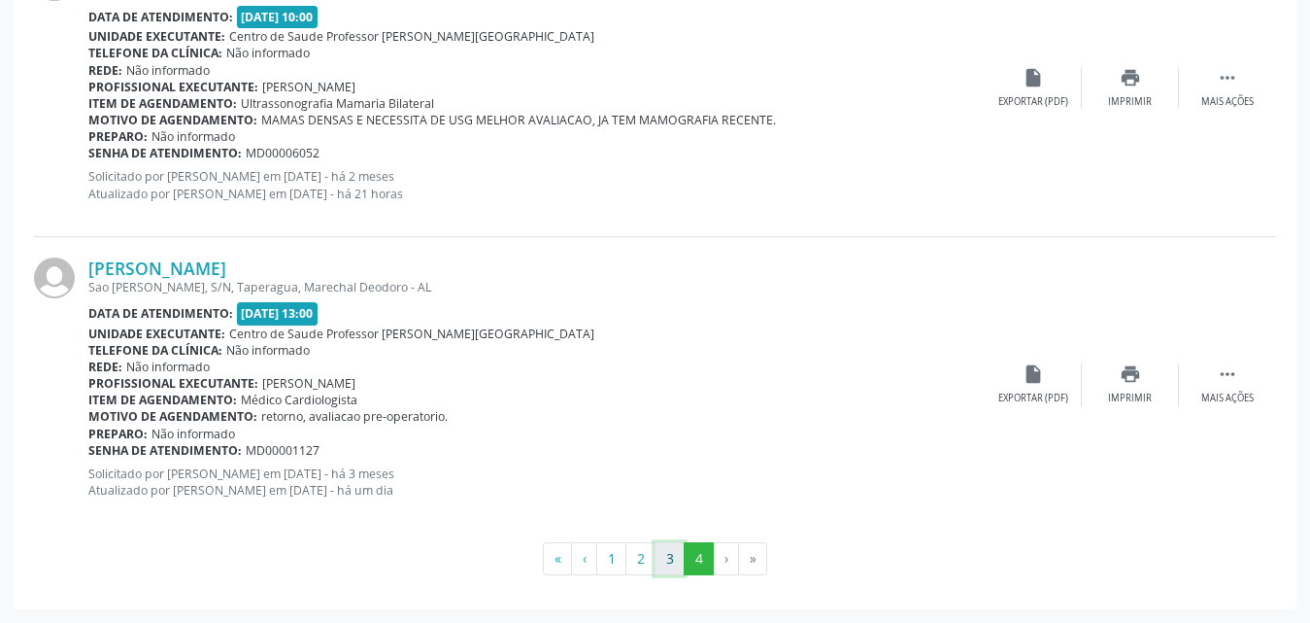
click at [666, 562] on button "3" at bounding box center [670, 558] width 30 height 33
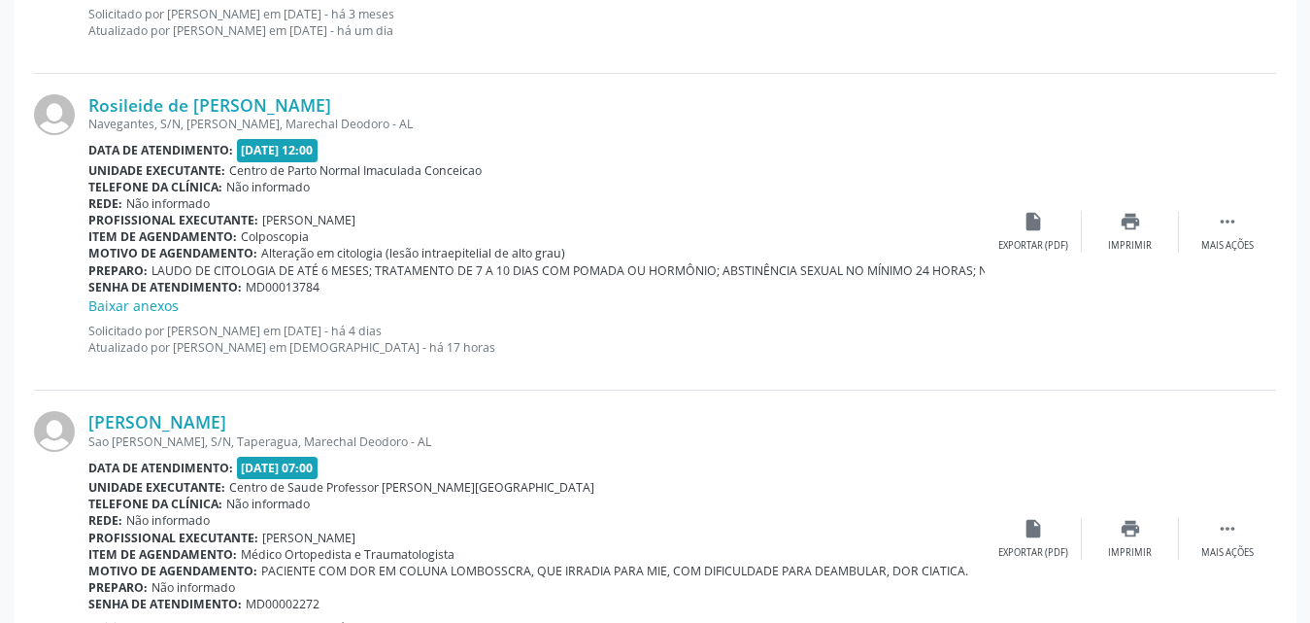
scroll to position [4828, 0]
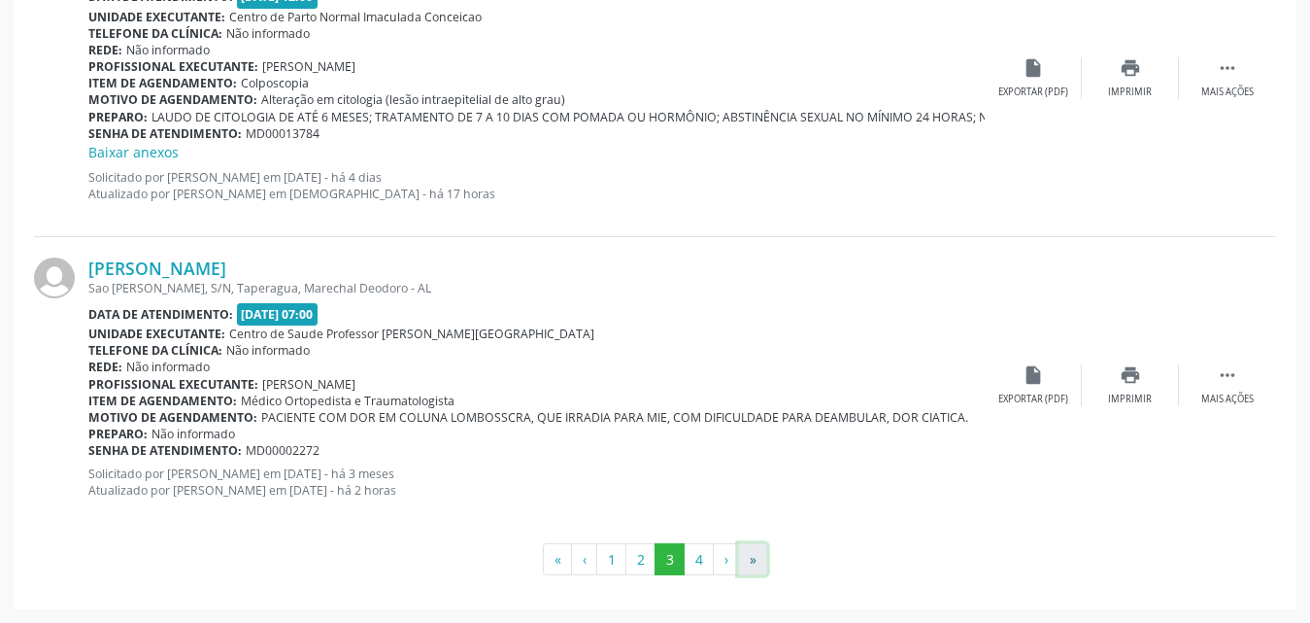
click at [755, 566] on button "»" at bounding box center [752, 559] width 29 height 33
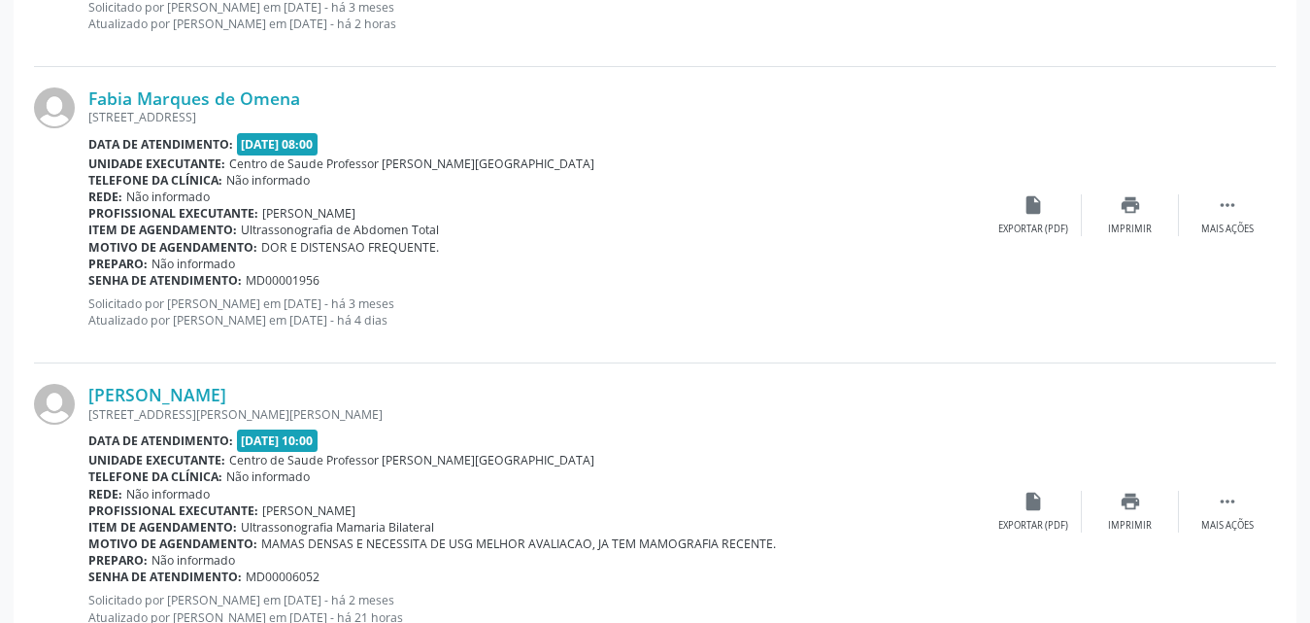
scroll to position [1443, 0]
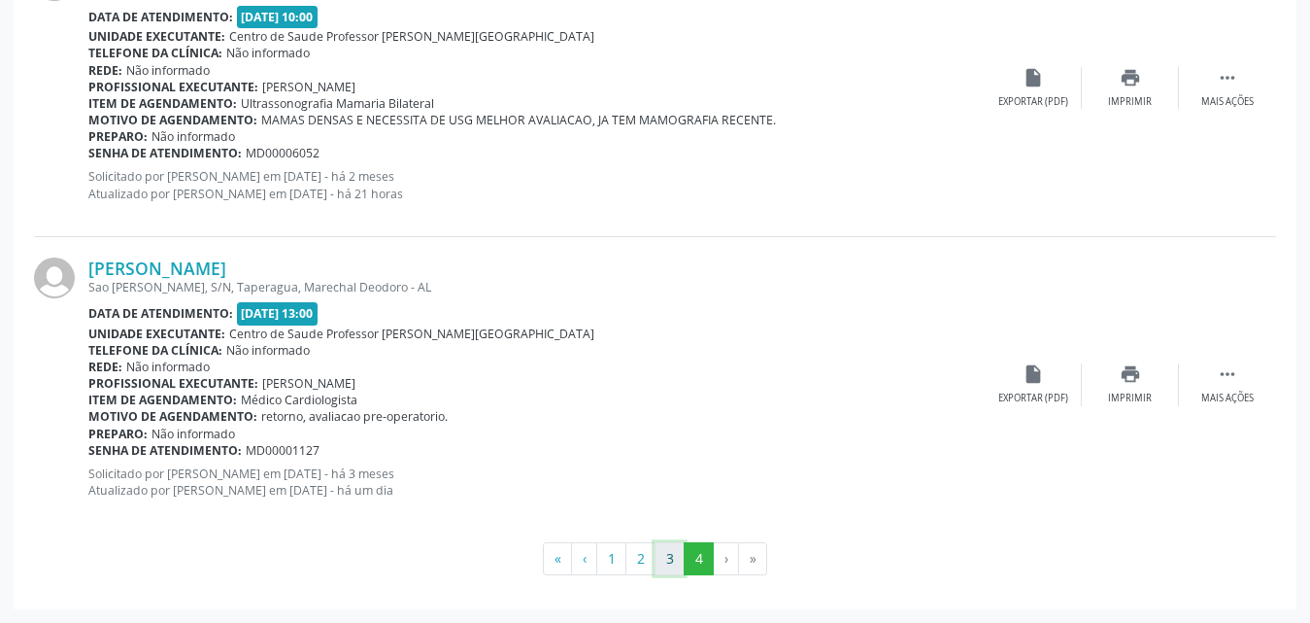
click at [665, 568] on button "3" at bounding box center [670, 558] width 30 height 33
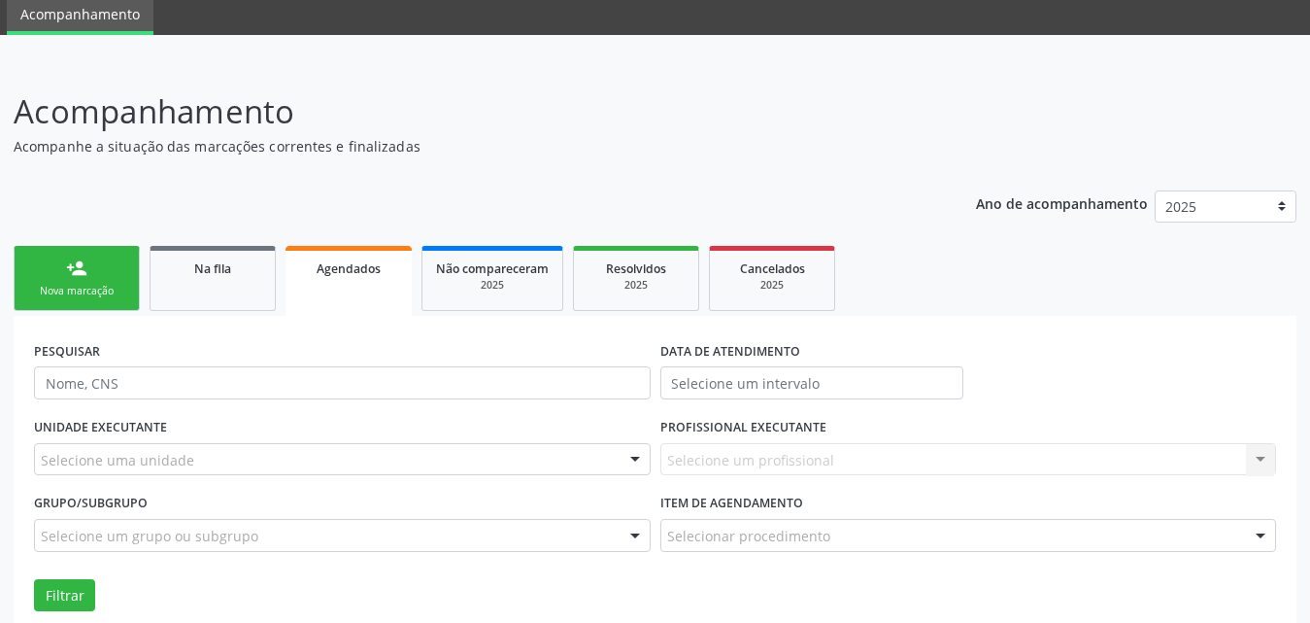
scroll to position [194, 0]
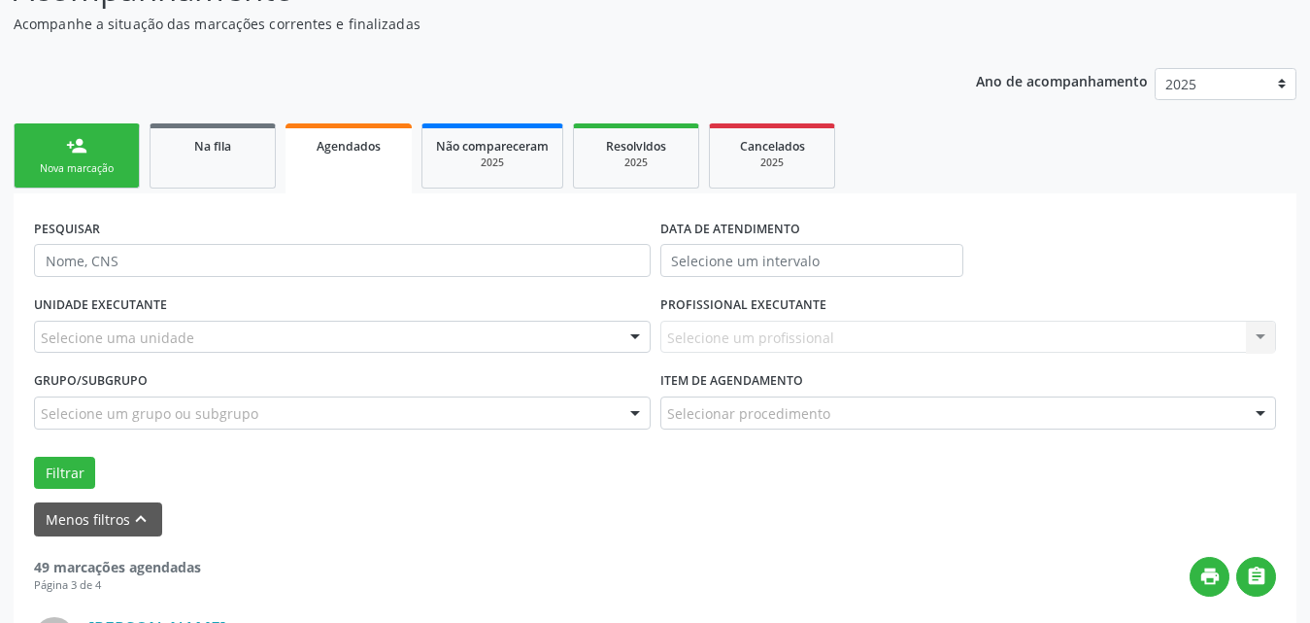
click at [345, 149] on span "Agendados" at bounding box center [349, 146] width 64 height 17
click at [225, 143] on span "Na fila" at bounding box center [212, 146] width 37 height 17
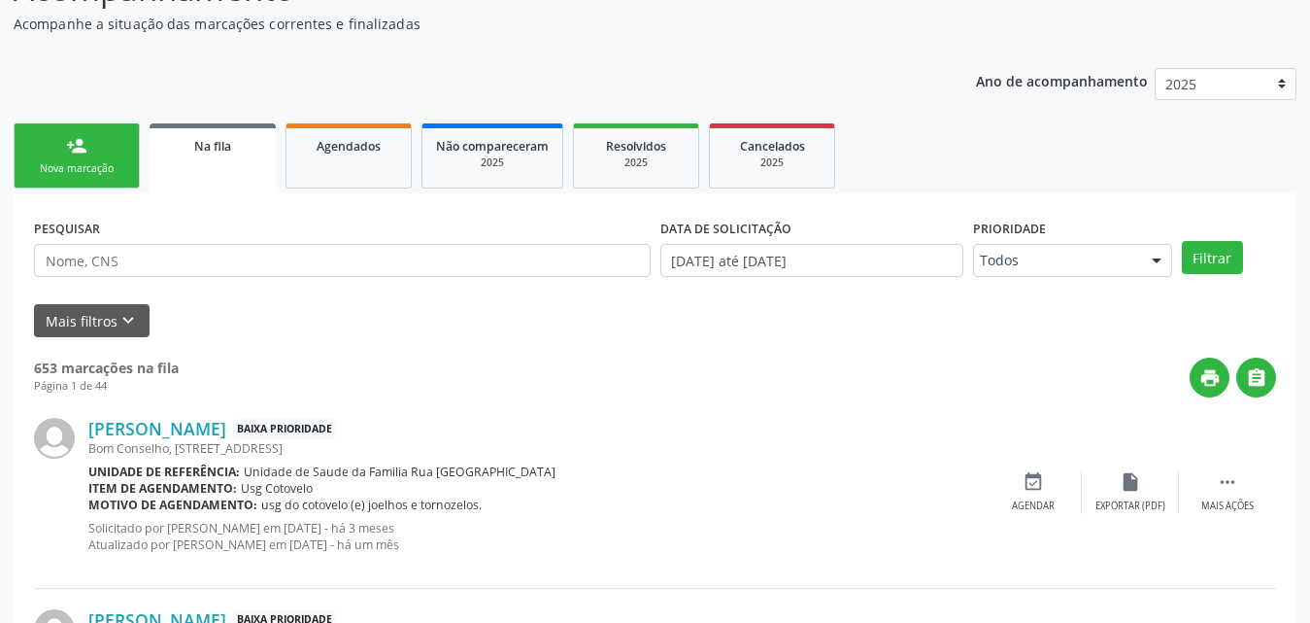
scroll to position [291, 0]
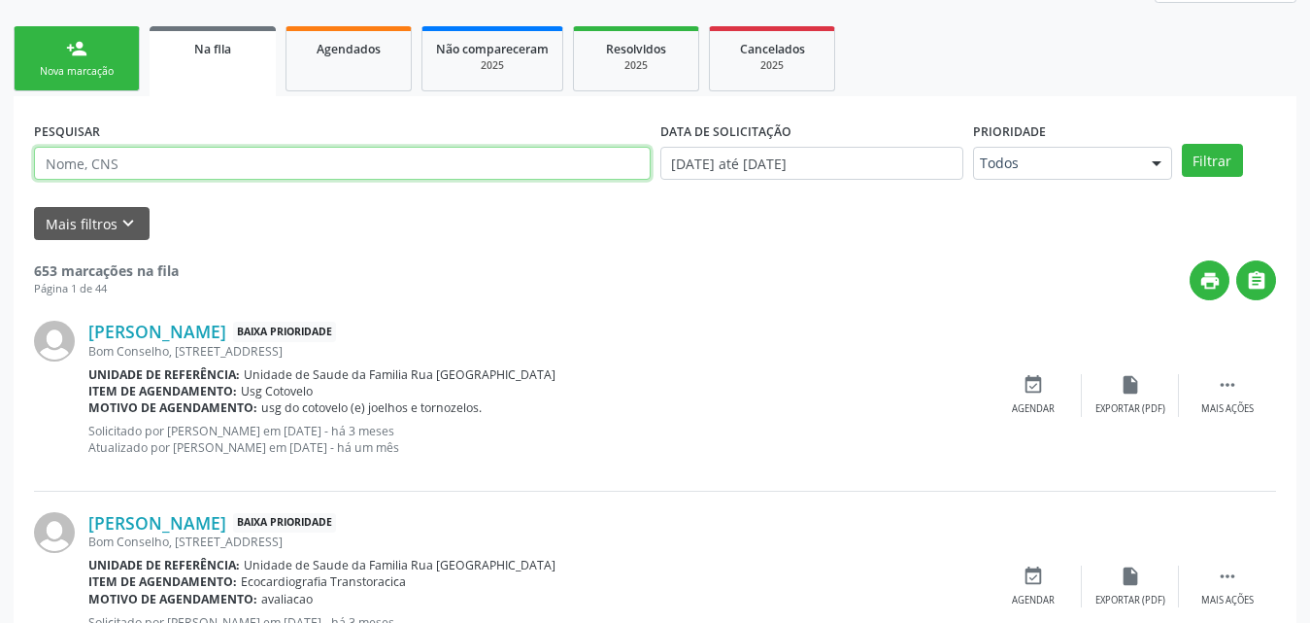
click at [253, 171] on input "text" at bounding box center [342, 163] width 617 height 33
type input "701206056821510"
click at [1182, 144] on button "Filtrar" at bounding box center [1212, 160] width 61 height 33
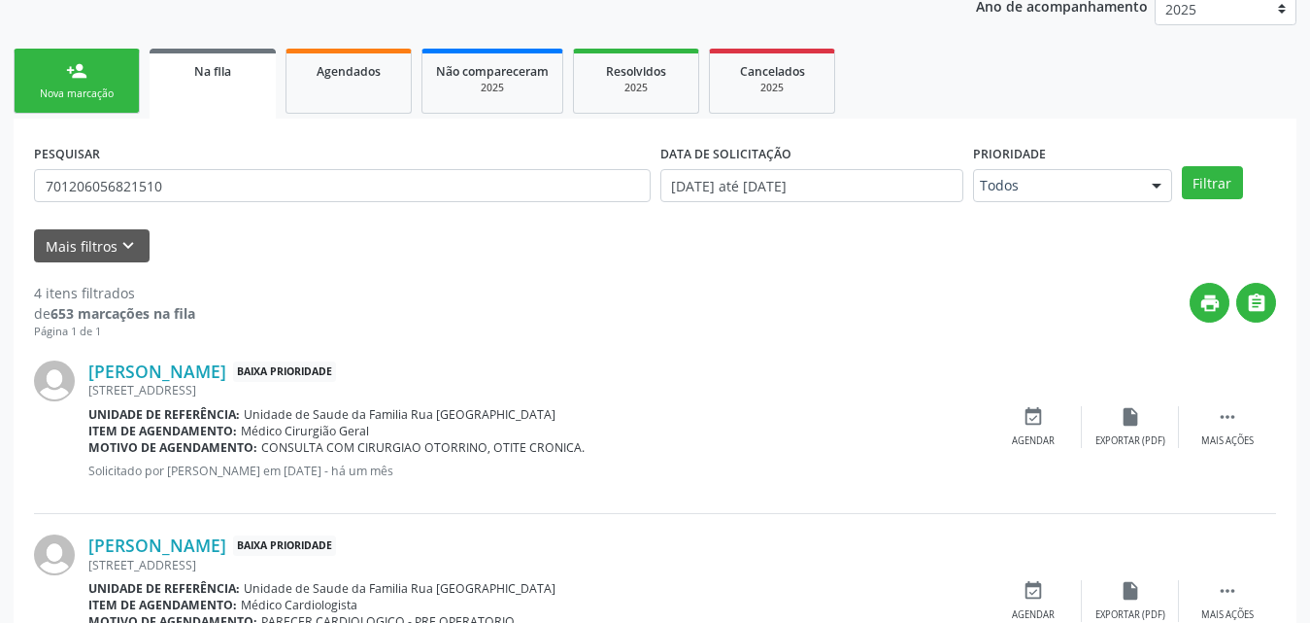
scroll to position [153, 0]
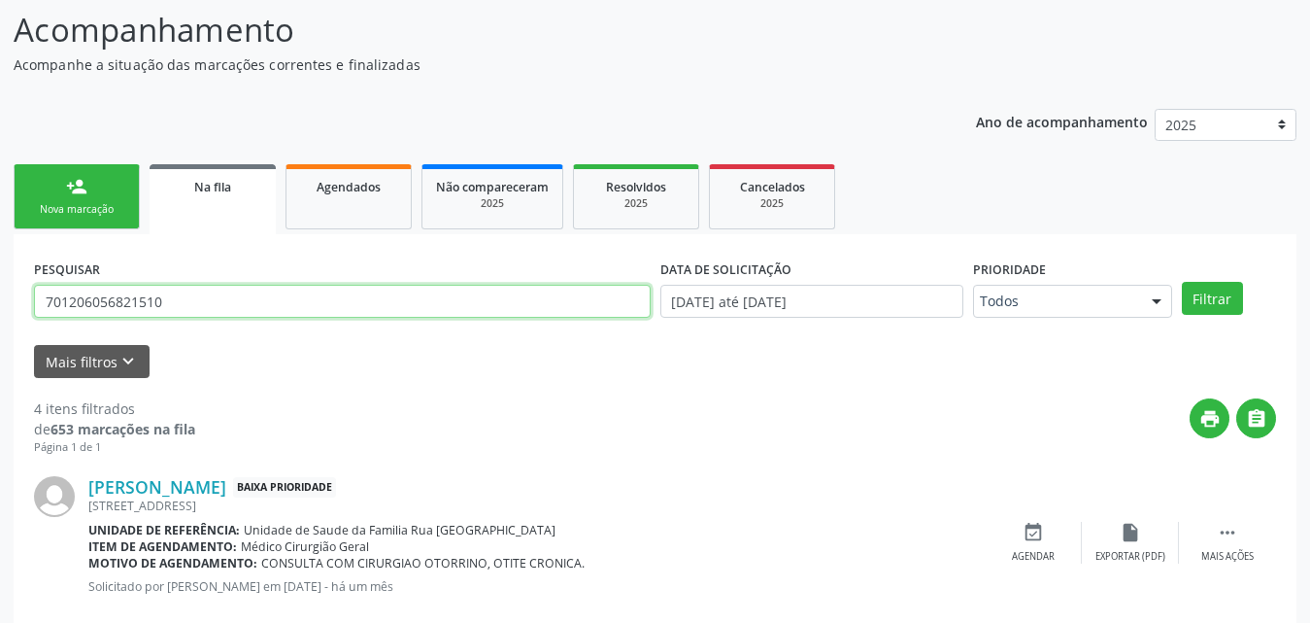
click at [229, 288] on input "701206056821510" at bounding box center [342, 301] width 617 height 33
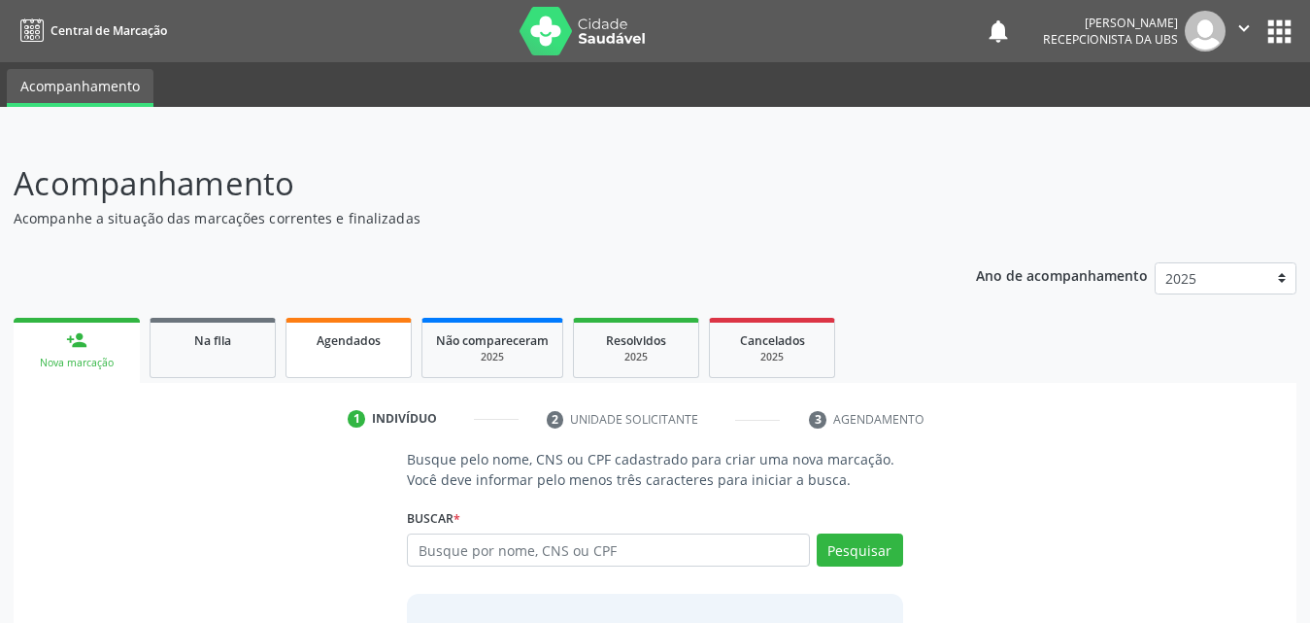
click at [338, 353] on link "Agendados" at bounding box center [349, 348] width 126 height 60
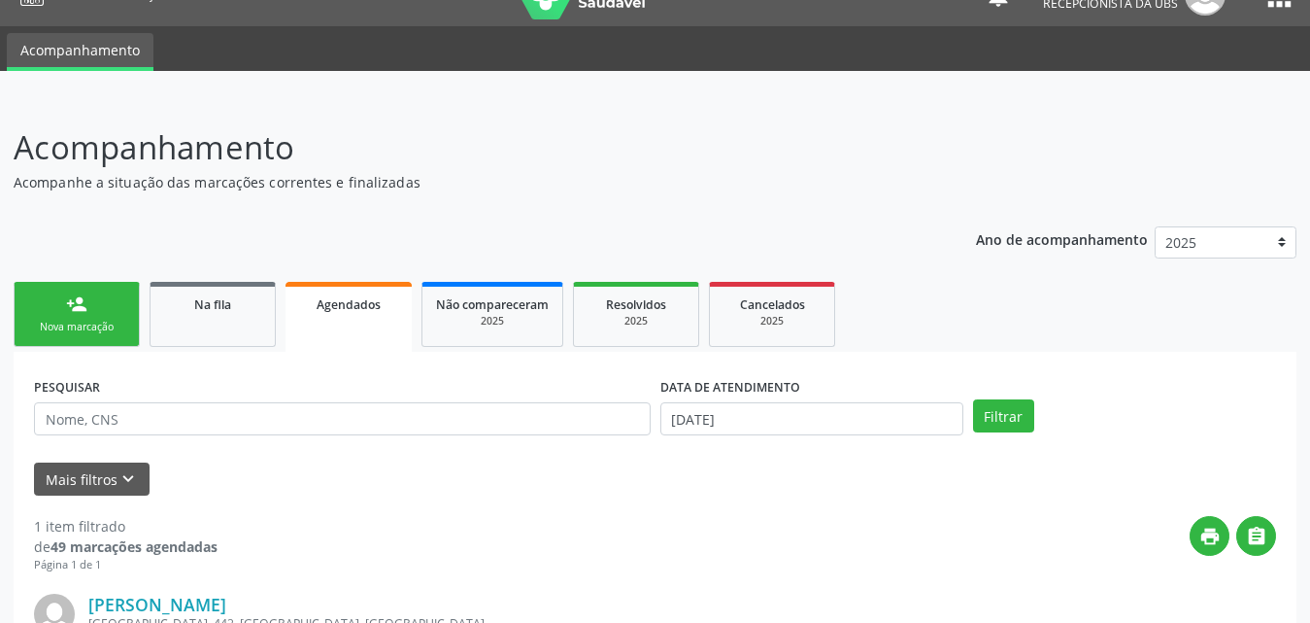
scroll to position [24, 0]
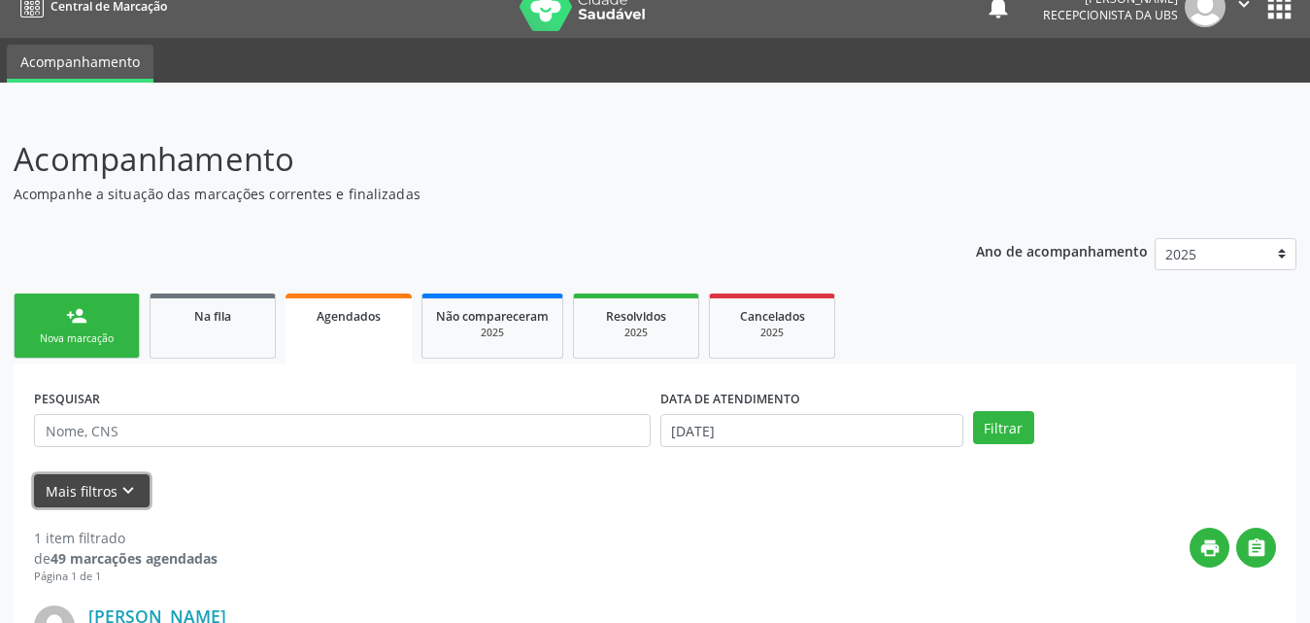
click at [100, 493] on button "Mais filtros keyboard_arrow_down" at bounding box center [92, 491] width 116 height 34
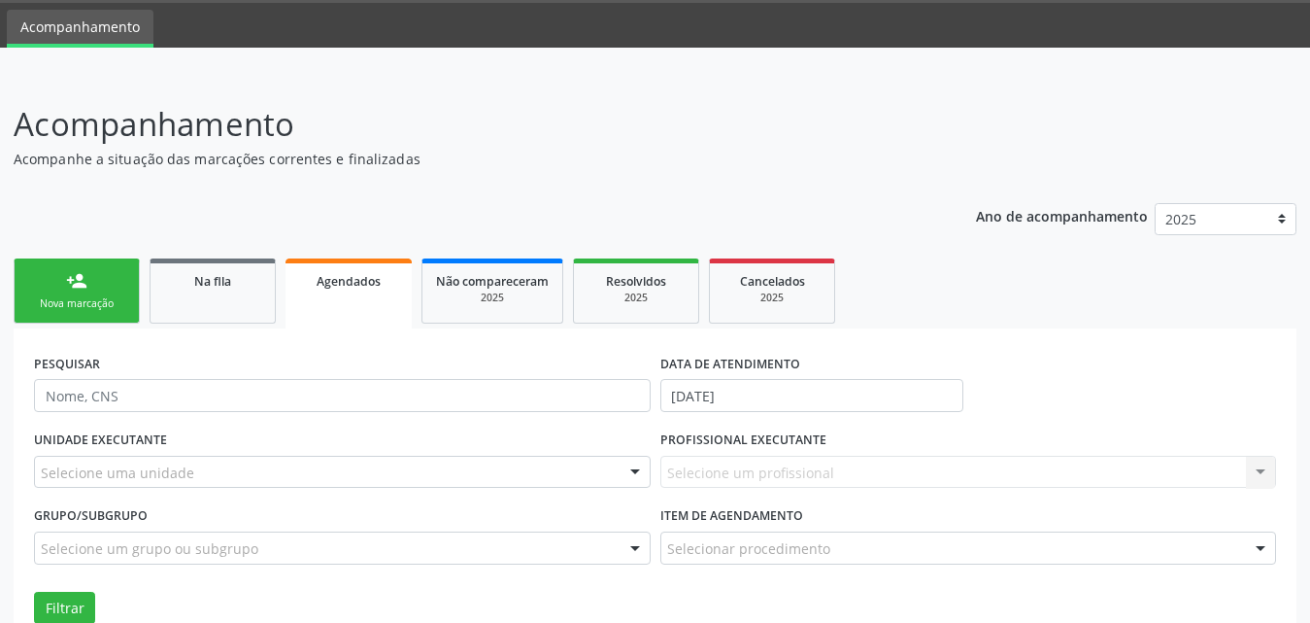
scroll to position [121, 0]
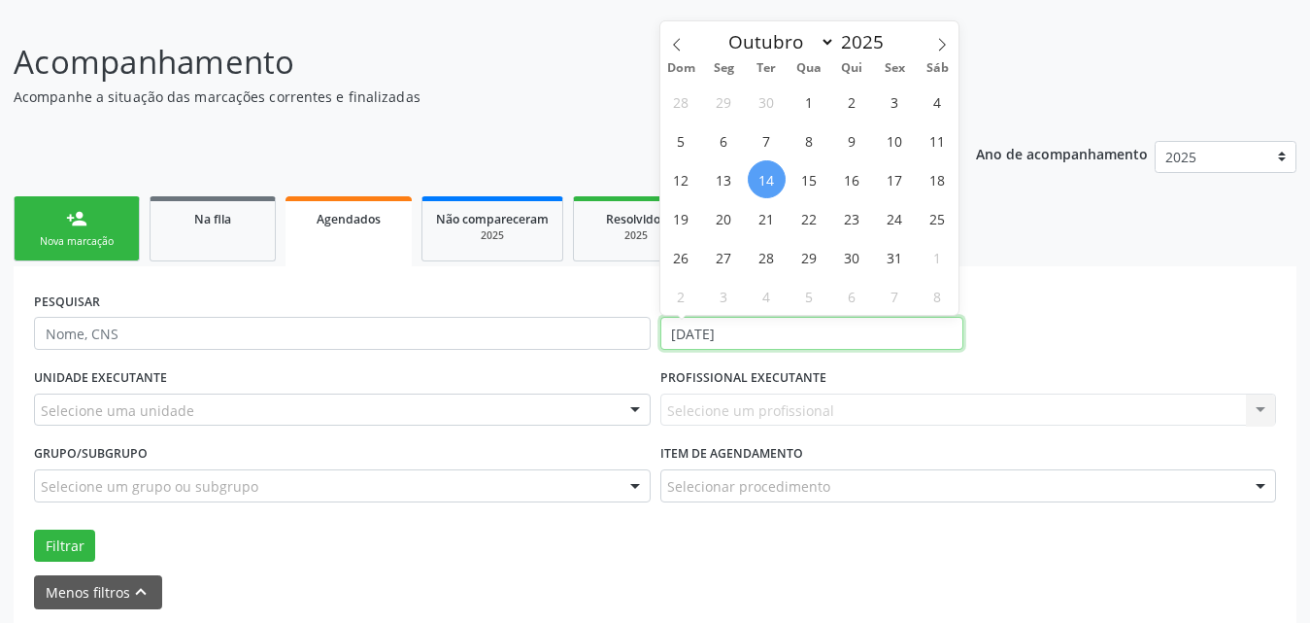
click at [855, 322] on input "[DATE]" at bounding box center [811, 333] width 303 height 33
click at [683, 46] on icon at bounding box center [677, 45] width 14 height 14
select select "7"
click at [899, 99] on span "1" at bounding box center [895, 102] width 38 height 38
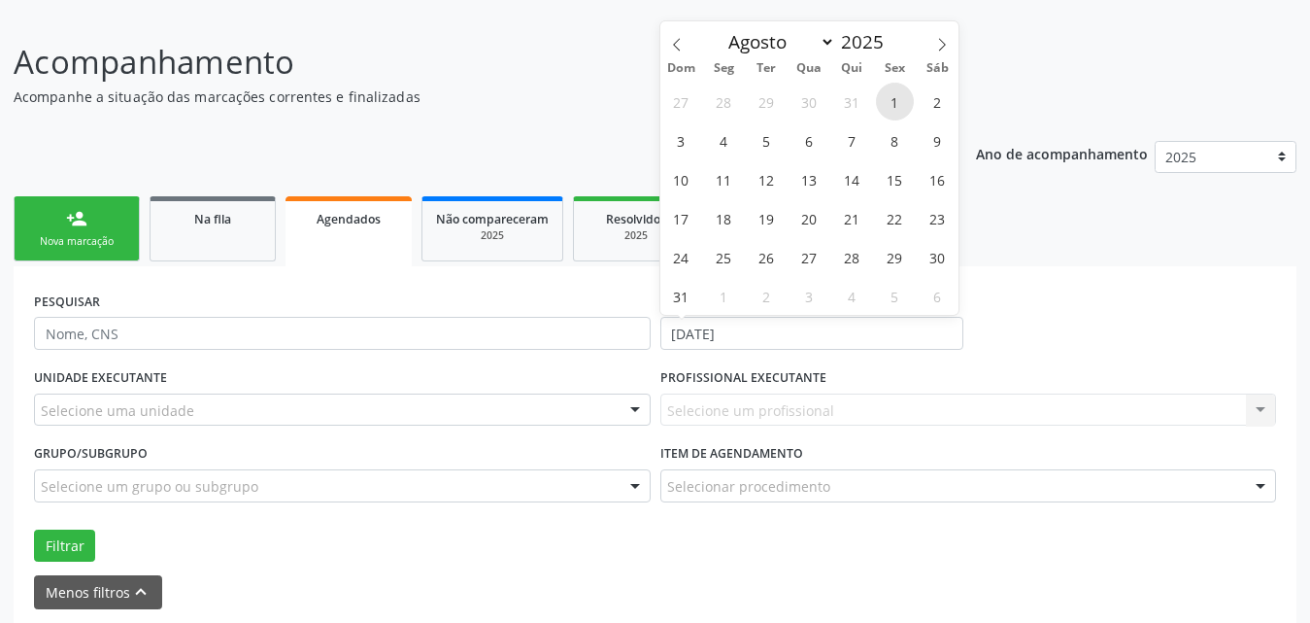
type input "[DATE]"
click at [937, 44] on icon at bounding box center [942, 45] width 14 height 14
select select "9"
click at [809, 104] on span "1" at bounding box center [810, 102] width 38 height 38
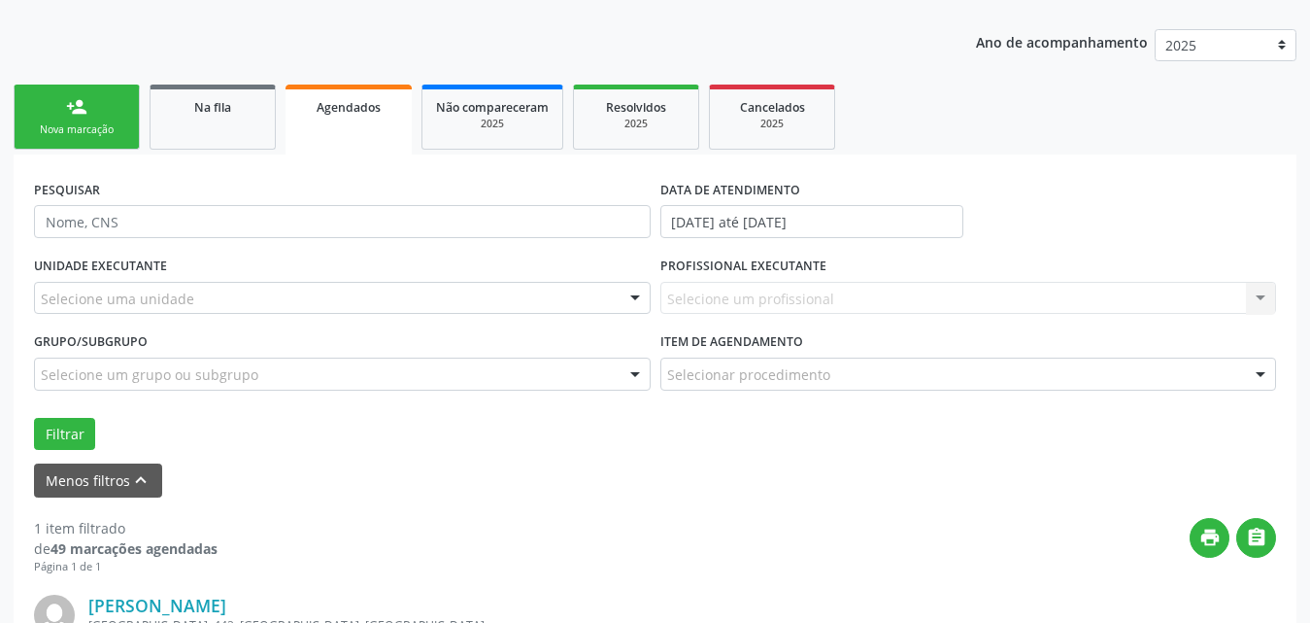
scroll to position [316, 0]
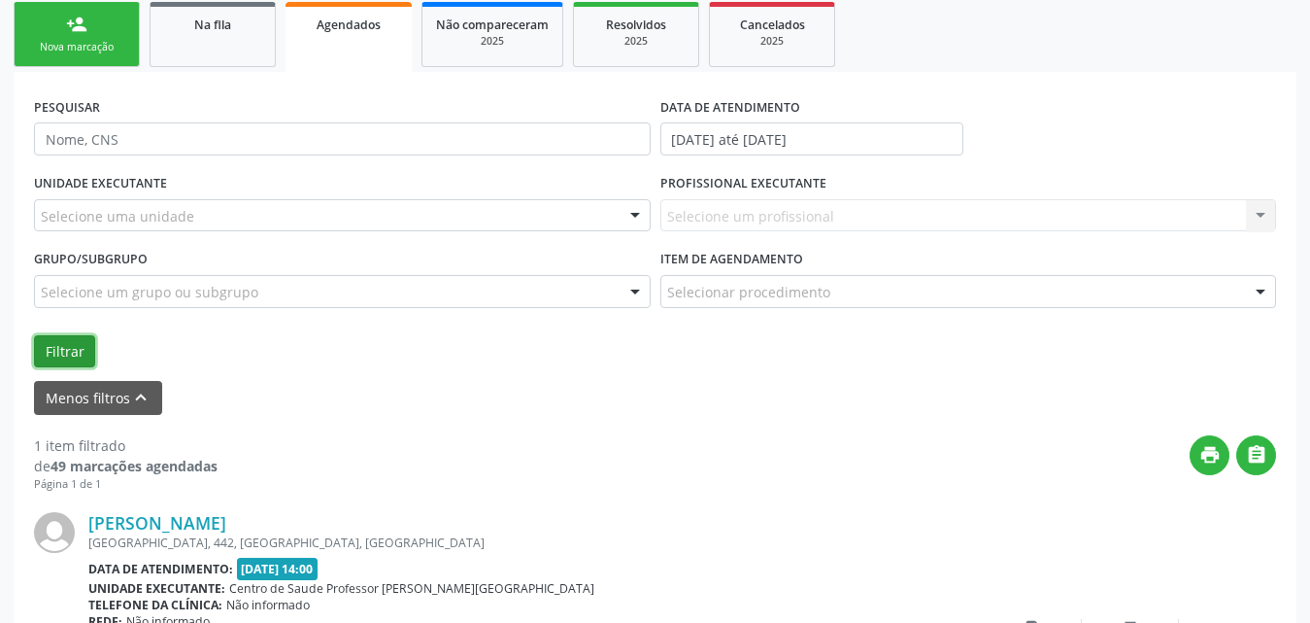
click at [57, 357] on button "Filtrar" at bounding box center [64, 351] width 61 height 33
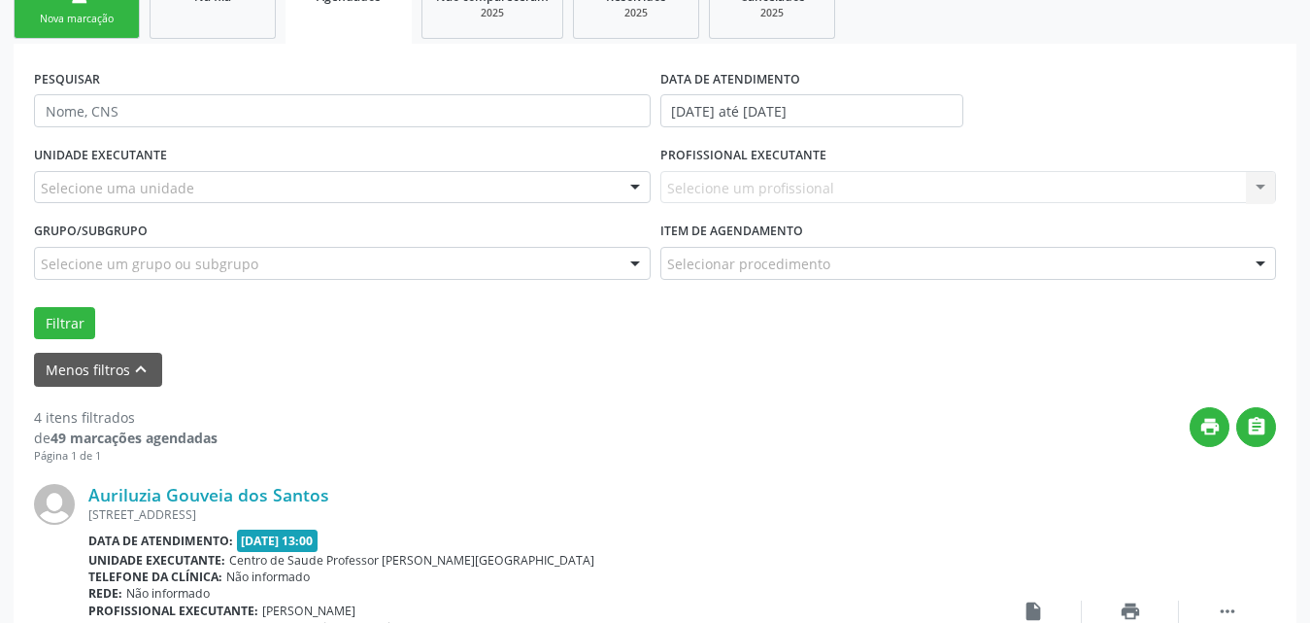
scroll to position [183, 0]
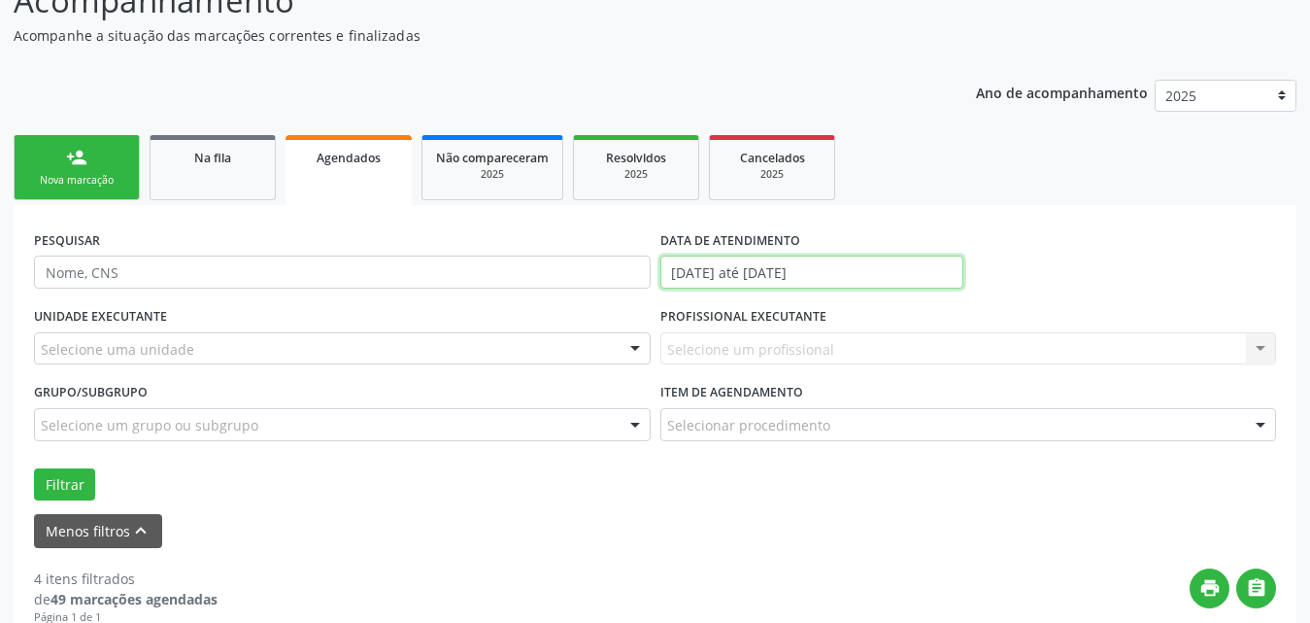
click at [908, 266] on input "[DATE] até [DATE]" at bounding box center [811, 271] width 303 height 33
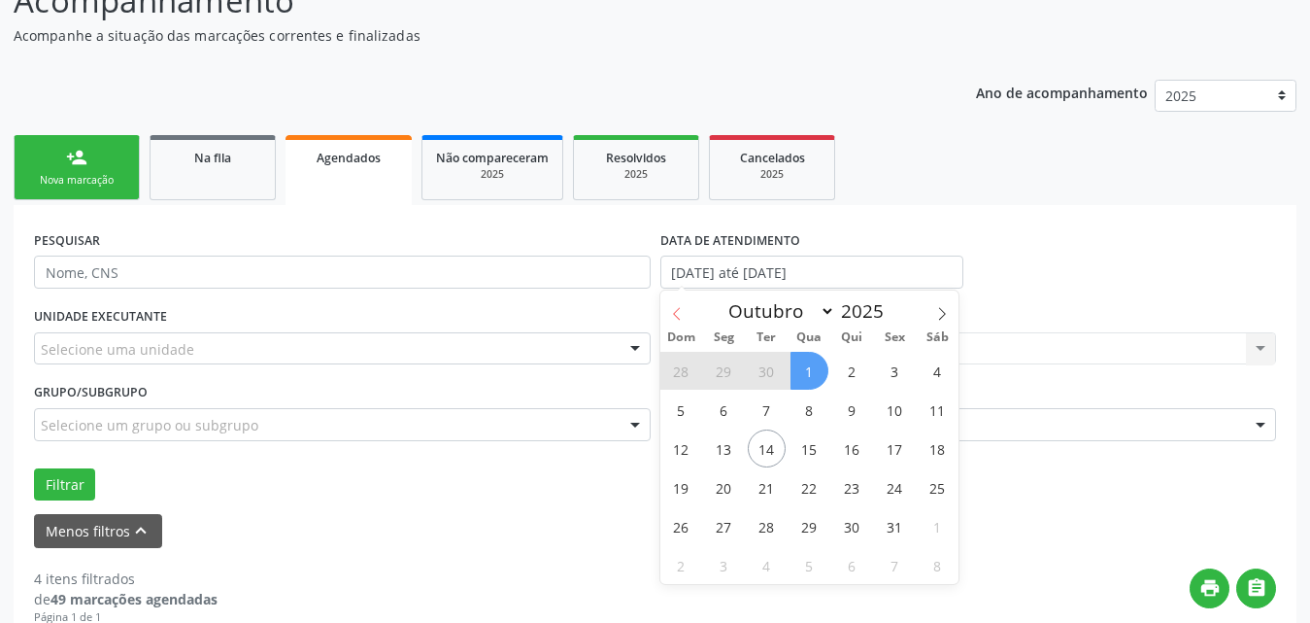
click at [672, 309] on icon at bounding box center [677, 314] width 14 height 14
select select "8"
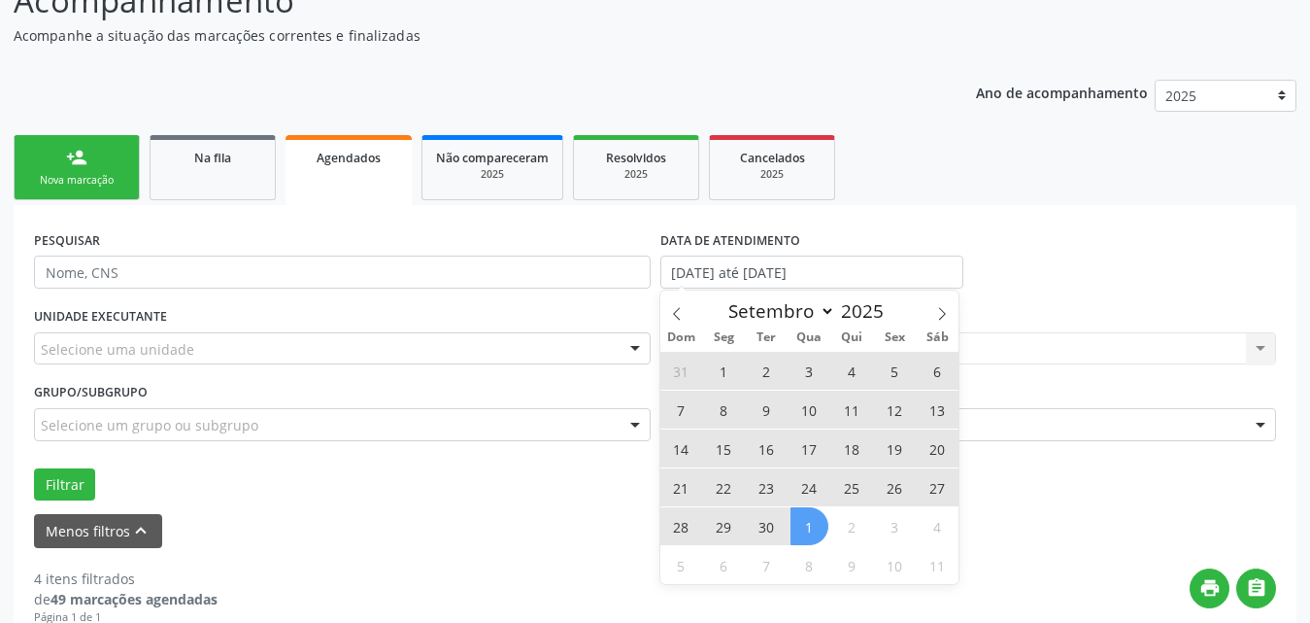
click at [775, 524] on span "30" at bounding box center [767, 526] width 38 height 38
type input "[DATE]"
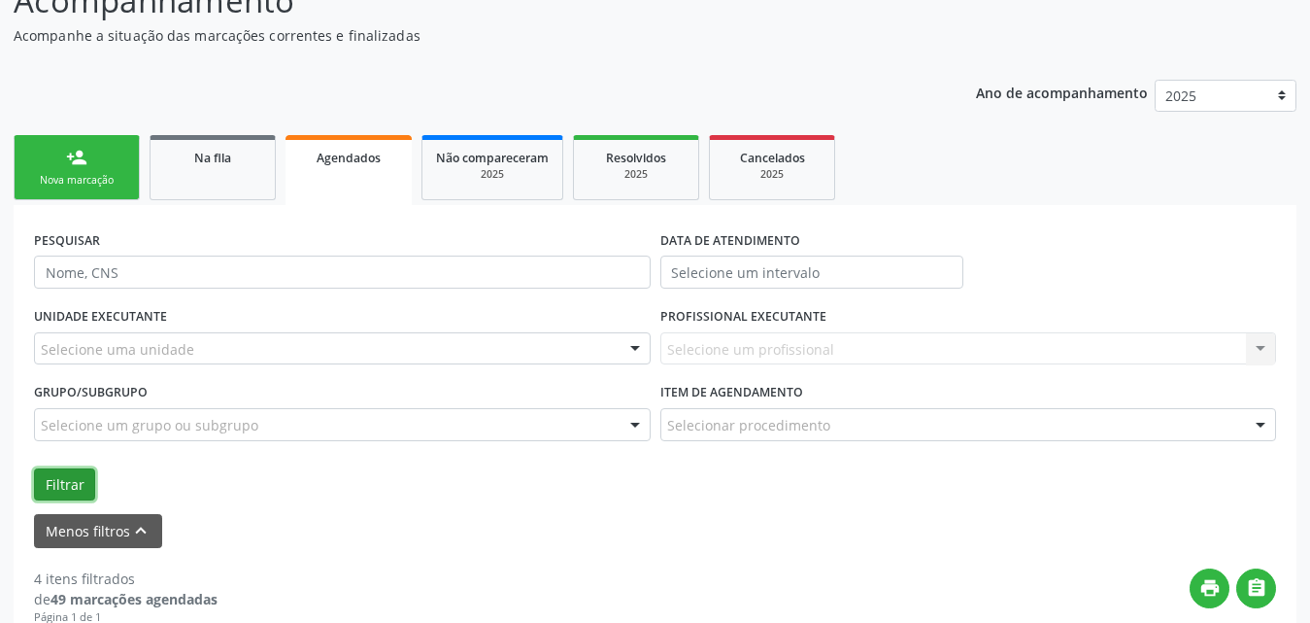
click at [76, 478] on button "Filtrar" at bounding box center [64, 484] width 61 height 33
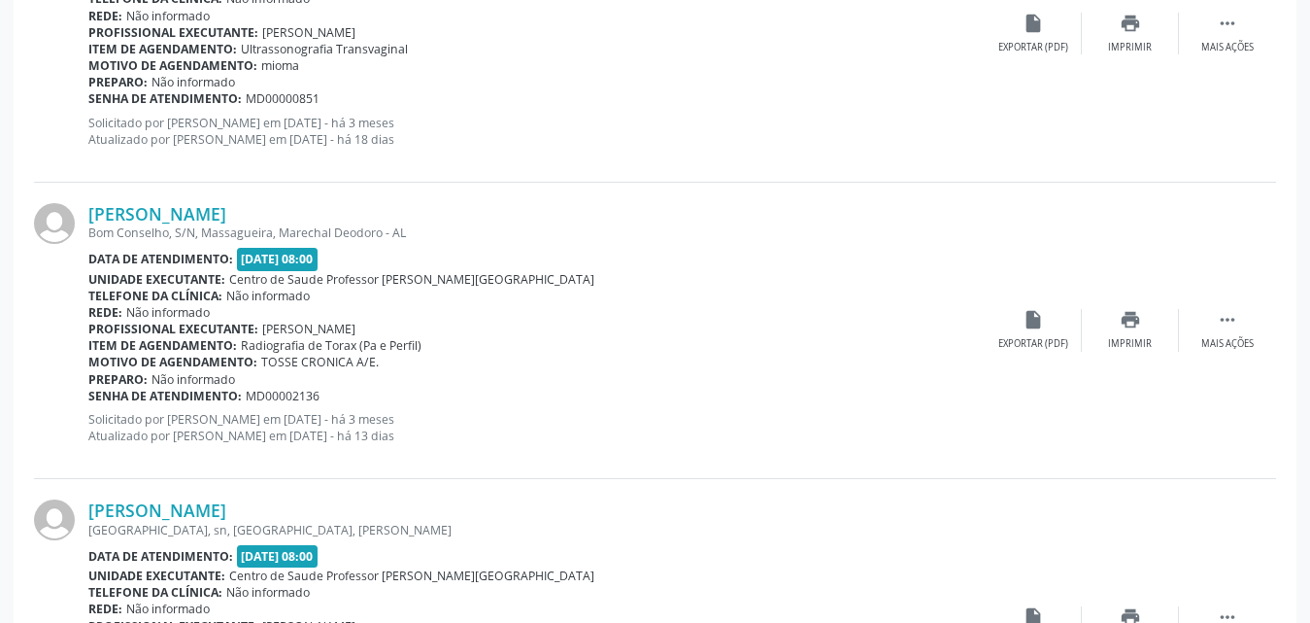
scroll to position [4747, 0]
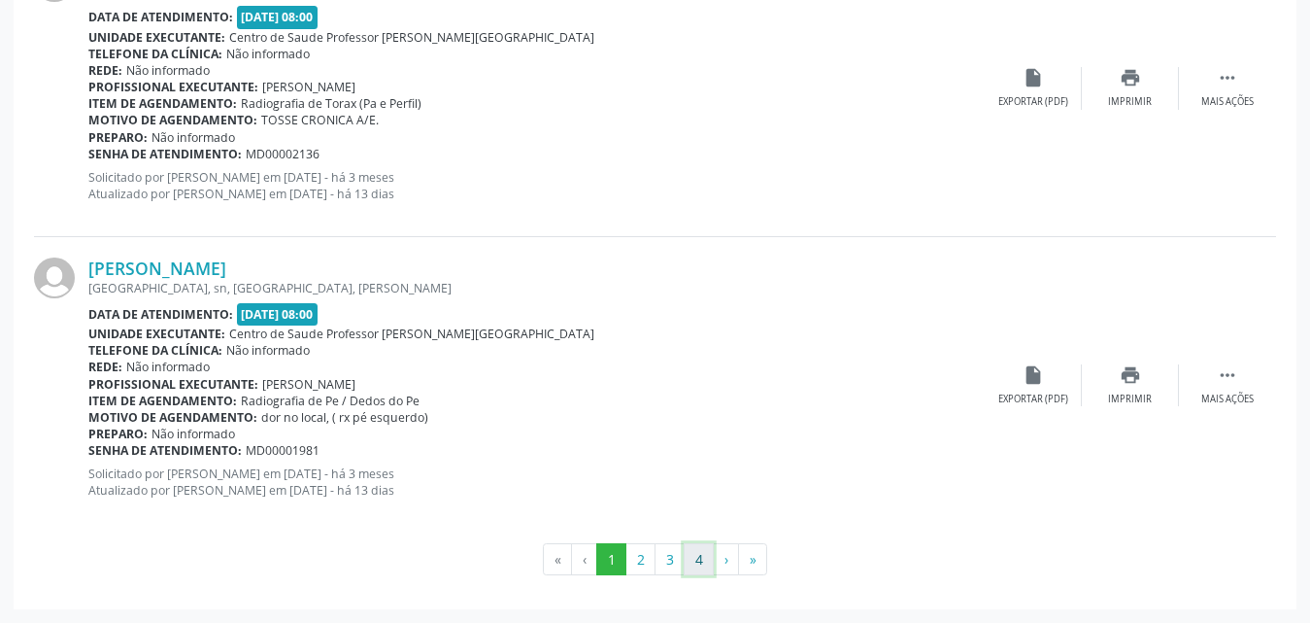
click at [695, 565] on button "4" at bounding box center [699, 559] width 30 height 33
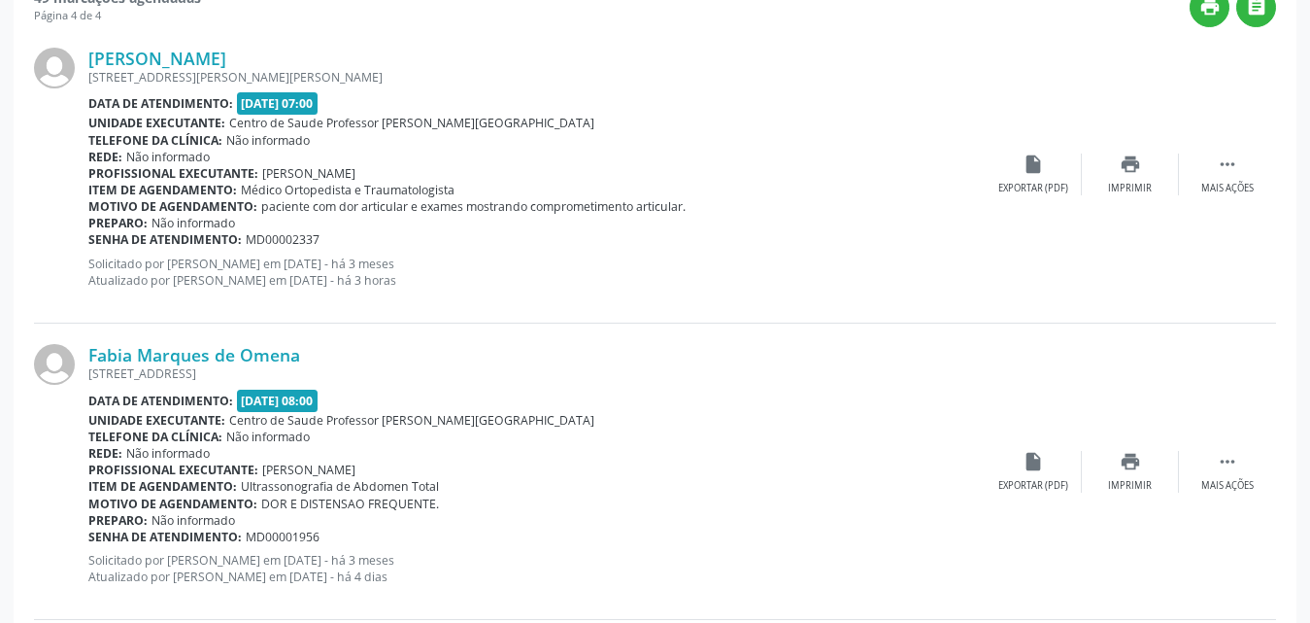
scroll to position [1443, 0]
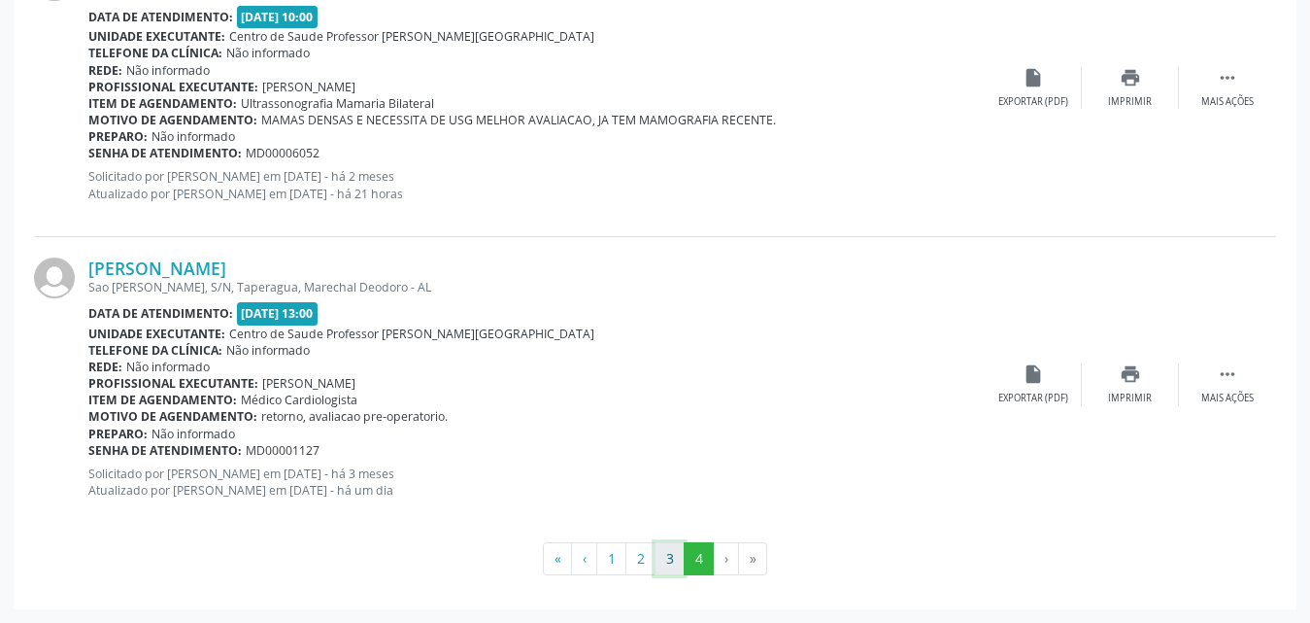
click at [673, 549] on button "3" at bounding box center [670, 558] width 30 height 33
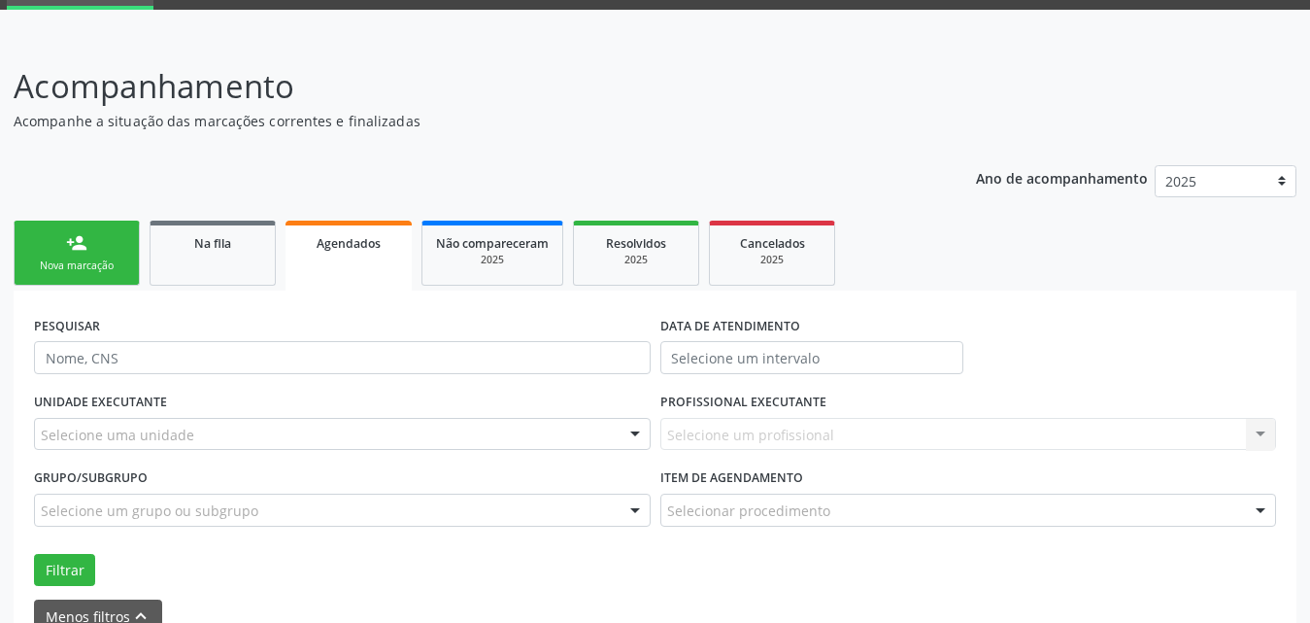
scroll to position [194, 0]
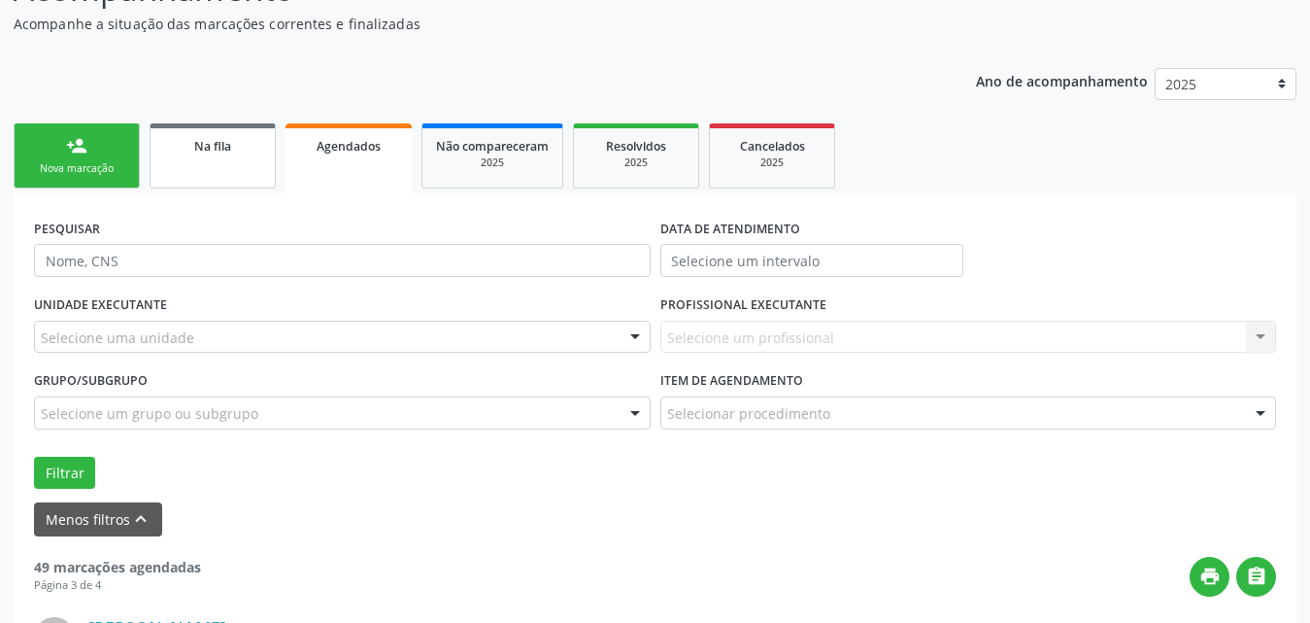
click at [194, 146] on span "Na fila" at bounding box center [212, 146] width 37 height 17
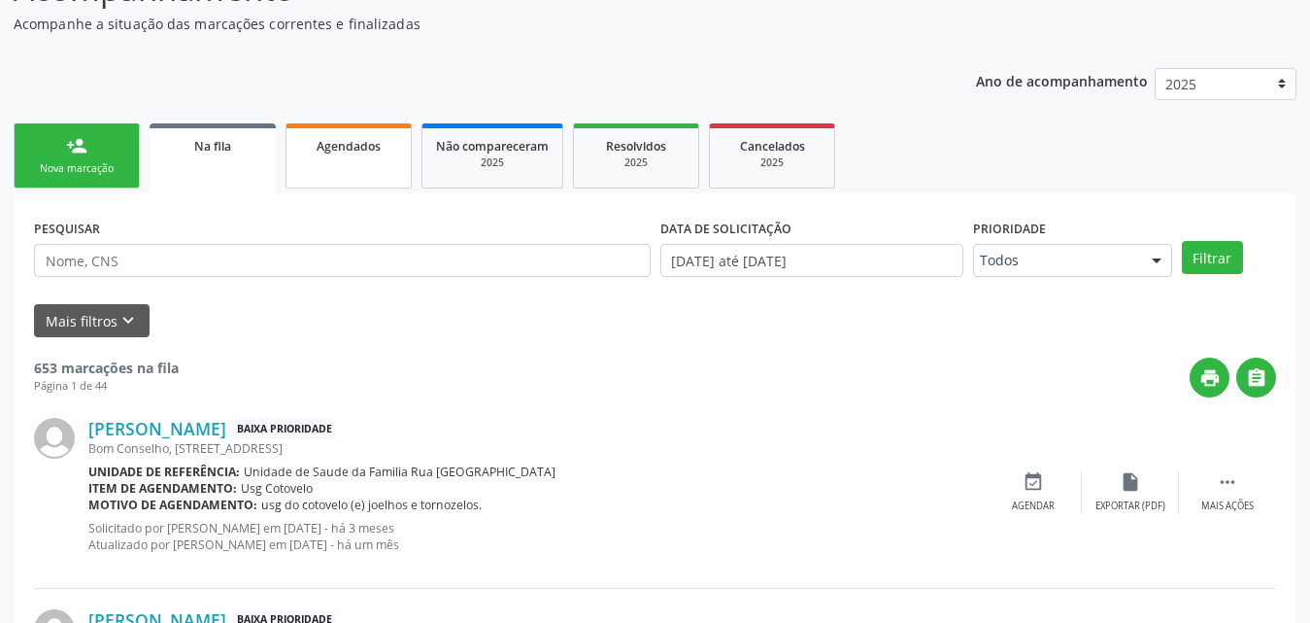
click at [365, 152] on span "Agendados" at bounding box center [349, 146] width 64 height 17
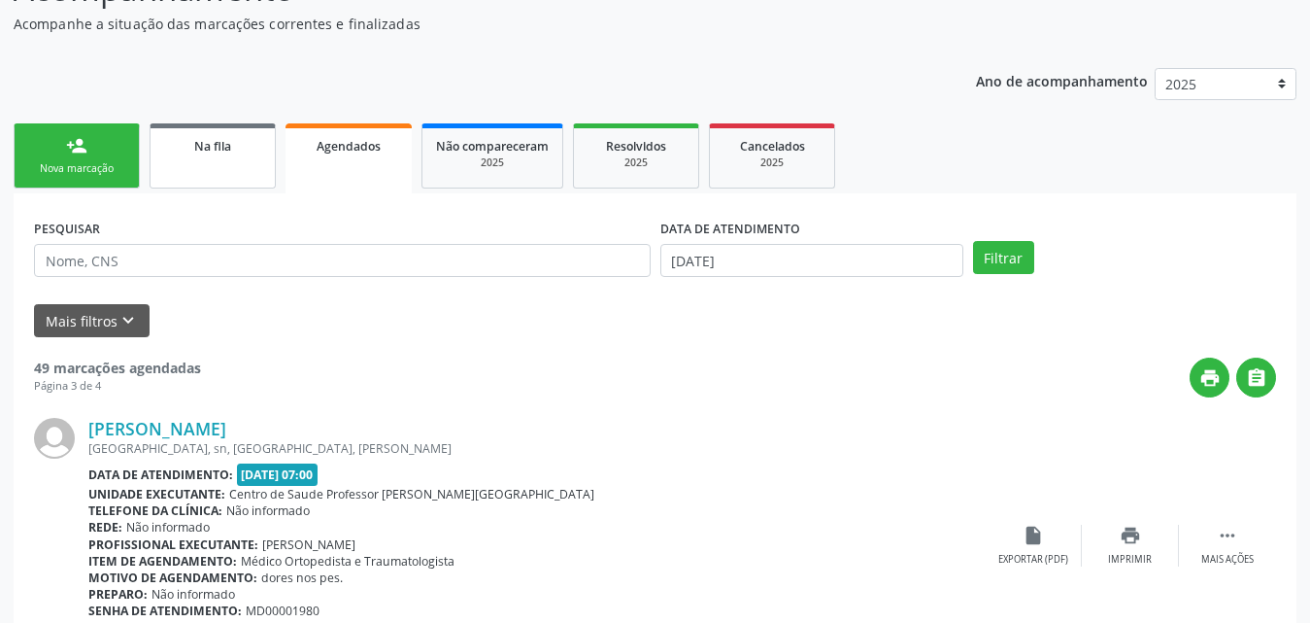
click at [182, 141] on div "Na fila" at bounding box center [212, 145] width 97 height 20
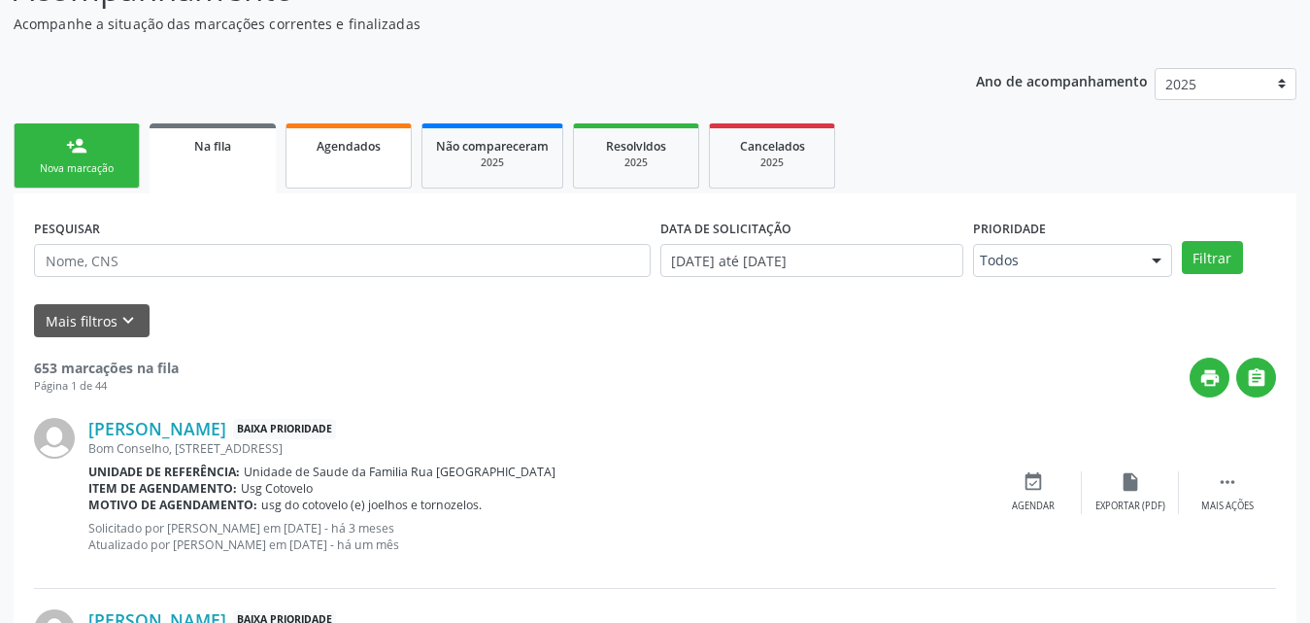
click at [360, 146] on span "Agendados" at bounding box center [349, 146] width 64 height 17
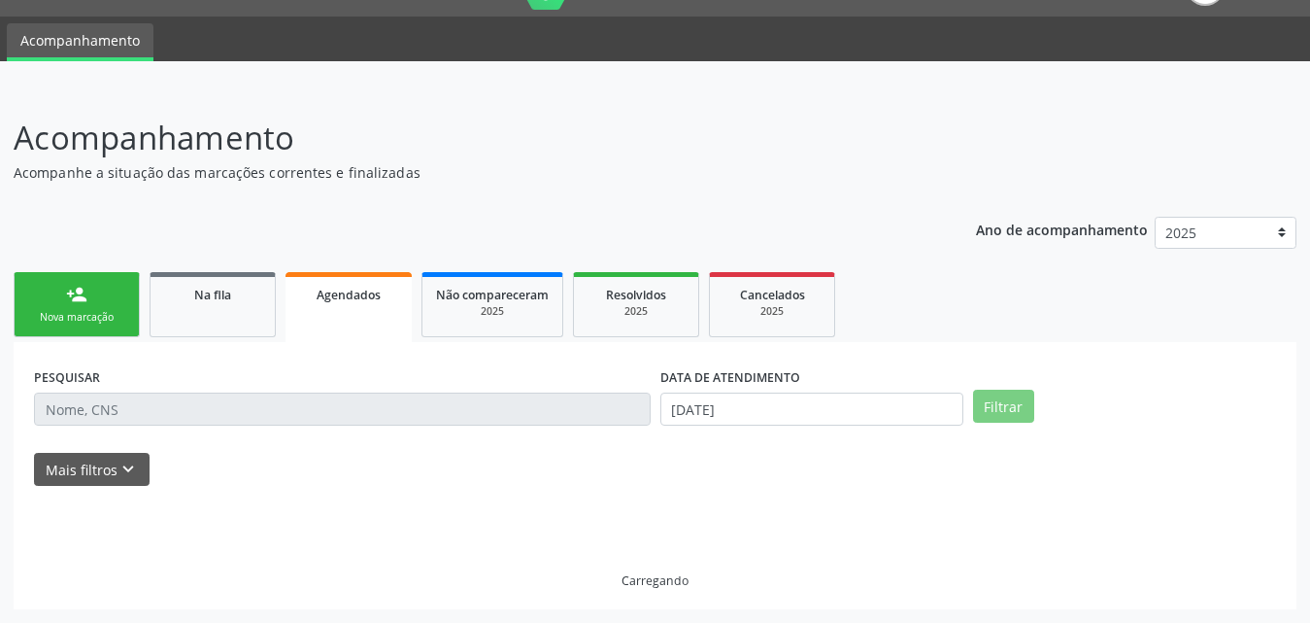
scroll to position [20, 0]
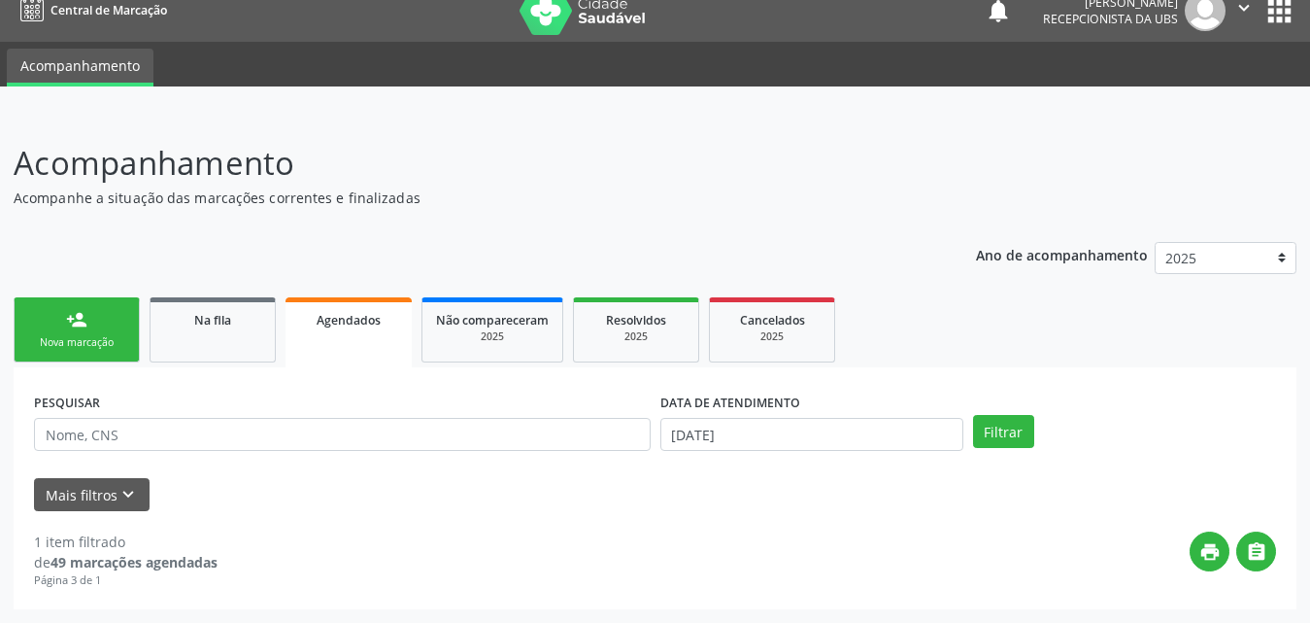
click at [355, 331] on link "Agendados" at bounding box center [349, 332] width 126 height 70
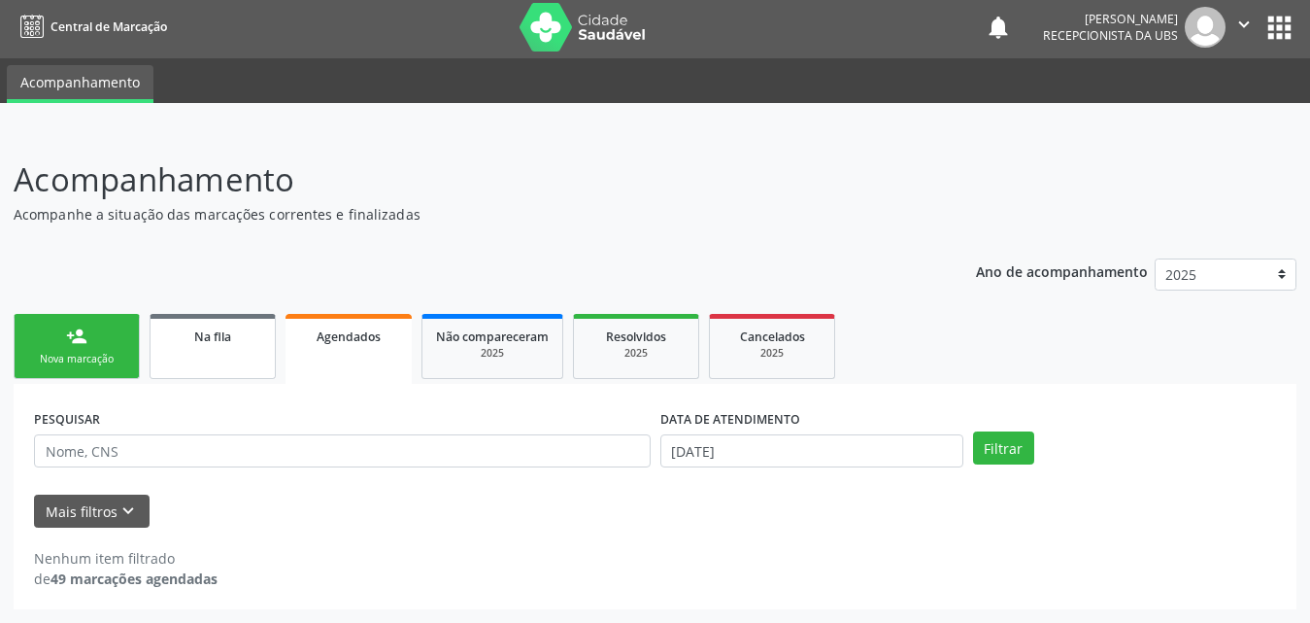
click at [201, 355] on link "Na fila" at bounding box center [213, 346] width 126 height 65
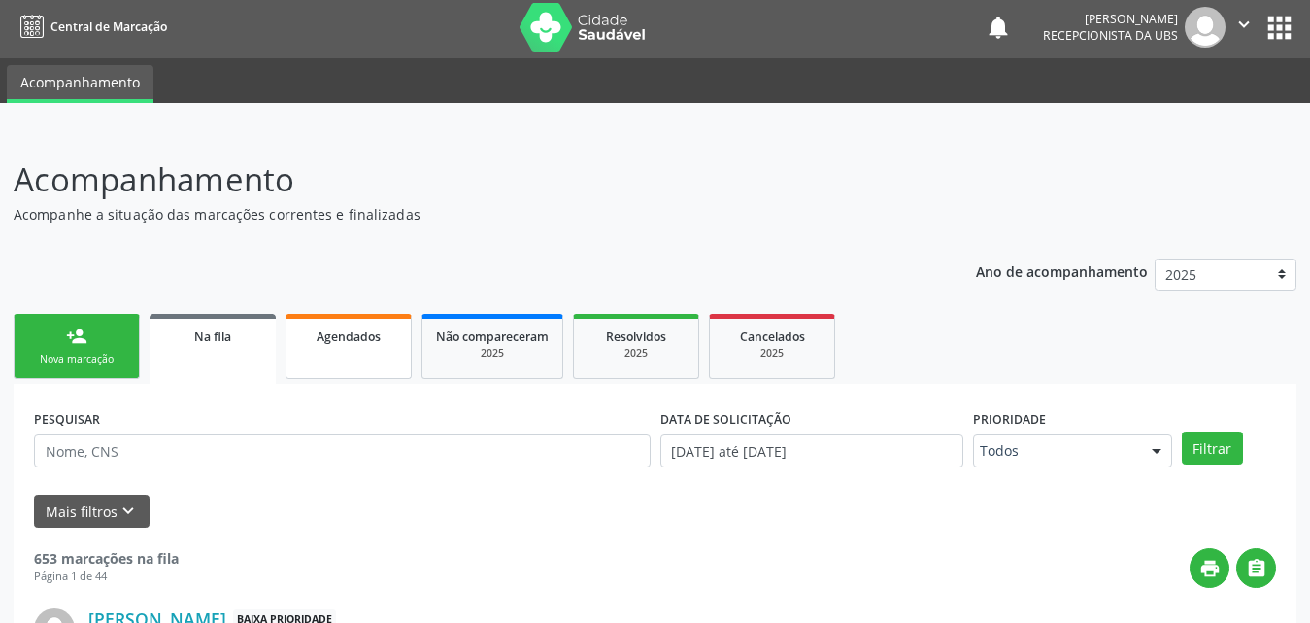
click at [364, 355] on link "Agendados" at bounding box center [349, 346] width 126 height 65
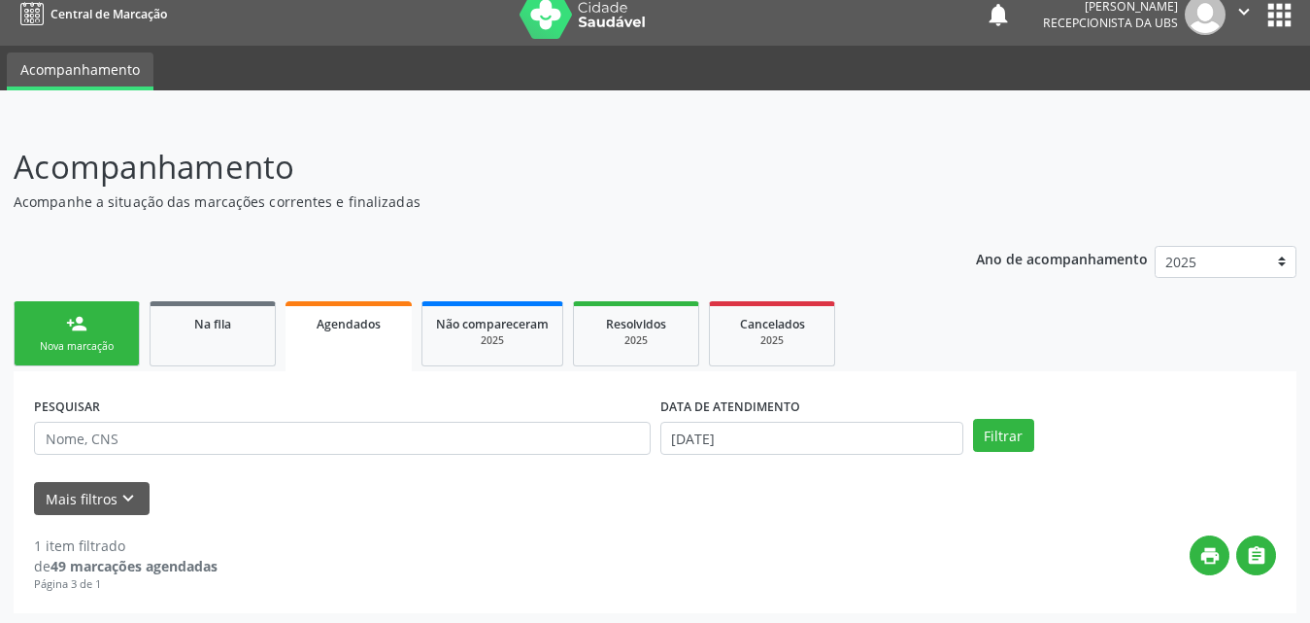
scroll to position [20, 0]
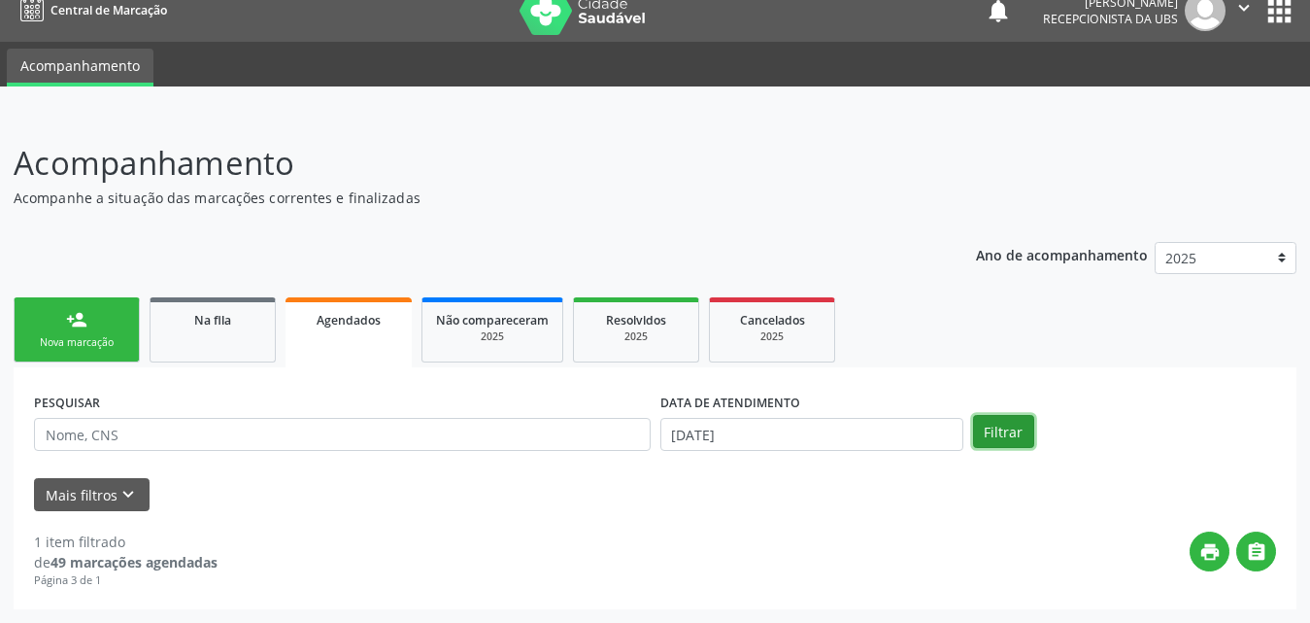
click at [985, 438] on button "Filtrar" at bounding box center [1003, 431] width 61 height 33
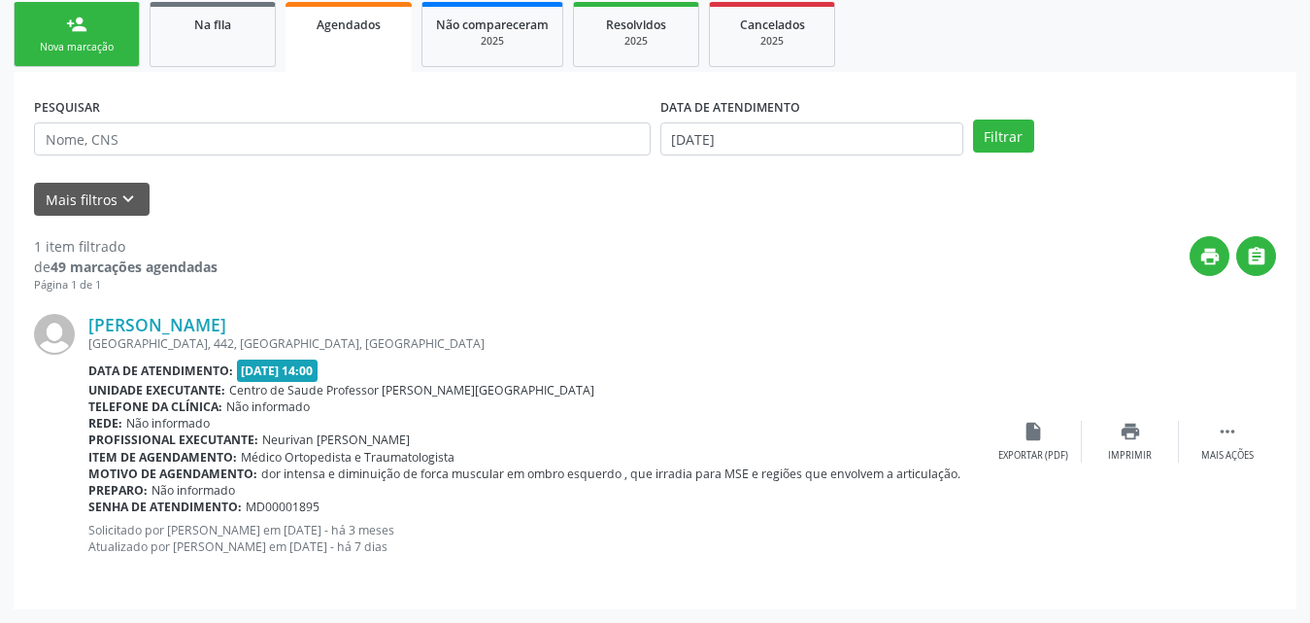
scroll to position [121, 0]
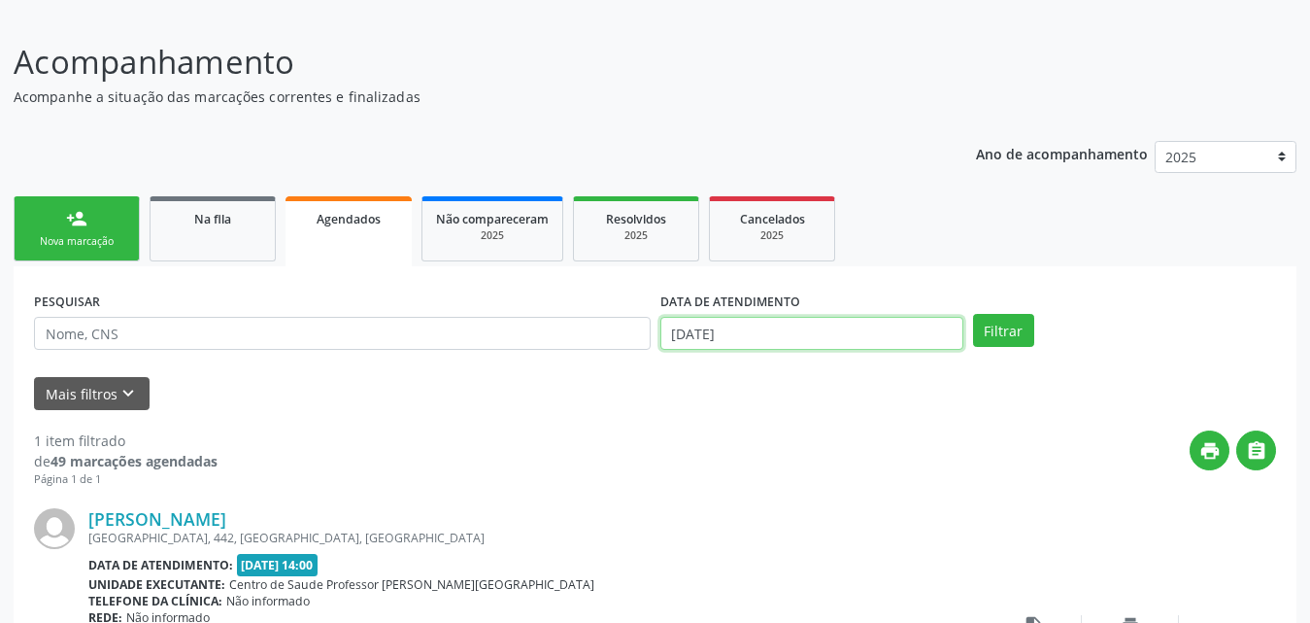
click at [895, 329] on input "[DATE]" at bounding box center [811, 333] width 303 height 33
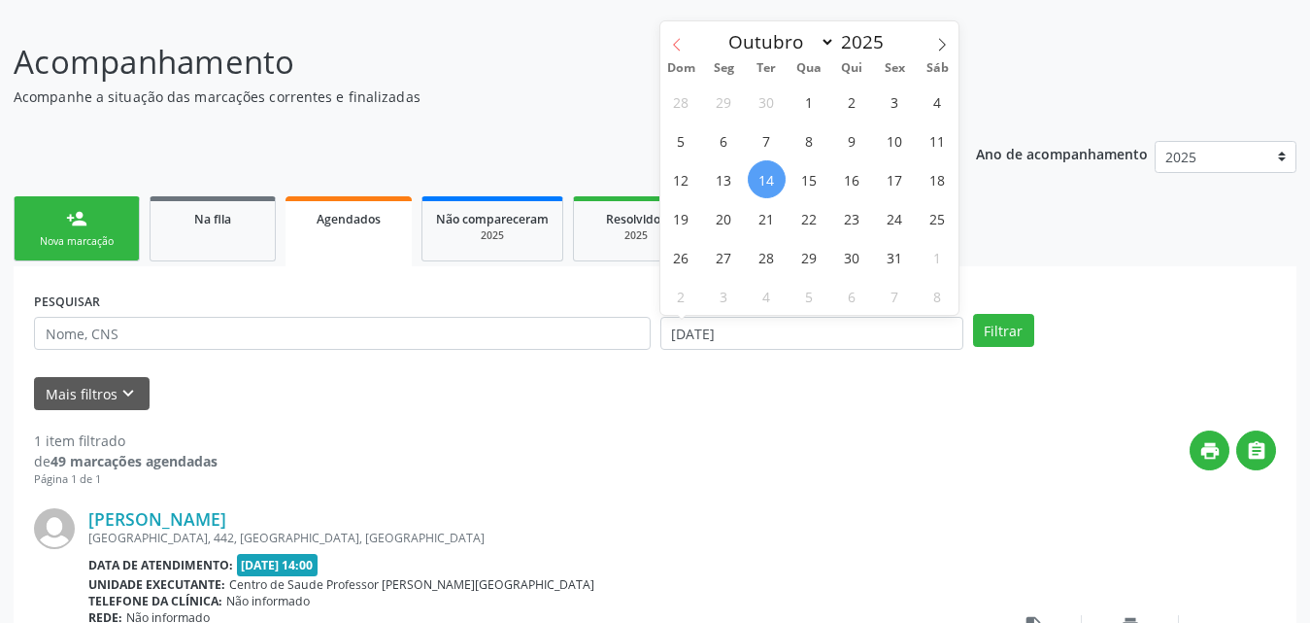
click at [674, 46] on icon at bounding box center [677, 45] width 14 height 14
select select "7"
click at [896, 104] on span "1" at bounding box center [895, 102] width 38 height 38
type input "[DATE]"
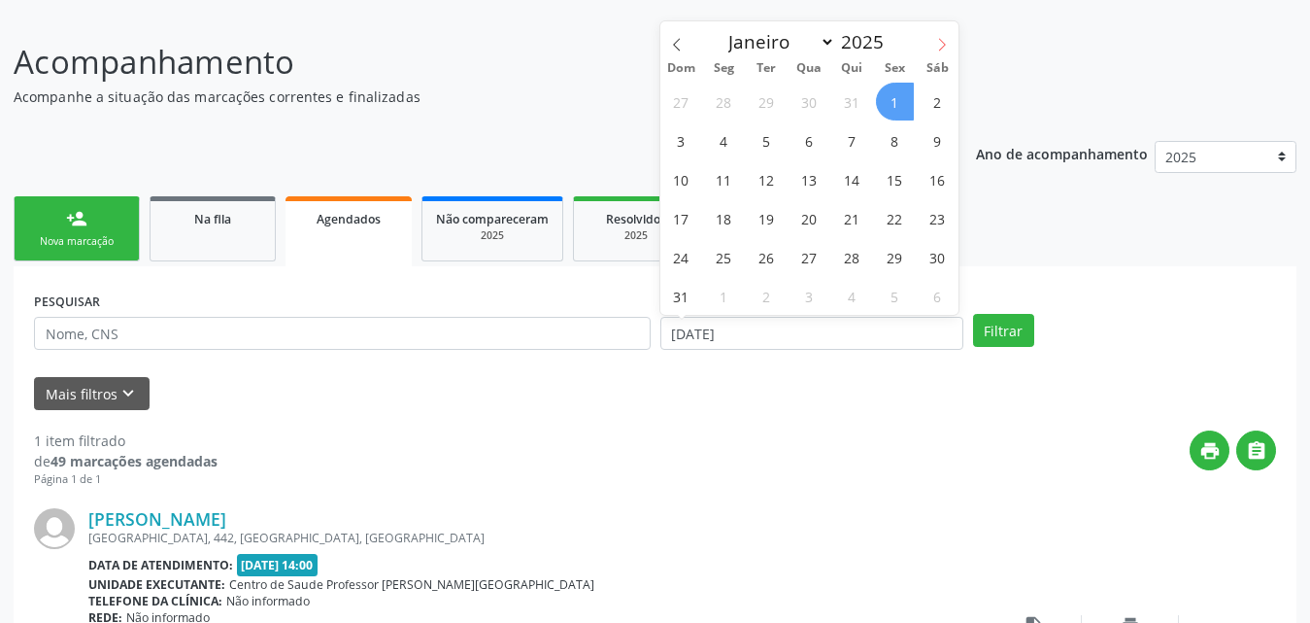
click at [945, 43] on icon at bounding box center [942, 45] width 14 height 14
click at [944, 43] on icon at bounding box center [942, 44] width 7 height 13
select select "9"
click at [764, 99] on span "30" at bounding box center [767, 102] width 38 height 38
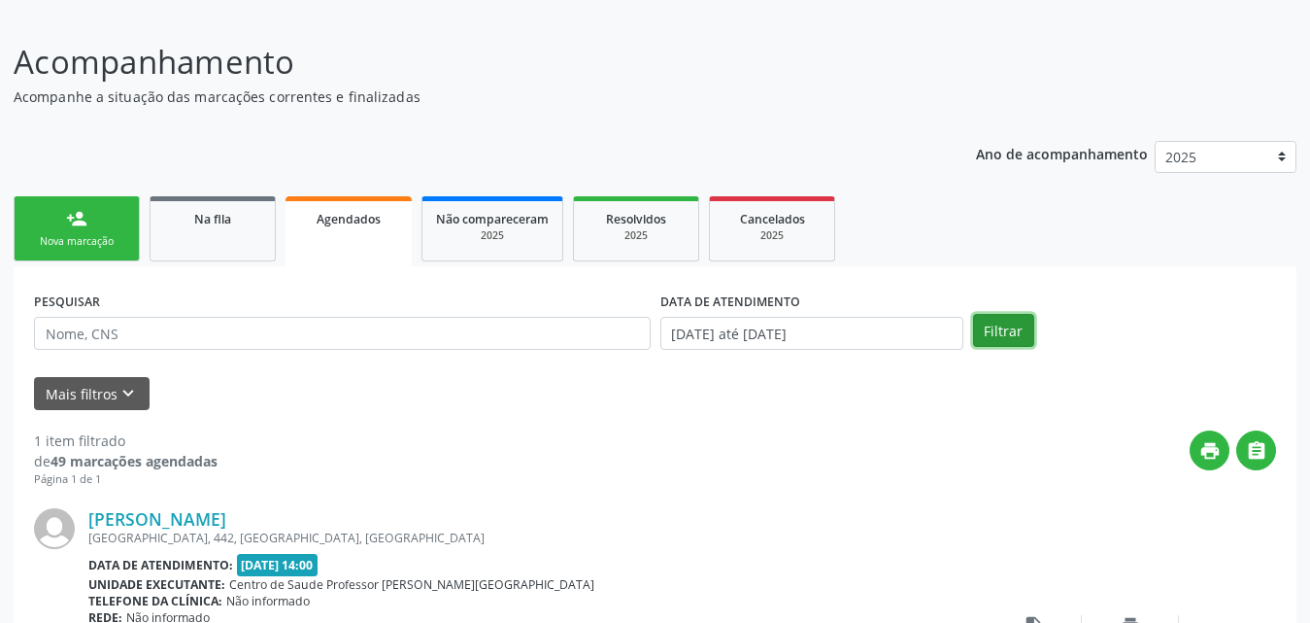
click at [1011, 332] on button "Filtrar" at bounding box center [1003, 330] width 61 height 33
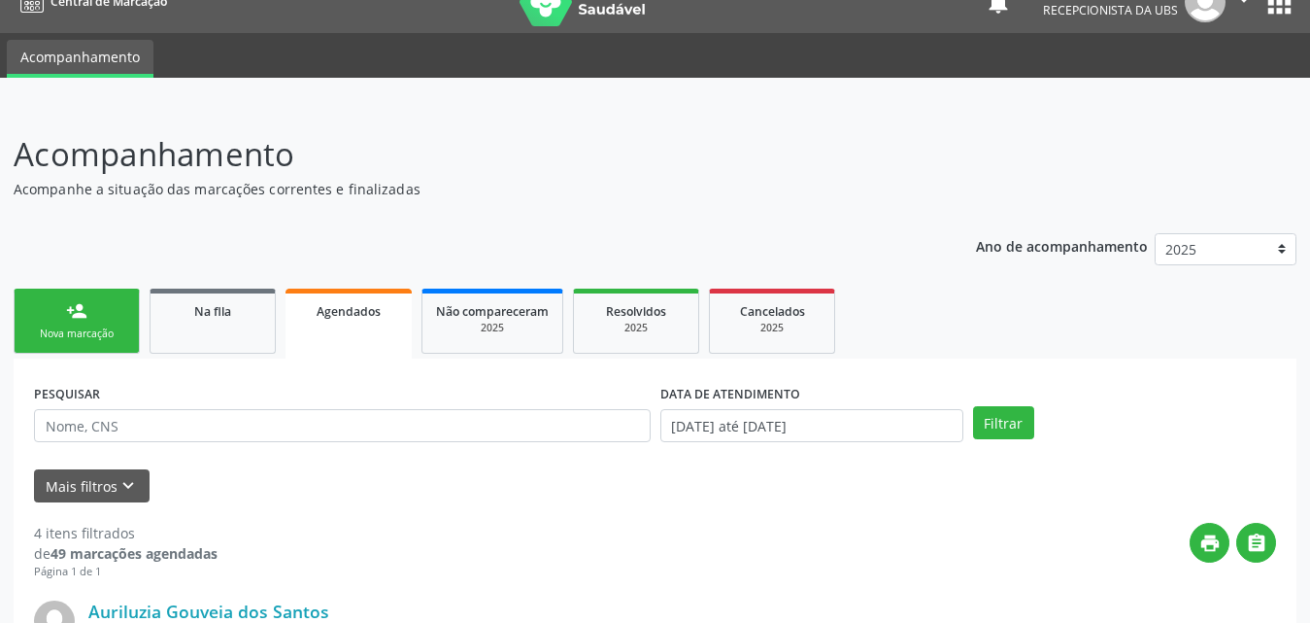
scroll to position [0, 0]
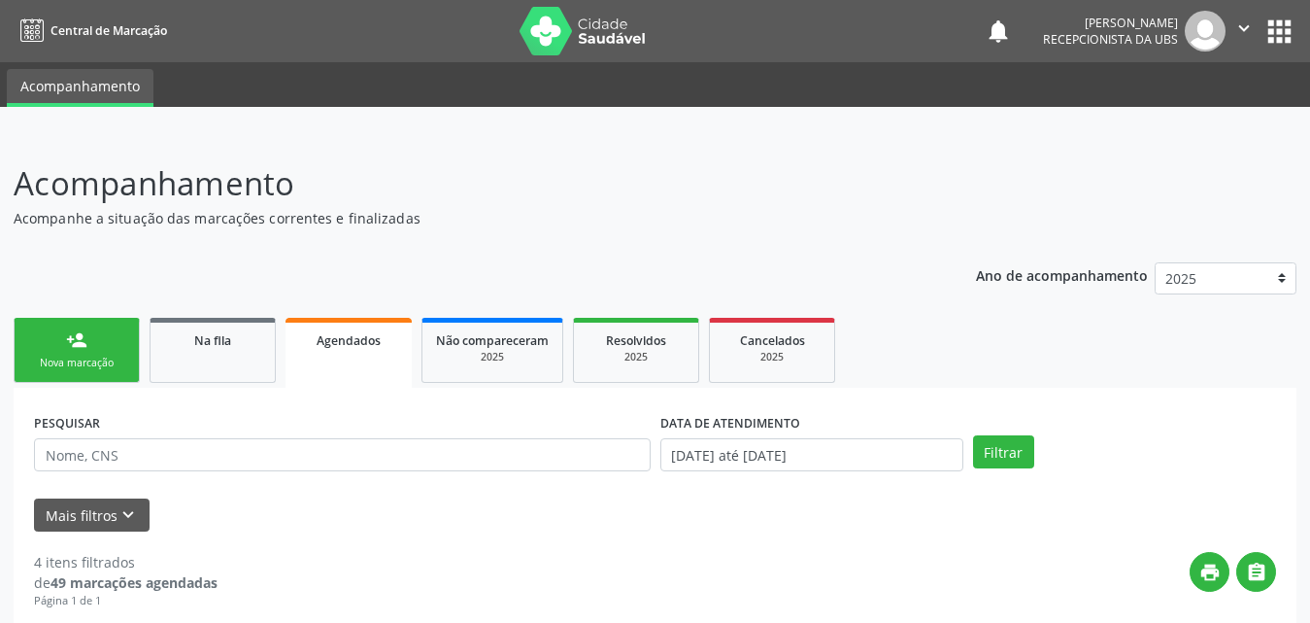
click at [357, 342] on span "Agendados" at bounding box center [349, 340] width 64 height 17
